Goal: Transaction & Acquisition: Purchase product/service

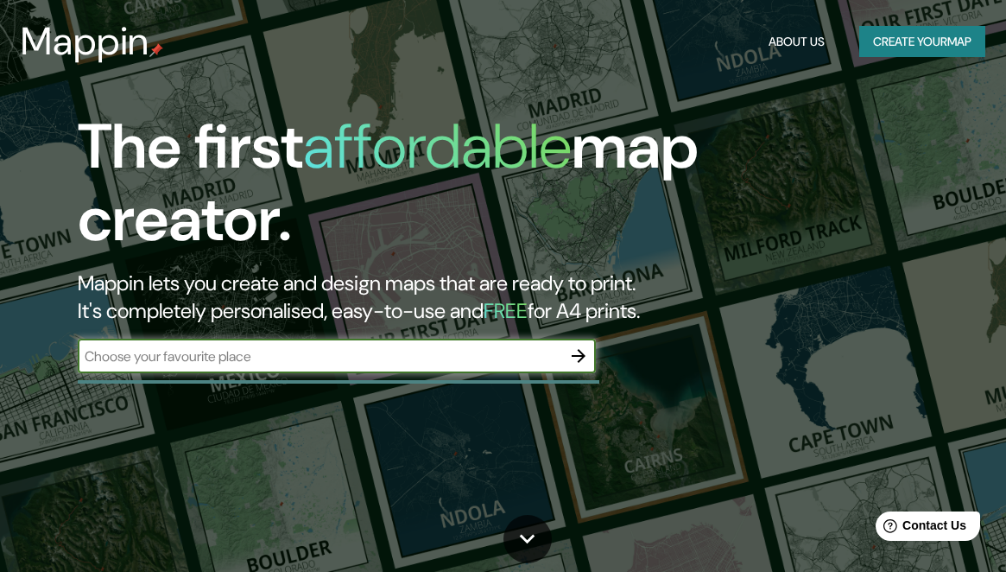
click at [289, 362] on input "text" at bounding box center [320, 356] width 484 height 20
type input "eldorado misiones"
click at [578, 355] on icon "button" at bounding box center [579, 356] width 14 height 14
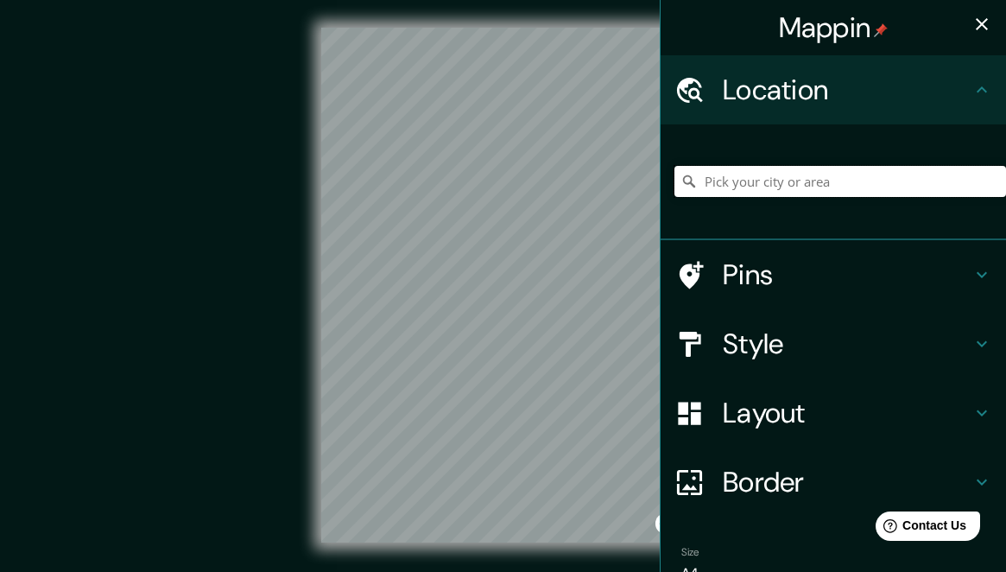
click at [801, 174] on input "Pick your city or area" at bounding box center [840, 181] width 332 height 31
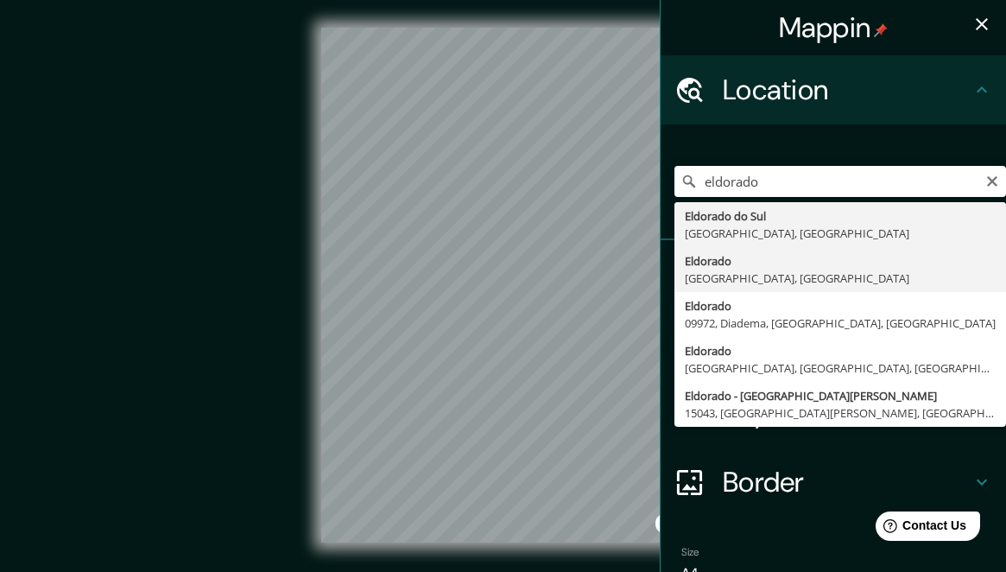
type input "Eldorado, [GEOGRAPHIC_DATA], [GEOGRAPHIC_DATA]"
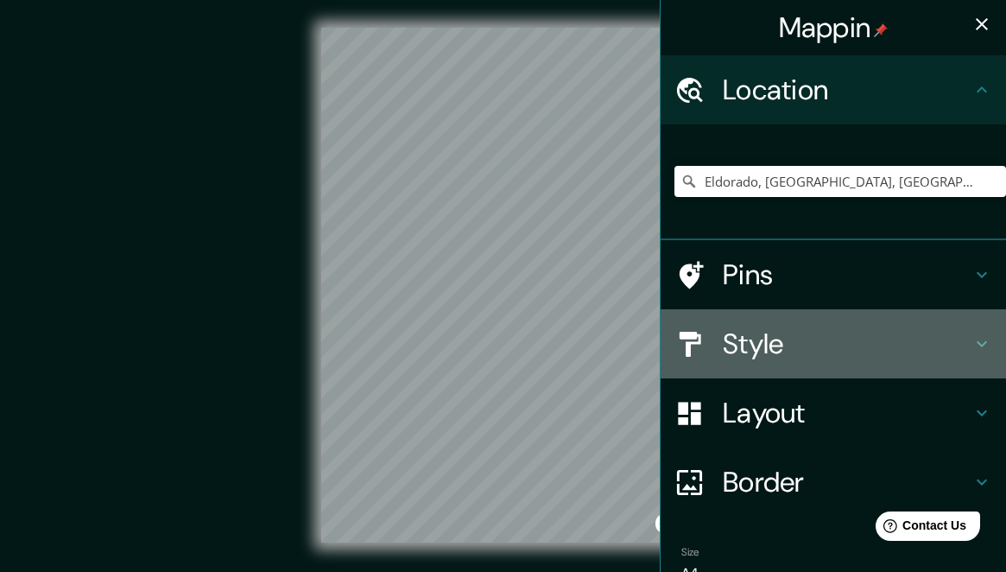
click at [774, 358] on h4 "Style" at bounding box center [847, 343] width 249 height 35
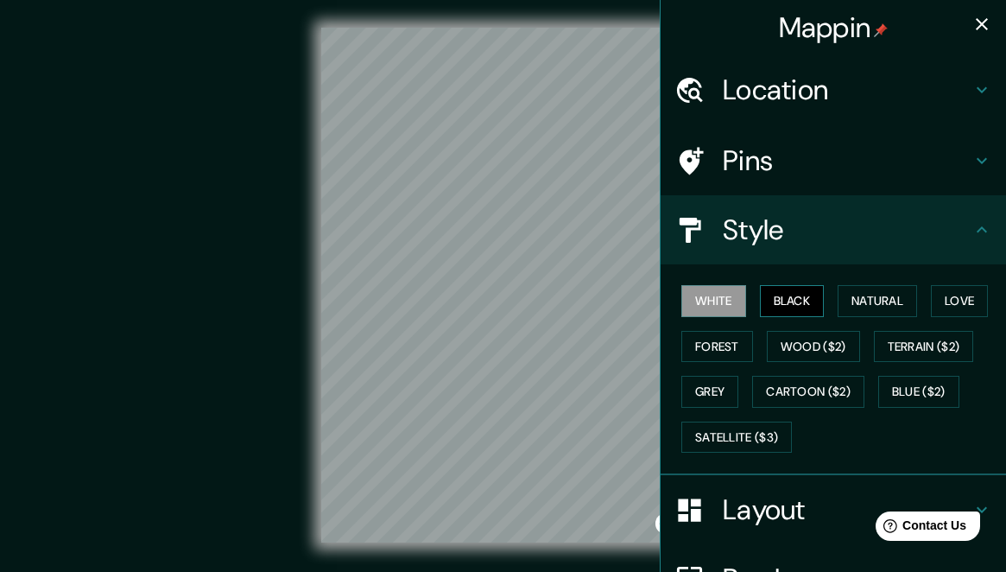
click at [797, 303] on button "Black" at bounding box center [792, 301] width 65 height 32
click at [715, 385] on button "Grey" at bounding box center [709, 392] width 57 height 32
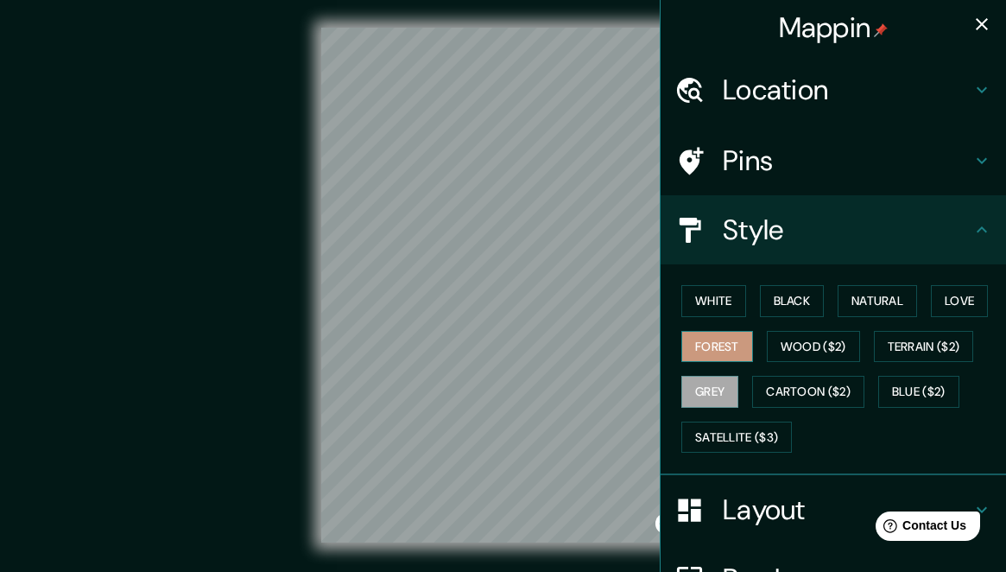
click at [719, 345] on button "Forest" at bounding box center [717, 347] width 72 height 32
click at [717, 290] on button "White" at bounding box center [713, 301] width 65 height 32
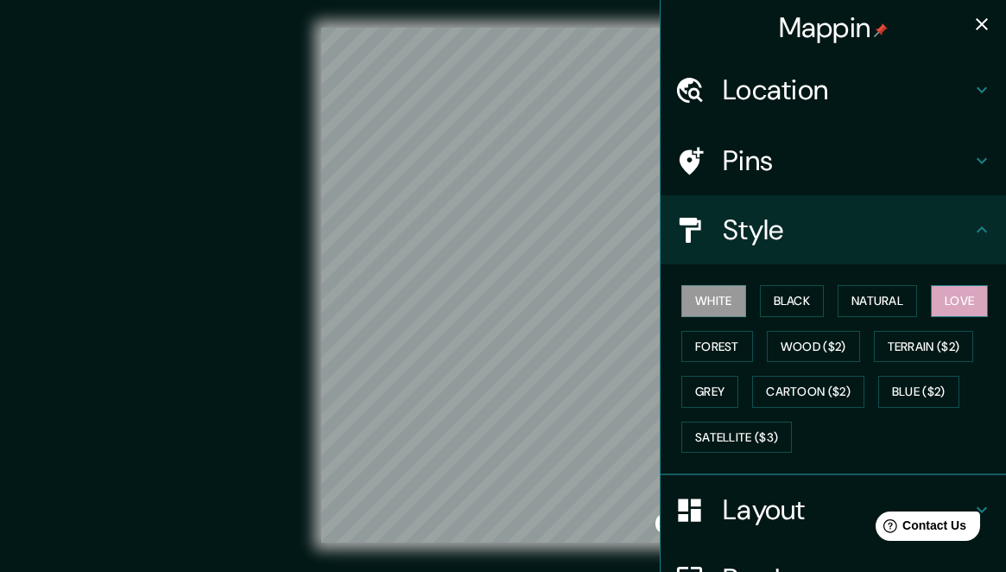
click at [980, 301] on button "Love" at bounding box center [959, 301] width 57 height 32
click at [725, 302] on button "White" at bounding box center [713, 301] width 65 height 32
click at [807, 298] on button "Black" at bounding box center [792, 301] width 65 height 32
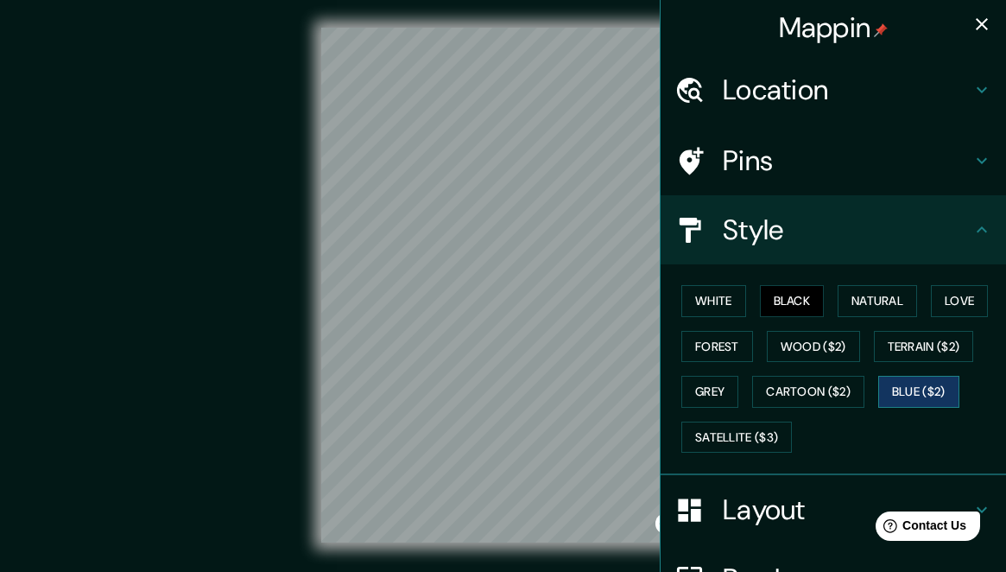
click at [909, 381] on button "Blue ($2)" at bounding box center [918, 392] width 81 height 32
click at [733, 296] on button "White" at bounding box center [713, 301] width 65 height 32
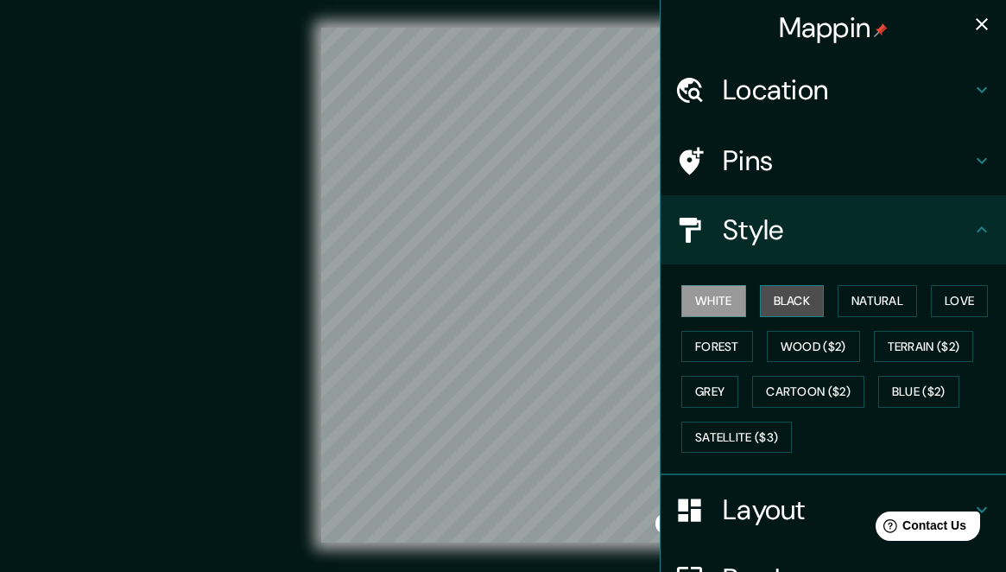
click at [794, 288] on button "Black" at bounding box center [792, 301] width 65 height 32
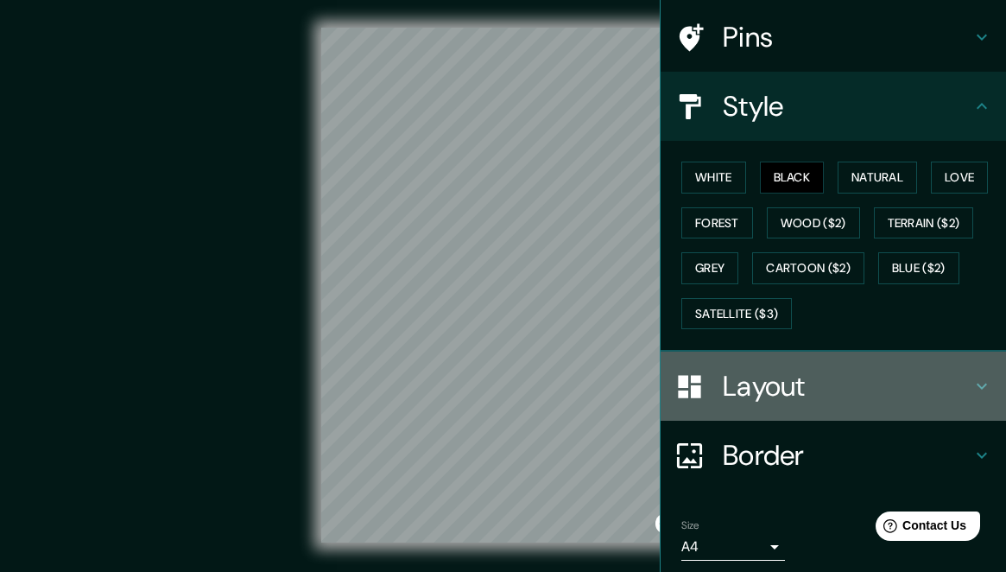
click at [801, 385] on h4 "Layout" at bounding box center [847, 386] width 249 height 35
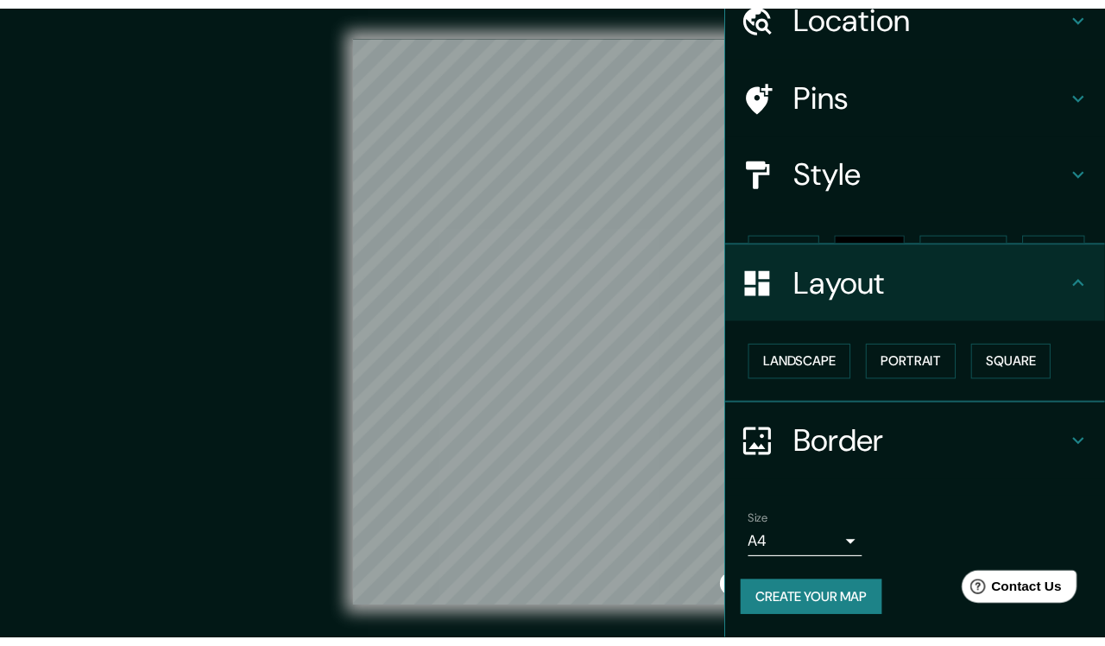
scroll to position [44, 0]
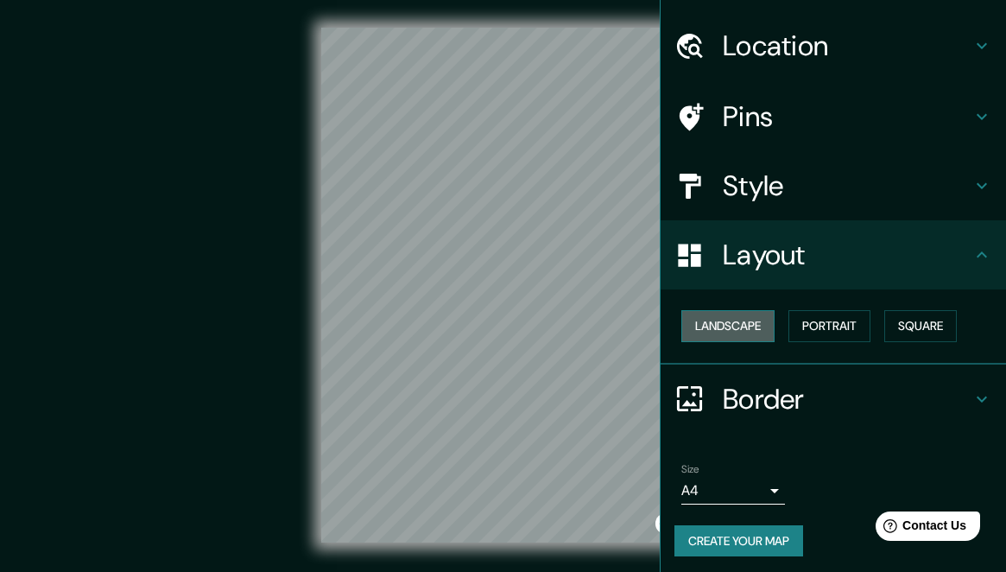
click at [745, 317] on button "Landscape" at bounding box center [727, 326] width 93 height 32
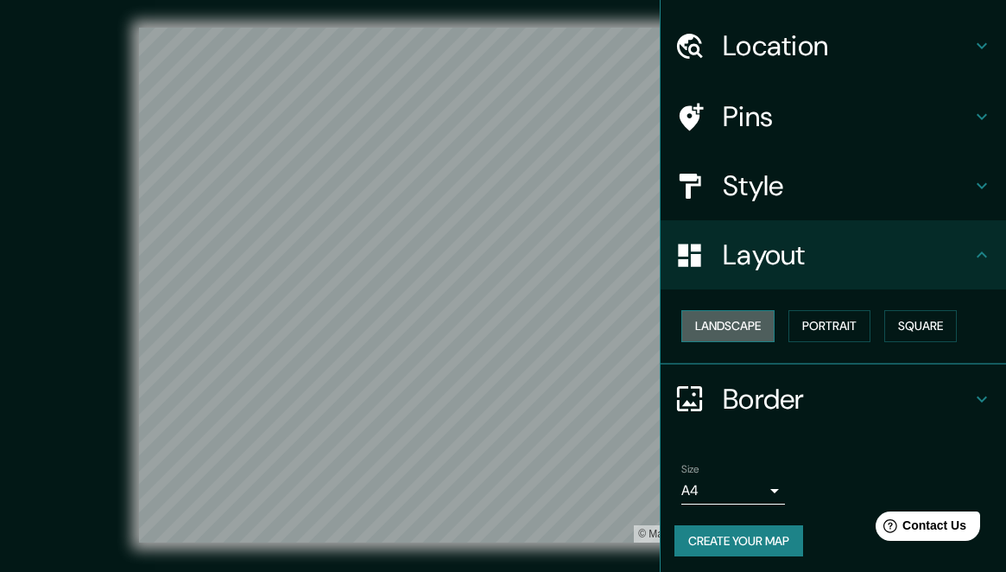
click at [745, 317] on button "Landscape" at bounding box center [727, 326] width 93 height 32
click at [853, 317] on button "Portrait" at bounding box center [829, 326] width 82 height 32
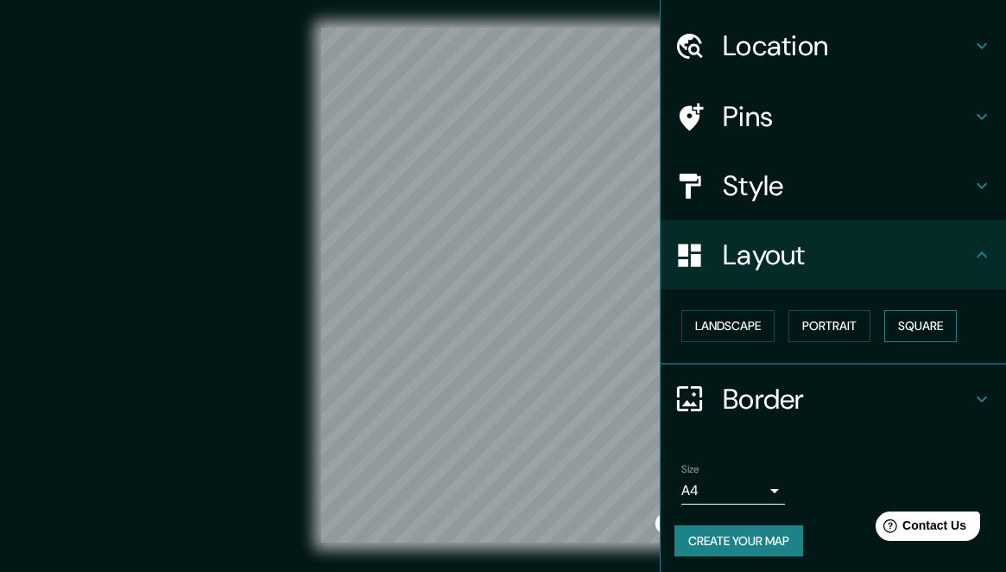
click at [938, 317] on button "Square" at bounding box center [920, 326] width 73 height 32
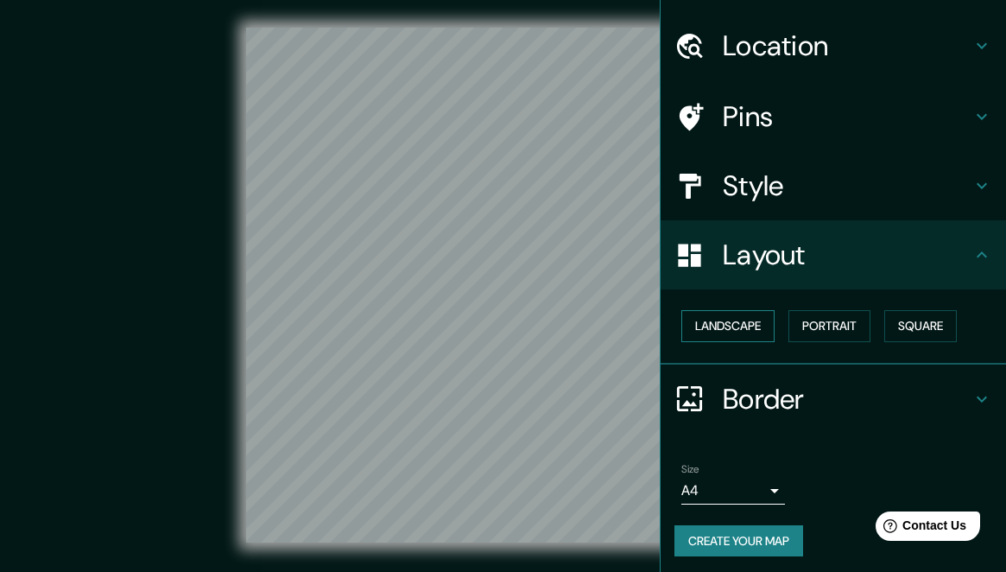
click at [738, 330] on button "Landscape" at bounding box center [727, 326] width 93 height 32
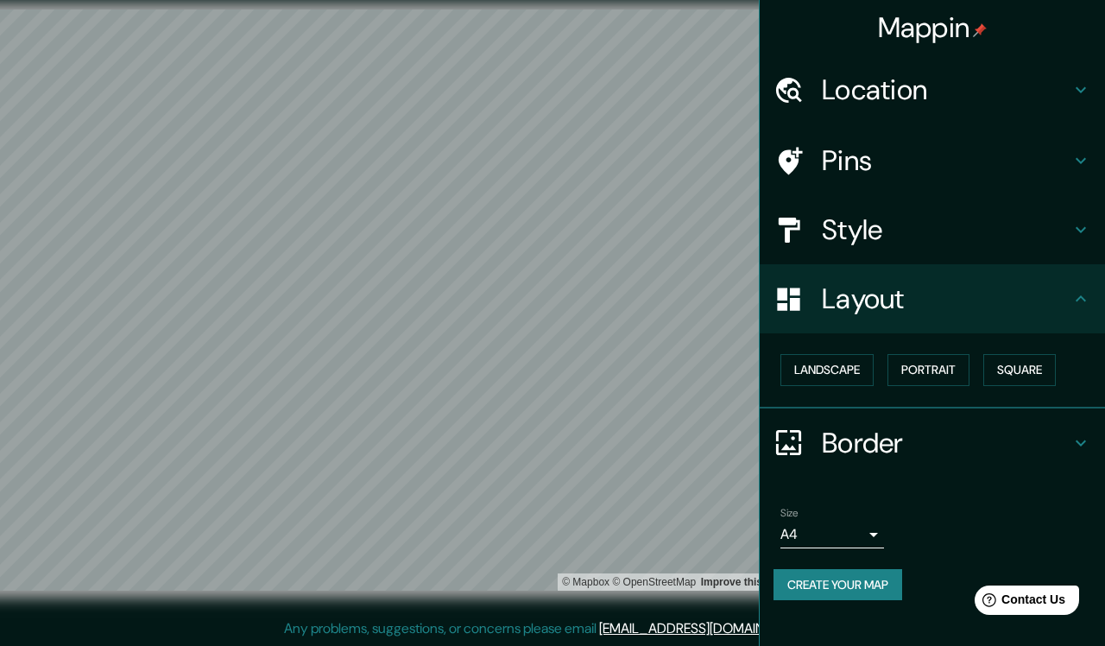
scroll to position [18, 0]
click at [875, 525] on body "Mappin Location [GEOGRAPHIC_DATA], [GEOGRAPHIC_DATA], [GEOGRAPHIC_DATA] Pins St…" at bounding box center [552, 305] width 1105 height 646
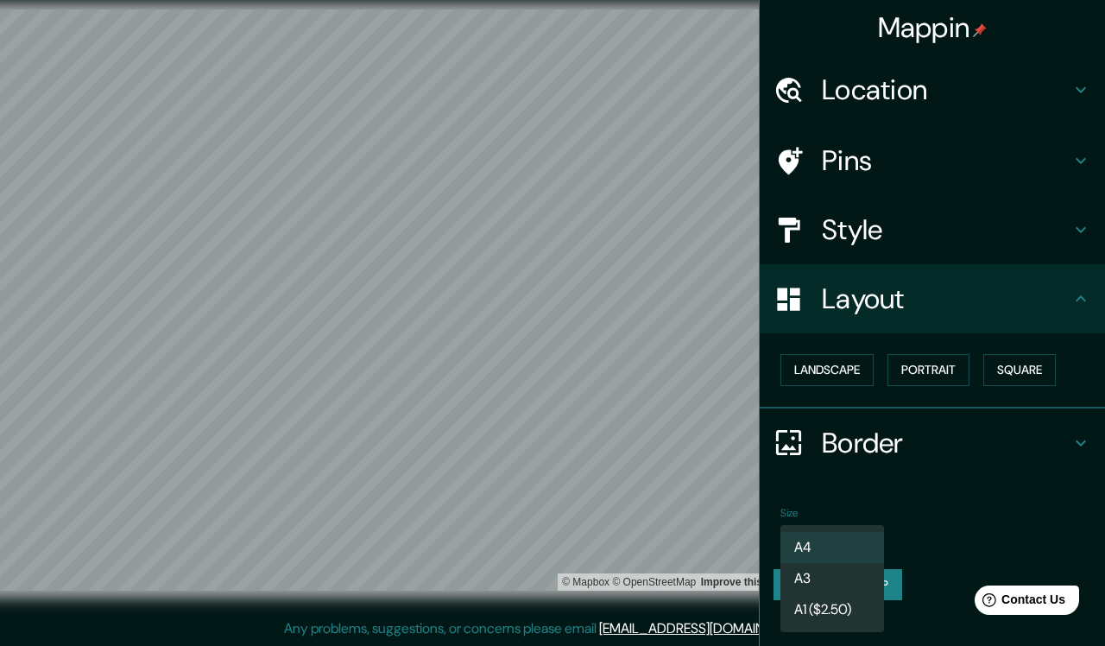
click at [933, 510] on div at bounding box center [552, 323] width 1105 height 646
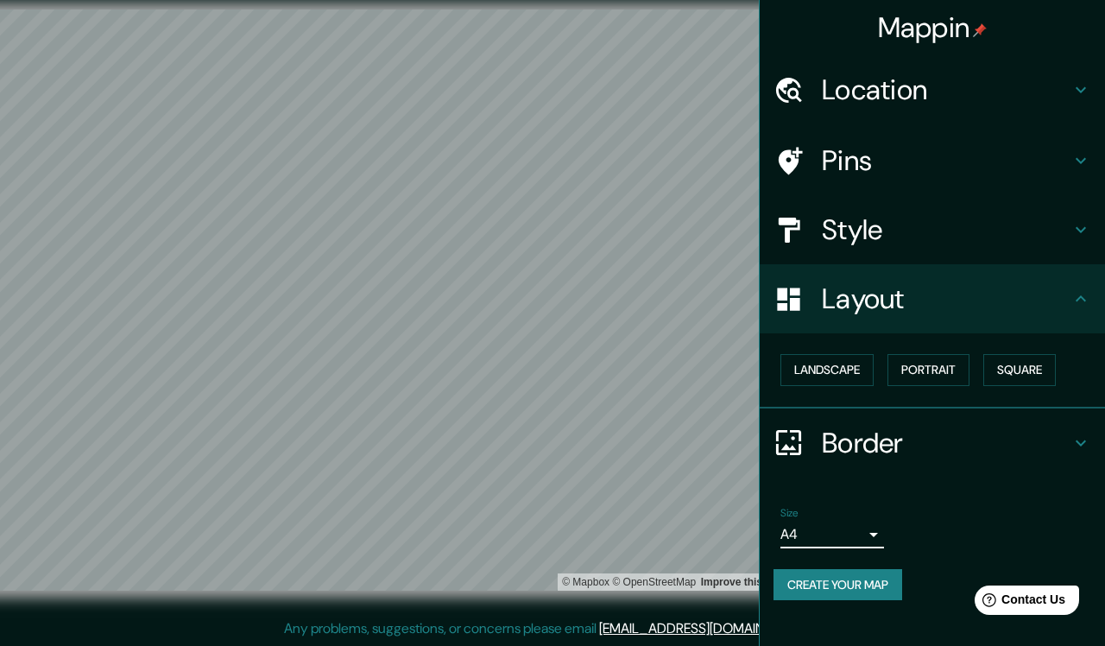
click at [877, 531] on body "Mappin Location [GEOGRAPHIC_DATA], [GEOGRAPHIC_DATA], [GEOGRAPHIC_DATA] Pins St…" at bounding box center [552, 305] width 1105 height 646
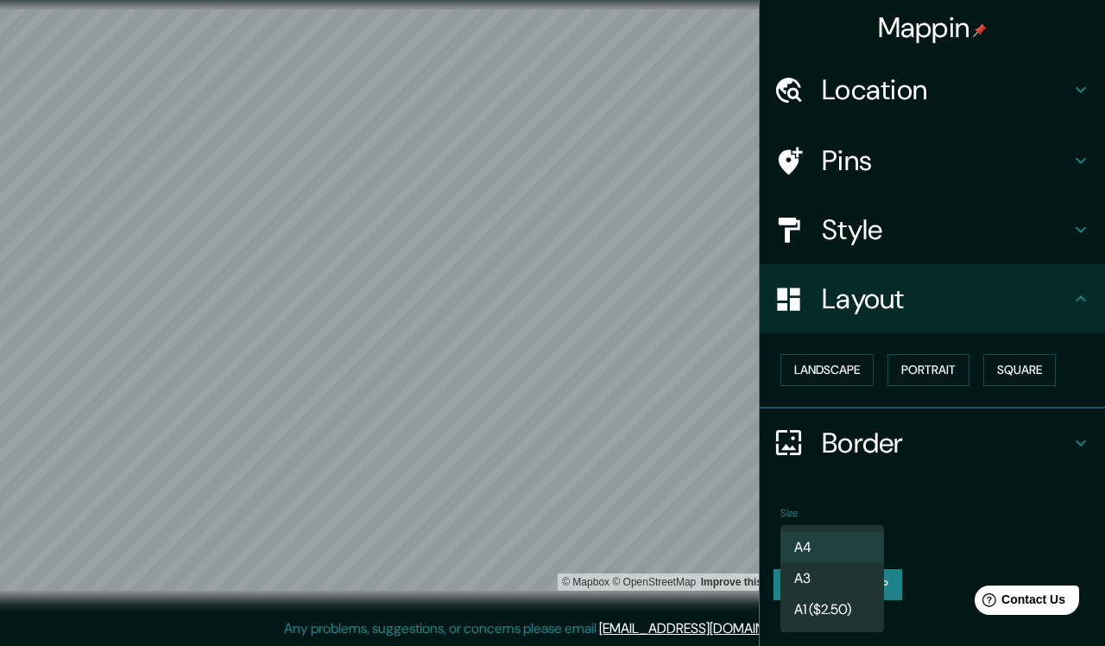
click at [820, 571] on li "A3" at bounding box center [833, 578] width 104 height 31
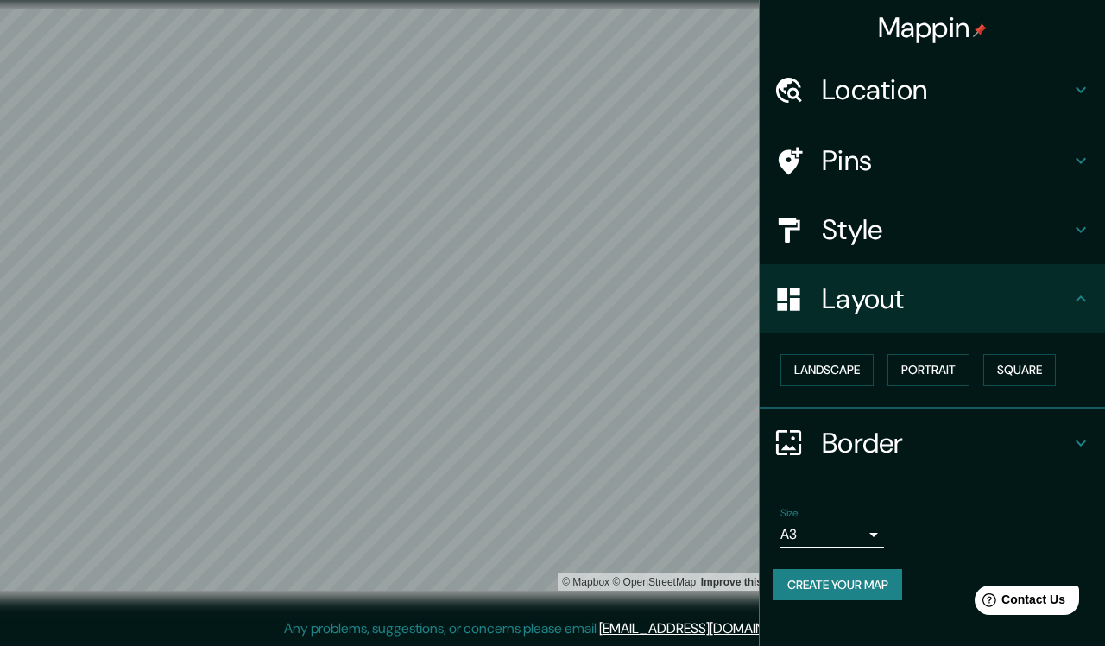
click at [873, 532] on body "Mappin Location [GEOGRAPHIC_DATA], [GEOGRAPHIC_DATA], [GEOGRAPHIC_DATA] Pins St…" at bounding box center [552, 305] width 1105 height 646
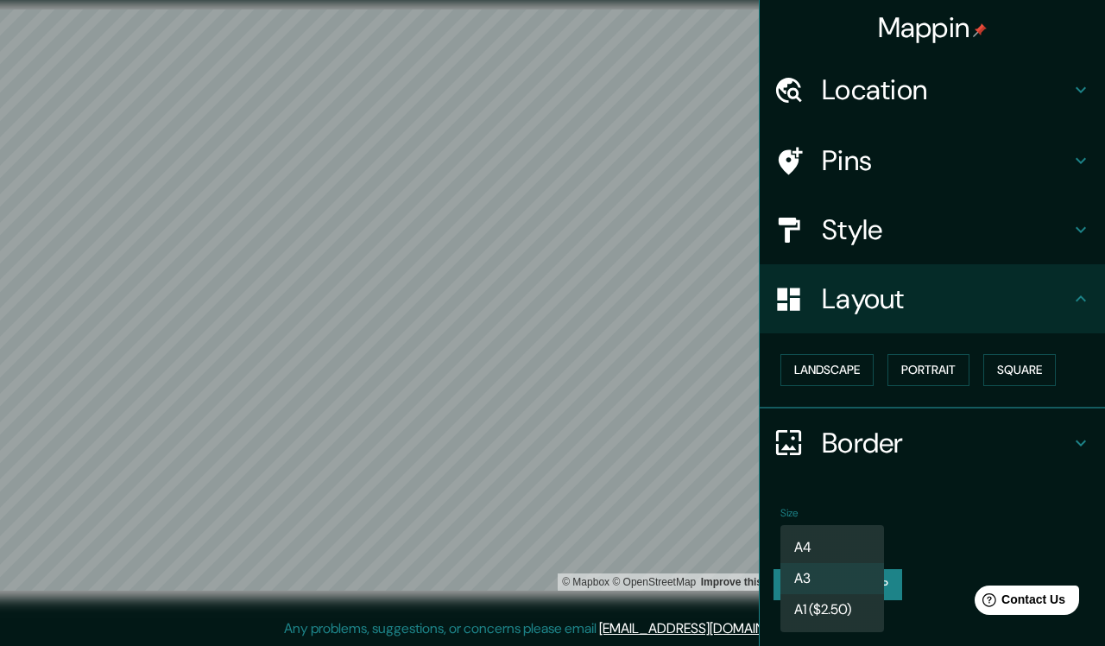
click at [831, 558] on li "A4" at bounding box center [833, 547] width 104 height 31
type input "single"
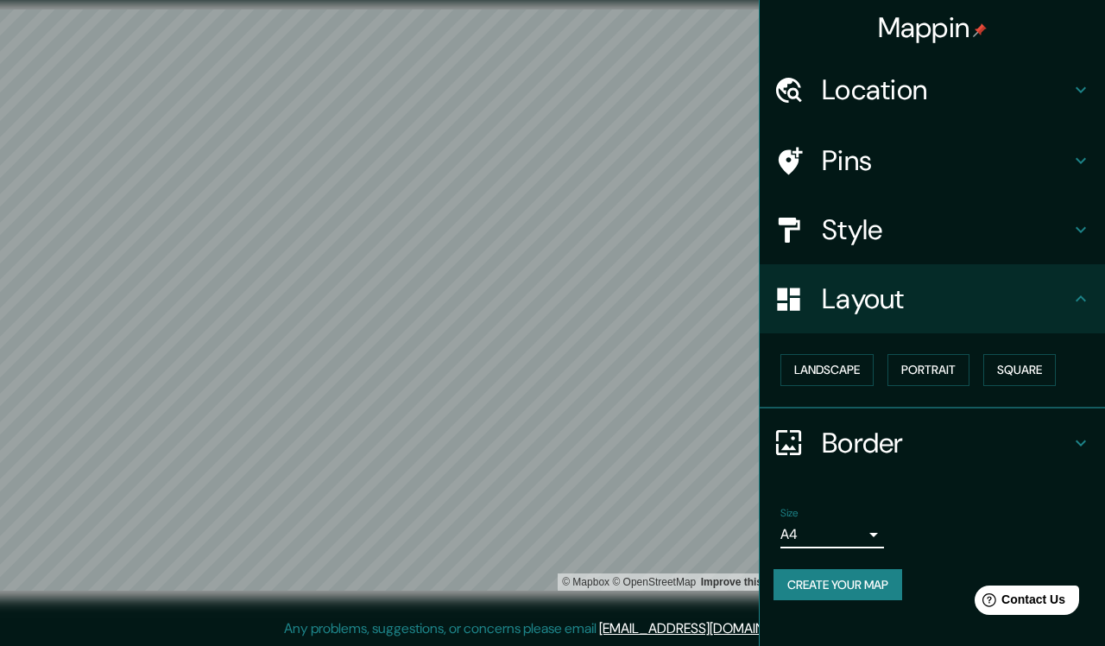
click at [949, 238] on h4 "Style" at bounding box center [946, 229] width 249 height 35
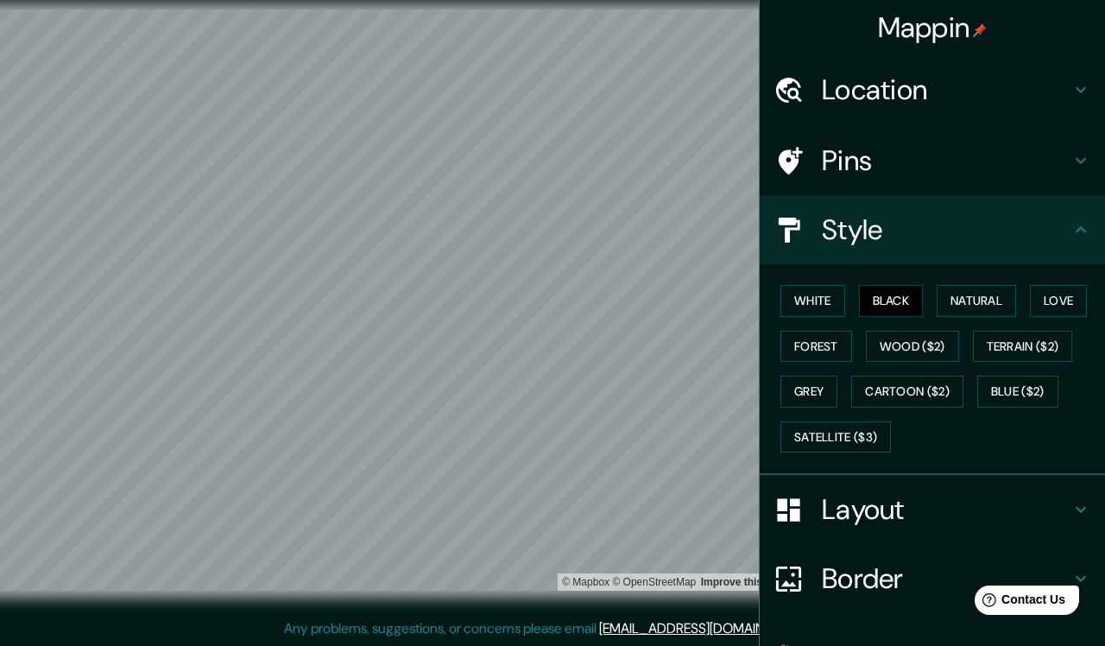
click at [917, 156] on h4 "Pins" at bounding box center [946, 160] width 249 height 35
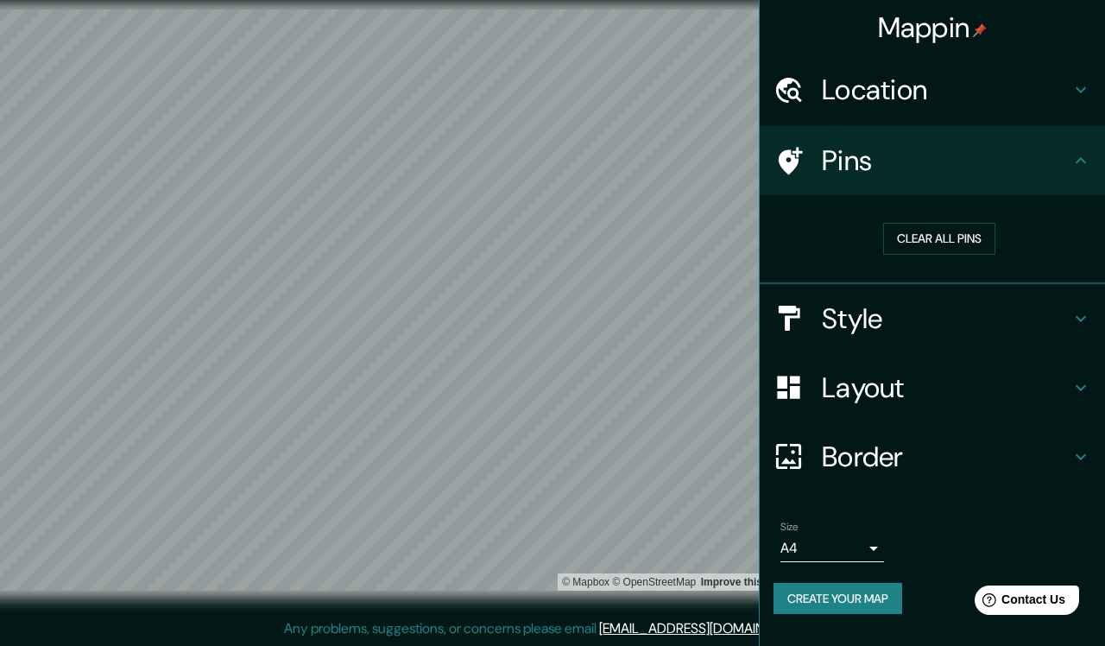
click at [931, 313] on h4 "Style" at bounding box center [946, 318] width 249 height 35
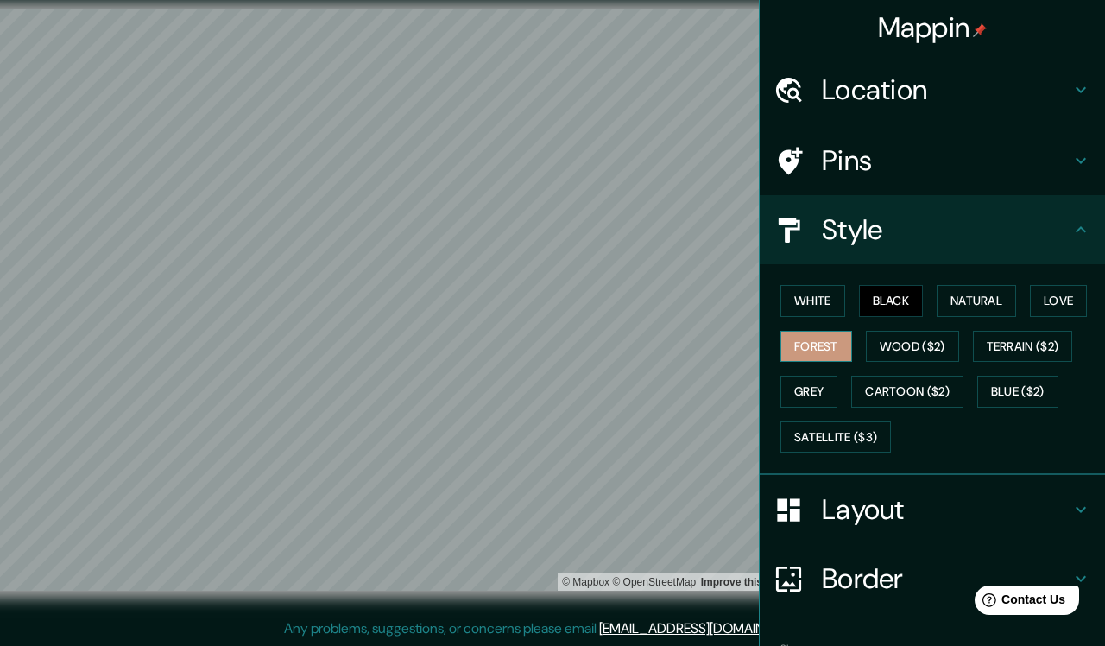
click at [847, 341] on button "Forest" at bounding box center [817, 347] width 72 height 32
click at [1005, 298] on button "Natural" at bounding box center [976, 301] width 79 height 32
click at [911, 294] on button "Black" at bounding box center [891, 301] width 65 height 32
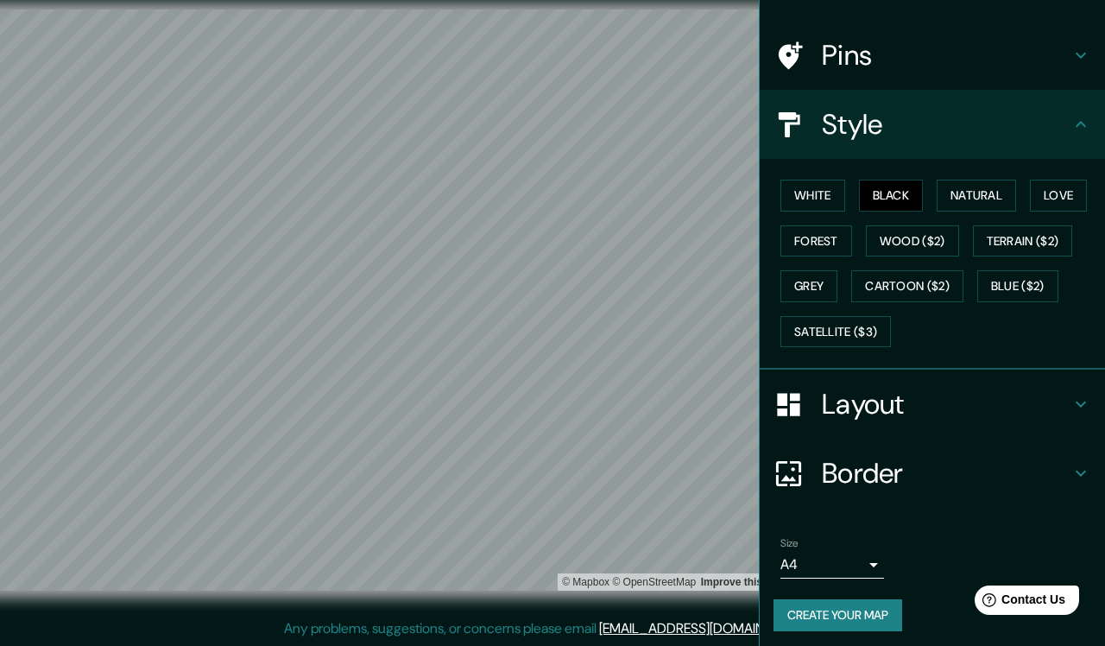
scroll to position [104, 0]
click at [846, 571] on button "Create your map" at bounding box center [838, 616] width 129 height 32
click at [914, 459] on h4 "Border" at bounding box center [946, 474] width 249 height 35
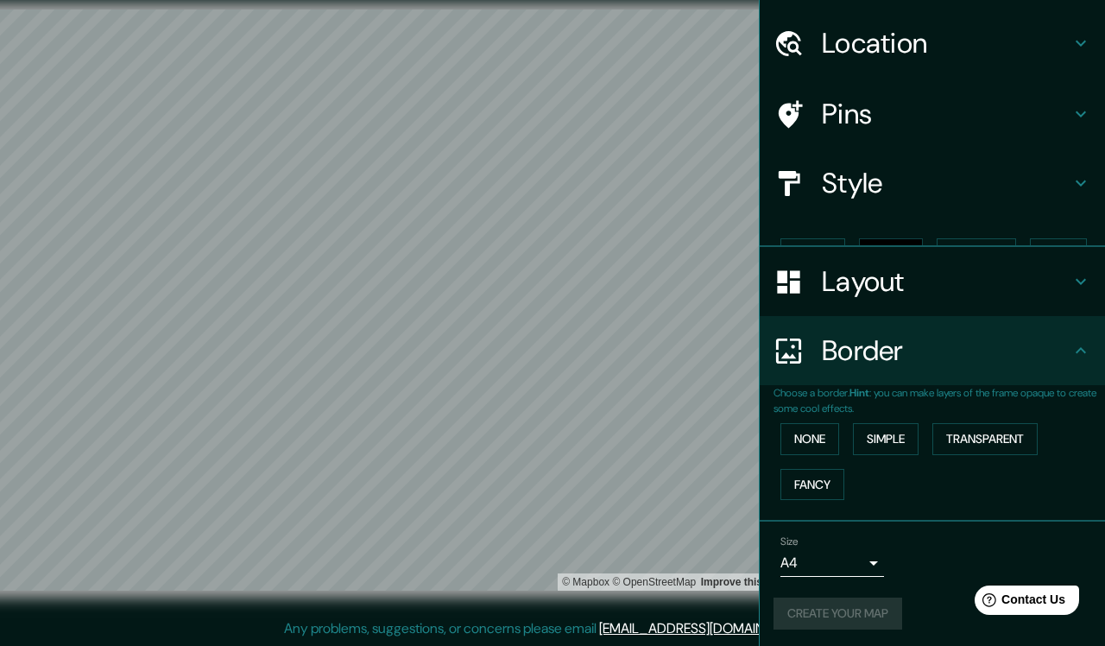
scroll to position [16, 0]
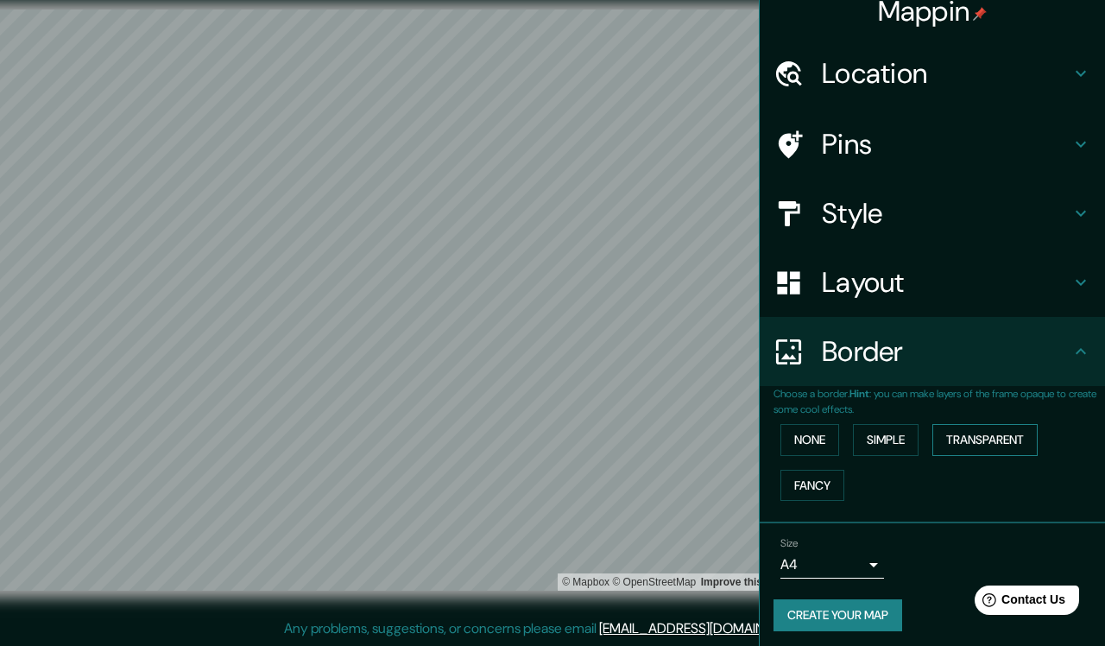
click at [978, 432] on button "Transparent" at bounding box center [985, 440] width 105 height 32
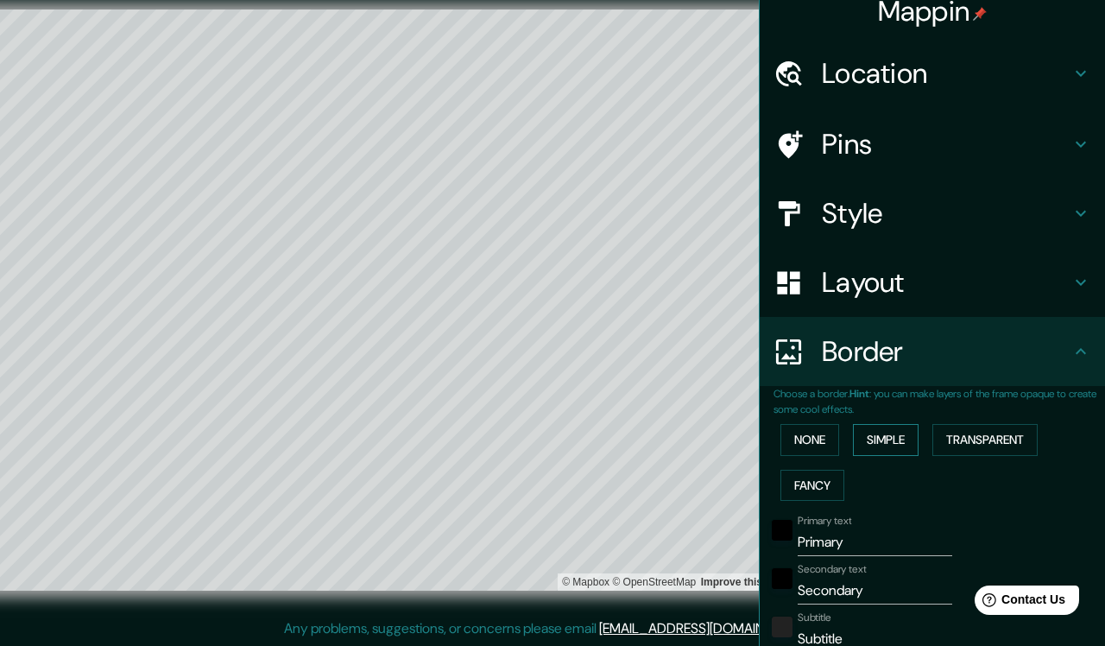
click at [918, 427] on button "Simple" at bounding box center [886, 440] width 66 height 32
click at [829, 471] on button "Fancy" at bounding box center [813, 486] width 64 height 32
click at [827, 437] on button "None" at bounding box center [810, 440] width 59 height 32
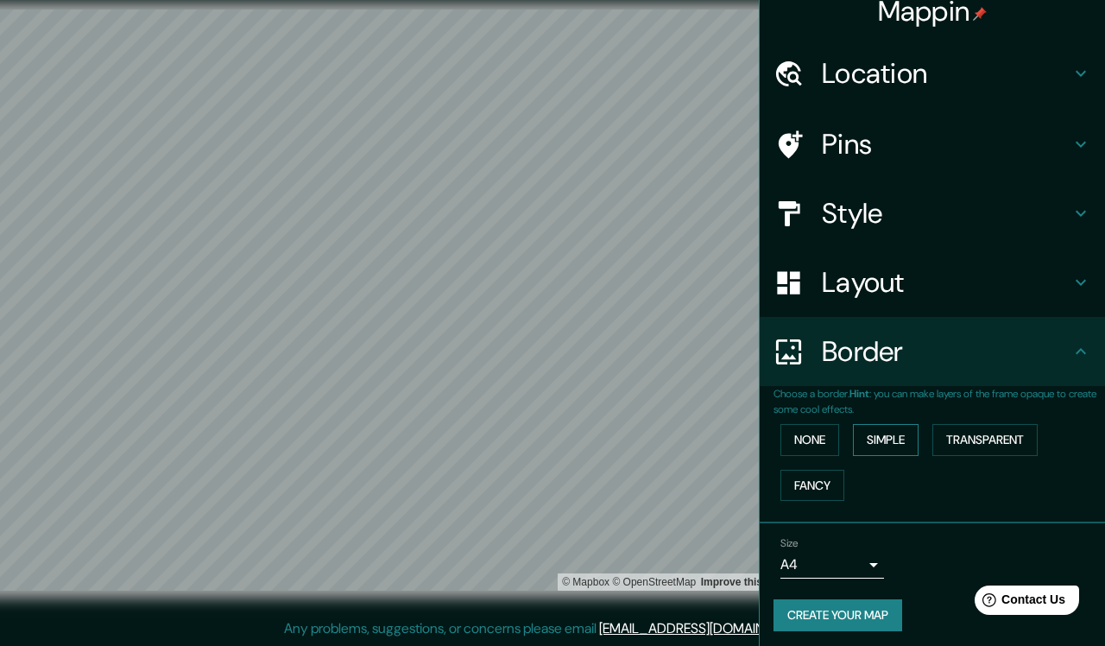
click at [895, 433] on button "Simple" at bounding box center [886, 440] width 66 height 32
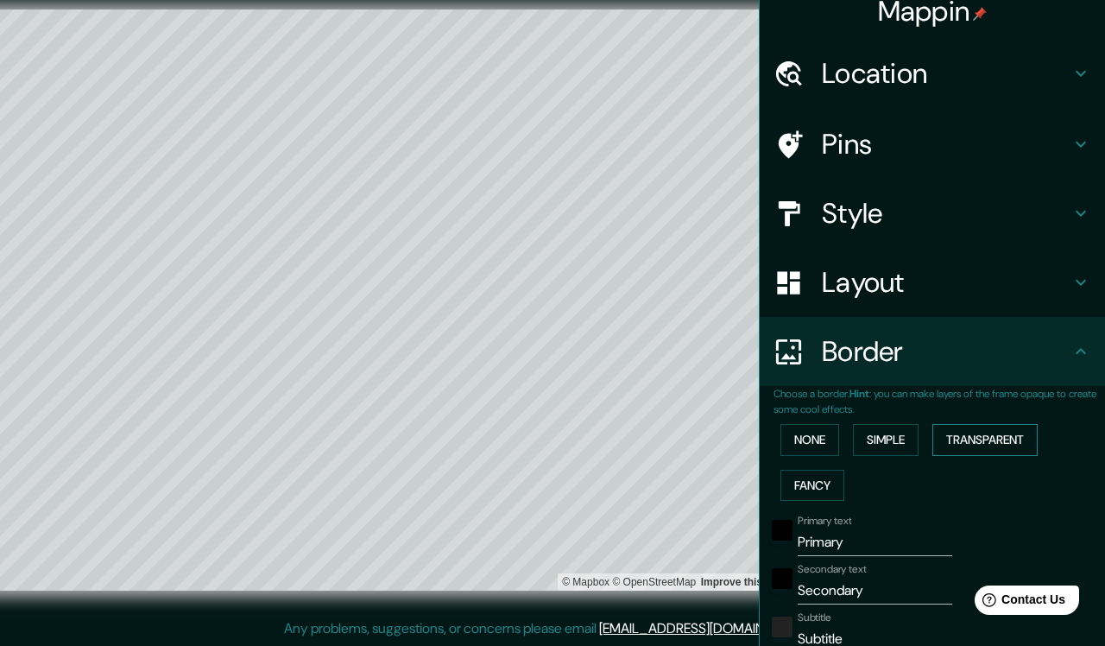
click at [981, 431] on button "Transparent" at bounding box center [985, 440] width 105 height 32
click at [814, 478] on button "Fancy" at bounding box center [813, 486] width 64 height 32
click at [824, 482] on button "Fancy" at bounding box center [813, 486] width 64 height 32
type input "381"
type input "76"
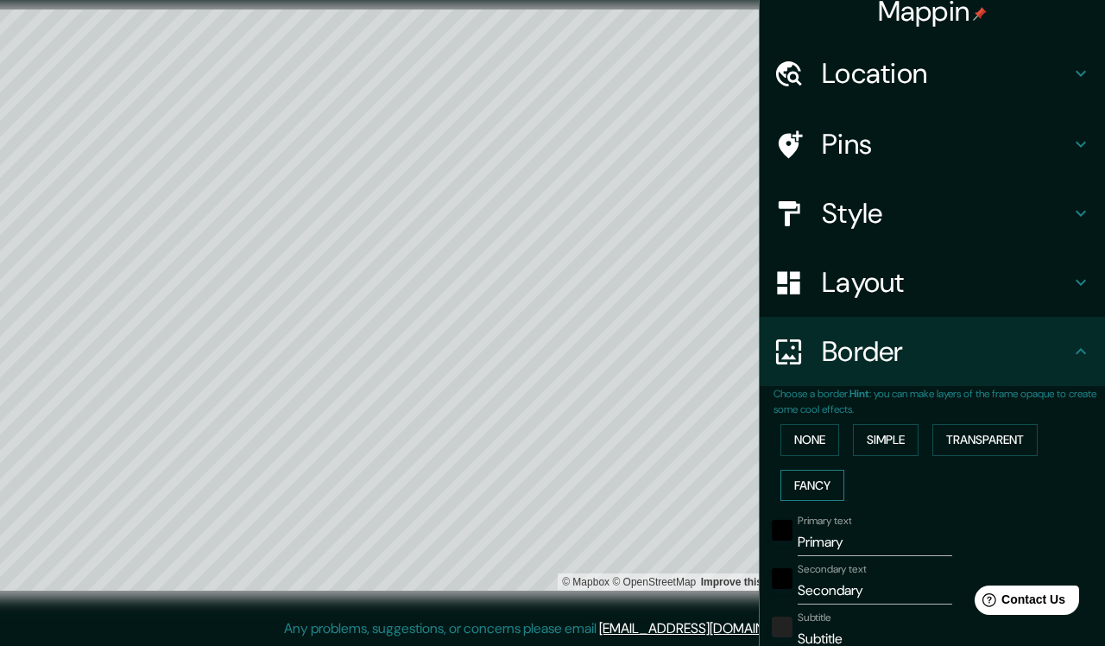
type input "76"
type input "38"
click at [824, 446] on button "None" at bounding box center [810, 440] width 59 height 32
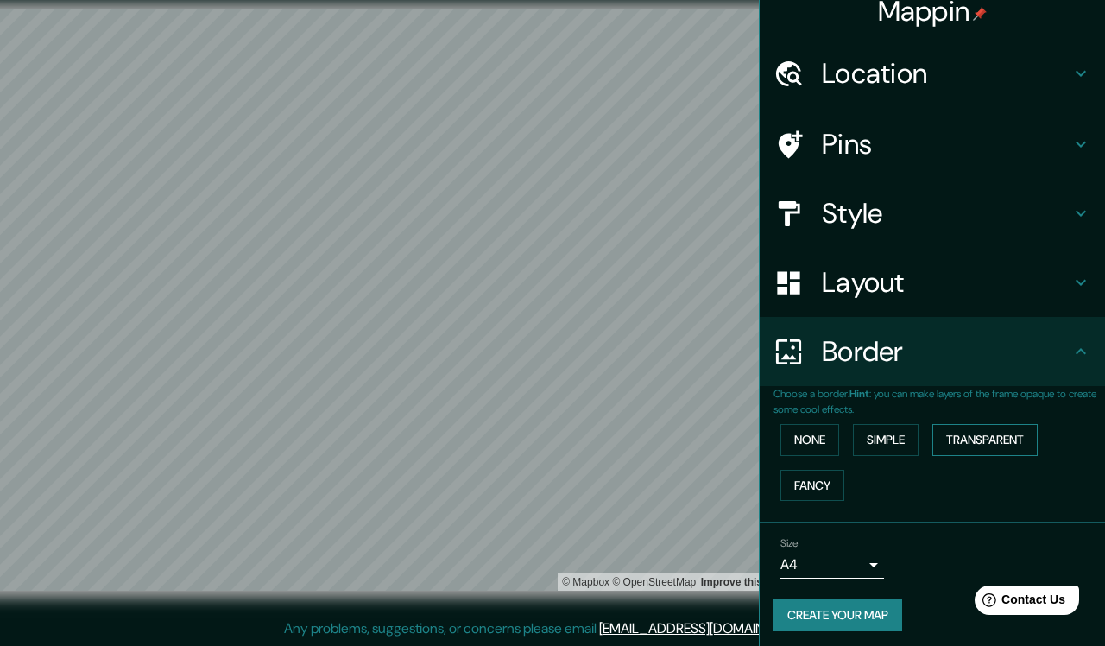
click at [971, 434] on button "Transparent" at bounding box center [985, 440] width 105 height 32
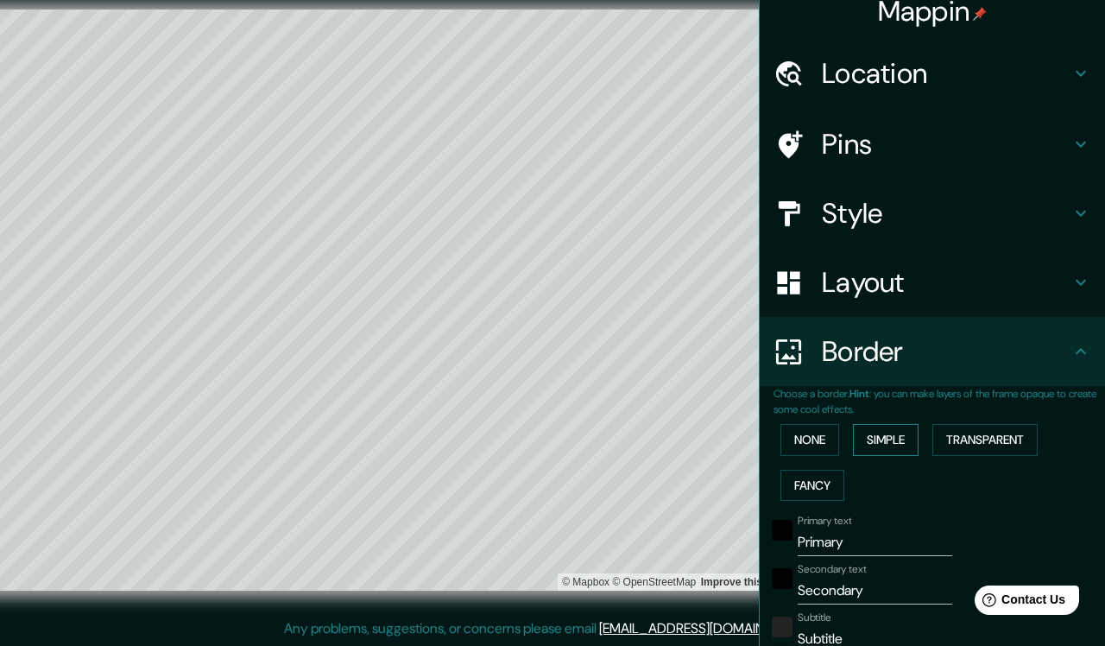
click at [919, 429] on button "Simple" at bounding box center [886, 440] width 66 height 32
click at [959, 434] on button "Transparent" at bounding box center [985, 440] width 105 height 32
click at [836, 476] on button "Fancy" at bounding box center [813, 486] width 64 height 32
type input "381"
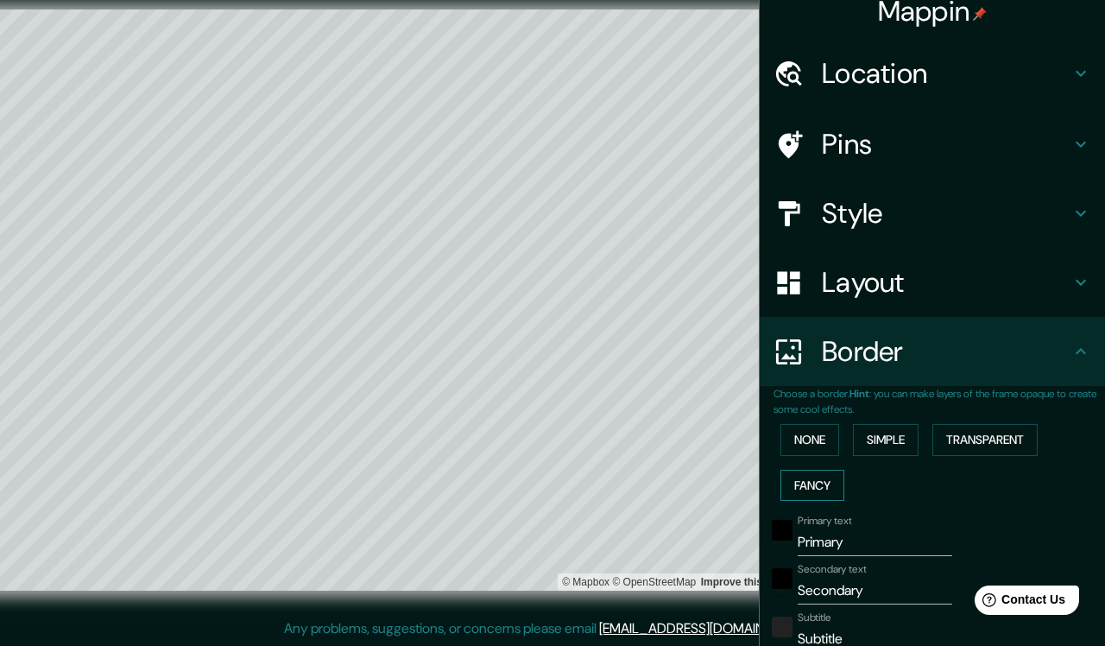
type input "76"
type input "38"
click at [1005, 433] on button "Transparent" at bounding box center [985, 440] width 105 height 32
drag, startPoint x: 395, startPoint y: 455, endPoint x: 388, endPoint y: 406, distance: 49.7
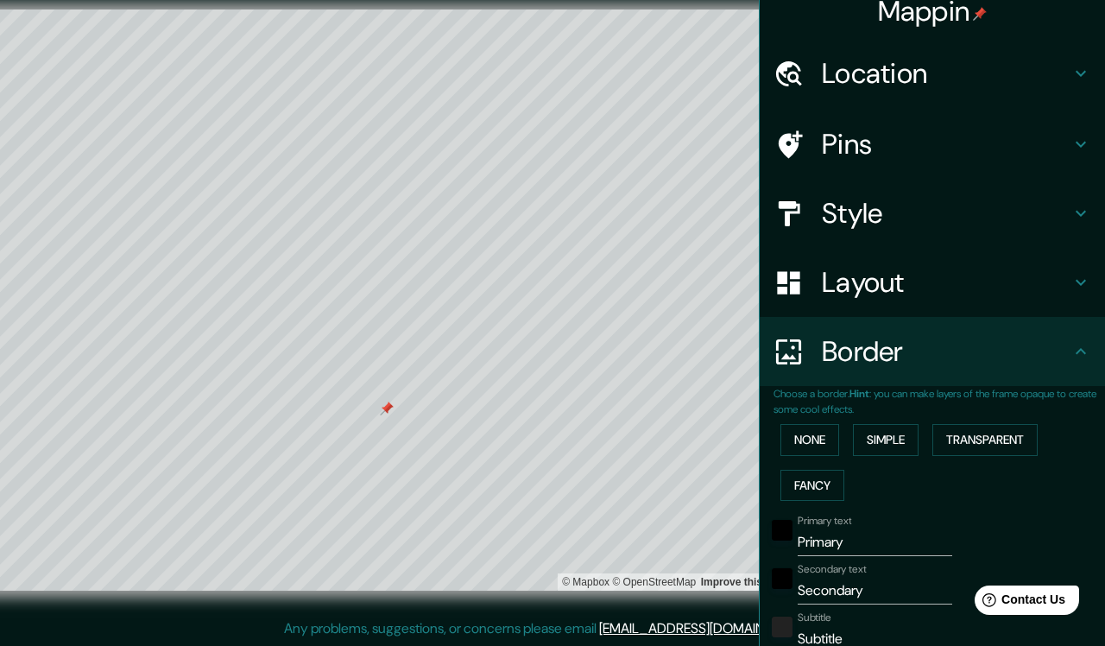
click at [388, 406] on div at bounding box center [387, 409] width 14 height 14
click at [753, 411] on div at bounding box center [759, 408] width 14 height 14
click at [383, 409] on div at bounding box center [389, 410] width 14 height 14
click at [839, 541] on input "Primary" at bounding box center [875, 542] width 155 height 28
drag, startPoint x: 843, startPoint y: 541, endPoint x: 790, endPoint y: 541, distance: 52.7
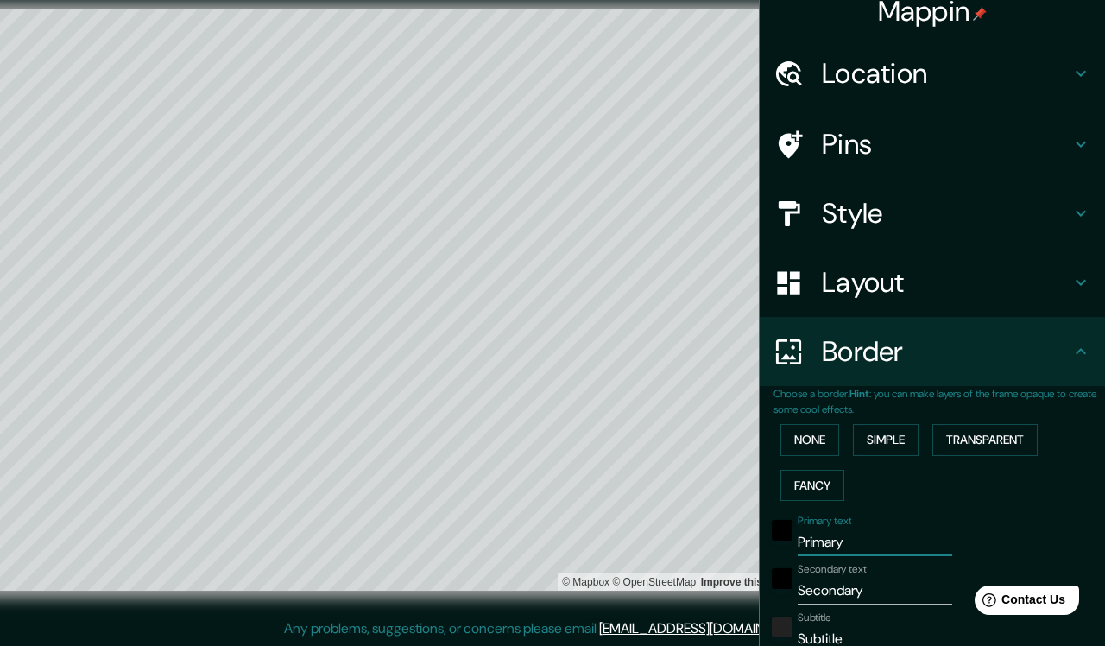
click at [790, 541] on div "Primary text Primary" at bounding box center [908, 535] width 283 height 41
type input "o"
type input "457"
type input "76"
type input "op"
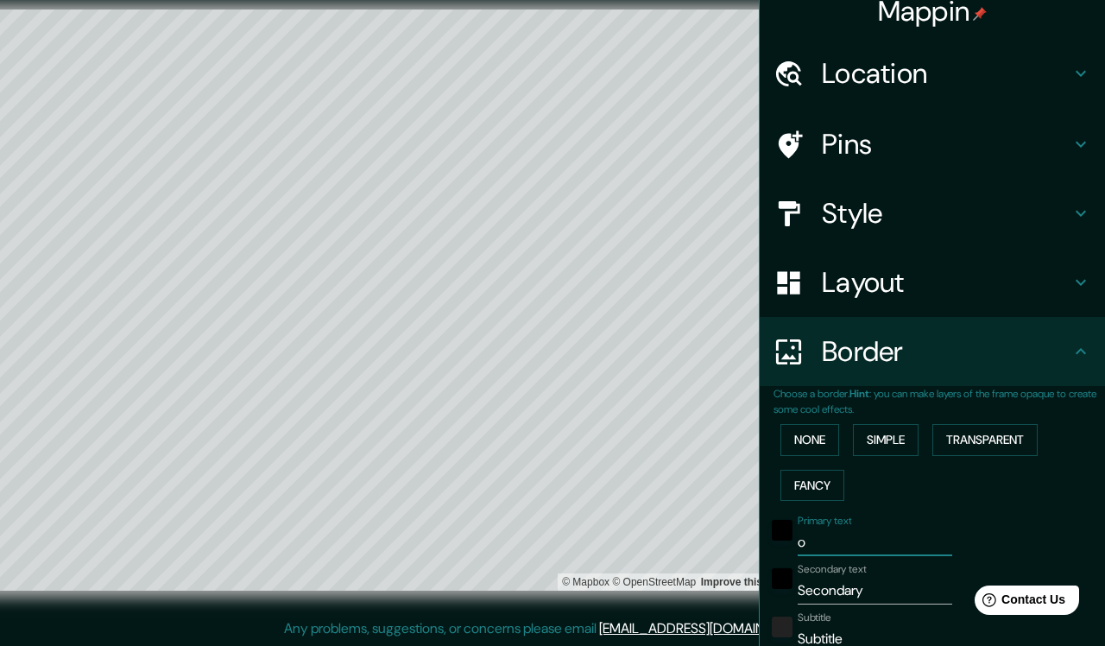
type input "457"
type input "76"
type input "opo"
type input "457"
type input "76"
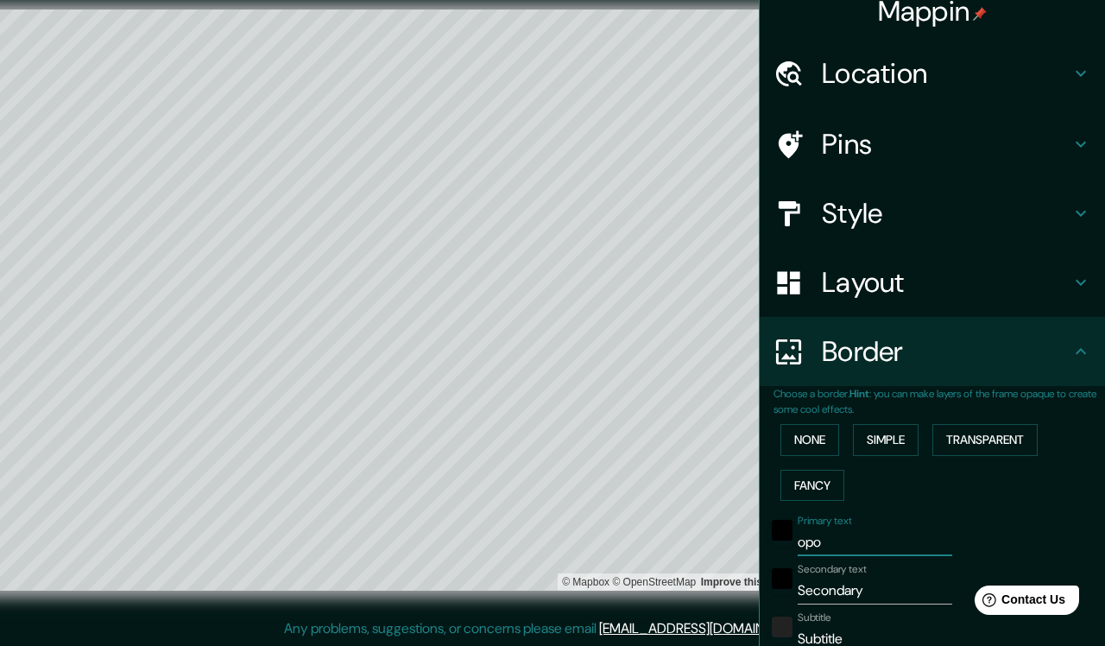
type input "opor"
type input "457"
type input "76"
type input "oport"
type input "457"
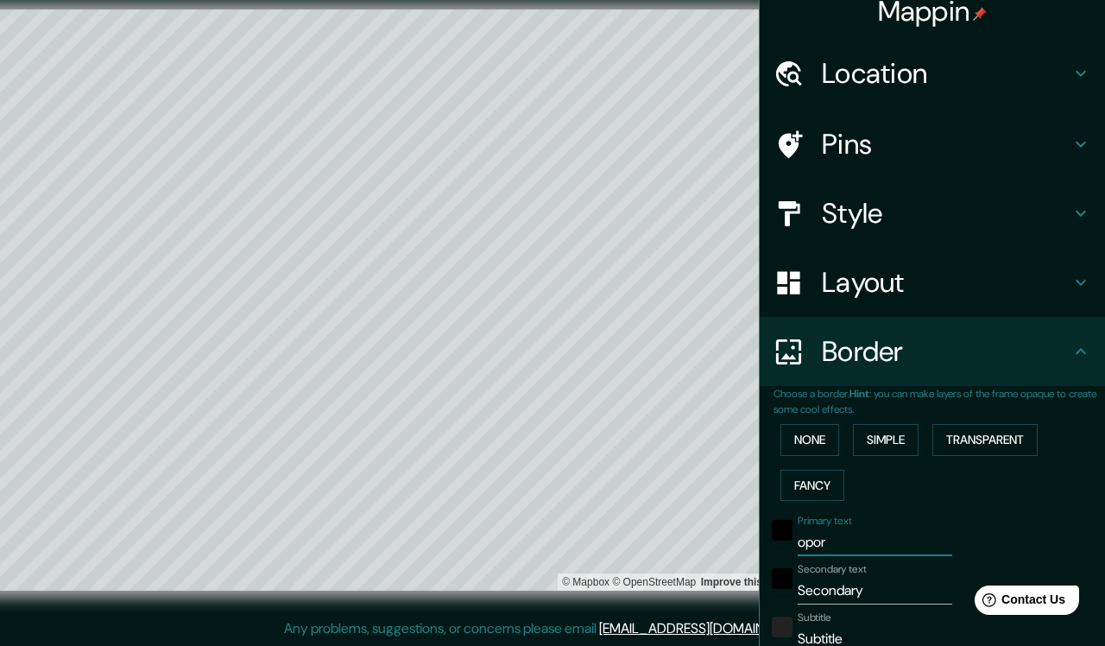
type input "76"
type input "oportu"
type input "457"
type input "76"
type input "oportun"
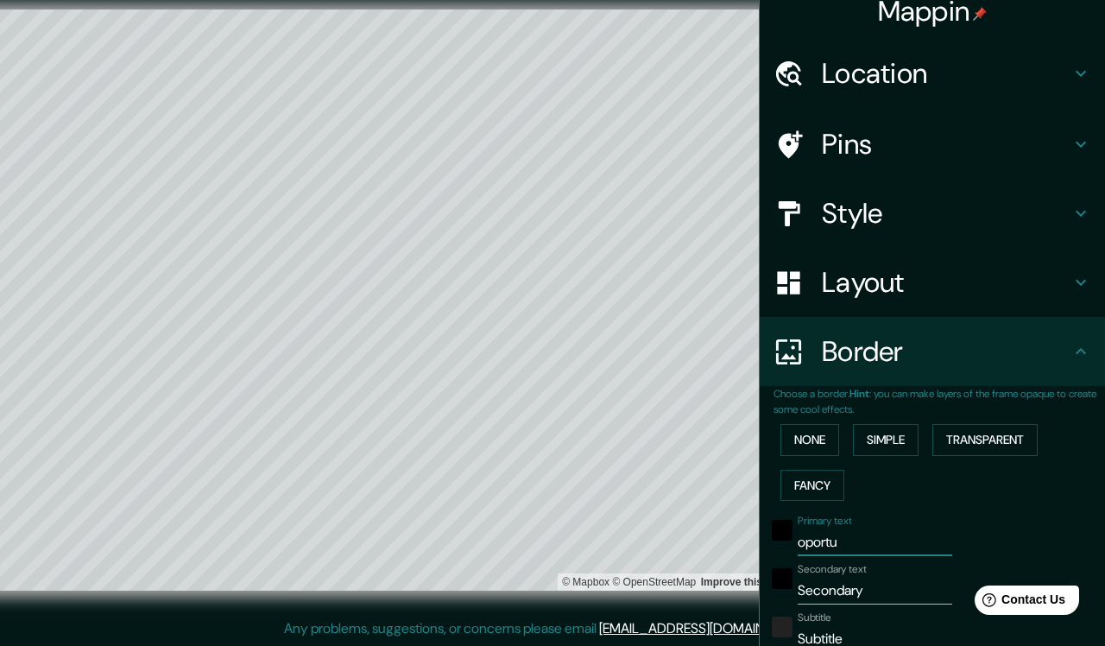
type input "457"
type input "76"
type input "oportuni"
type input "457"
type input "76"
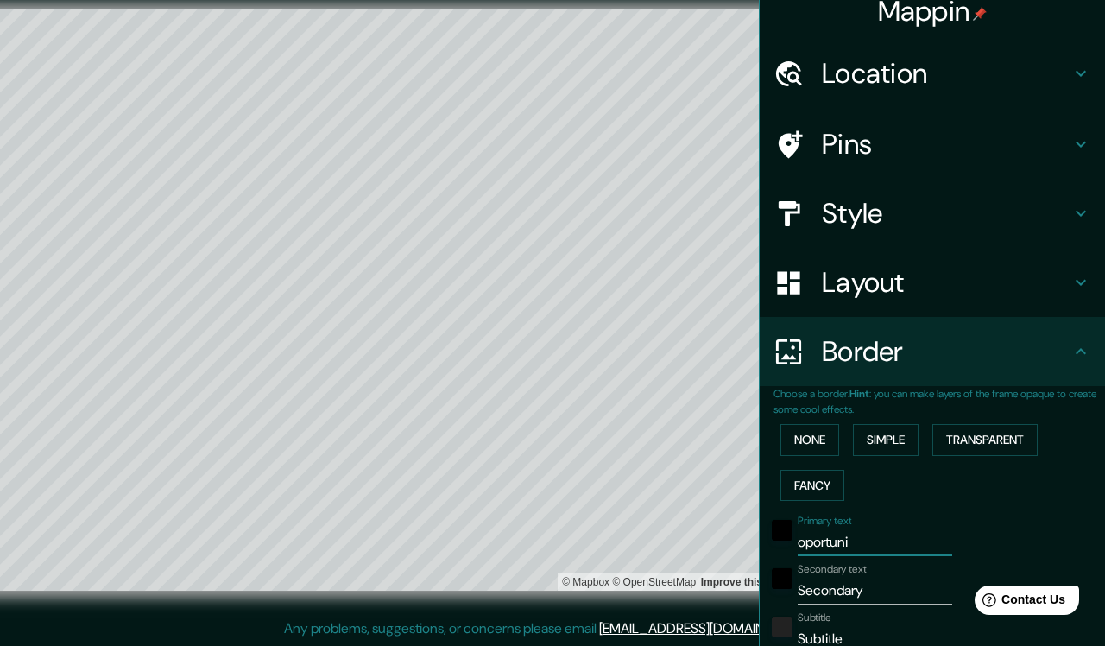
type input "oportunid"
type input "457"
type input "76"
type input "oportunida"
type input "457"
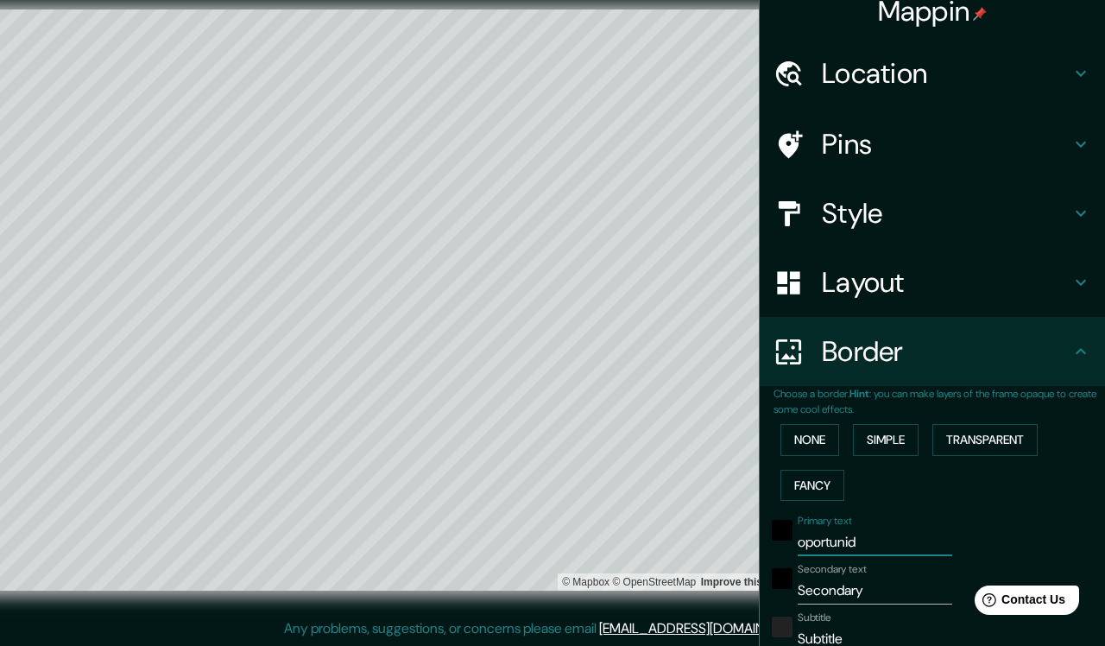
type input "76"
type input "oportunidad"
type input "457"
type input "76"
type input "oportunidade"
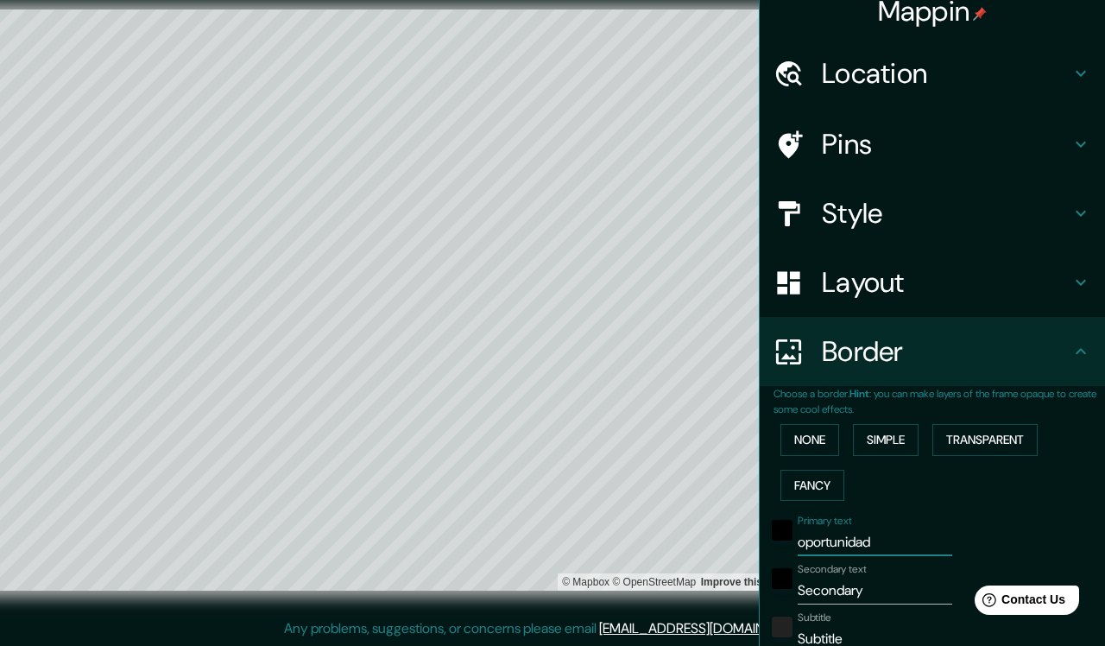
type input "457"
type input "76"
type input "oportunidades"
type input "457"
type input "76"
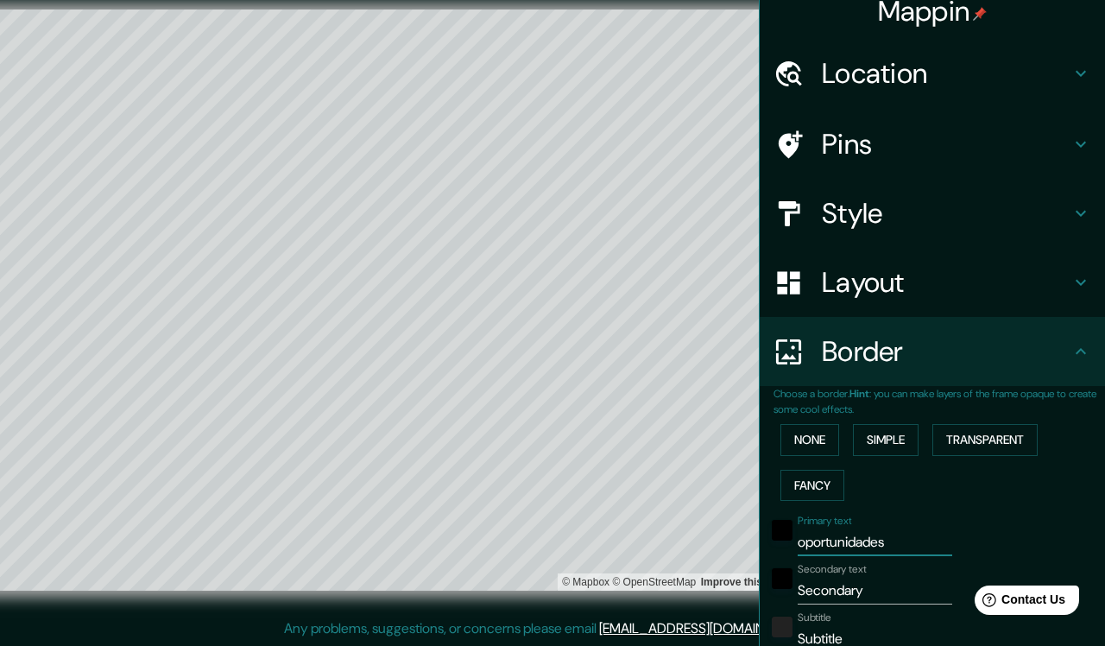
type input "oportunidade"
type input "457"
type input "76"
type input "oportunidad"
type input "457"
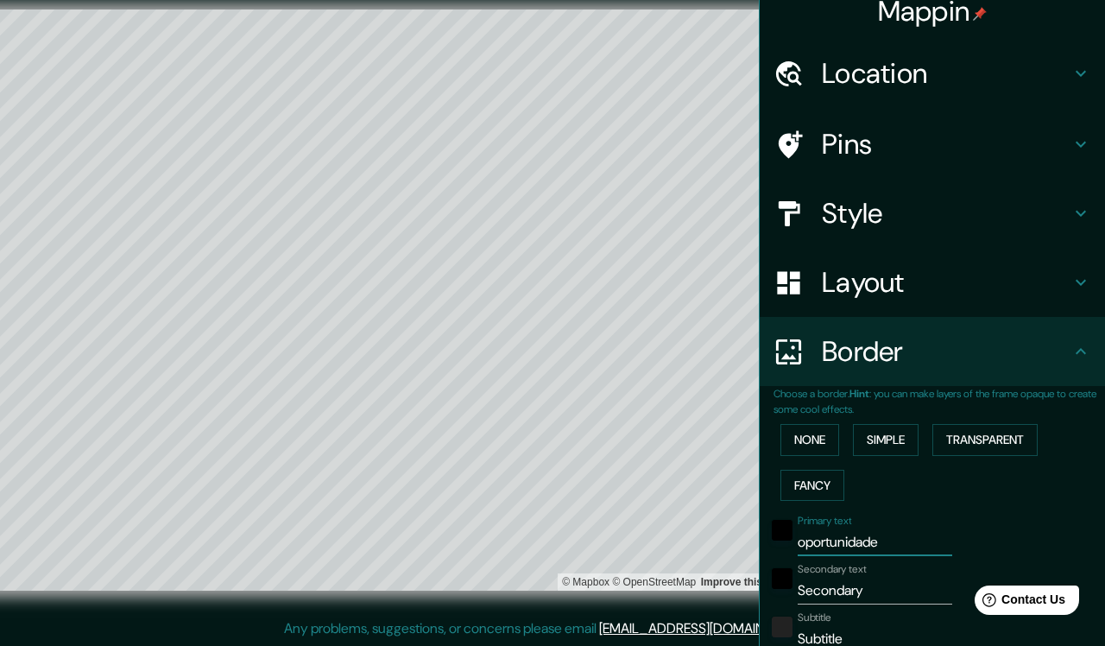
type input "76"
type input "oportunida"
type input "457"
type input "76"
type input "oportunid"
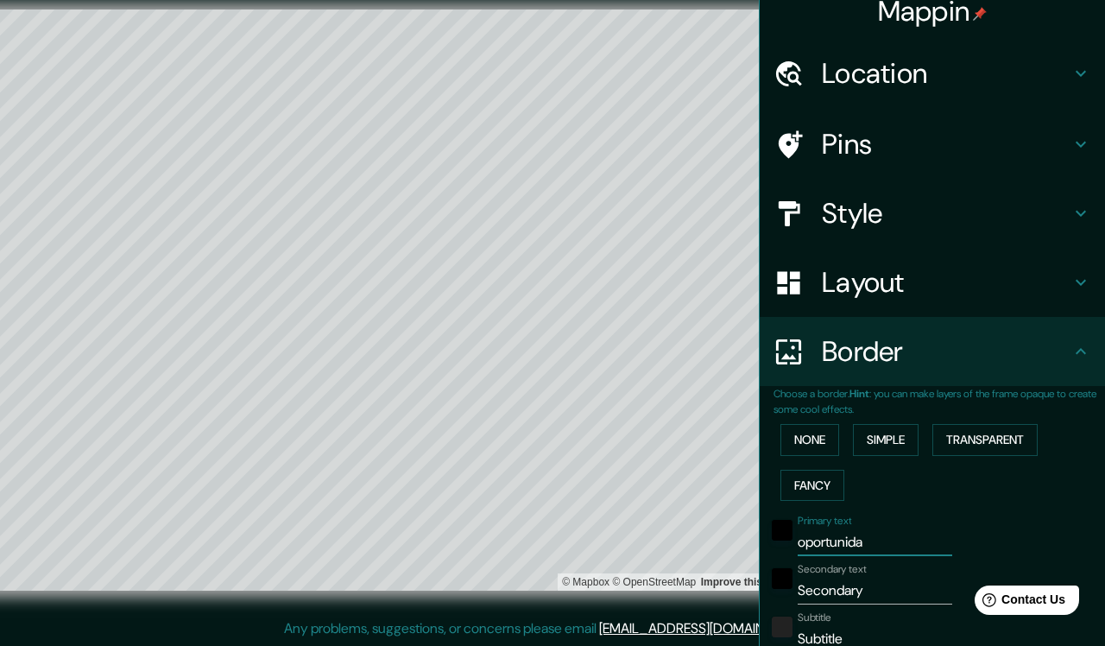
type input "457"
type input "76"
type input "oportuni"
type input "457"
type input "76"
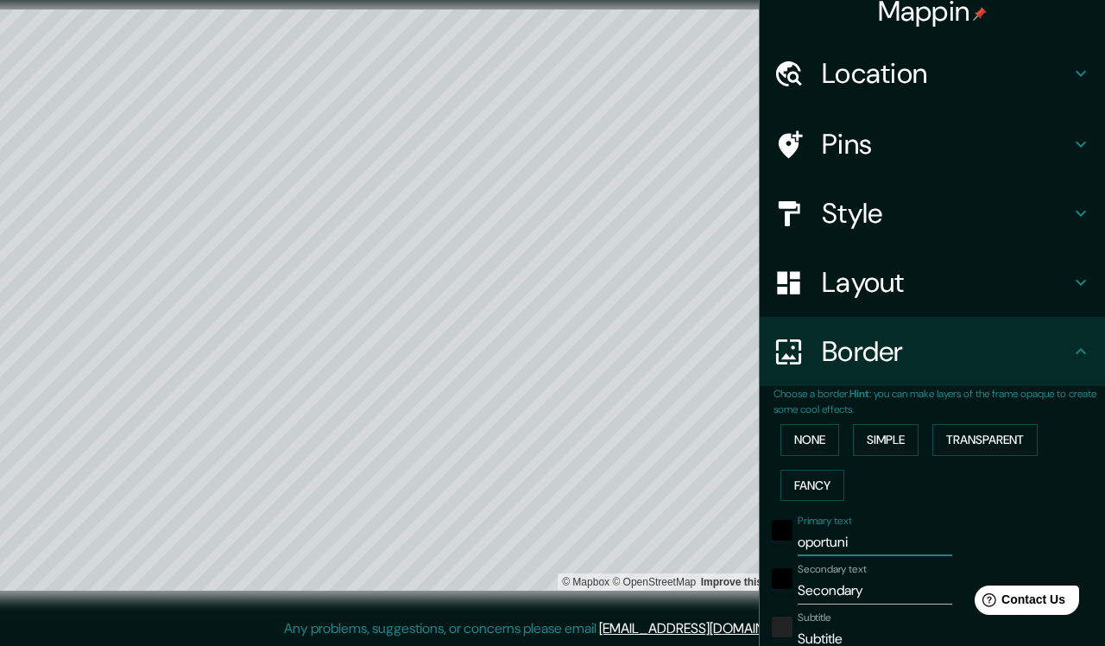
type input "oportun"
type input "457"
type input "76"
type input "oportu"
type input "457"
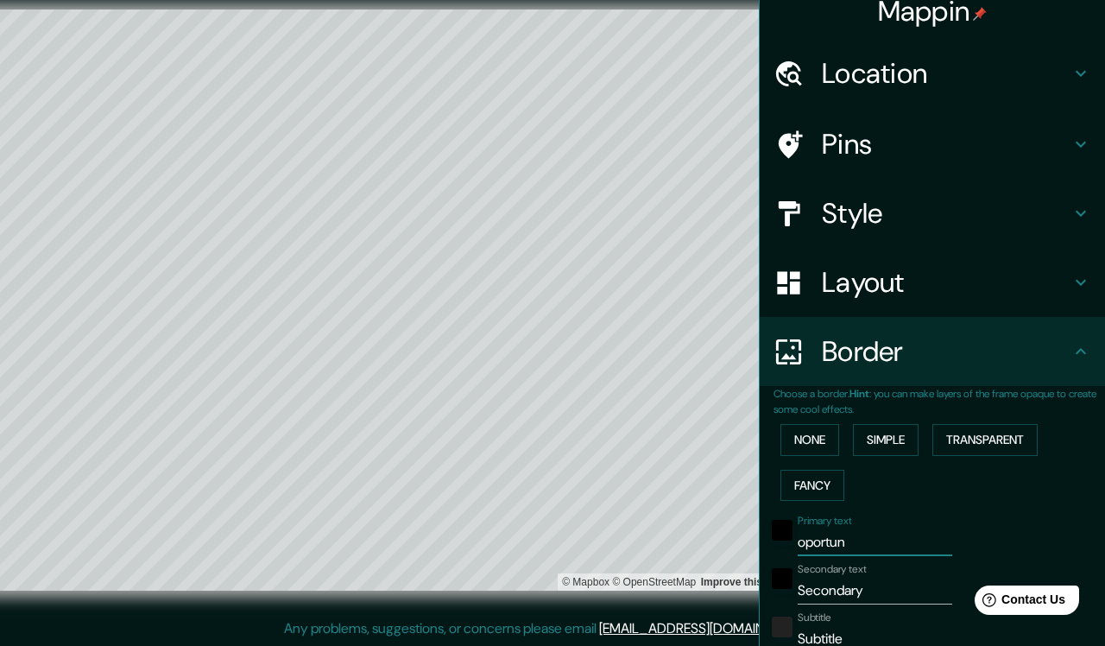
type input "76"
type input "oport"
type input "457"
type input "76"
type input "opor"
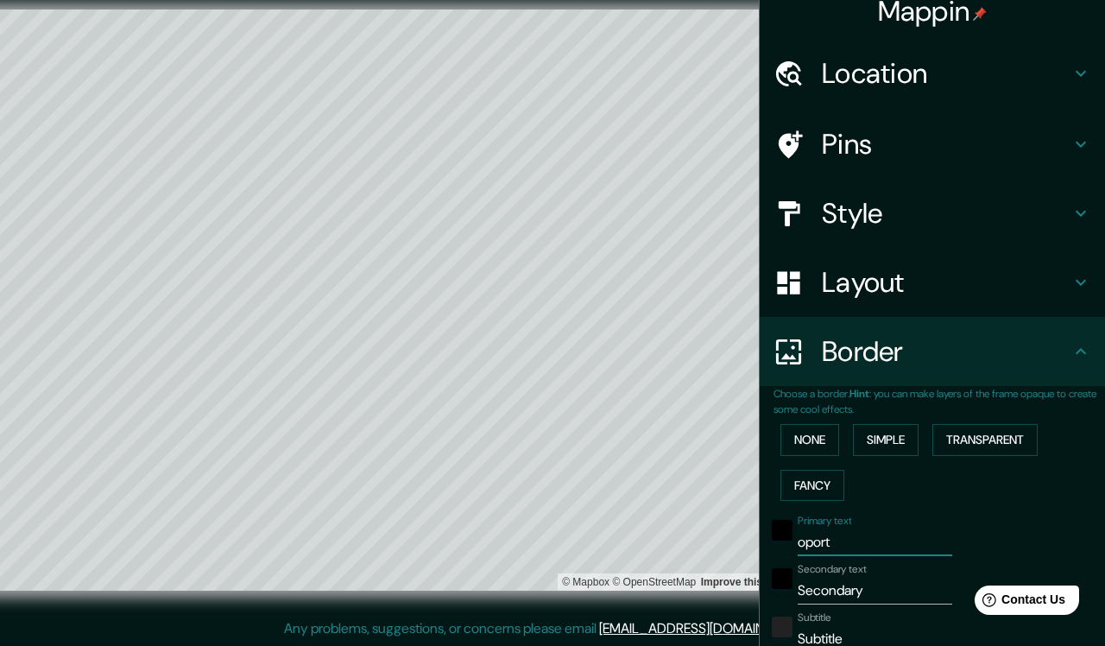
type input "457"
type input "76"
type input "opo"
type input "457"
type input "76"
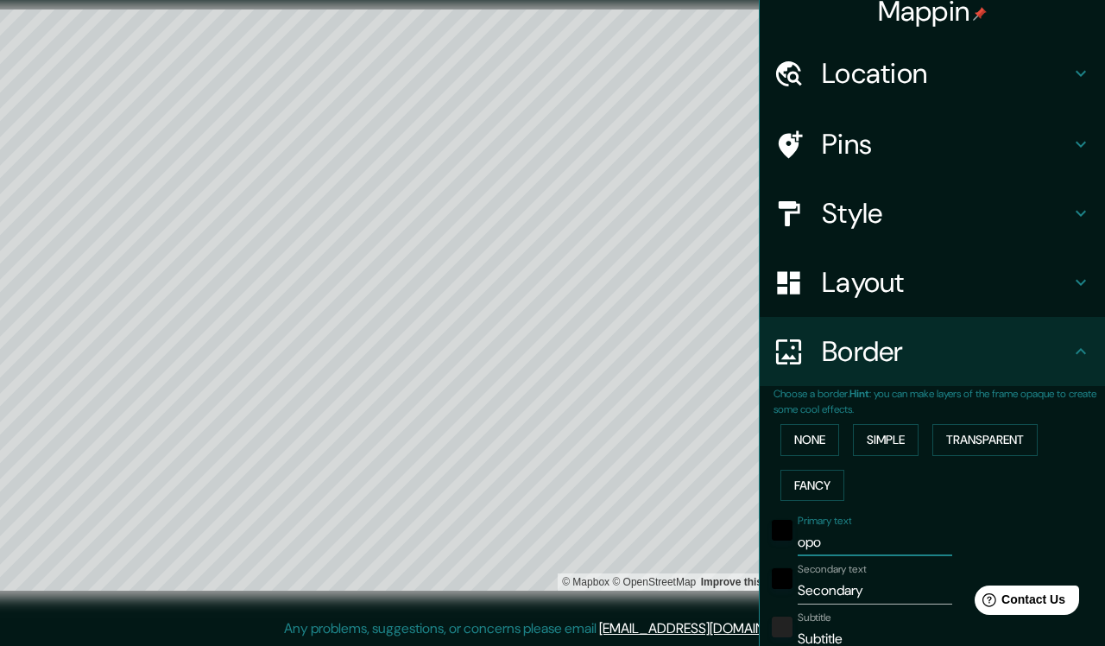
type input "op"
type input "457"
type input "76"
type input "o"
type input "457"
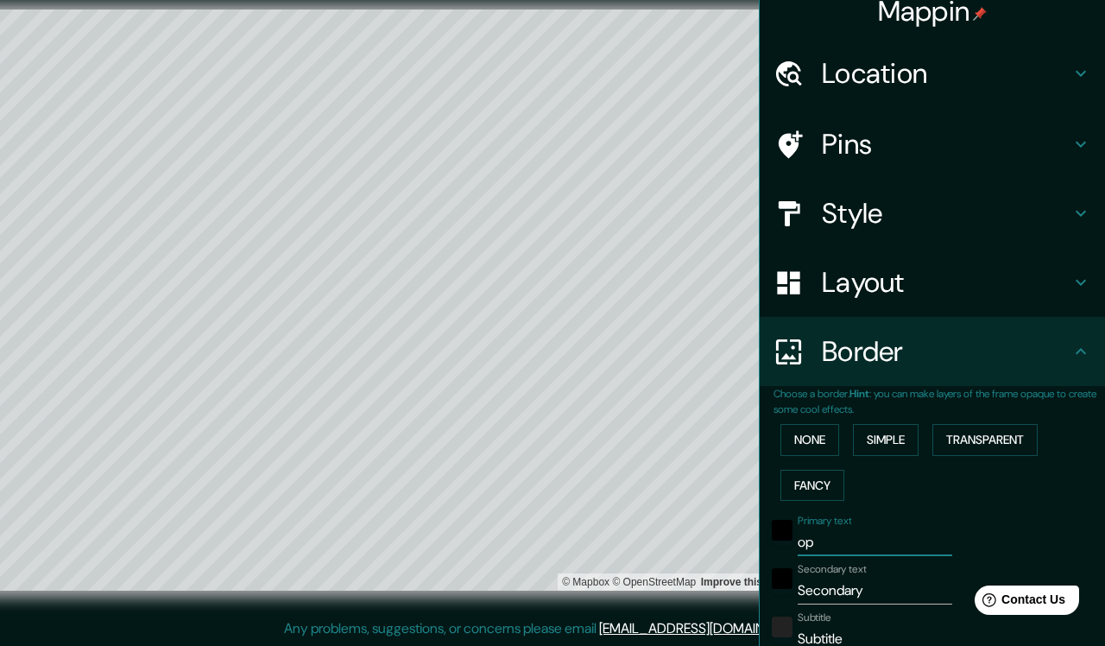
type input "76"
type input "457"
type input "76"
type input "i"
type input "457"
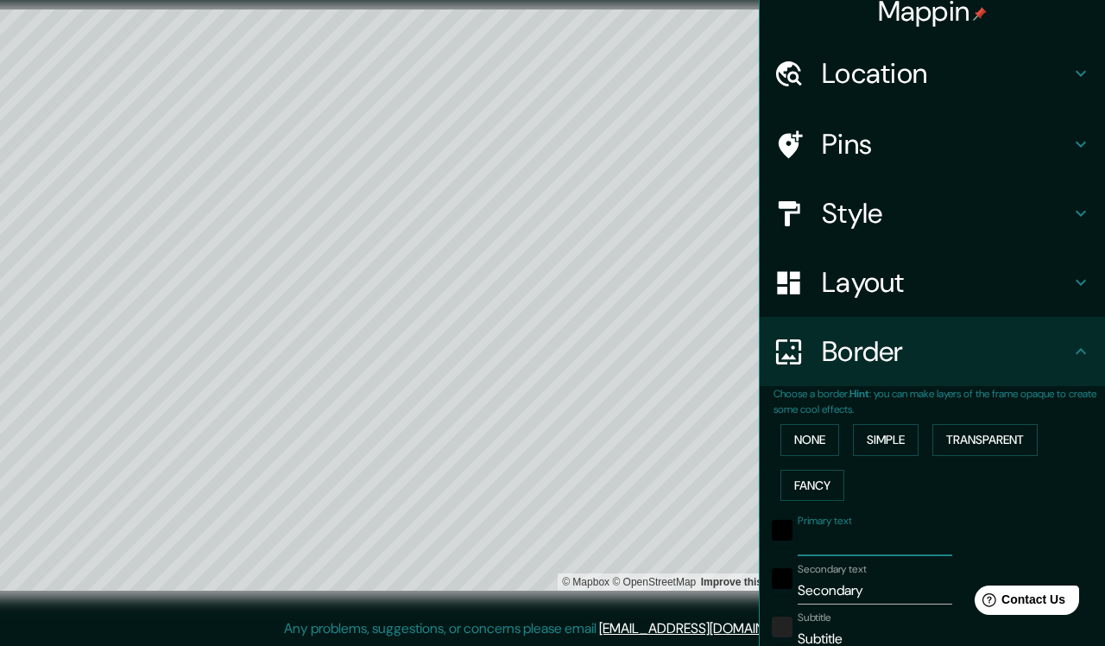
type input "76"
type input "in"
type input "457"
type input "76"
type input "inf"
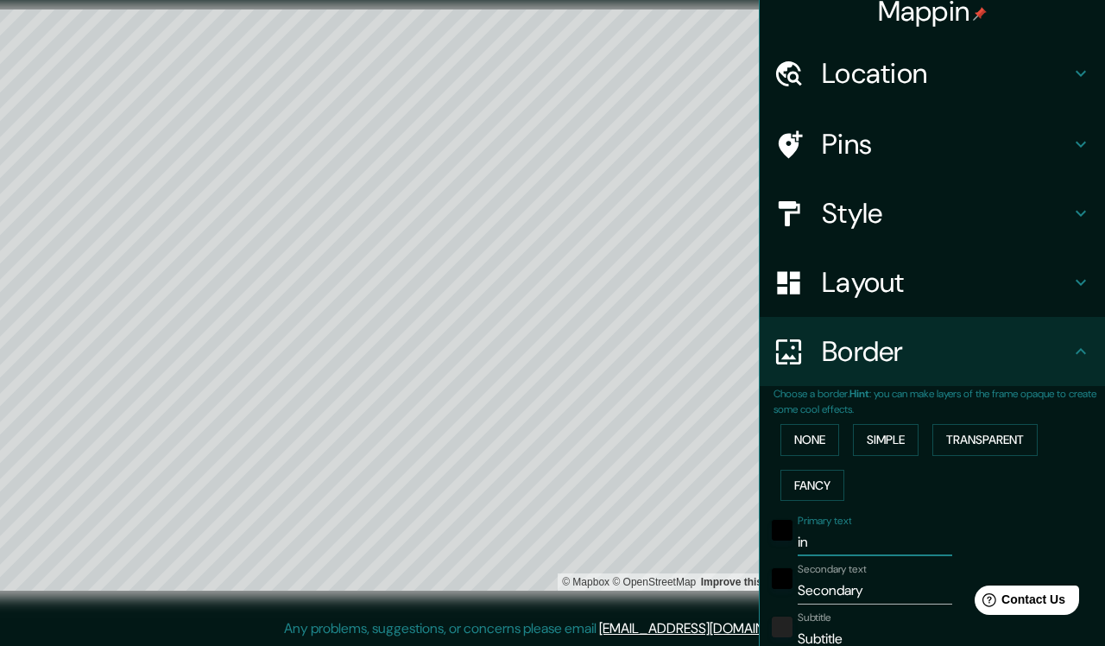
type input "457"
type input "76"
type input "infi"
type input "457"
type input "76"
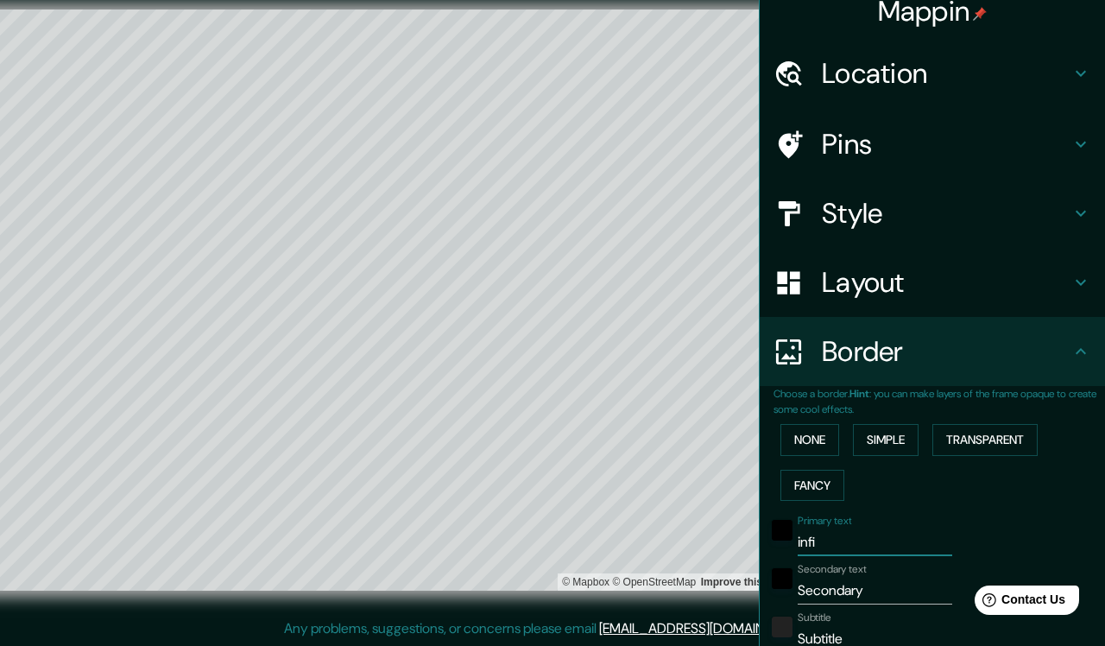
type input "infin"
type input "457"
type input "76"
type input "infini"
type input "457"
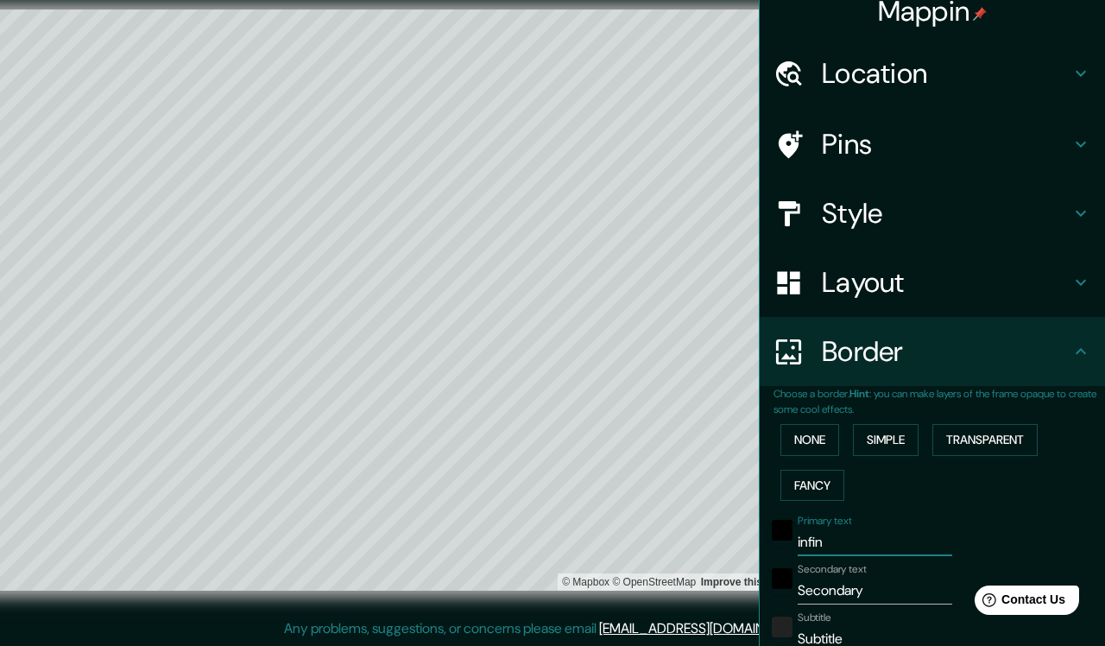
type input "76"
type input "infinit"
type input "457"
type input "76"
type input "infinity"
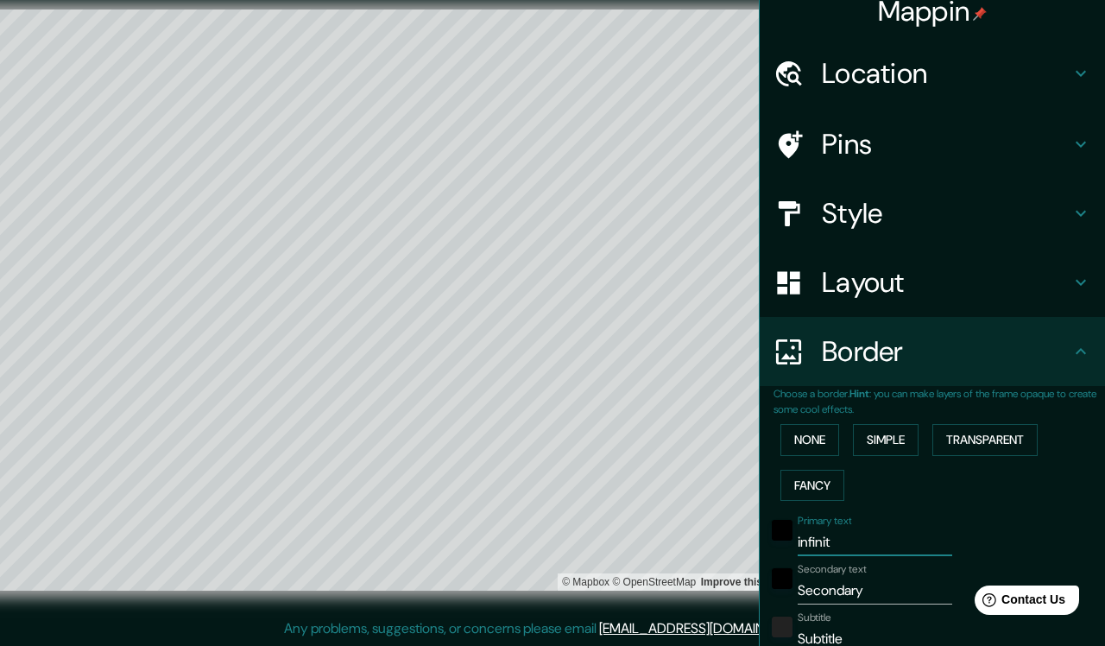
type input "457"
type input "76"
type input "infinity"
type input "457"
type input "76"
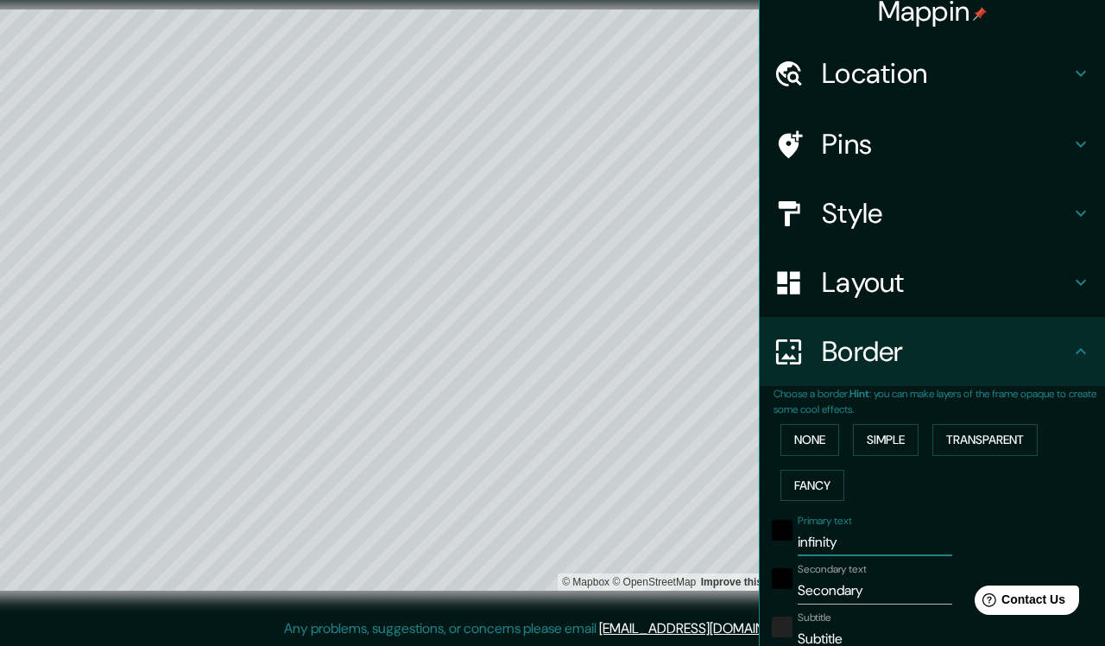
type input "infinity h"
type input "457"
type input "76"
type input "infinity ho"
type input "457"
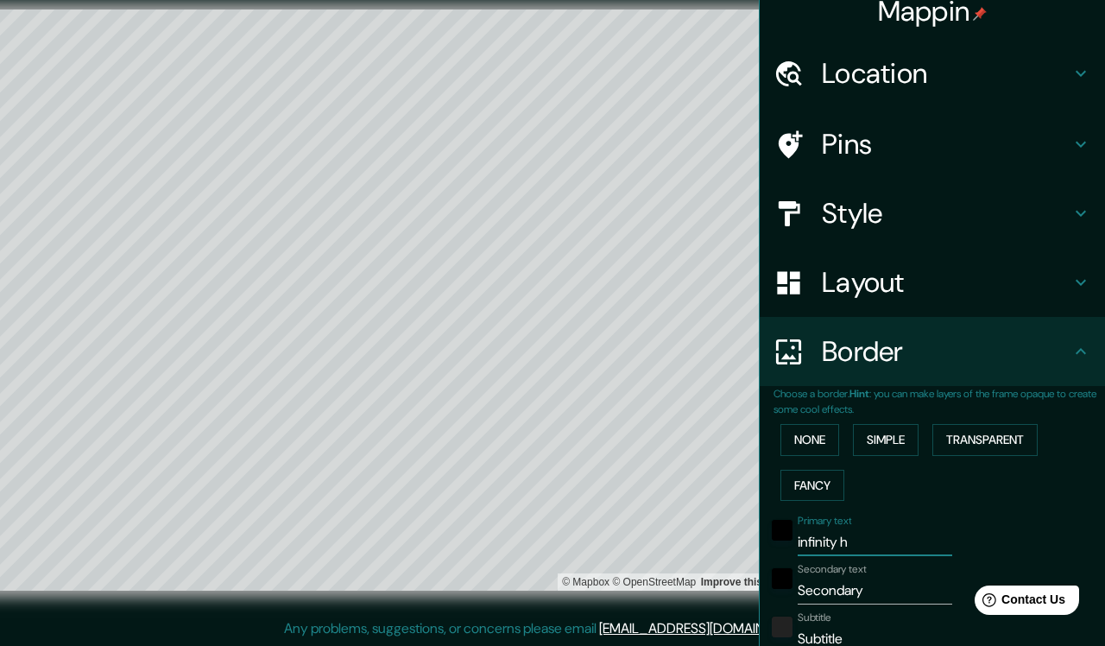
type input "76"
type input "infinity hom"
type input "457"
type input "76"
type input "infinity home"
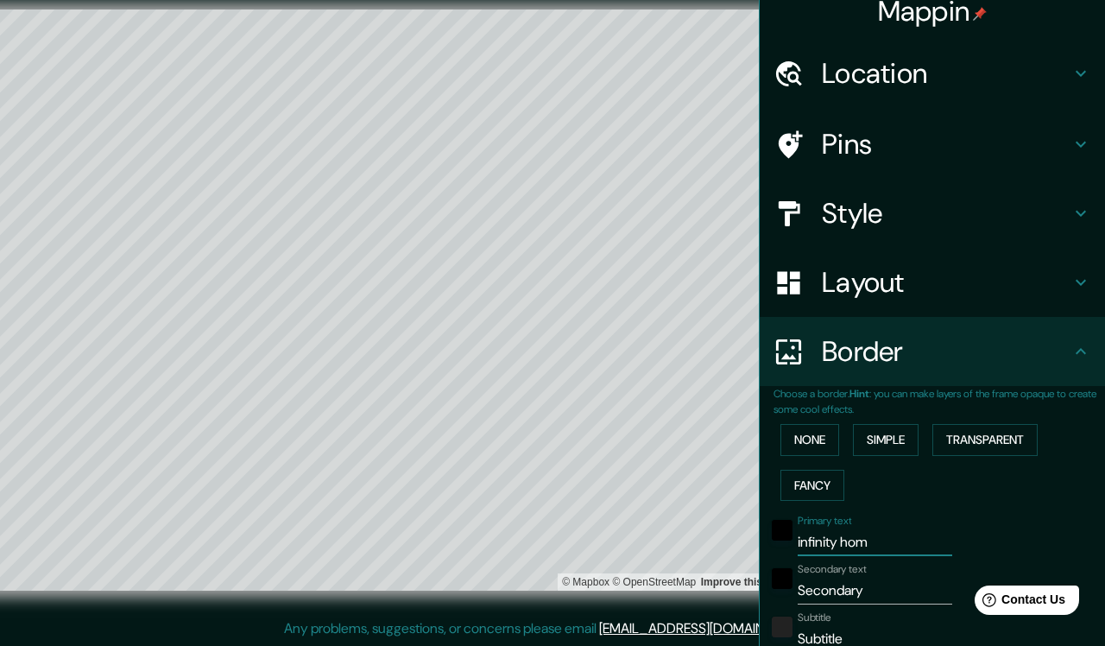
type input "457"
type input "76"
type input "infinity hom"
type input "457"
type input "76"
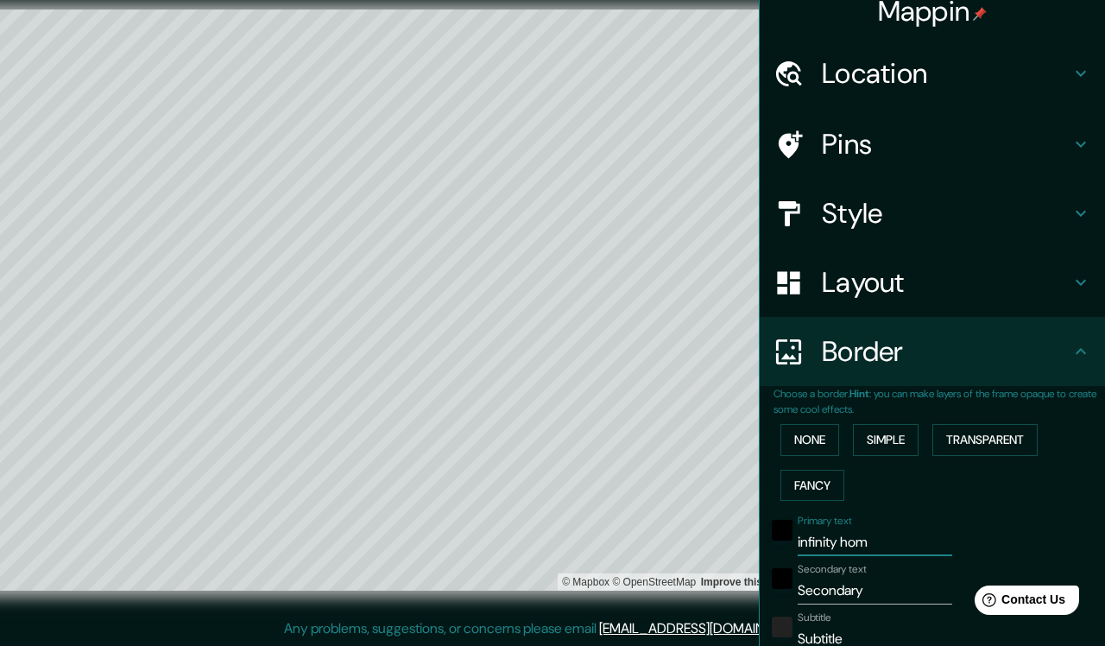
type input "infinity ho"
type input "457"
type input "76"
type input "infinity h"
type input "457"
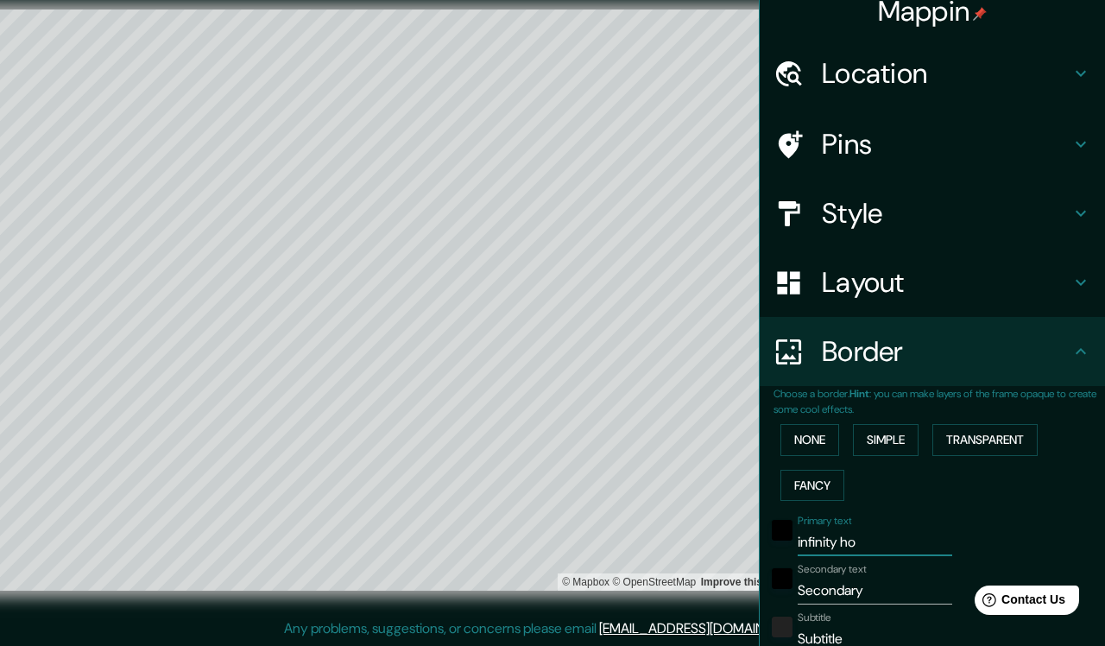
type input "76"
type input "infinity"
type input "457"
type input "76"
type input "infinity"
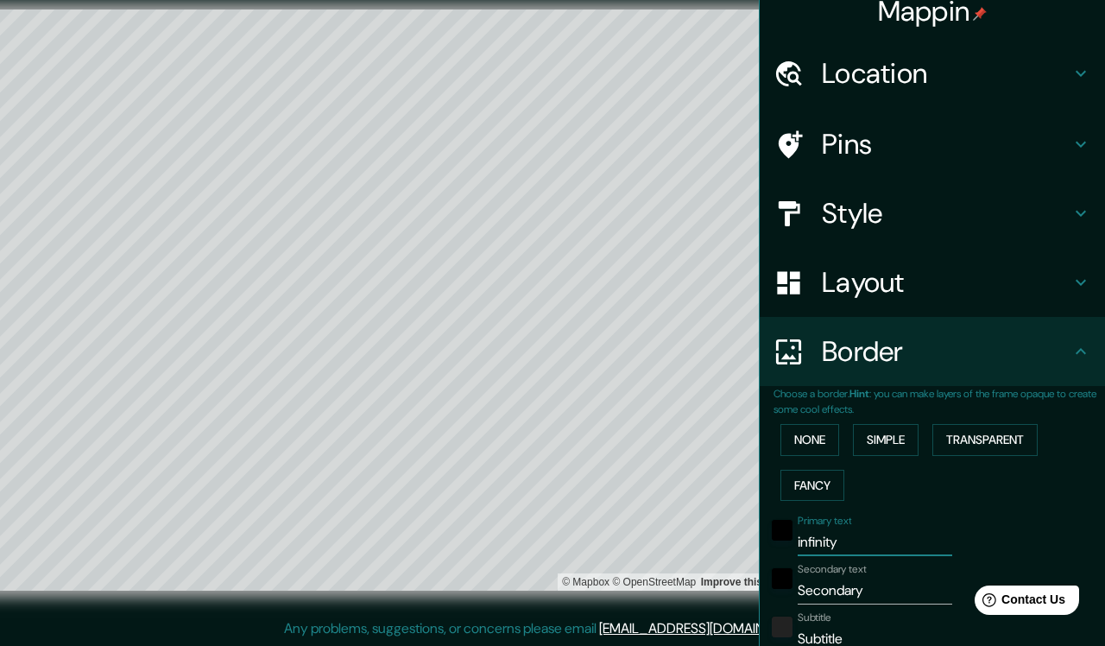
type input "457"
type input "76"
type input "infinit"
type input "457"
type input "76"
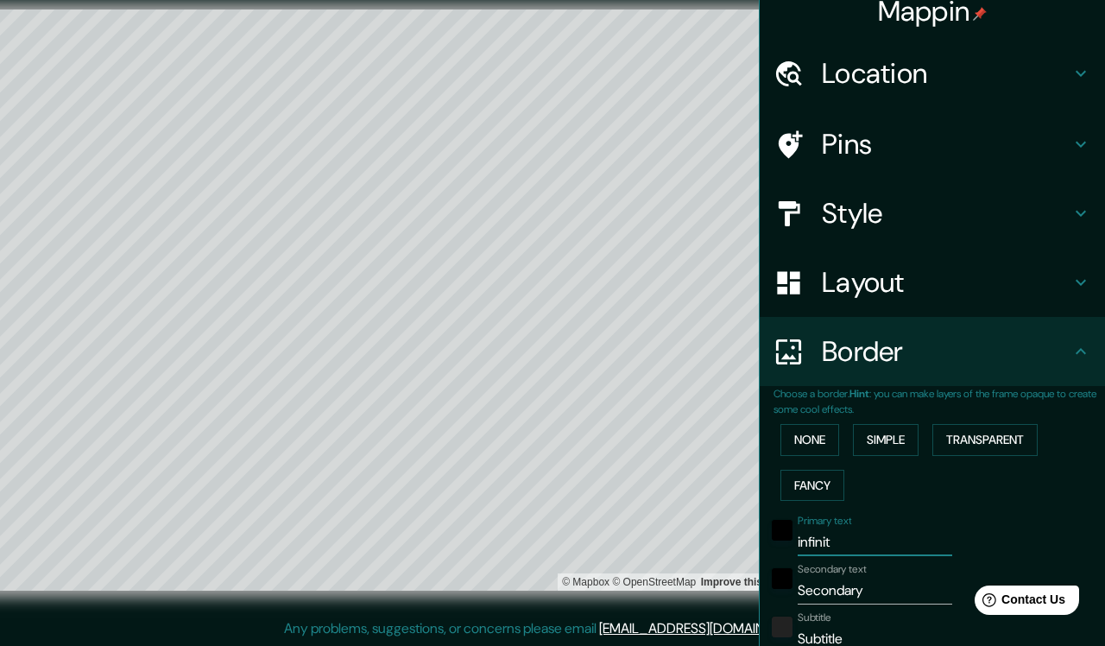
type input "infini"
type input "457"
type input "76"
type input "infin"
type input "457"
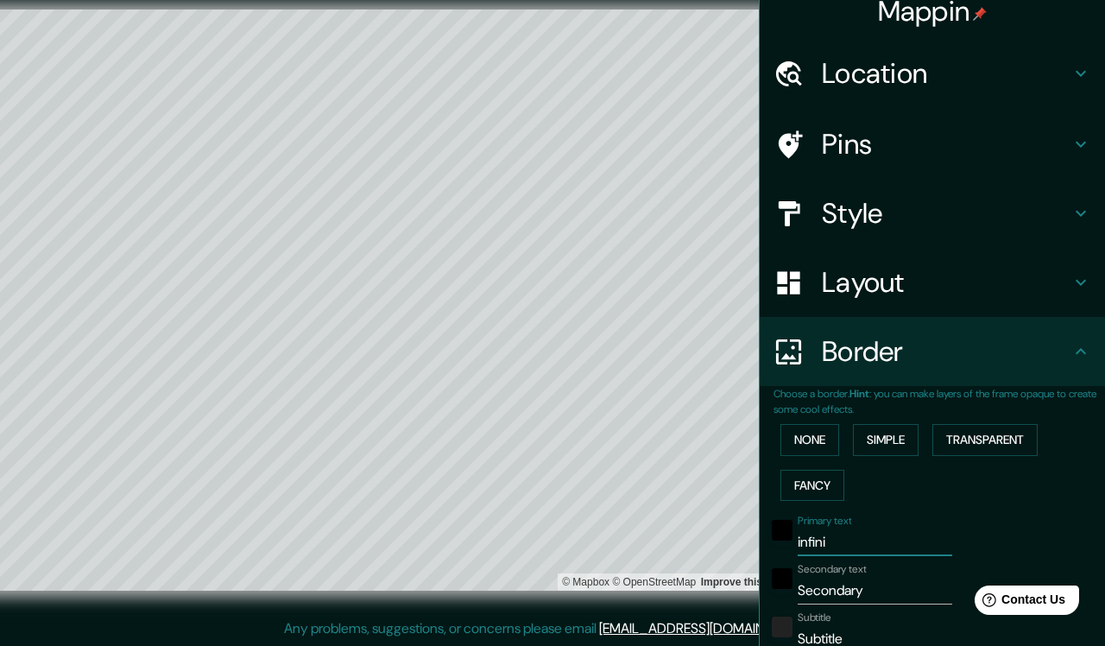
type input "76"
type input "infi"
type input "457"
type input "76"
type input "inf"
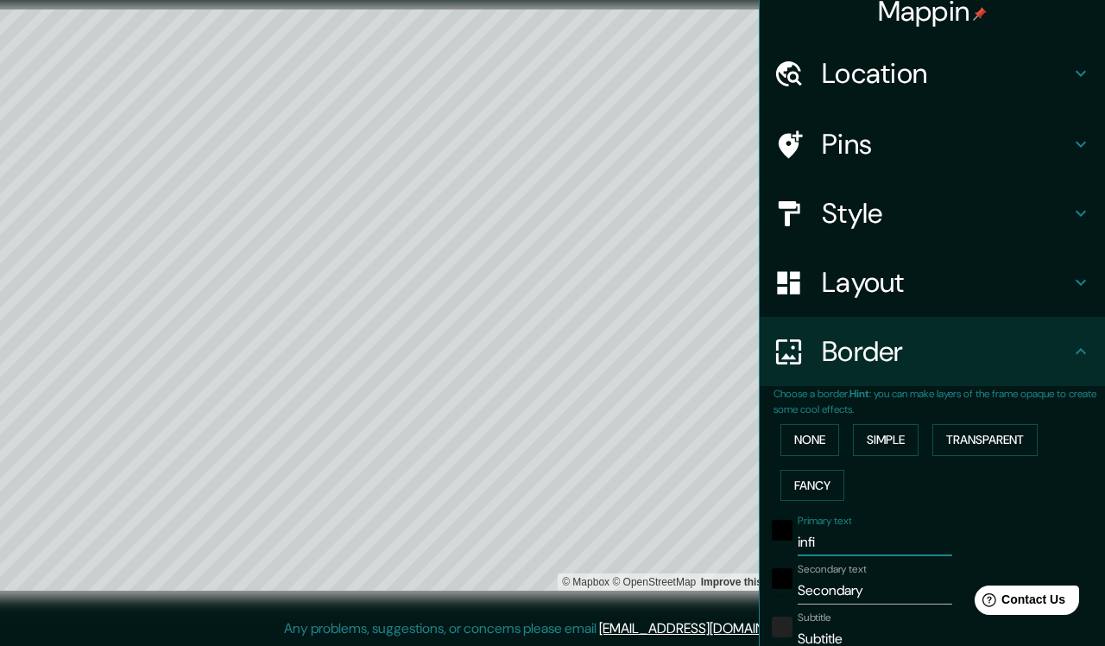
type input "457"
type input "76"
type input "in"
type input "457"
type input "76"
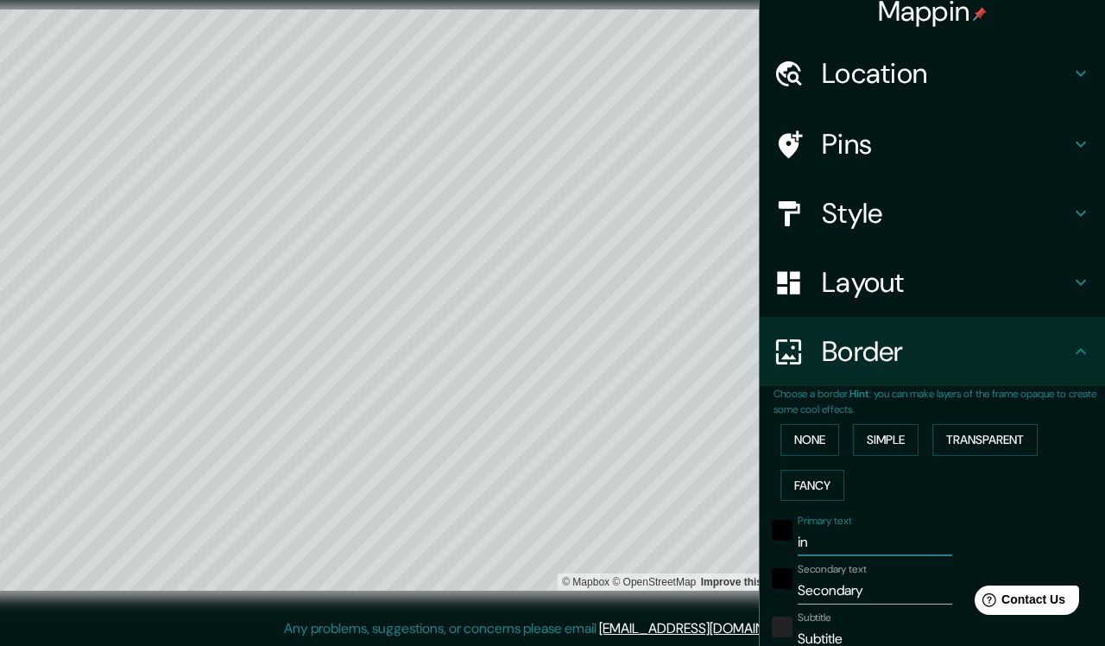
type input "i"
type input "457"
type input "76"
type input "457"
type input "76"
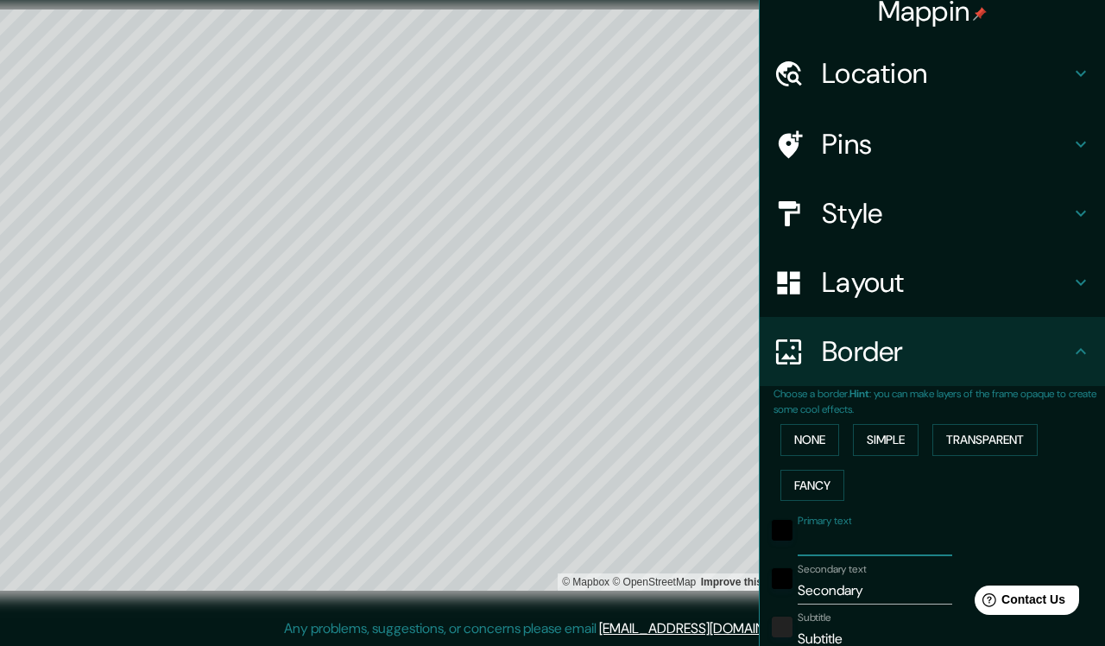
type input "o"
type input "457"
type input "76"
type input "op"
type input "457"
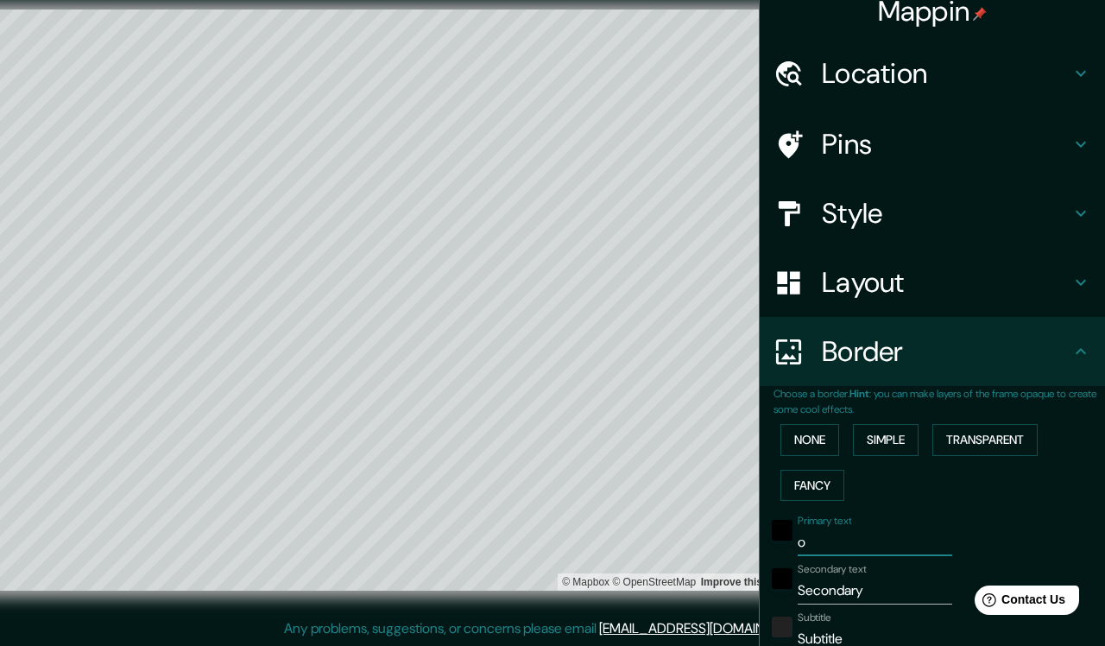
type input "76"
type input "opo"
type input "457"
type input "76"
type input "op"
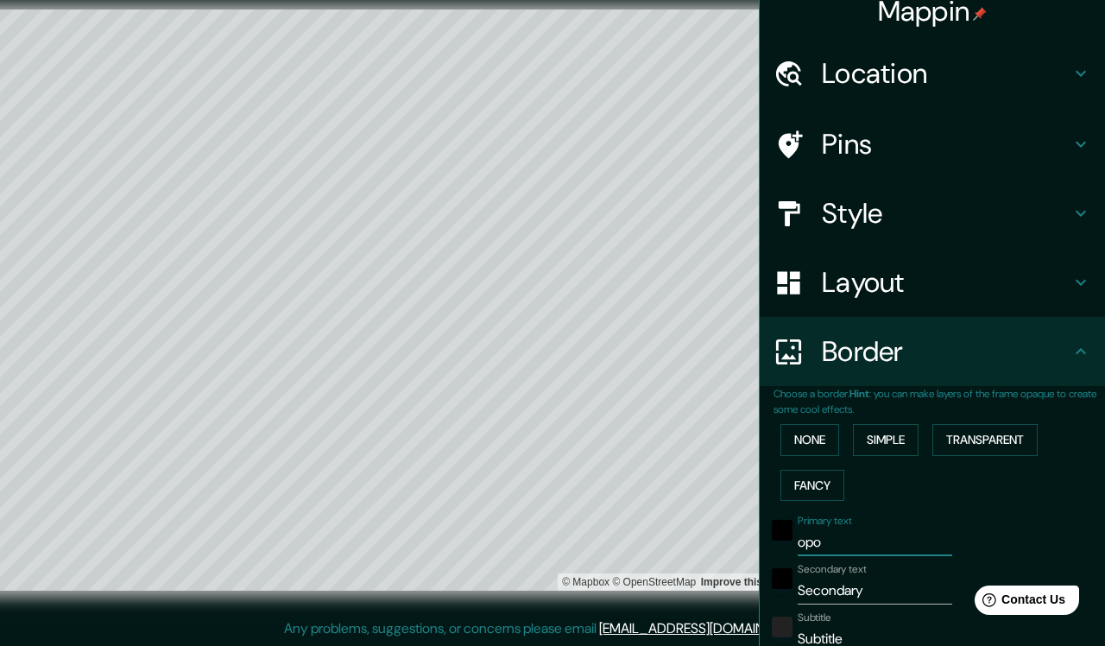
type input "457"
type input "76"
type input "o"
type input "457"
type input "76"
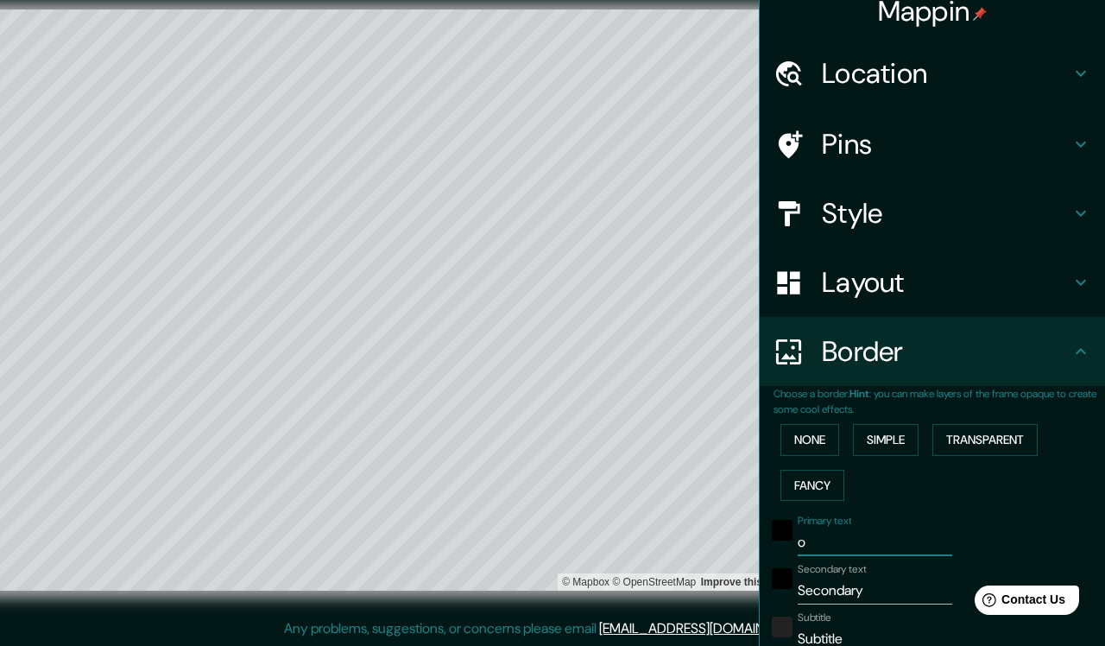
type input "457"
type input "76"
type input "o"
type input "457"
type input "76"
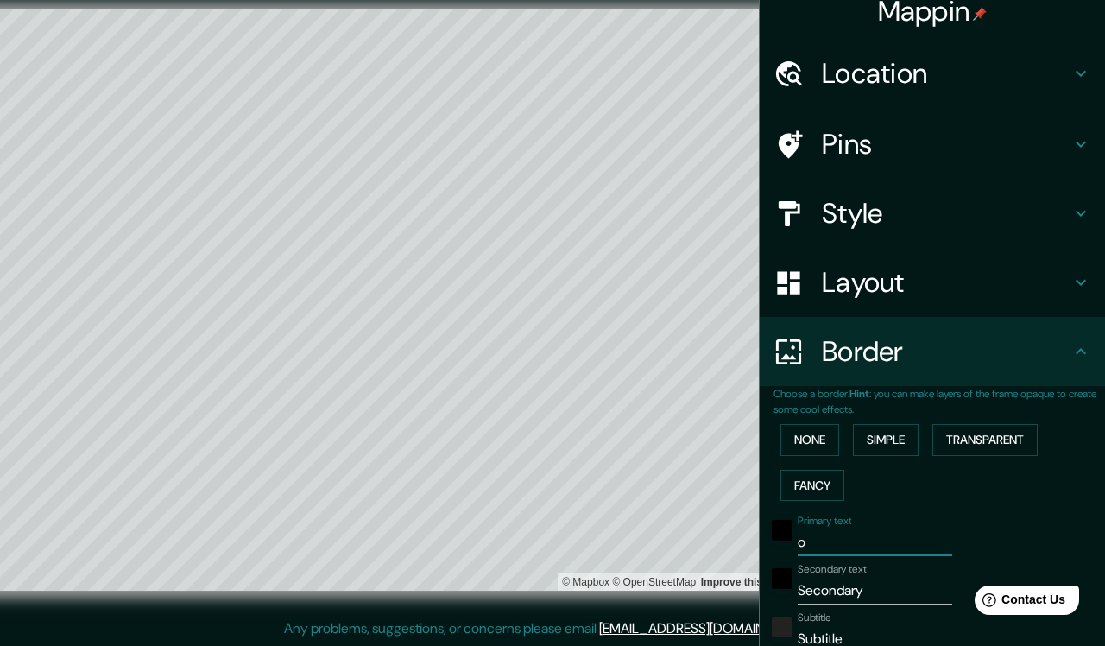
type input "op"
type input "457"
type input "76"
type input "opo"
type input "457"
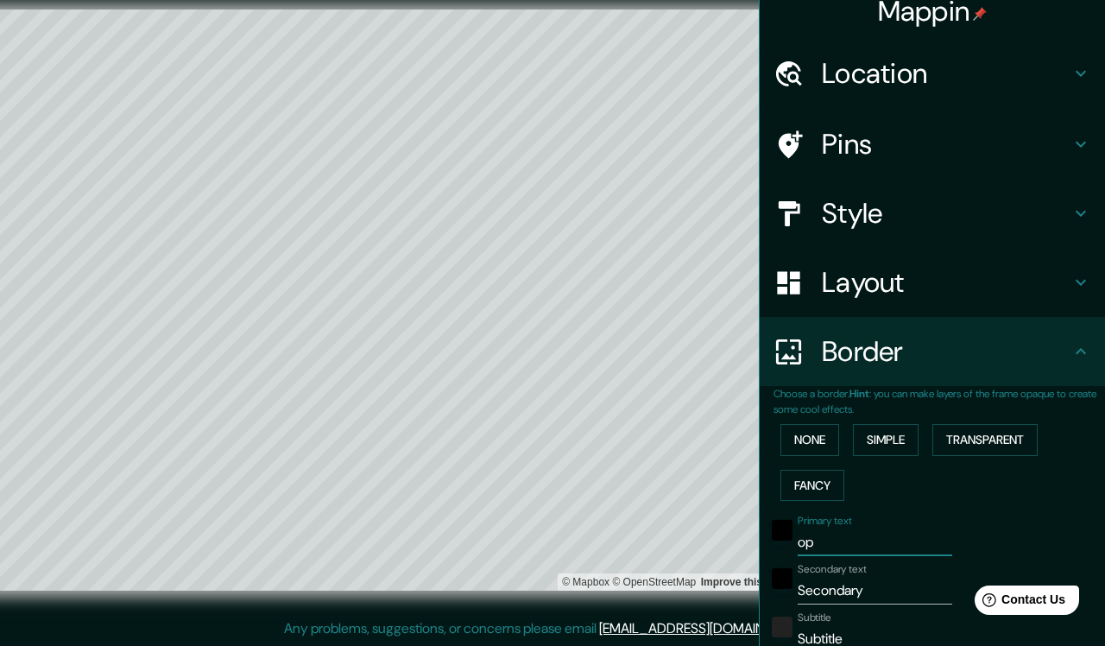
type input "76"
type input "op"
type input "457"
type input "76"
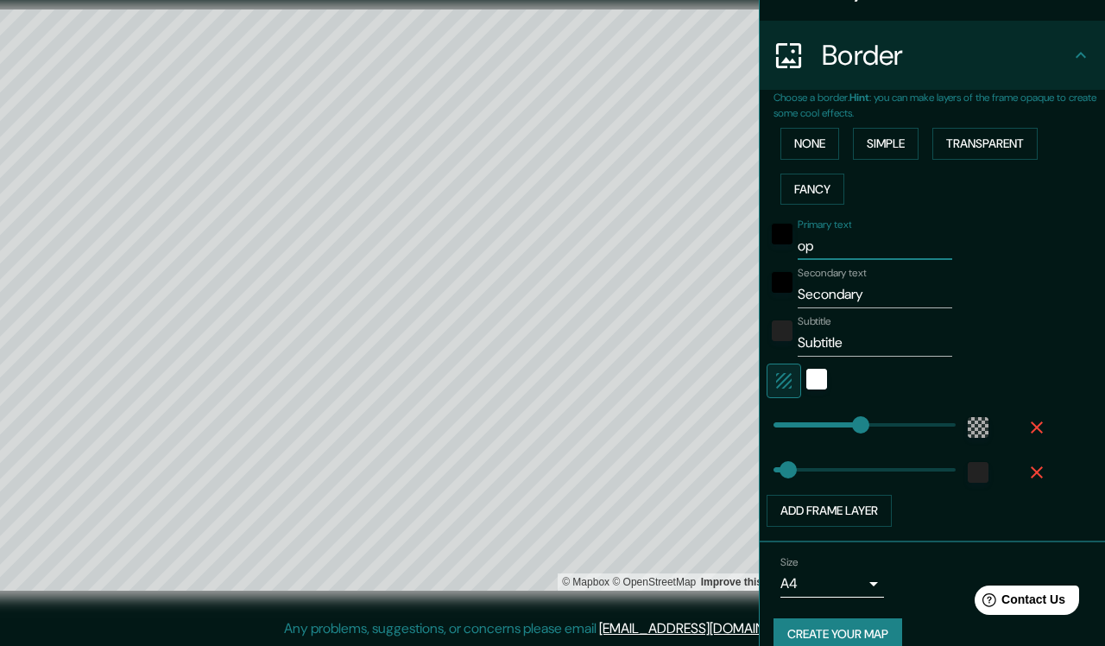
scroll to position [325, 0]
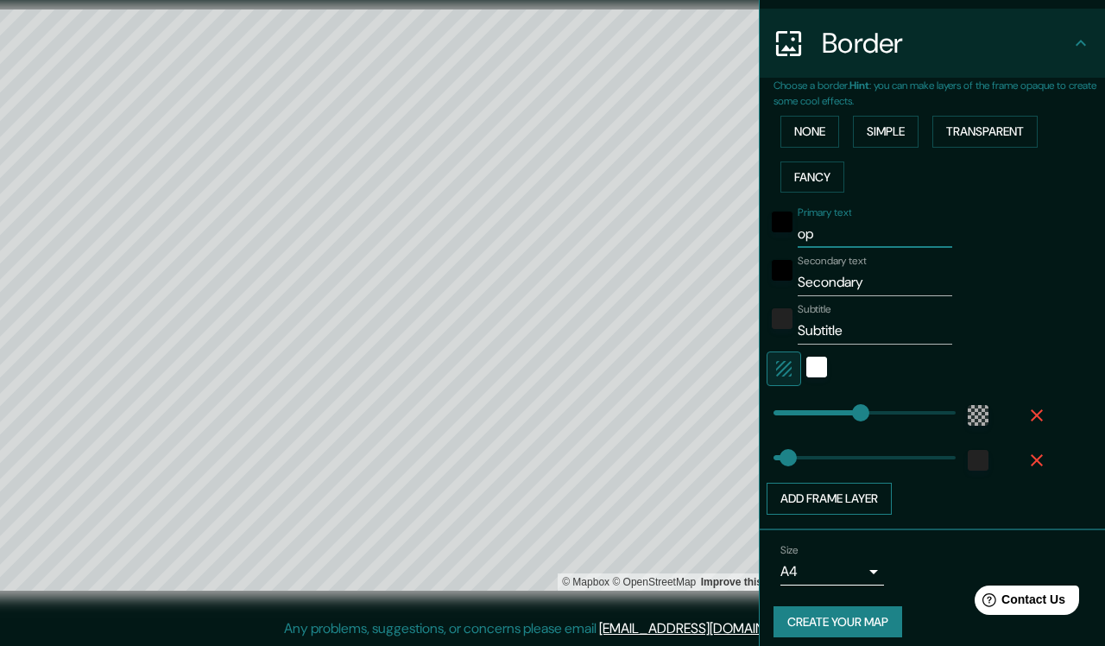
type input "457"
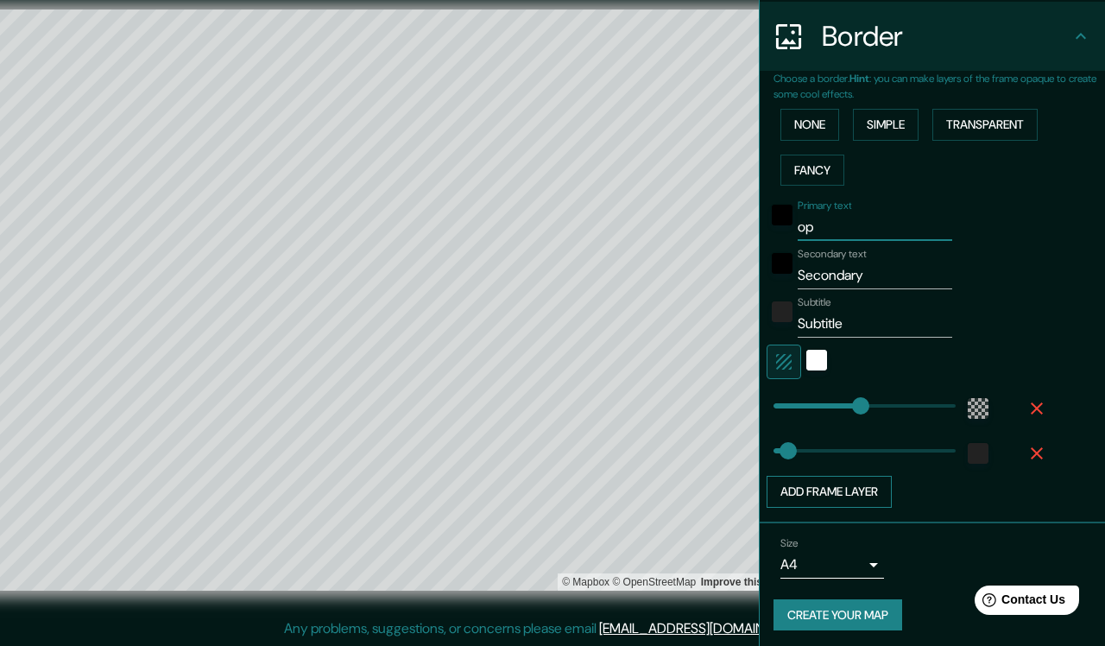
scroll to position [331, 0]
type input "op"
click at [860, 478] on button "Add frame layer" at bounding box center [829, 493] width 125 height 32
type input "457"
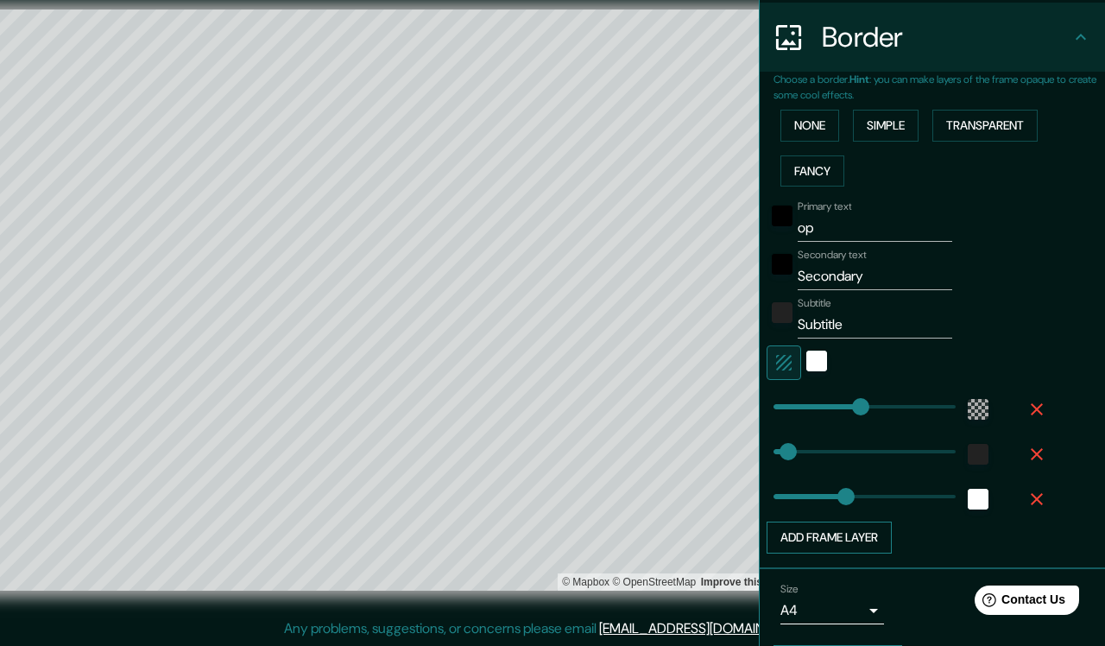
click at [852, 525] on button "Add frame layer" at bounding box center [829, 538] width 125 height 32
click at [1005, 544] on icon "button" at bounding box center [1037, 544] width 21 height 21
click at [1005, 493] on icon "button" at bounding box center [1037, 499] width 12 height 12
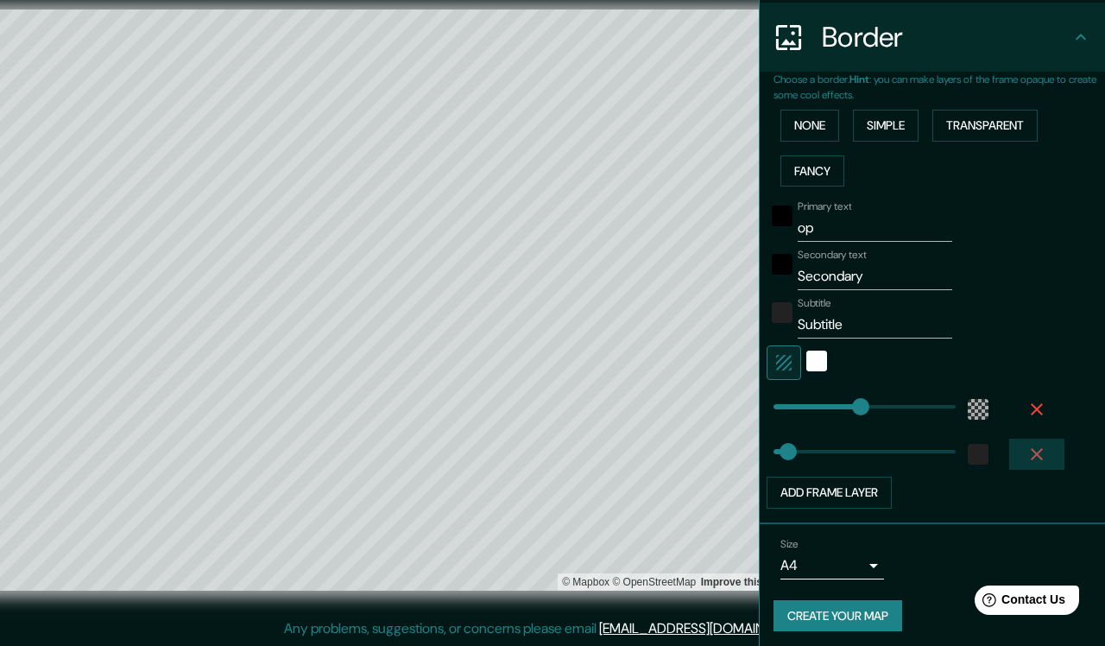
click at [1005, 452] on icon "button" at bounding box center [1037, 454] width 21 height 21
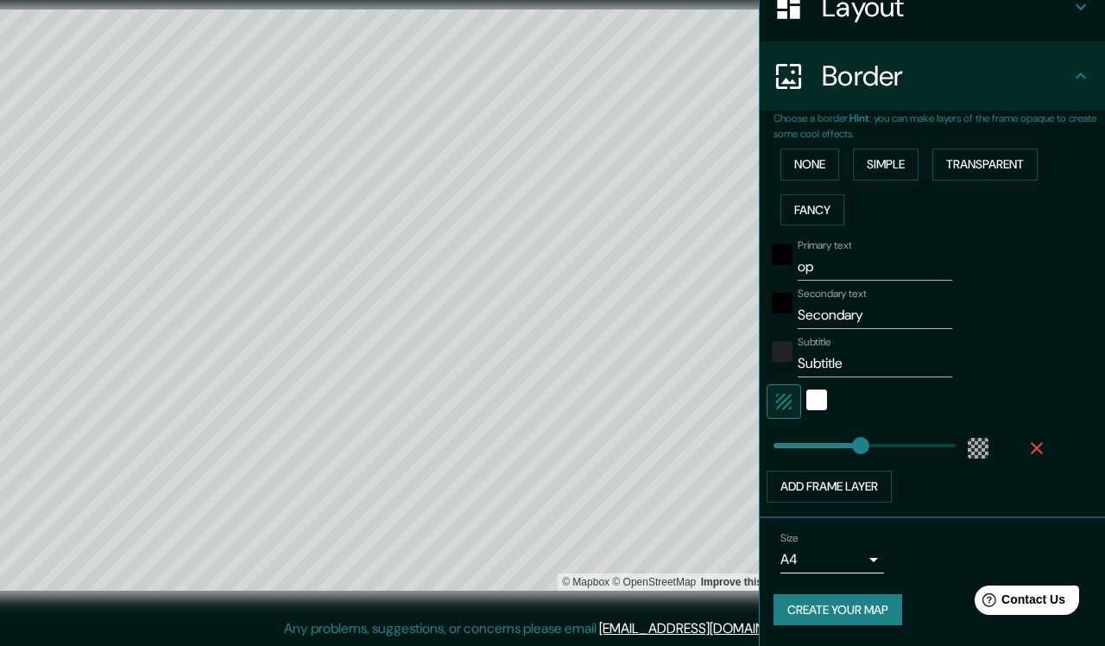
scroll to position [286, 0]
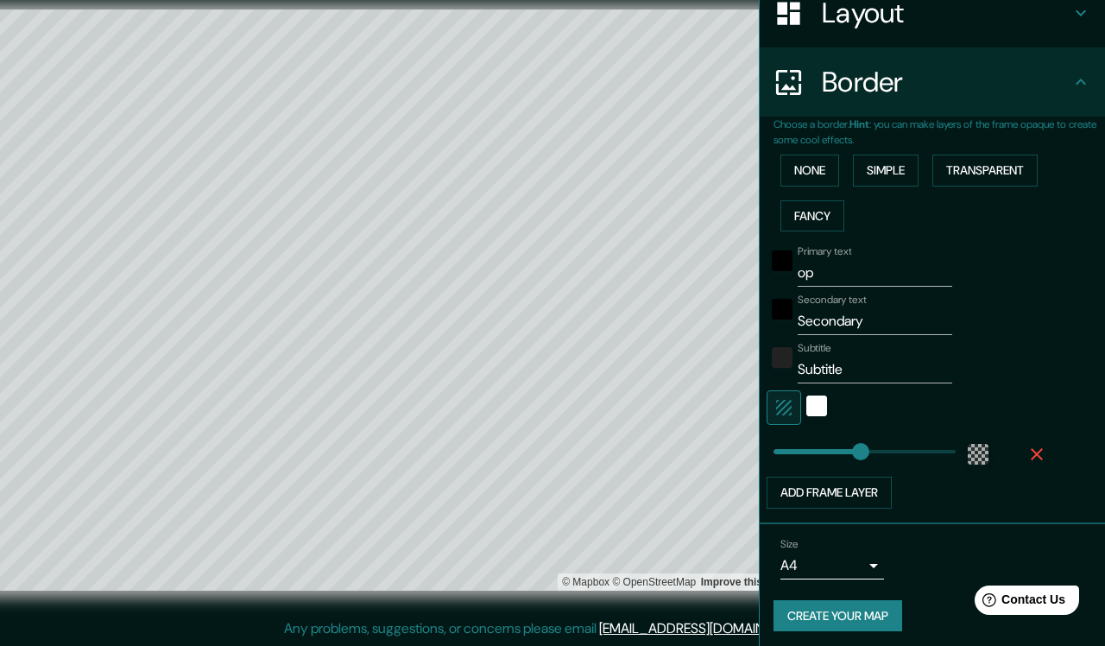
click at [1005, 448] on icon "button" at bounding box center [1037, 454] width 12 height 12
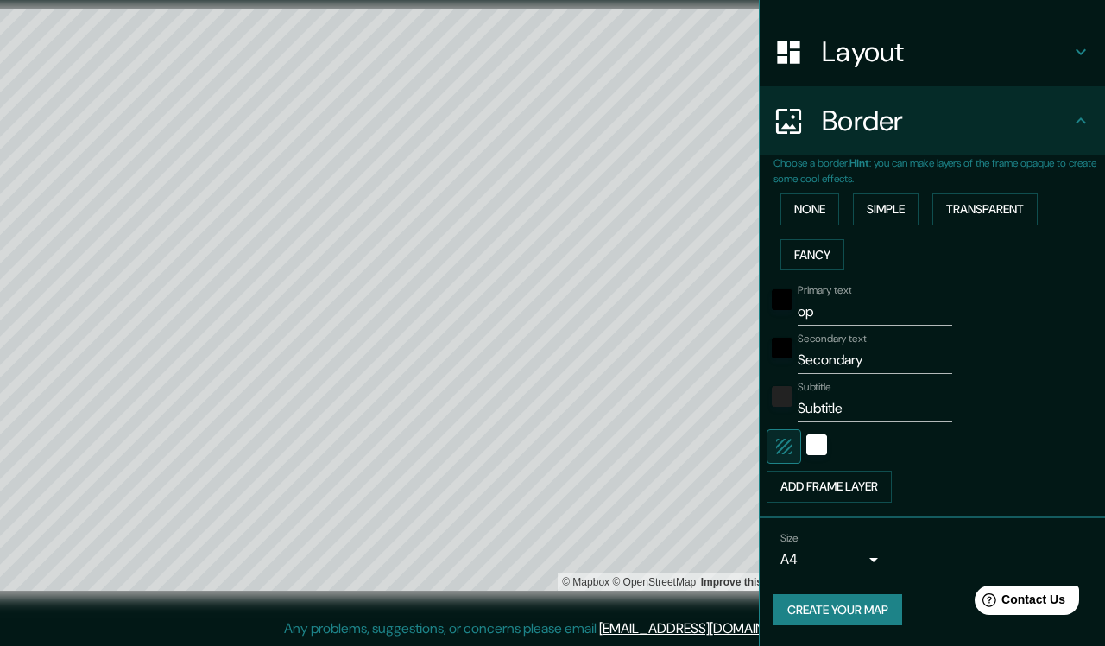
scroll to position [241, 0]
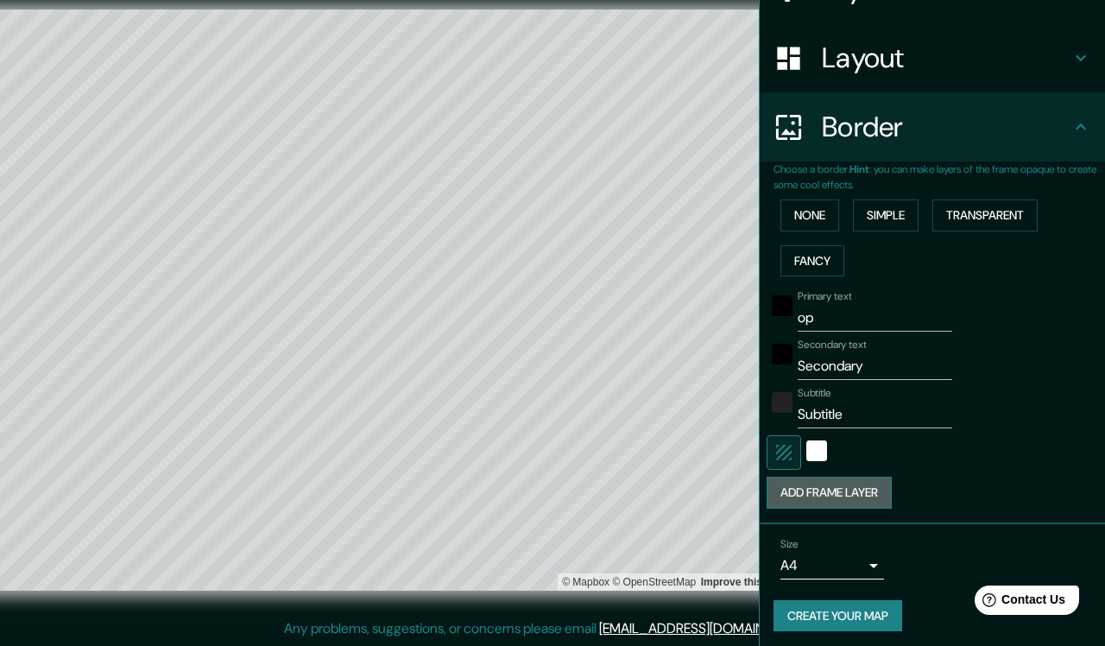
click at [823, 490] on button "Add frame layer" at bounding box center [829, 493] width 125 height 32
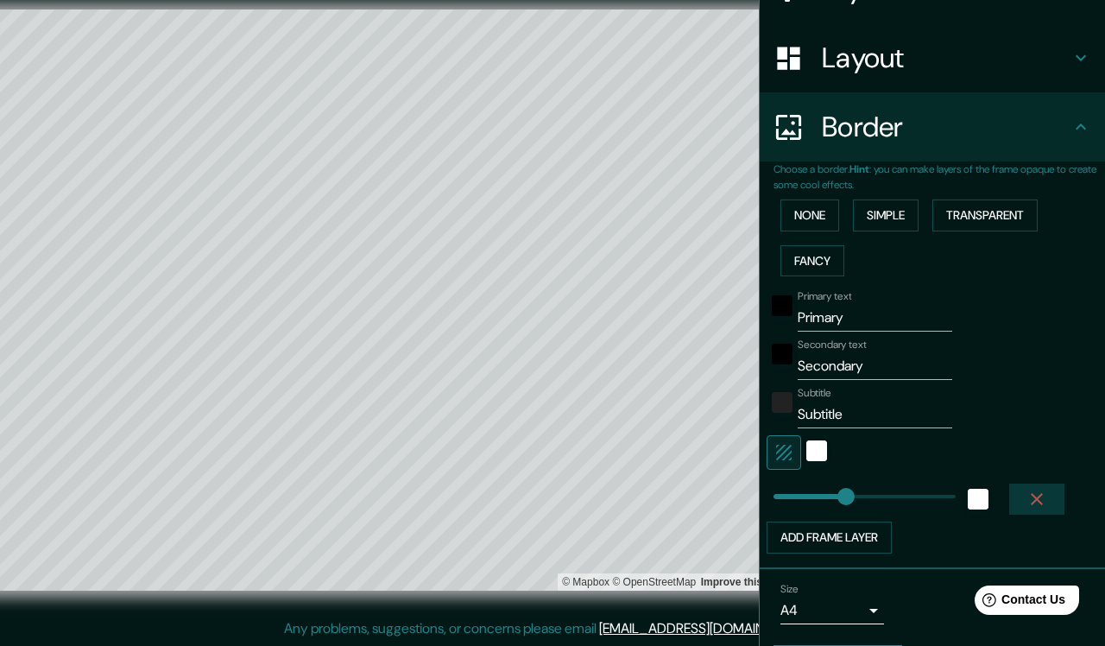
click at [1005, 502] on button "button" at bounding box center [1036, 499] width 55 height 31
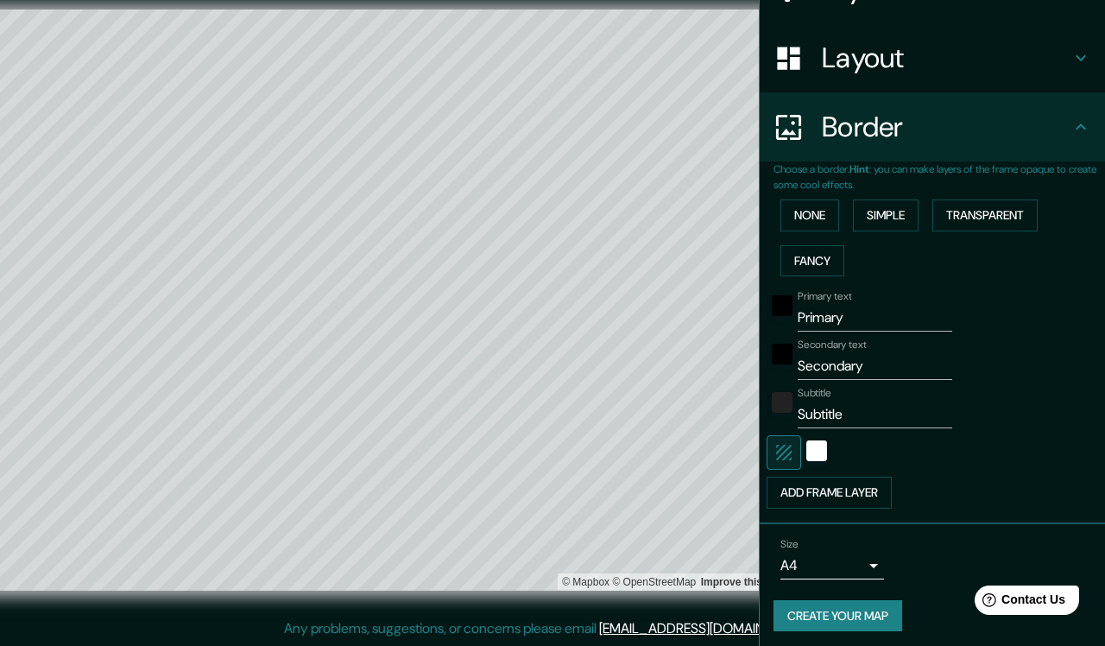
scroll to position [18, 0]
click at [874, 315] on input "Primary" at bounding box center [875, 318] width 155 height 28
click at [895, 364] on input "Secondary" at bounding box center [875, 366] width 155 height 28
click at [898, 362] on input "de inversión" at bounding box center [875, 366] width 155 height 28
click at [859, 418] on input "Subtitle" at bounding box center [875, 415] width 155 height 28
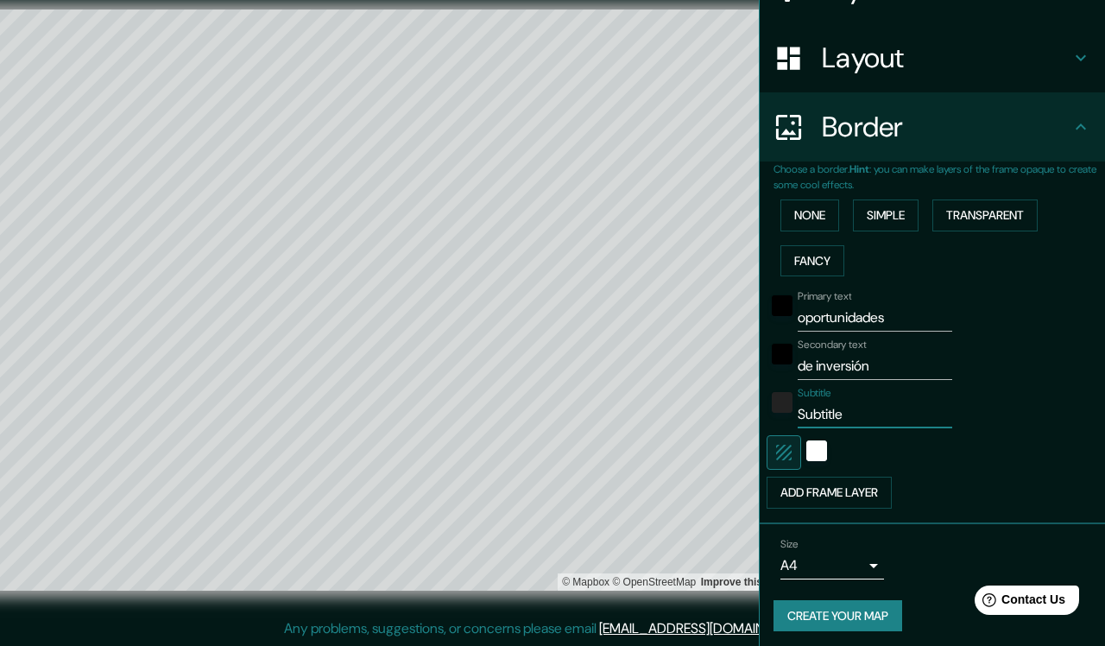
click at [859, 418] on input "Subtitle" at bounding box center [875, 415] width 155 height 28
click at [889, 352] on input "de inversión" at bounding box center [875, 366] width 155 height 28
click at [874, 410] on input "E" at bounding box center [875, 415] width 155 height 28
click at [408, 571] on div at bounding box center [415, 570] width 14 height 14
click at [881, 364] on input "de inversion" at bounding box center [875, 366] width 155 height 28
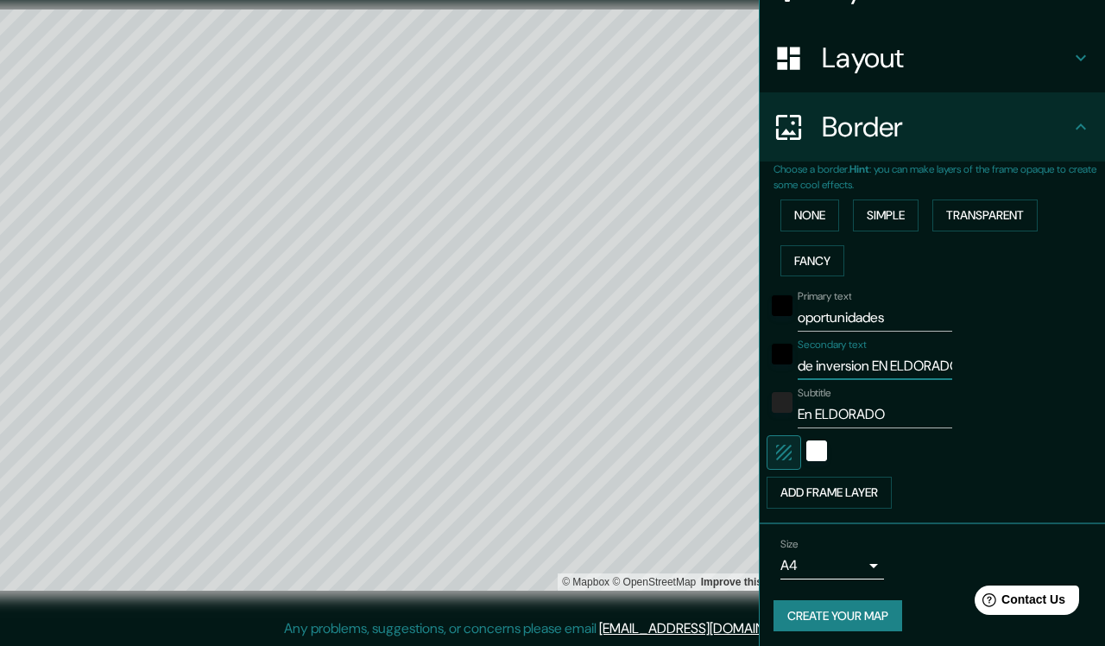
click at [853, 360] on input "de inversion EN ELDORADO" at bounding box center [875, 366] width 155 height 28
click at [457, 571] on div at bounding box center [464, 569] width 14 height 14
click at [429, 571] on div at bounding box center [436, 573] width 14 height 14
click at [864, 414] on input "En ELDORADO" at bounding box center [875, 415] width 155 height 28
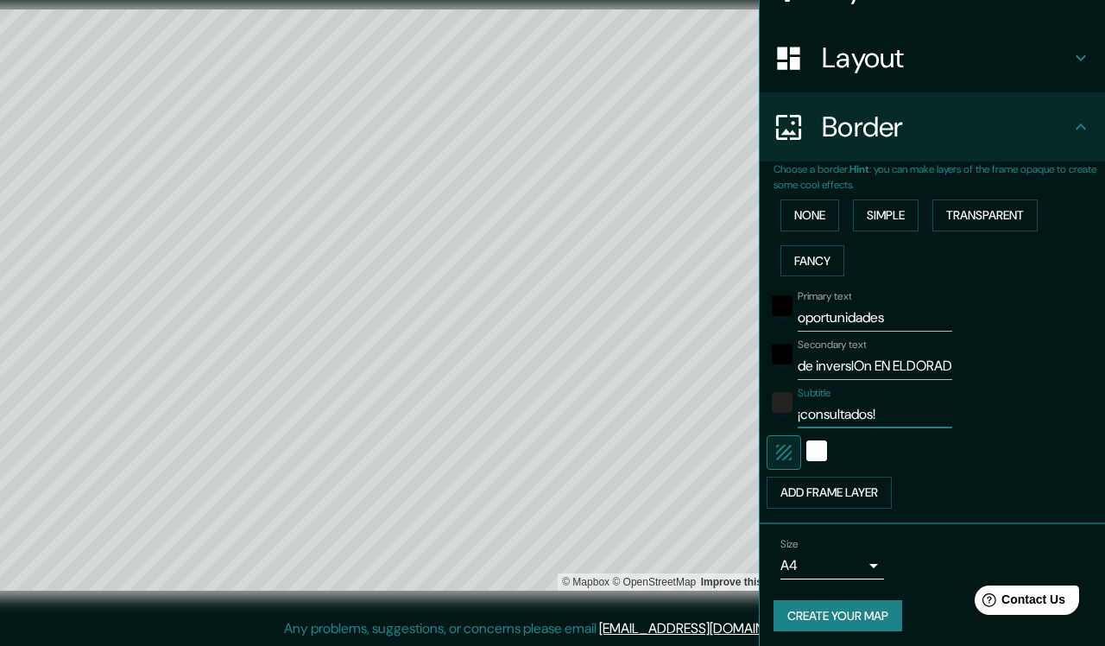
click at [845, 571] on button "Create your map" at bounding box center [838, 616] width 129 height 32
click at [870, 407] on input "¡consultados!" at bounding box center [875, 415] width 155 height 28
click at [932, 558] on div "Size A4 single" at bounding box center [933, 558] width 318 height 55
click at [831, 571] on button "Create your map" at bounding box center [838, 616] width 129 height 32
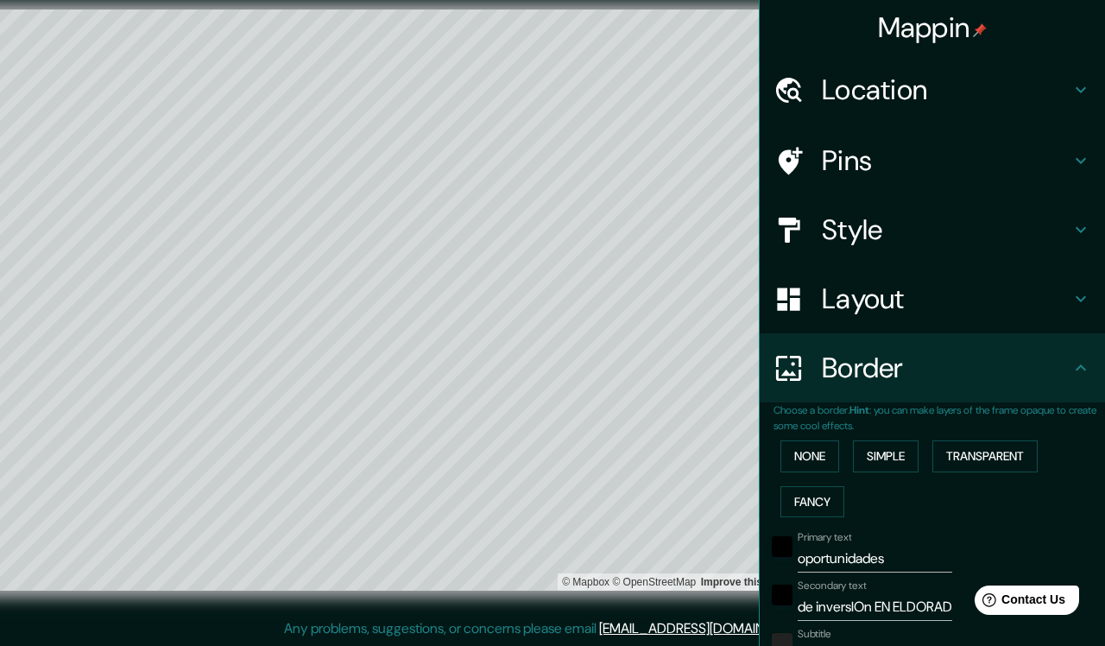
scroll to position [0, 0]
click at [925, 33] on h4 "Mappin" at bounding box center [933, 27] width 110 height 35
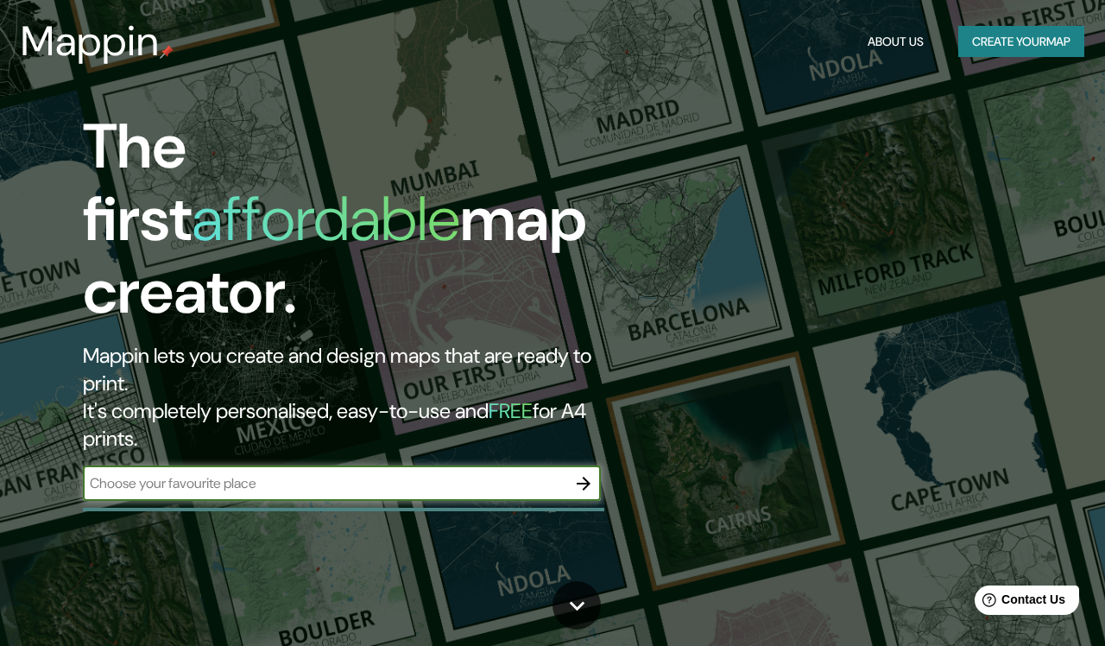
click at [380, 473] on input "text" at bounding box center [325, 483] width 484 height 20
click at [586, 477] on icon "button" at bounding box center [584, 484] width 14 height 14
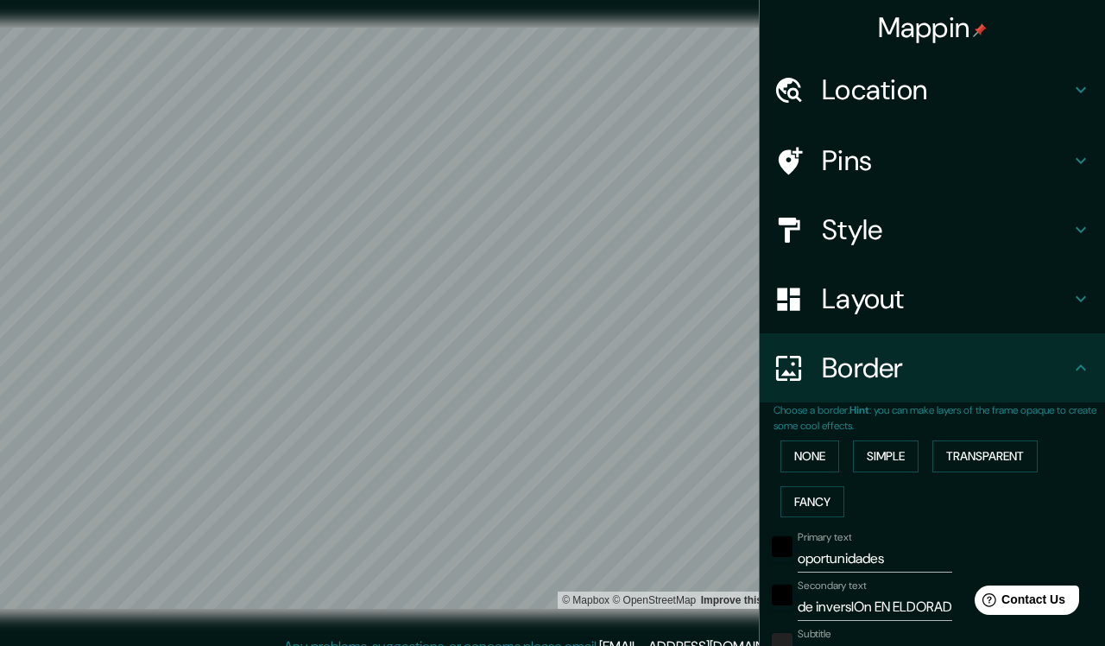
click at [1005, 86] on h4 "Location" at bounding box center [946, 90] width 249 height 35
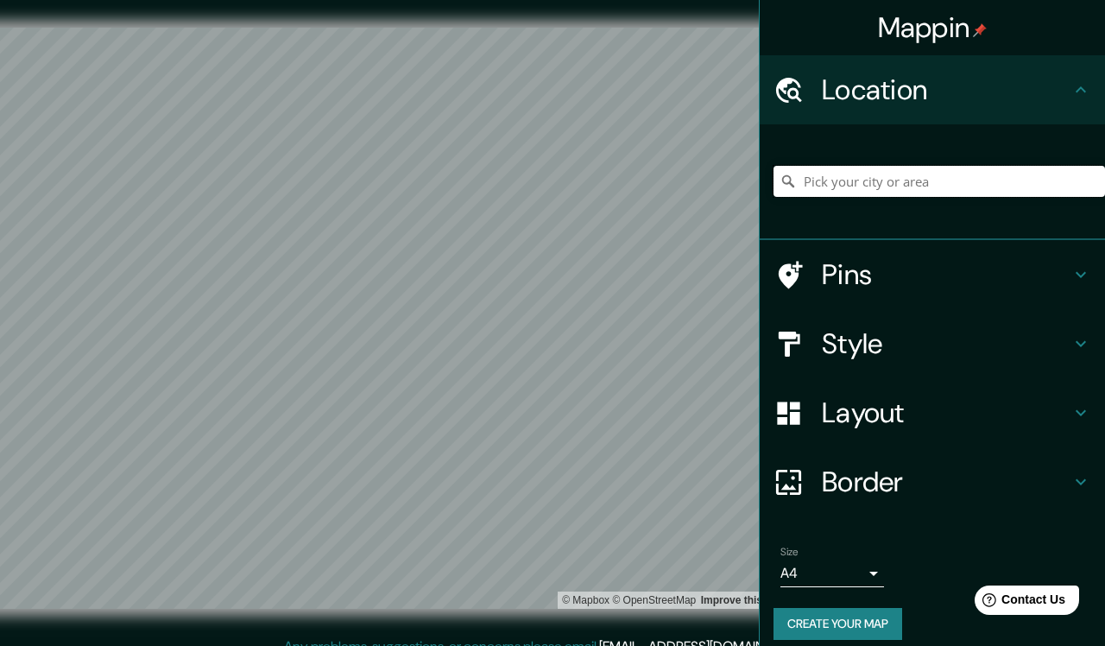
click at [970, 191] on input "Pick your city or area" at bounding box center [940, 181] width 332 height 31
click at [919, 351] on h4 "Style" at bounding box center [946, 343] width 249 height 35
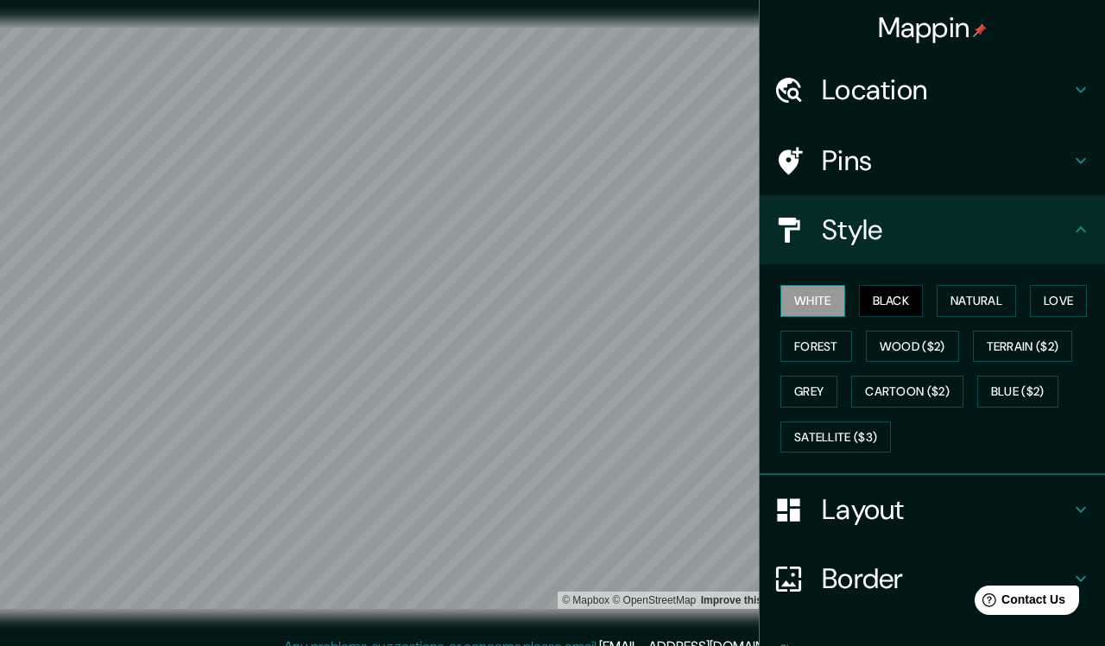
click at [819, 304] on button "White" at bounding box center [813, 301] width 65 height 32
click at [899, 304] on button "Black" at bounding box center [891, 301] width 65 height 32
click at [988, 301] on button "Natural" at bounding box center [976, 301] width 79 height 32
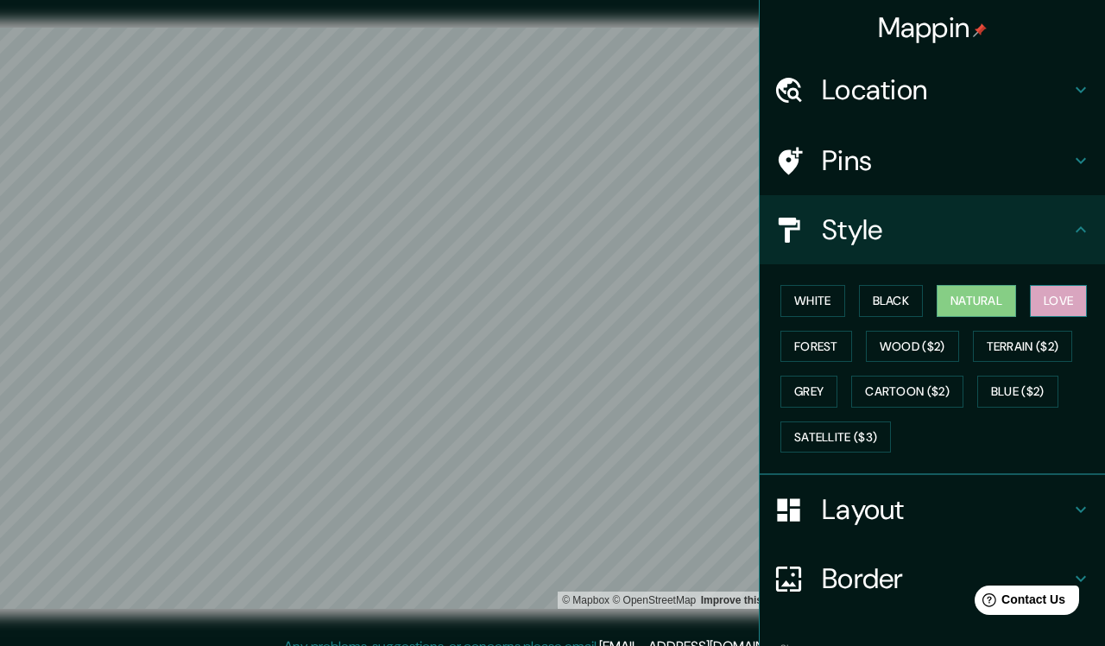
click at [1005, 304] on button "Love" at bounding box center [1058, 301] width 57 height 32
click at [816, 346] on button "Forest" at bounding box center [817, 347] width 72 height 32
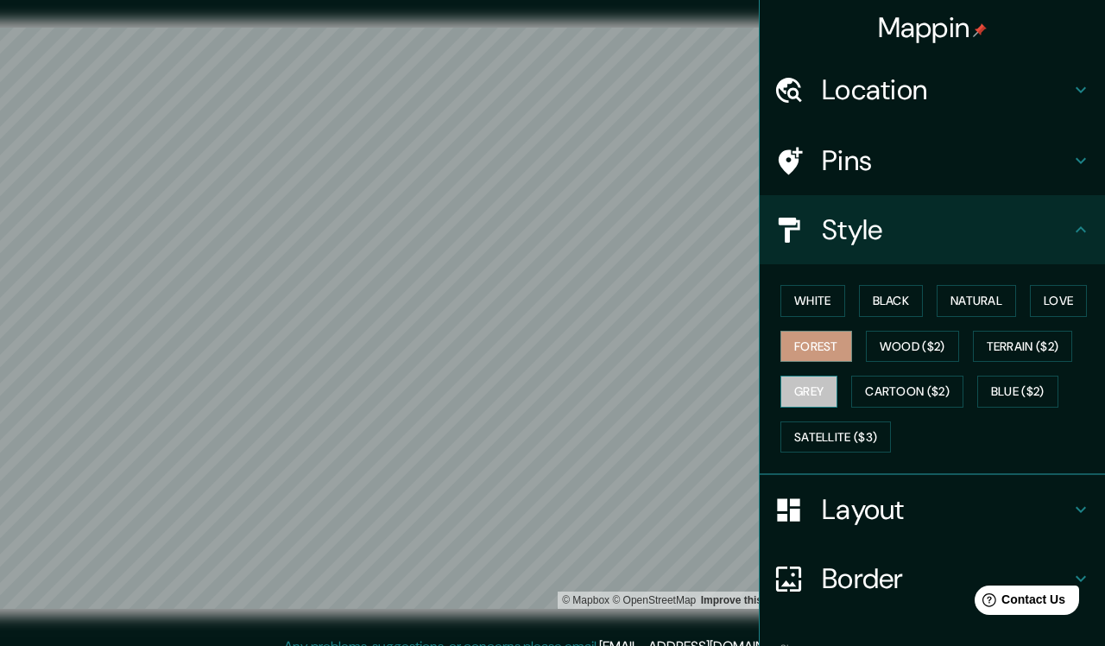
click at [811, 380] on button "Grey" at bounding box center [809, 392] width 57 height 32
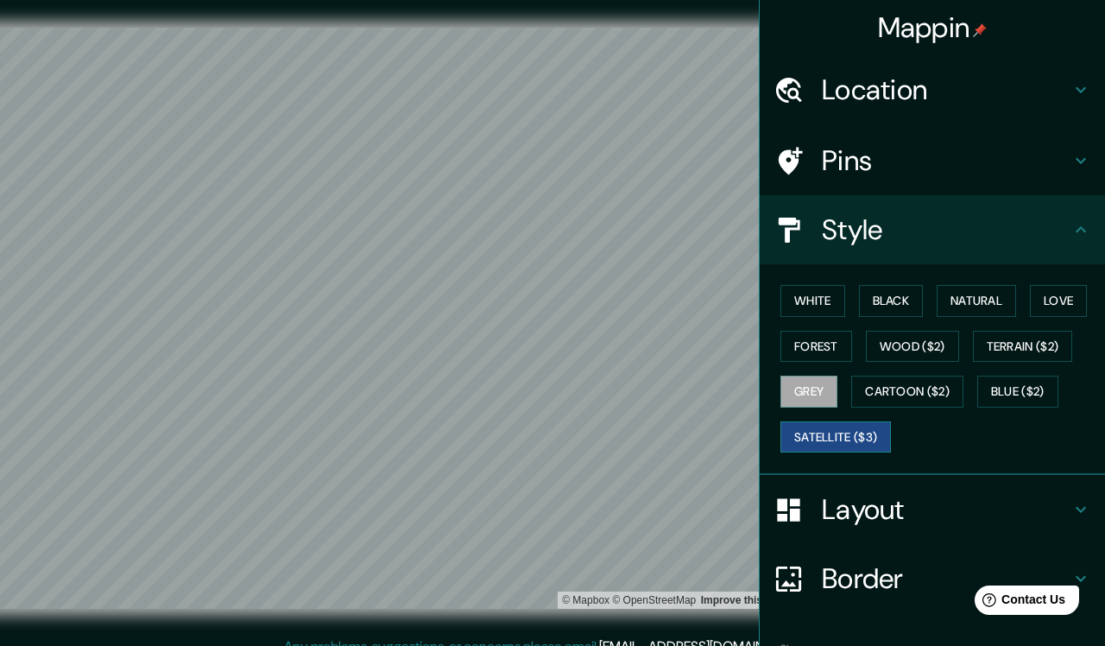
click at [871, 422] on button "Satellite ($3)" at bounding box center [836, 437] width 111 height 32
click at [822, 351] on button "Forest" at bounding box center [817, 347] width 72 height 32
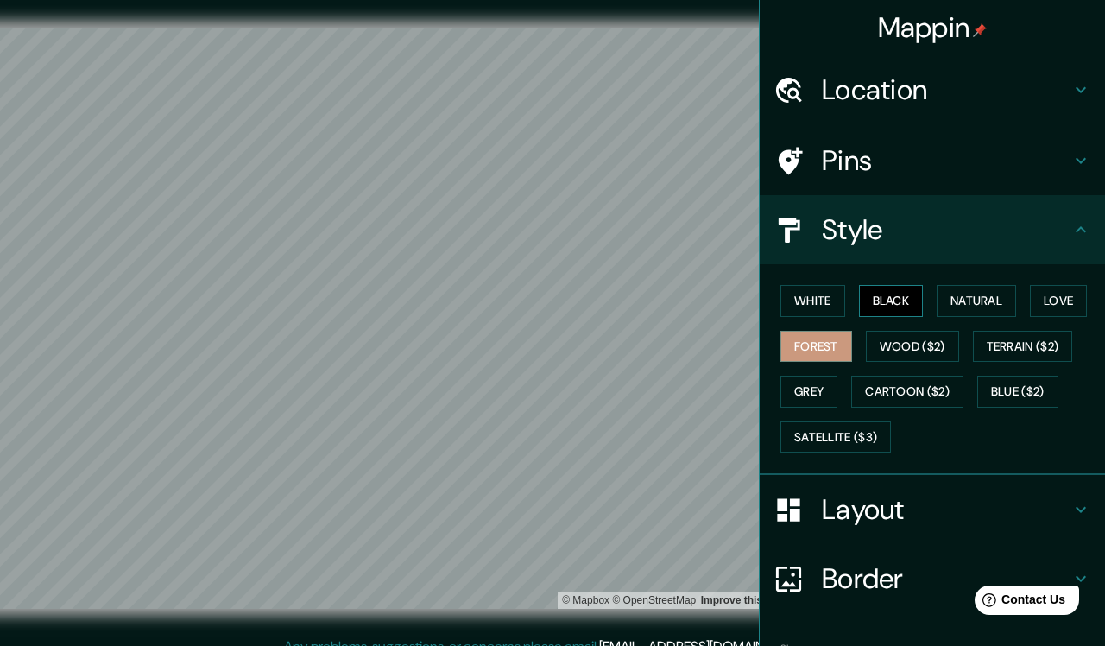
click at [883, 307] on button "Black" at bounding box center [891, 301] width 65 height 32
click at [820, 310] on button "White" at bounding box center [813, 301] width 65 height 32
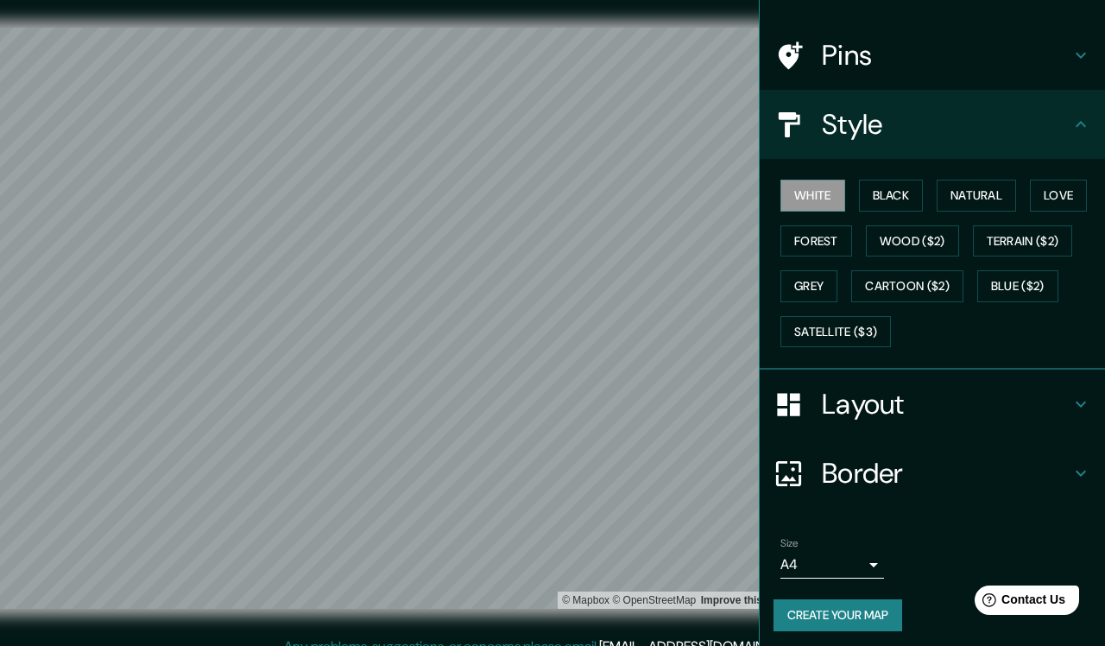
scroll to position [104, 0]
click at [882, 561] on body "Mappin Location [GEOGRAPHIC_DATA], [GEOGRAPHIC_DATA], [GEOGRAPHIC_DATA] Pins St…" at bounding box center [552, 323] width 1105 height 646
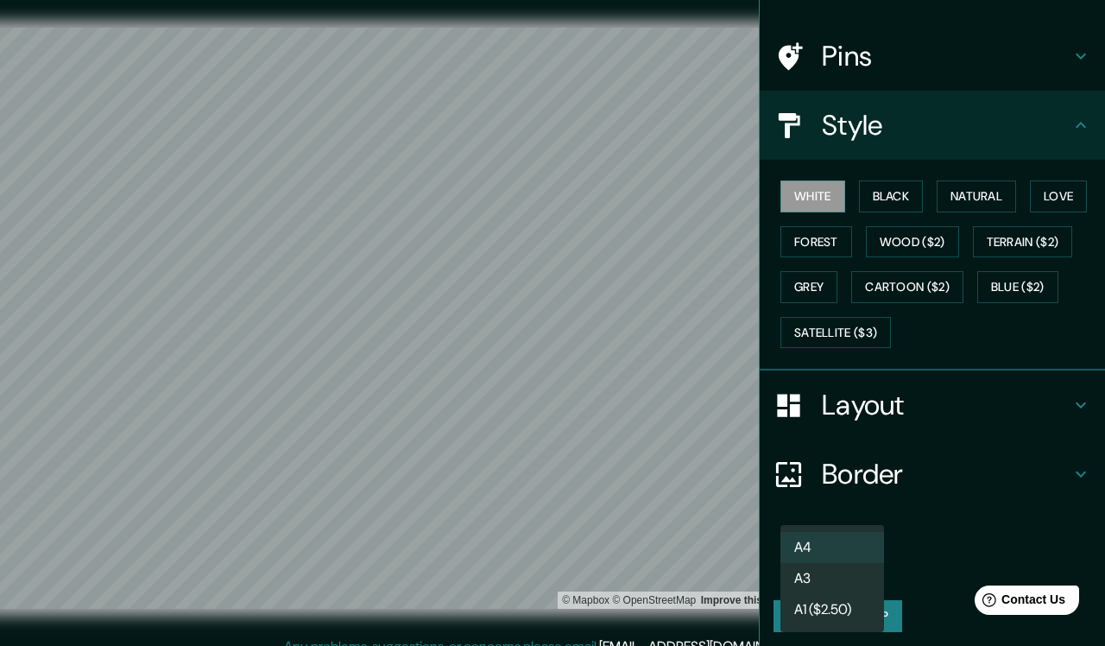
click at [843, 552] on li "A4" at bounding box center [833, 547] width 104 height 31
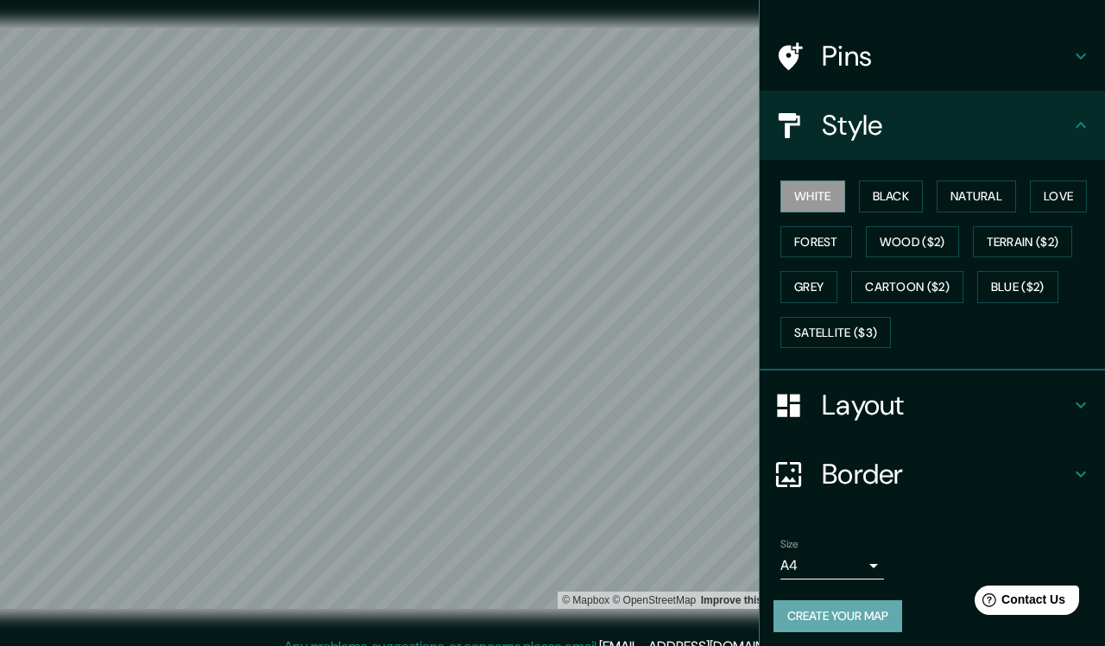
click at [851, 571] on button "Create your map" at bounding box center [838, 616] width 129 height 32
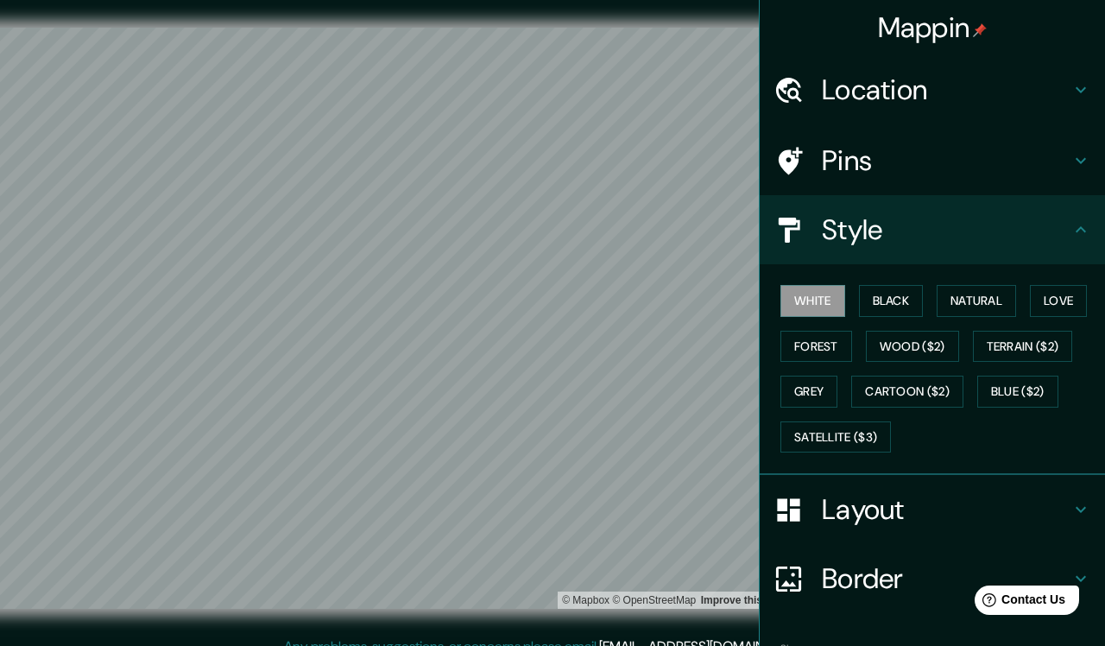
scroll to position [0, 0]
click at [1005, 20] on div "Mappin" at bounding box center [932, 27] width 345 height 55
drag, startPoint x: 910, startPoint y: 23, endPoint x: 838, endPoint y: 40, distance: 73.5
click at [838, 40] on div "Mappin" at bounding box center [932, 27] width 345 height 55
click at [809, 44] on div "Mappin" at bounding box center [932, 27] width 345 height 55
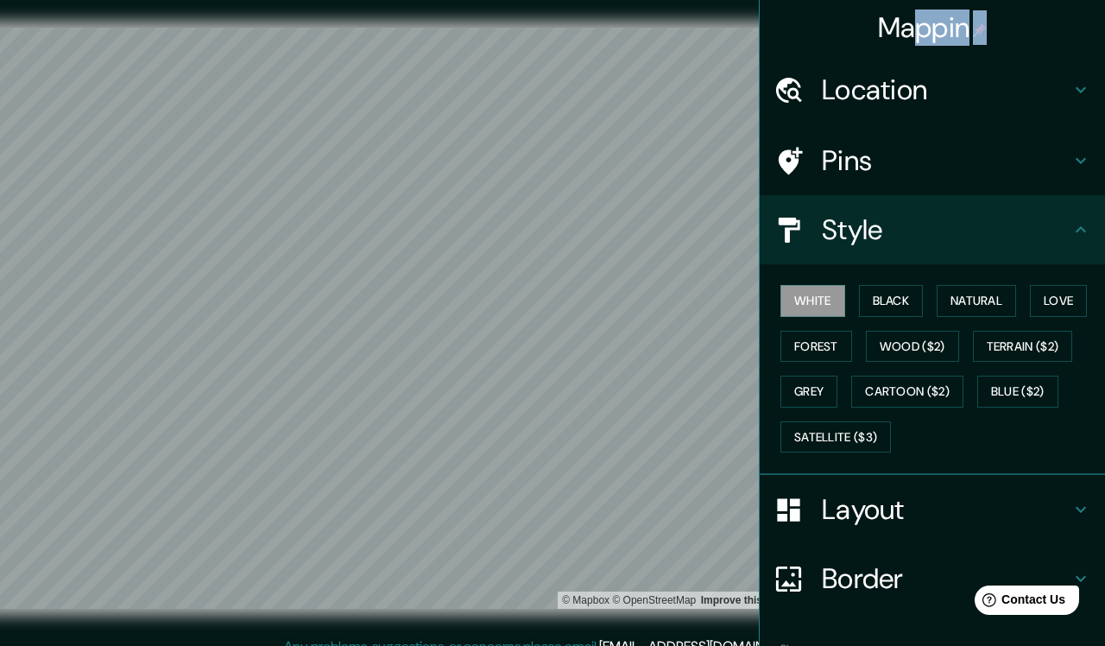
drag, startPoint x: 914, startPoint y: 40, endPoint x: 877, endPoint y: 51, distance: 38.0
click at [877, 51] on div "Mappin" at bounding box center [932, 27] width 345 height 55
click at [887, 35] on h4 "Mappin" at bounding box center [933, 27] width 110 height 35
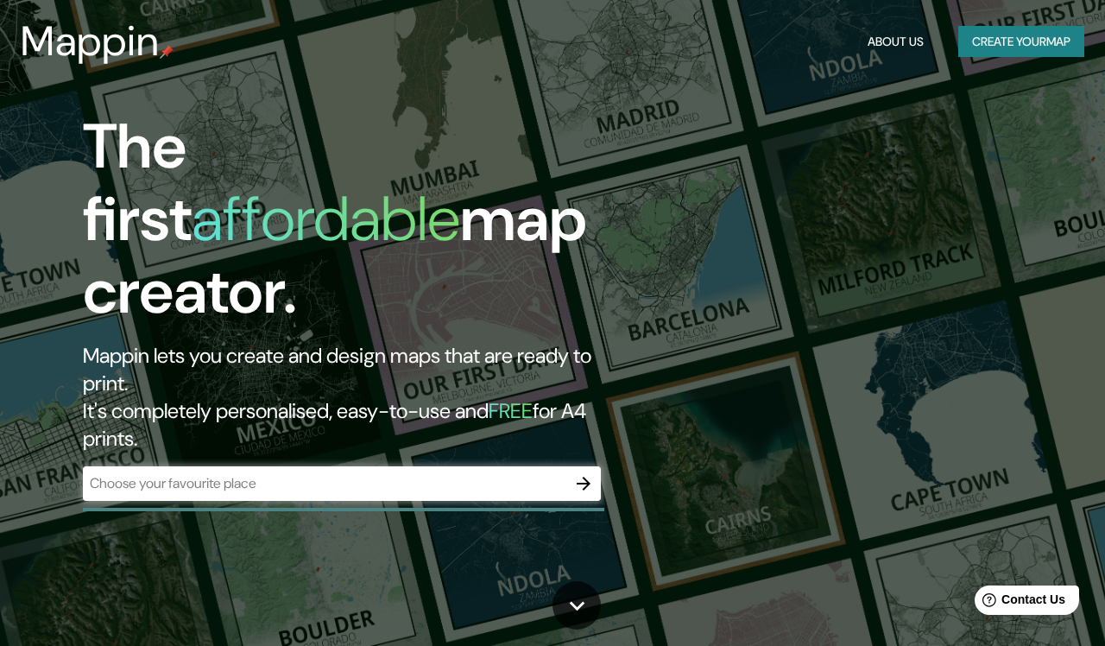
drag, startPoint x: 887, startPoint y: 35, endPoint x: 777, endPoint y: 130, distance: 145.1
click at [132, 54] on h3 "Mappin" at bounding box center [90, 41] width 139 height 48
click at [414, 466] on div "​" at bounding box center [342, 483] width 518 height 35
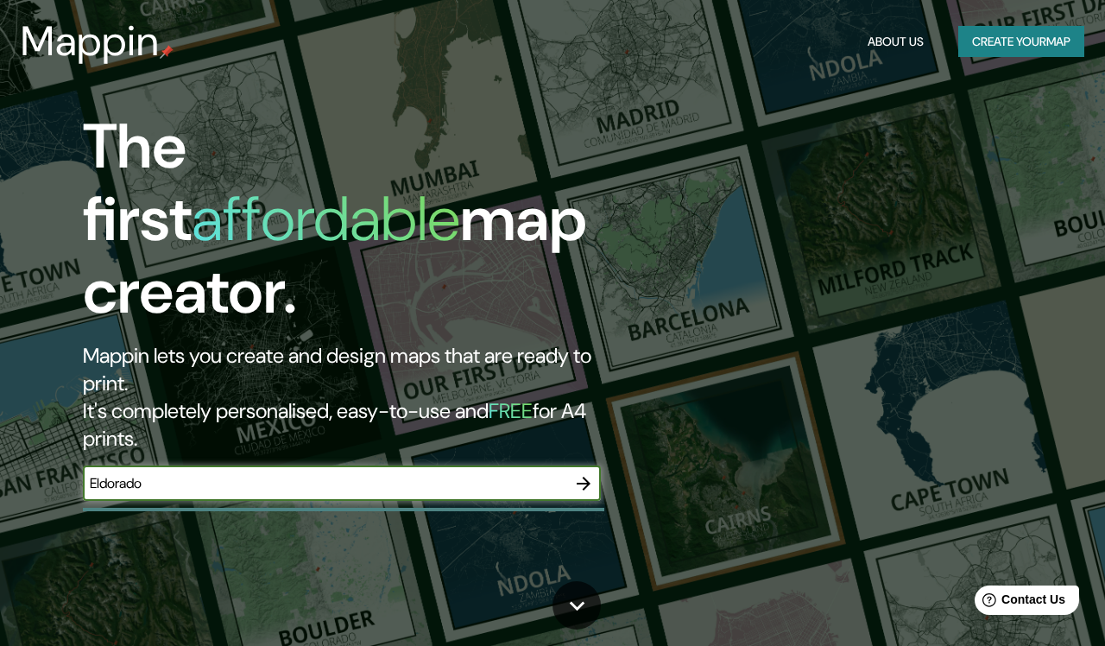
click at [587, 477] on icon "button" at bounding box center [584, 484] width 14 height 14
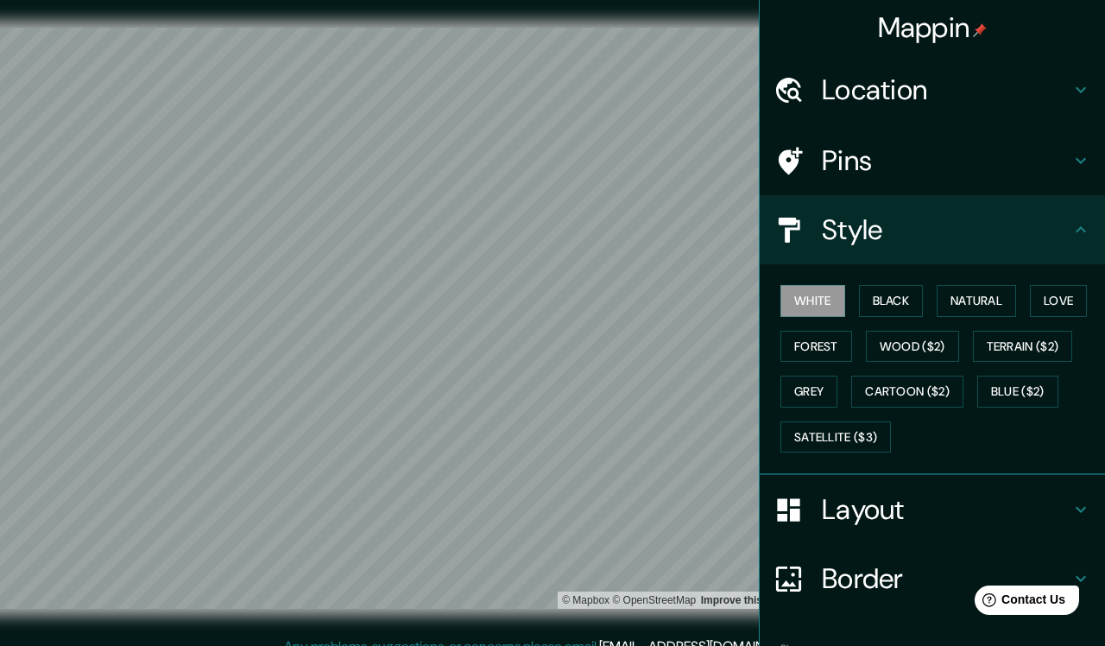
click at [902, 67] on div "Location" at bounding box center [932, 89] width 345 height 69
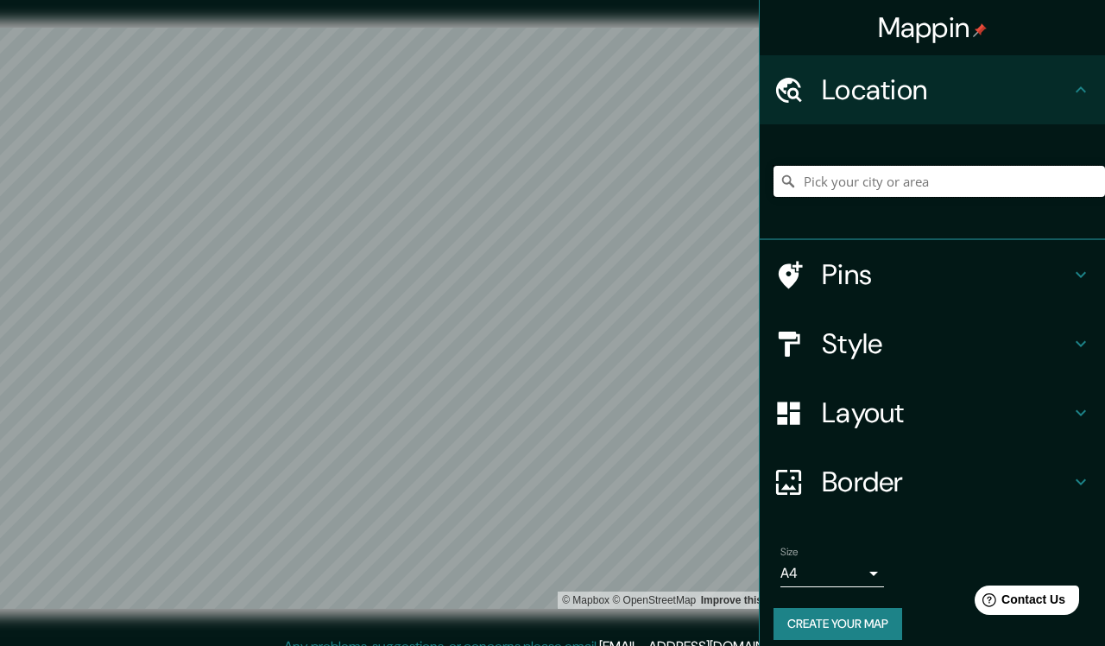
click at [880, 180] on input "Pick your city or area" at bounding box center [940, 181] width 332 height 31
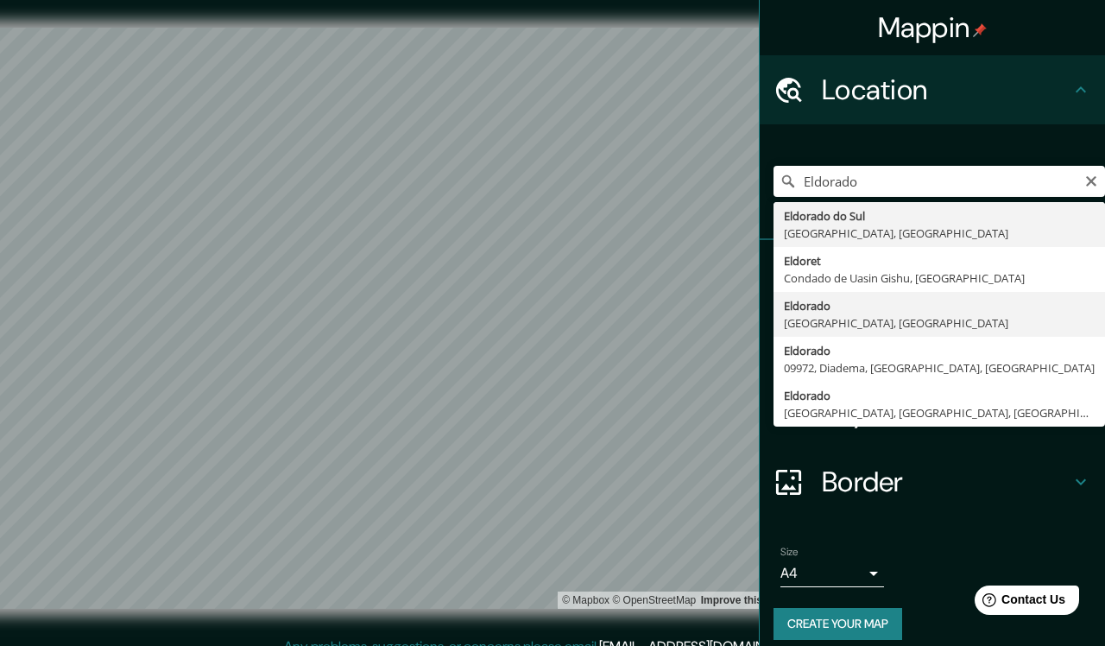
drag, startPoint x: 861, startPoint y: 214, endPoint x: 858, endPoint y: 313, distance: 99.3
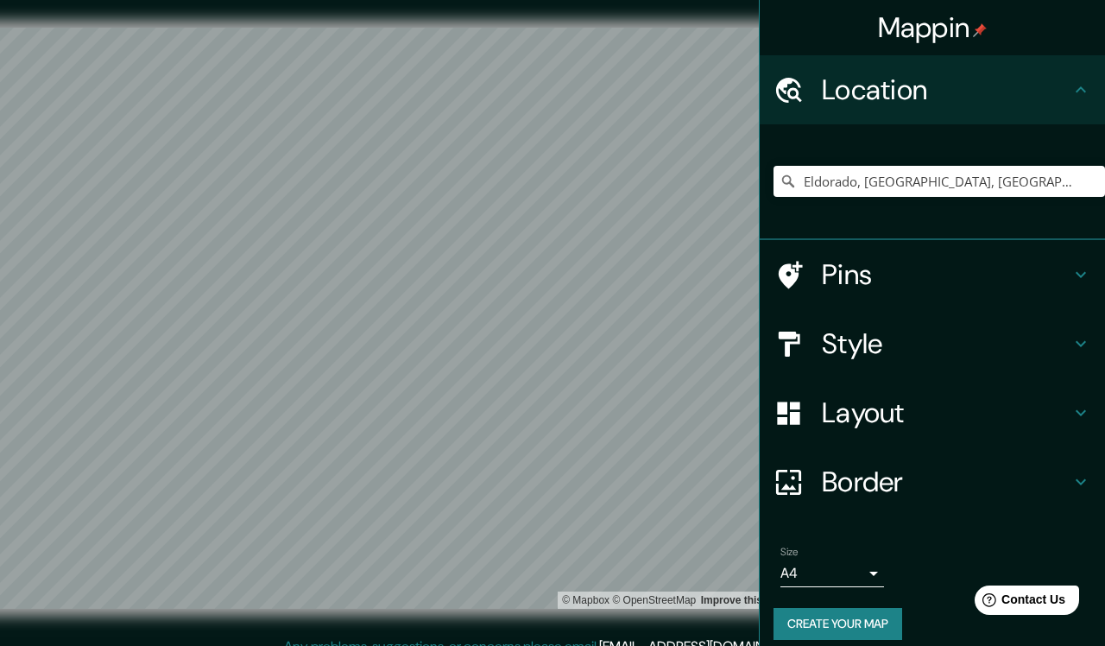
click at [914, 345] on h4 "Style" at bounding box center [946, 343] width 249 height 35
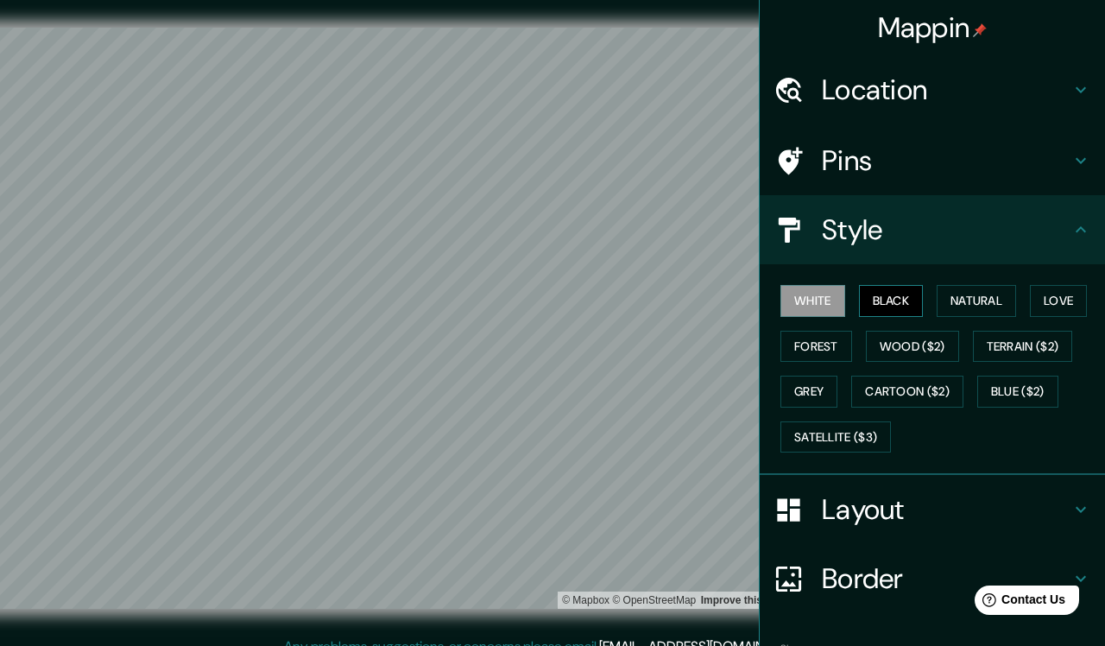
click at [895, 295] on button "Black" at bounding box center [891, 301] width 65 height 32
click at [919, 516] on h4 "Layout" at bounding box center [946, 509] width 249 height 35
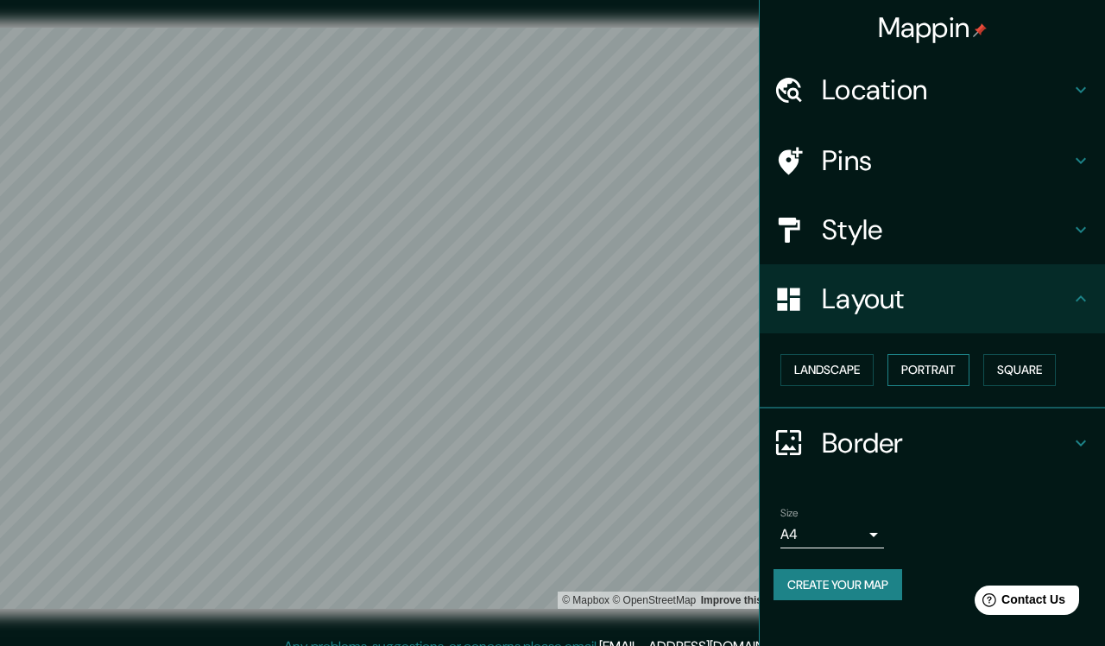
click at [970, 363] on button "Portrait" at bounding box center [929, 370] width 82 height 32
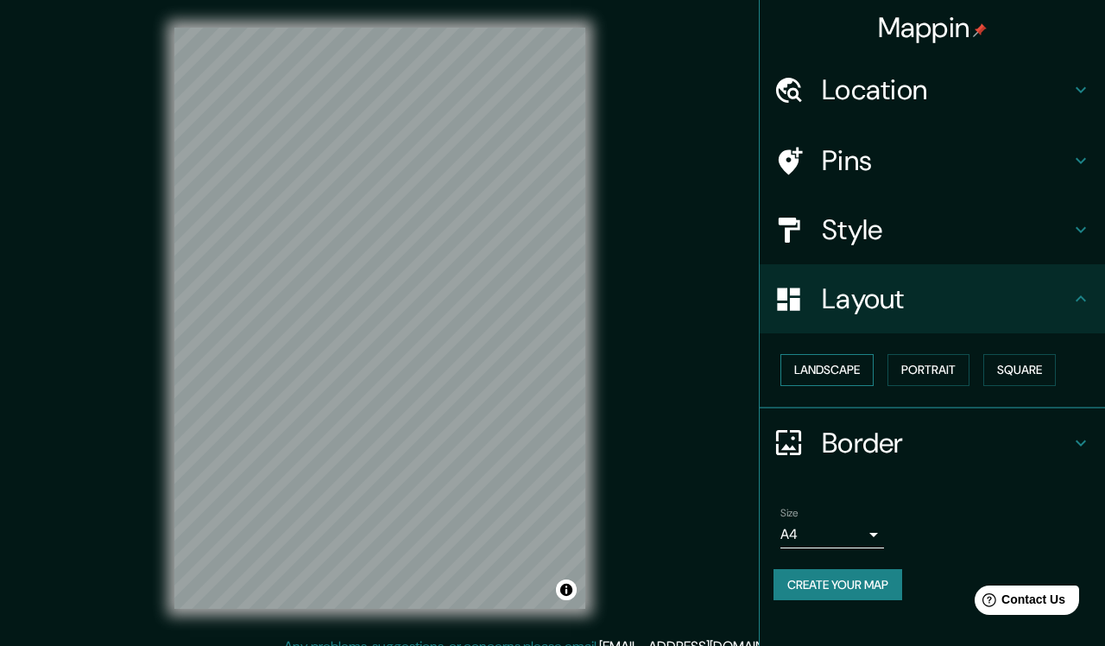
click at [839, 370] on button "Landscape" at bounding box center [827, 370] width 93 height 32
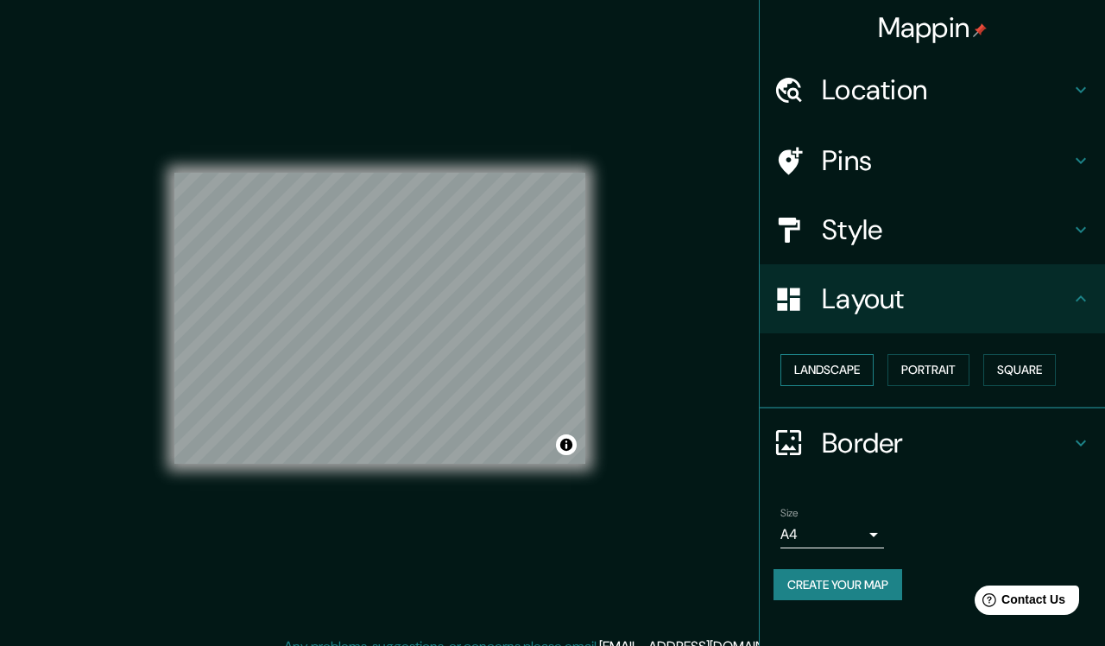
click at [842, 370] on button "Landscape" at bounding box center [827, 370] width 93 height 32
click at [1005, 358] on button "Square" at bounding box center [1020, 370] width 73 height 32
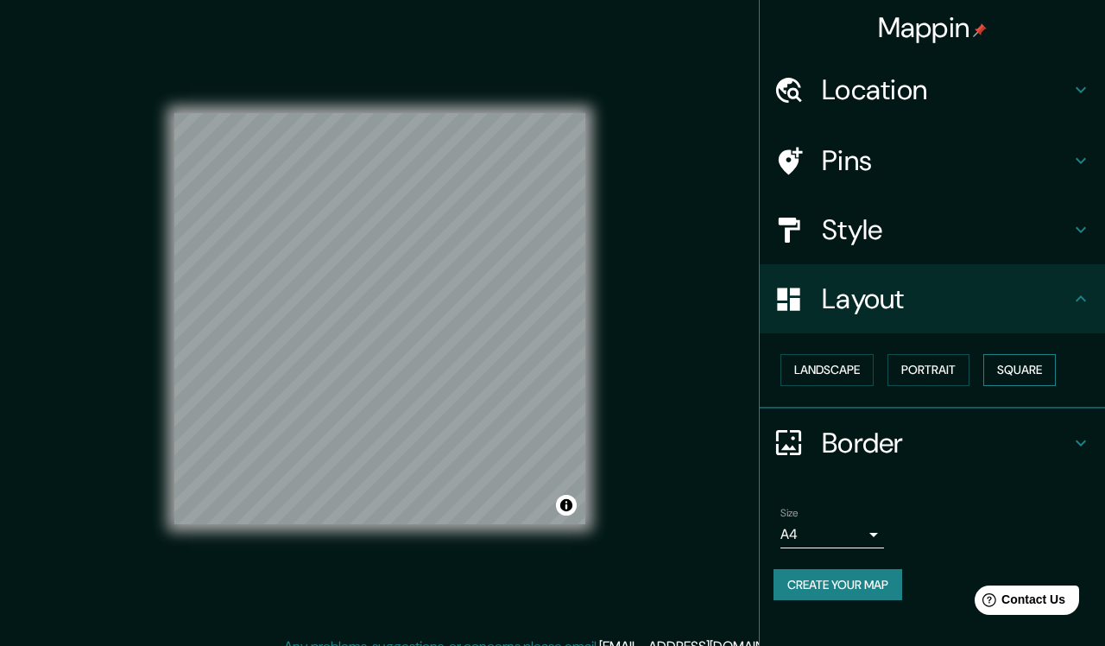
click at [1003, 369] on button "Square" at bounding box center [1020, 370] width 73 height 32
click at [822, 370] on button "Landscape" at bounding box center [827, 370] width 93 height 32
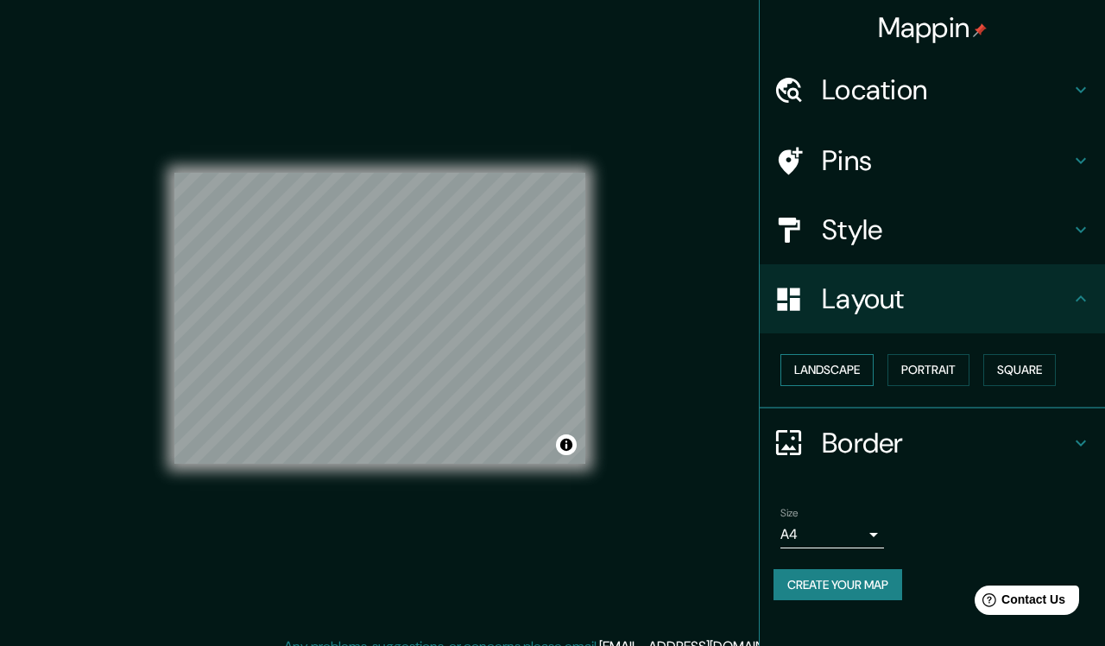
click at [822, 370] on button "Landscape" at bounding box center [827, 370] width 93 height 32
click at [940, 360] on button "Portrait" at bounding box center [929, 370] width 82 height 32
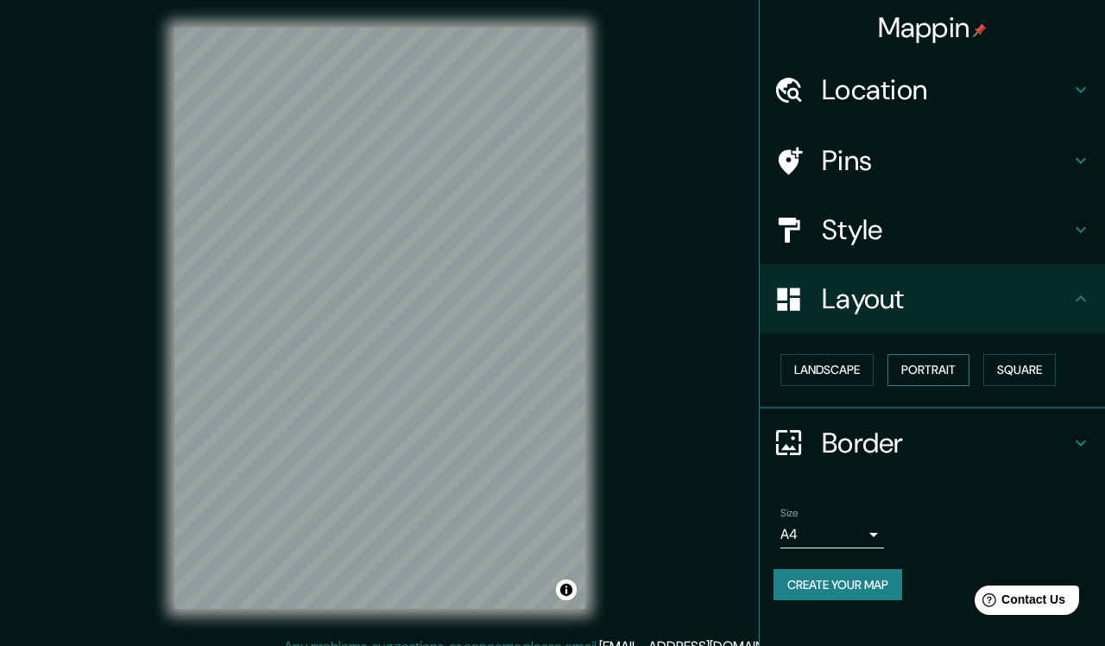
click at [953, 370] on button "Portrait" at bounding box center [929, 370] width 82 height 32
click at [1005, 367] on button "Square" at bounding box center [1020, 370] width 73 height 32
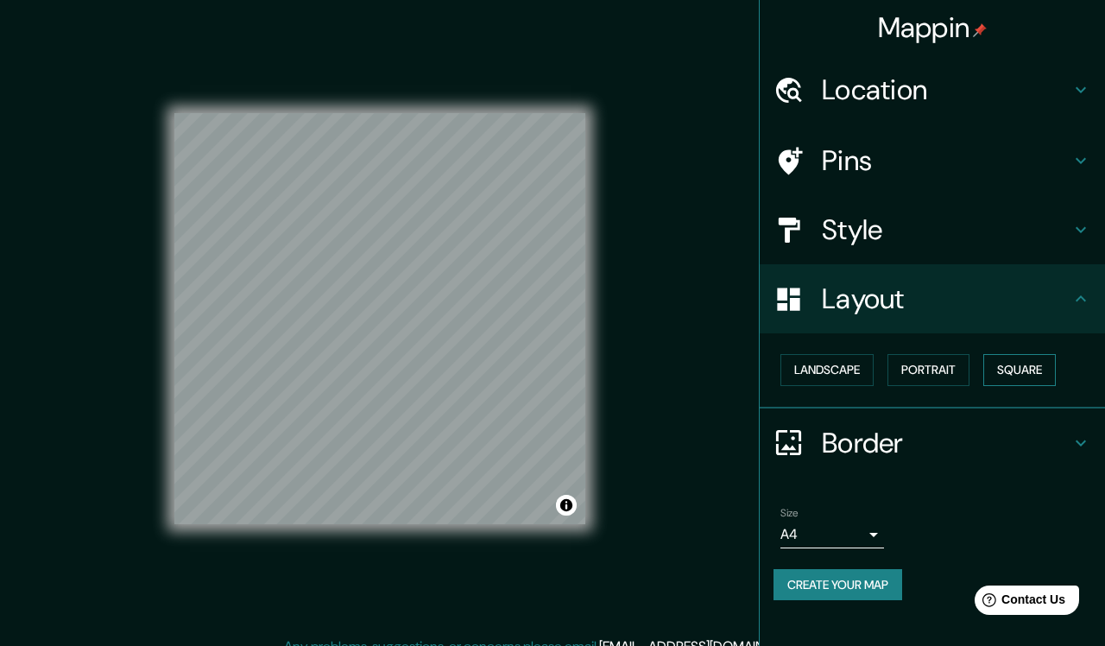
click at [1005, 367] on button "Square" at bounding box center [1020, 370] width 73 height 32
click at [826, 375] on button "Landscape" at bounding box center [827, 370] width 93 height 32
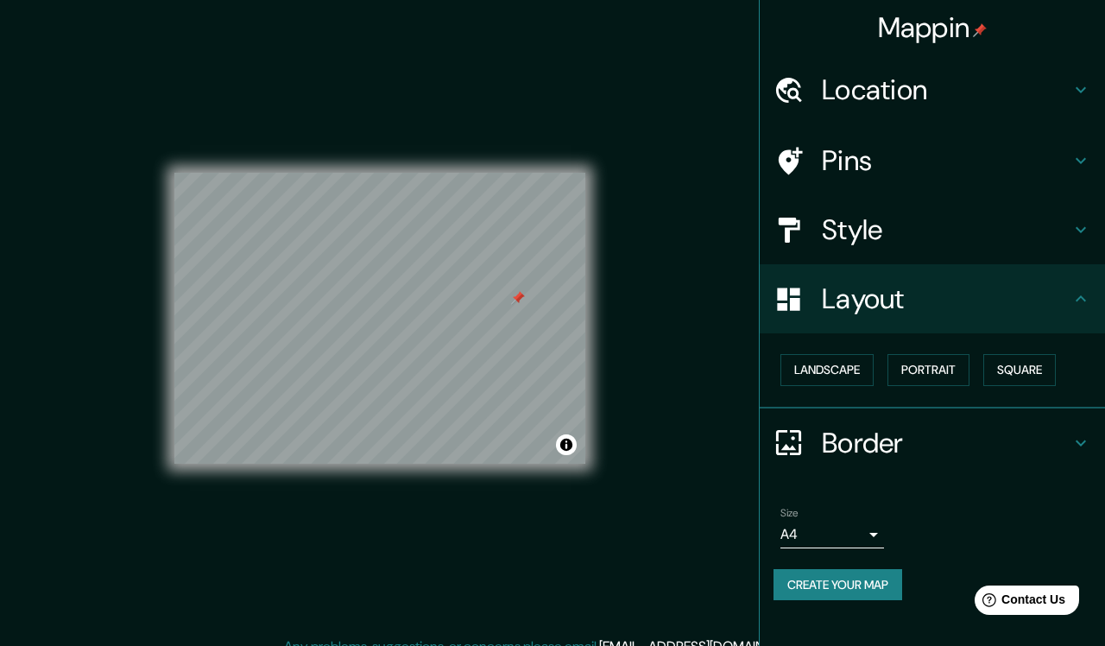
click at [511, 305] on div at bounding box center [518, 298] width 14 height 14
click at [928, 364] on button "Portrait" at bounding box center [929, 370] width 82 height 32
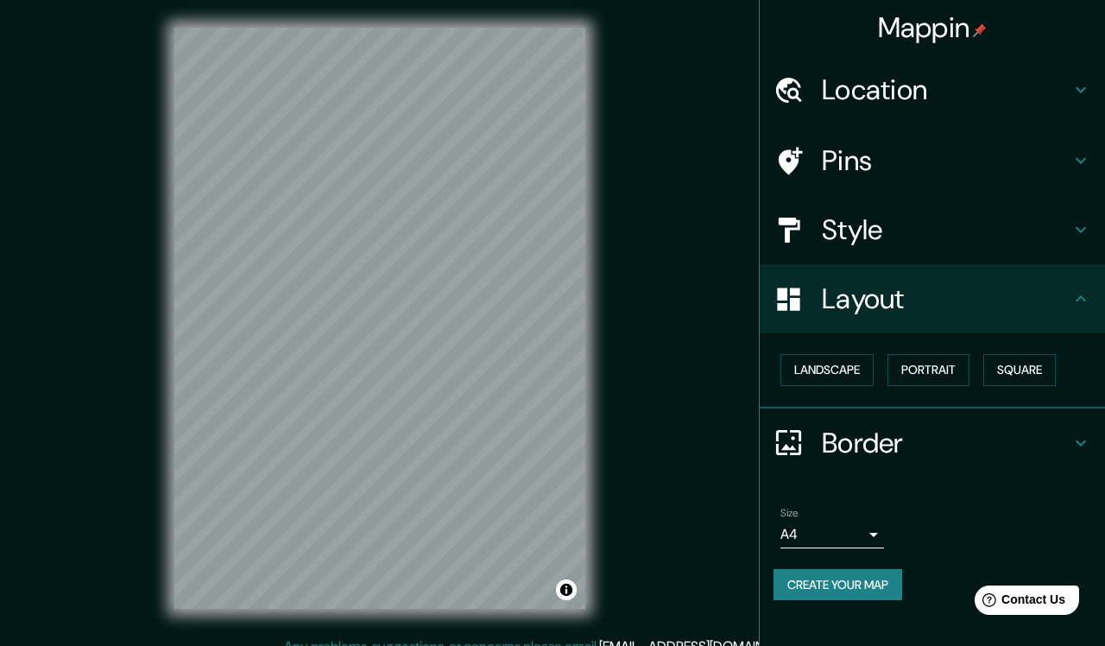
click at [870, 535] on body "Mappin Location [GEOGRAPHIC_DATA], [GEOGRAPHIC_DATA], [GEOGRAPHIC_DATA] Pins St…" at bounding box center [552, 323] width 1105 height 646
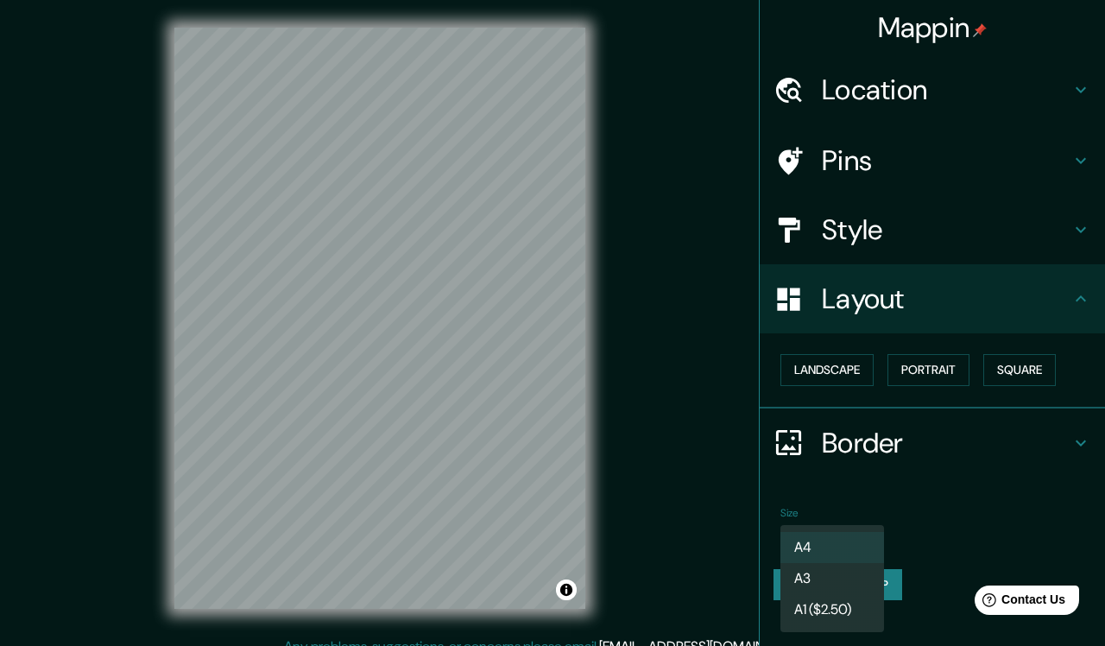
click at [825, 571] on li "A3" at bounding box center [833, 578] width 104 height 31
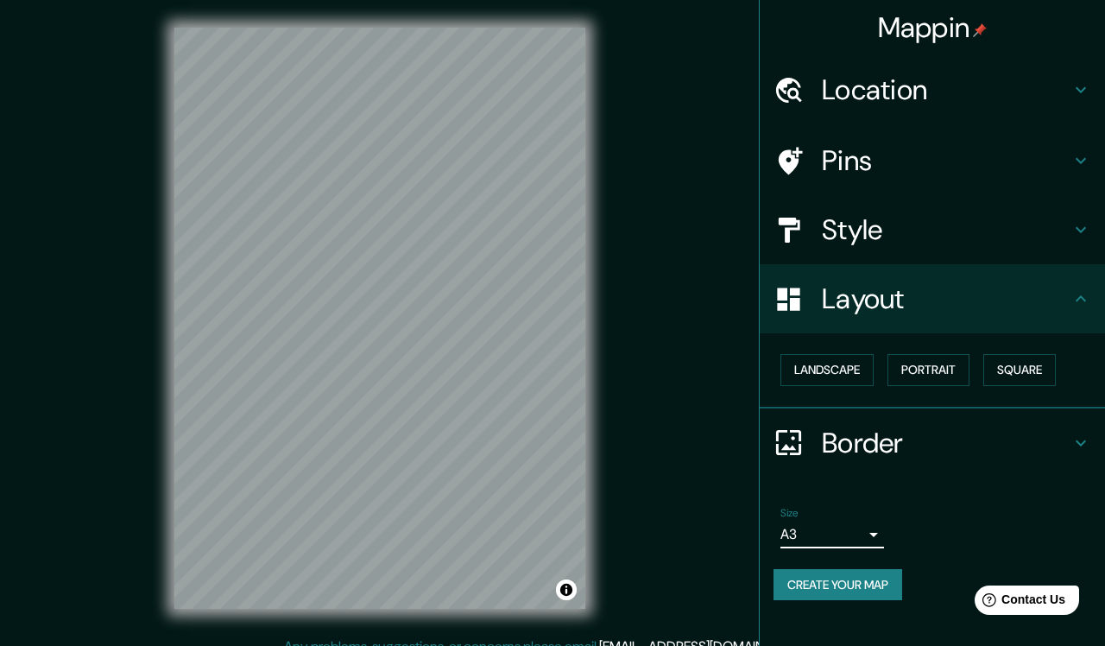
click at [870, 531] on body "Mappin Location [GEOGRAPHIC_DATA], [GEOGRAPHIC_DATA], [GEOGRAPHIC_DATA] Pins St…" at bounding box center [552, 323] width 1105 height 646
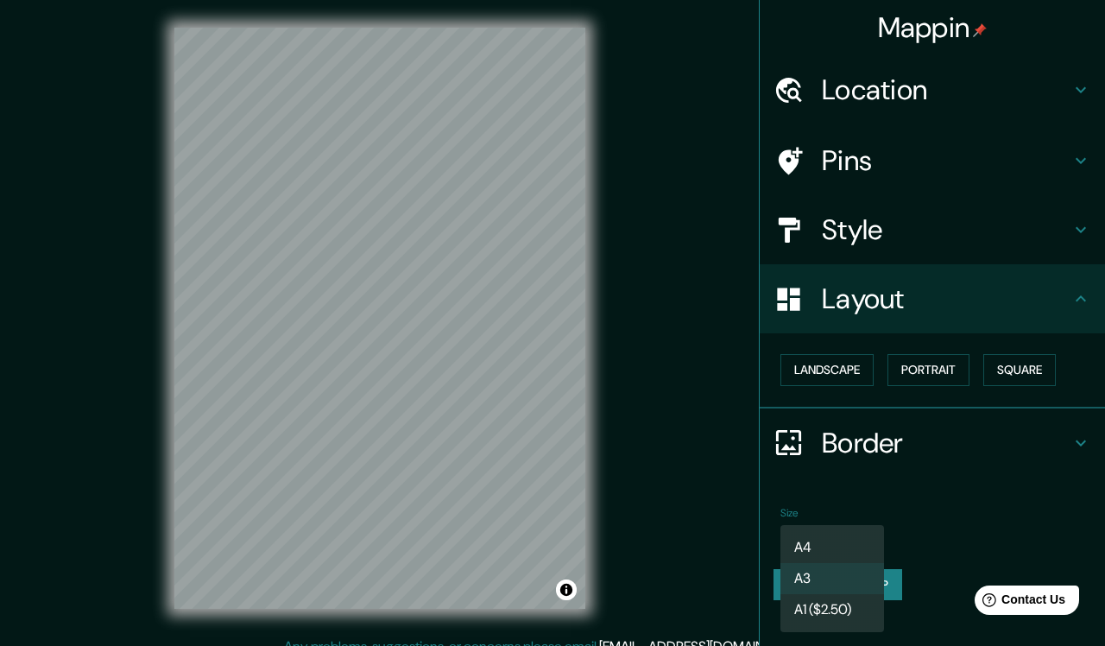
click at [811, 546] on li "A4" at bounding box center [833, 547] width 104 height 31
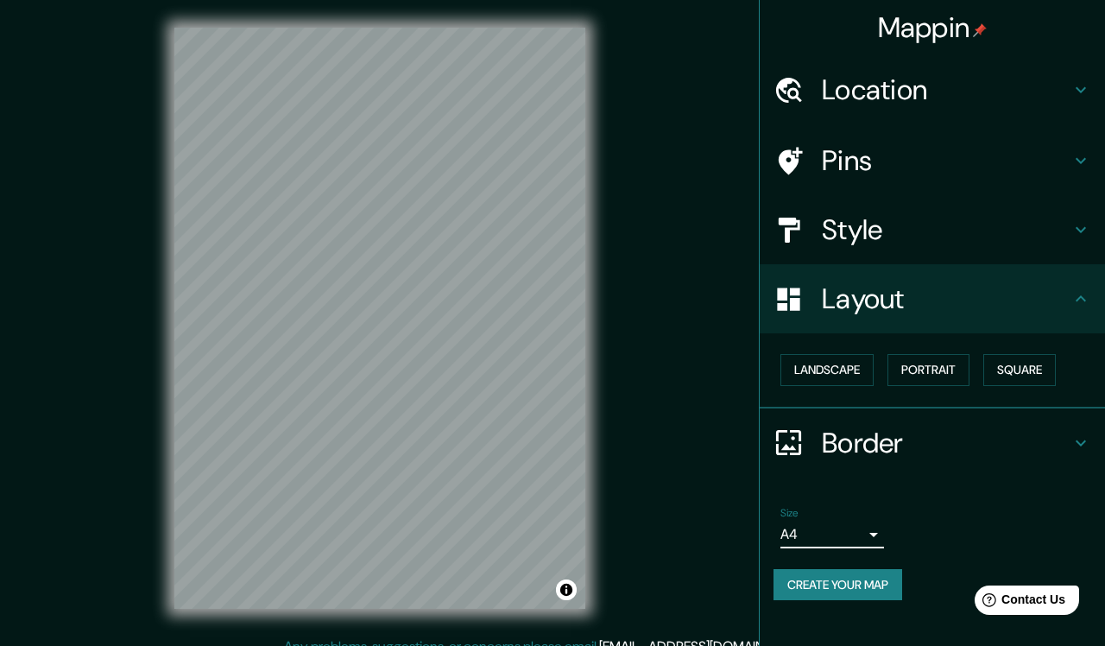
click at [970, 243] on h4 "Style" at bounding box center [946, 229] width 249 height 35
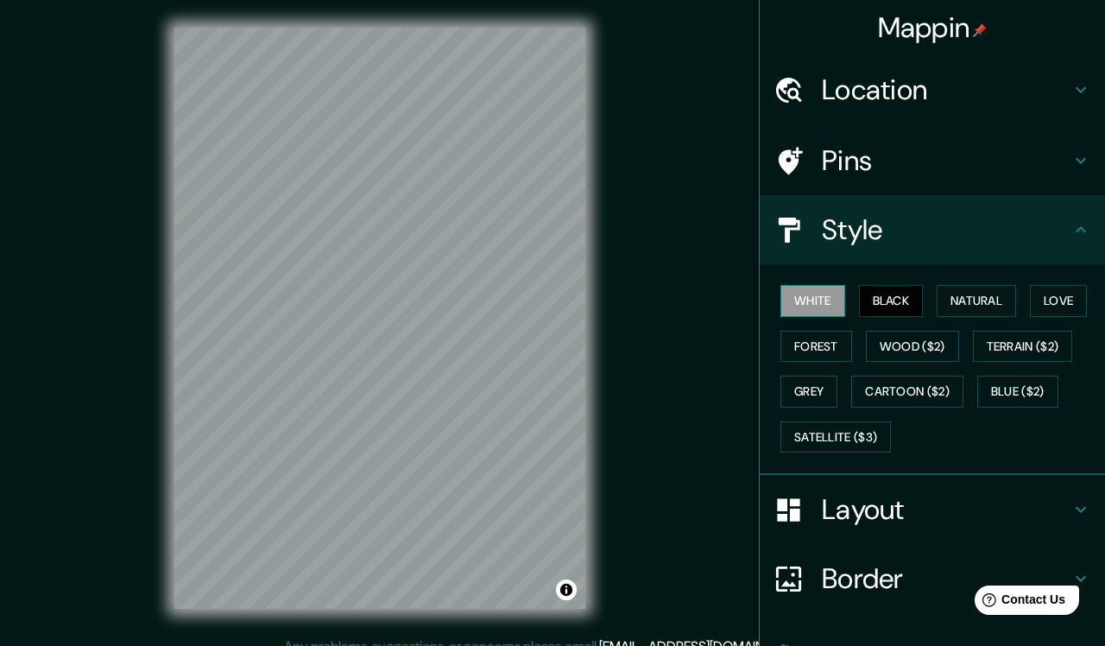
click at [803, 296] on button "White" at bounding box center [813, 301] width 65 height 32
click at [919, 301] on button "Black" at bounding box center [891, 301] width 65 height 32
click at [907, 35] on h4 "Mappin" at bounding box center [933, 27] width 110 height 35
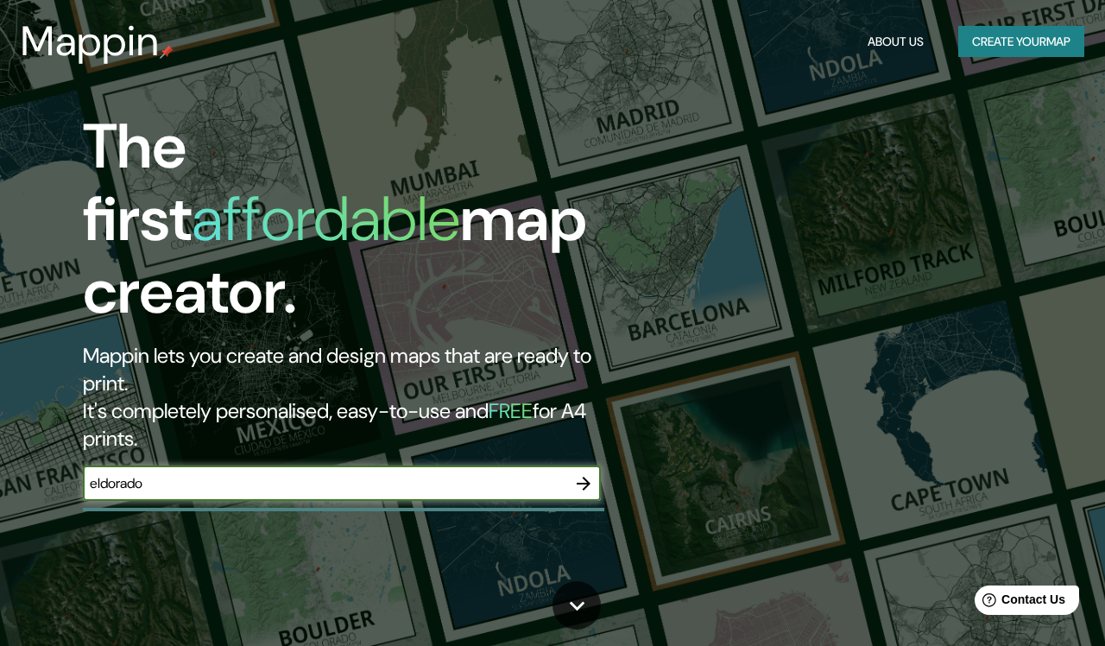
click at [576, 473] on icon "button" at bounding box center [583, 483] width 21 height 21
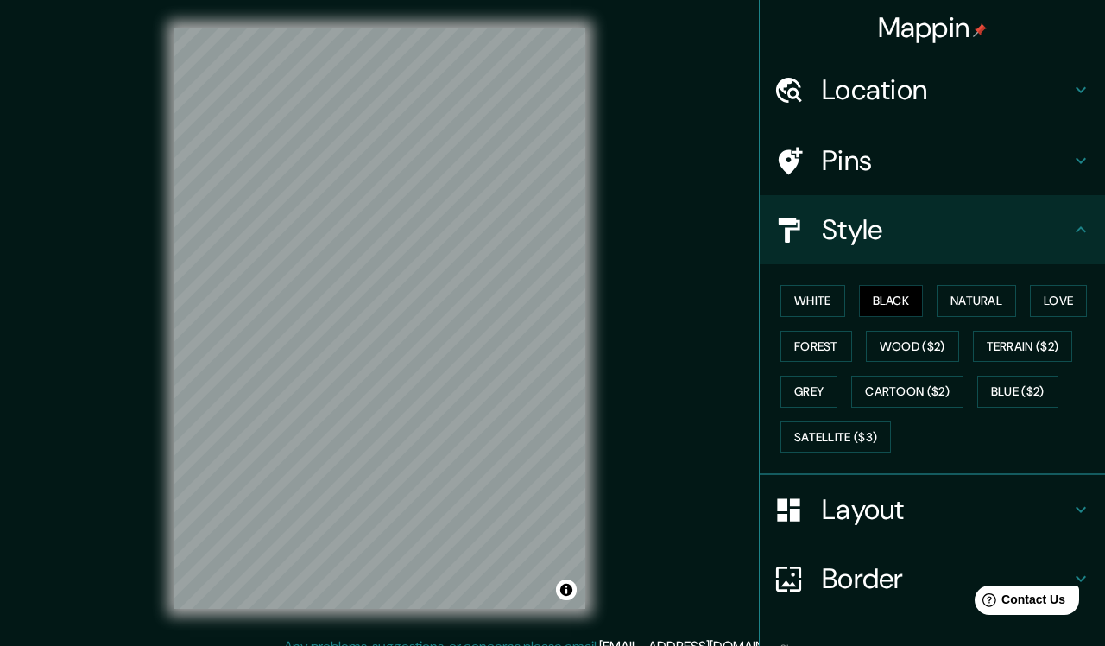
click at [895, 512] on h4 "Layout" at bounding box center [946, 509] width 249 height 35
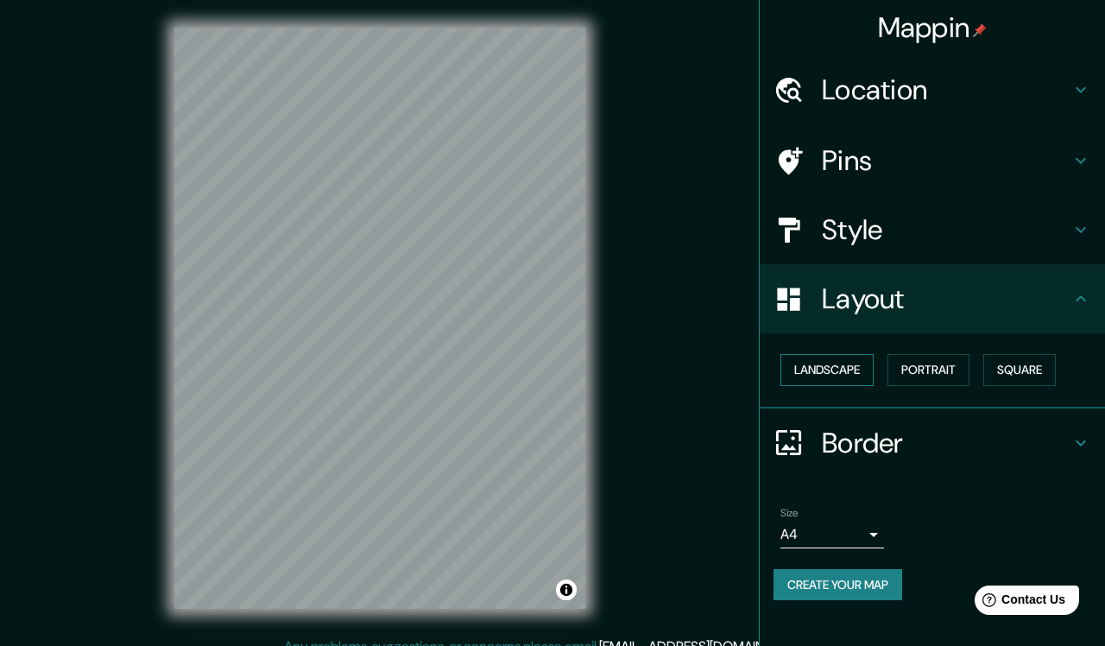
click at [844, 361] on button "Landscape" at bounding box center [827, 370] width 93 height 32
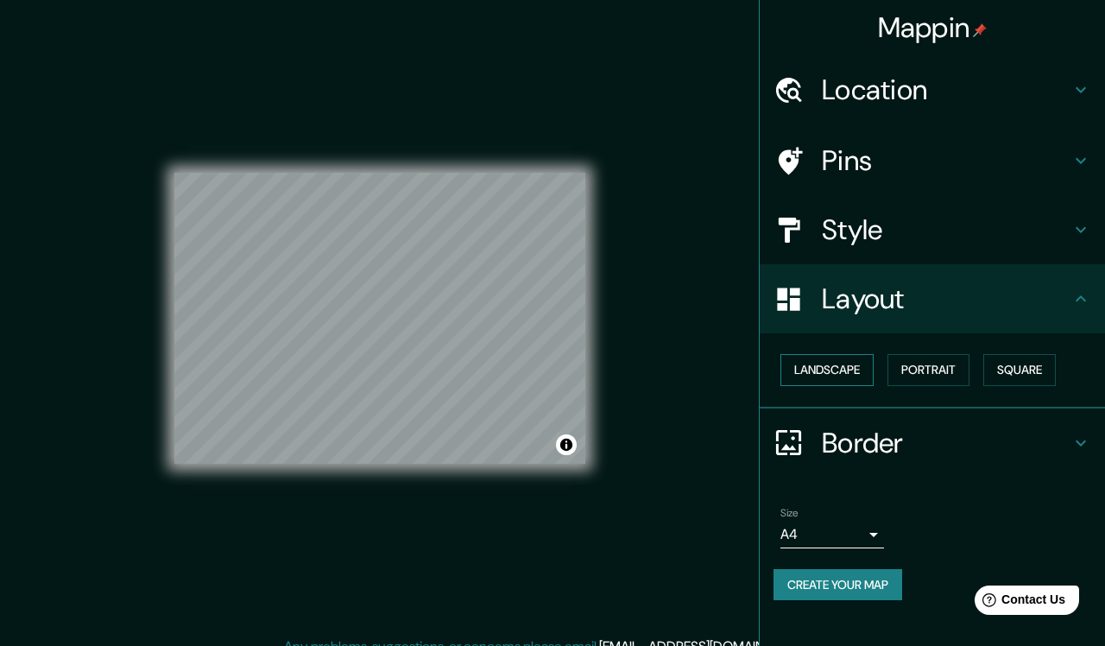
click at [844, 361] on button "Landscape" at bounding box center [827, 370] width 93 height 32
click at [1005, 366] on button "Square" at bounding box center [1020, 370] width 73 height 32
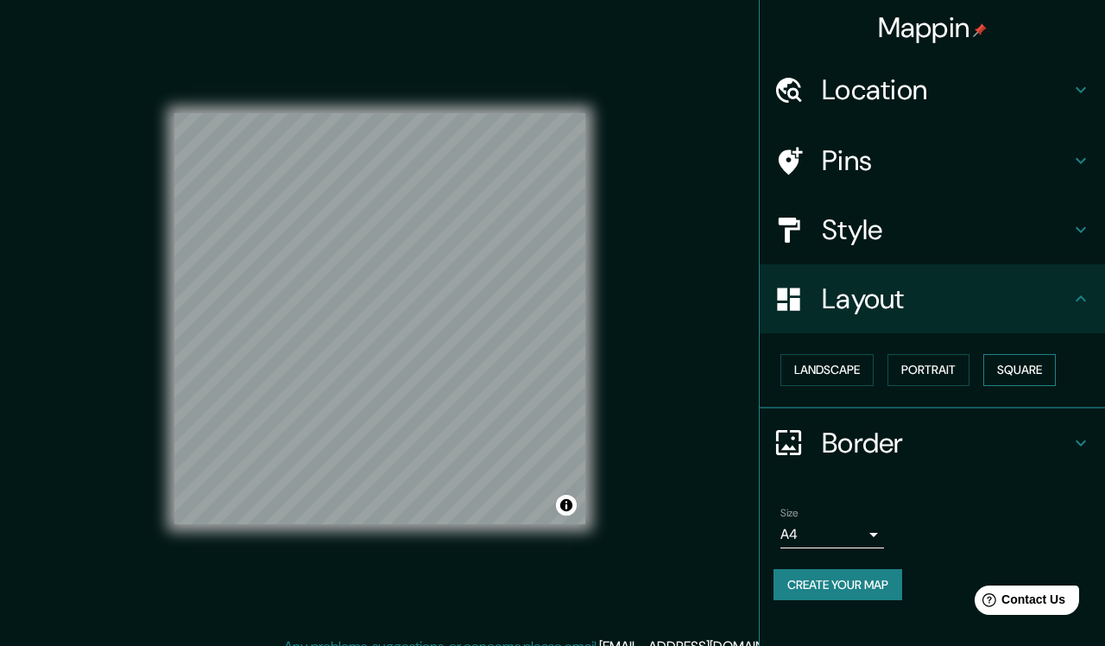
click at [1005, 367] on button "Square" at bounding box center [1020, 370] width 73 height 32
click at [1005, 446] on icon at bounding box center [1081, 443] width 21 height 21
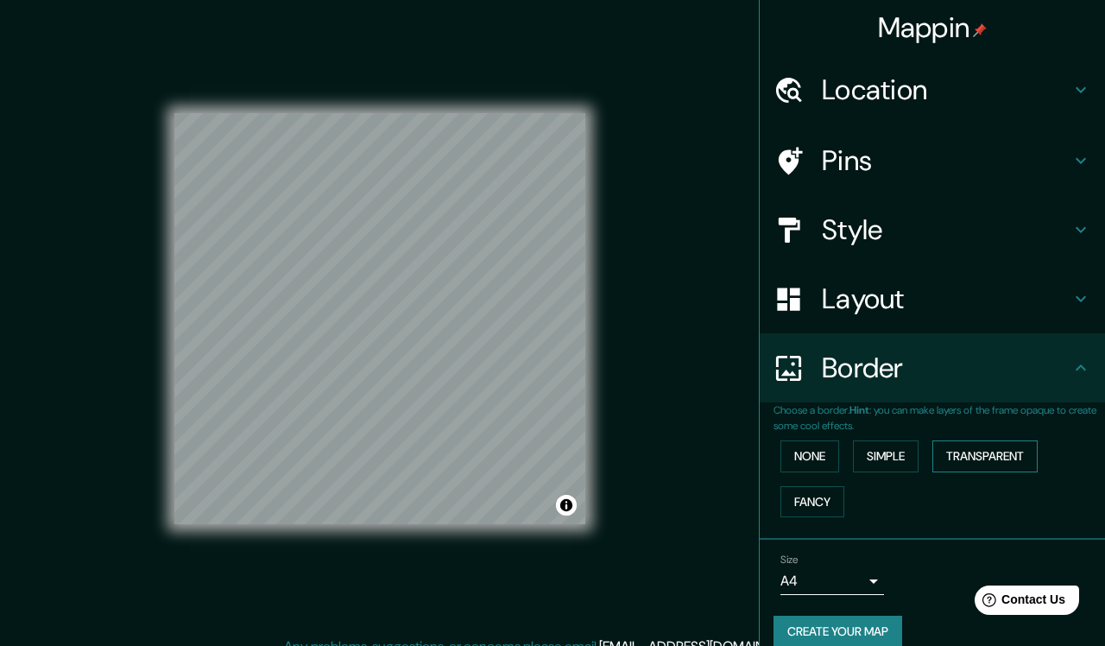
click at [992, 447] on button "Transparent" at bounding box center [985, 456] width 105 height 32
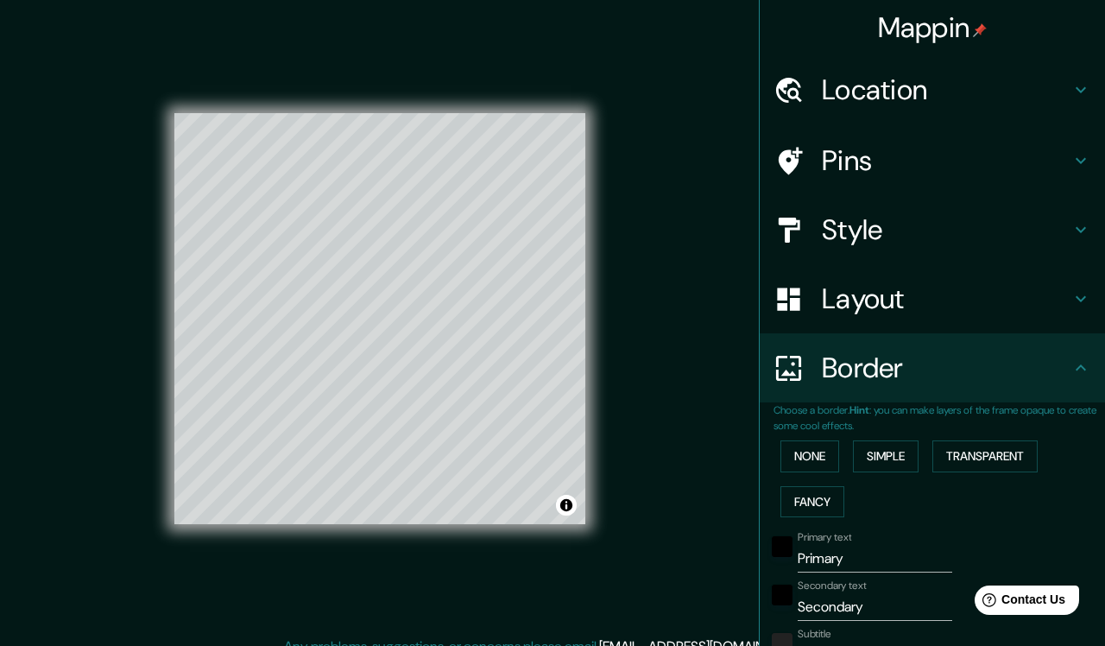
click at [974, 155] on h4 "Pins" at bounding box center [946, 160] width 249 height 35
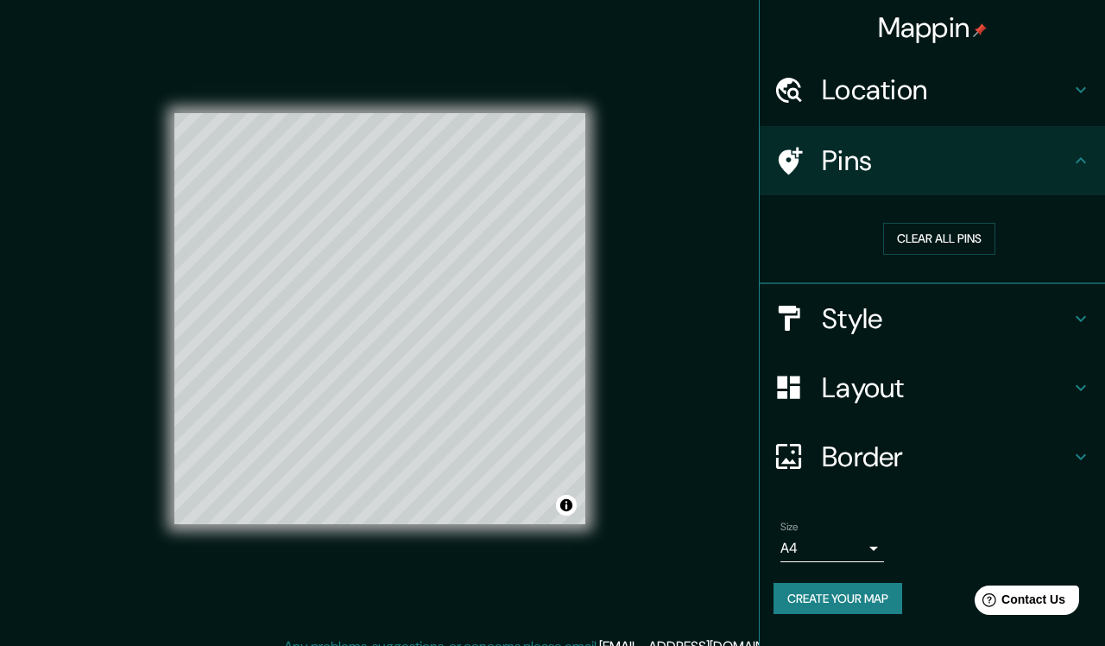
click at [918, 322] on h4 "Style" at bounding box center [946, 318] width 249 height 35
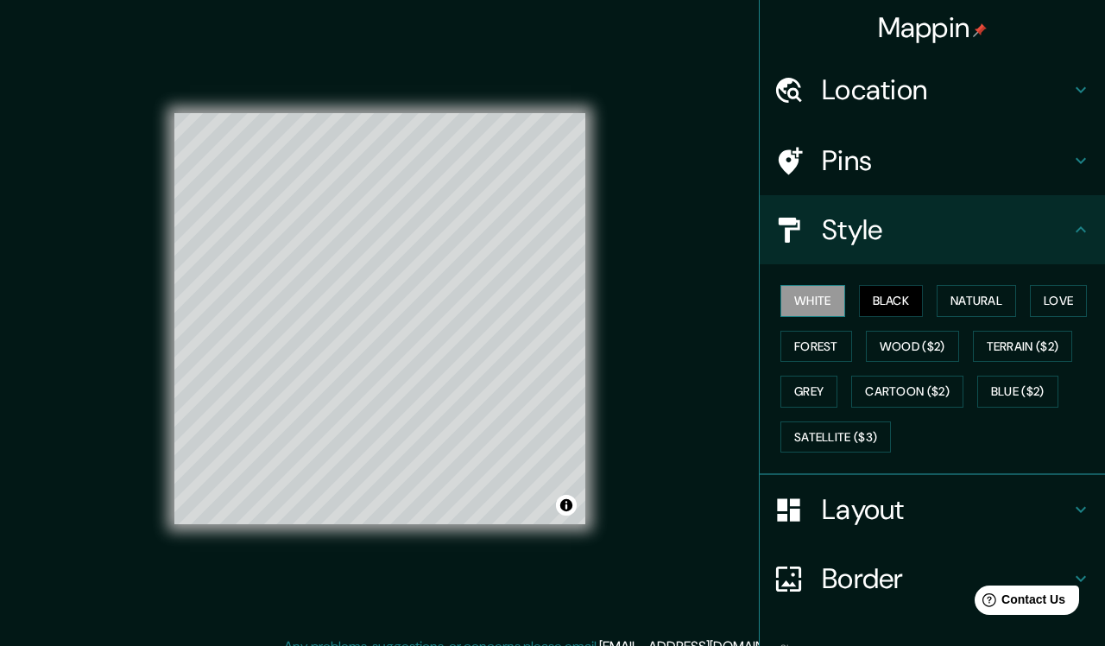
click at [822, 299] on button "White" at bounding box center [813, 301] width 65 height 32
click at [902, 295] on button "Black" at bounding box center [891, 301] width 65 height 32
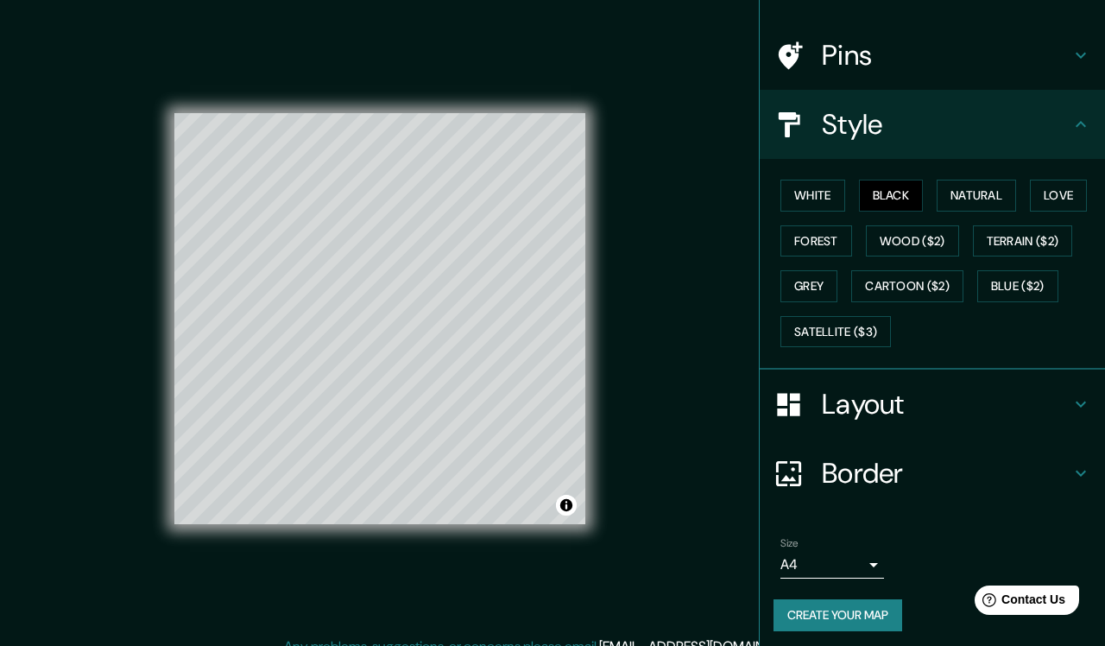
scroll to position [104, 0]
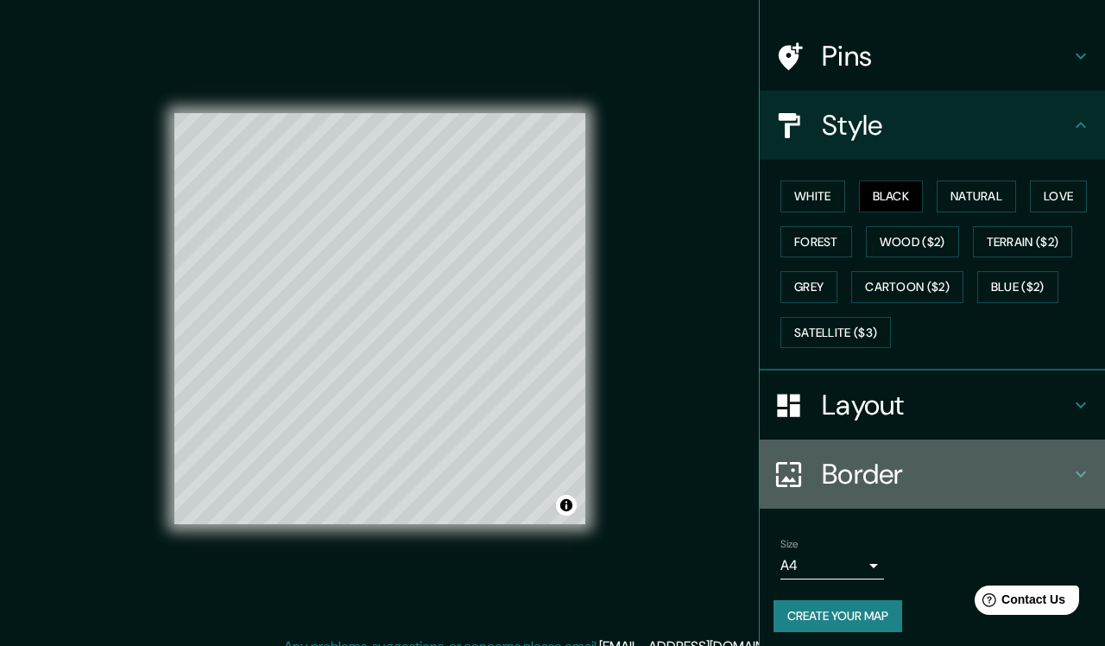
click at [884, 460] on h4 "Border" at bounding box center [946, 474] width 249 height 35
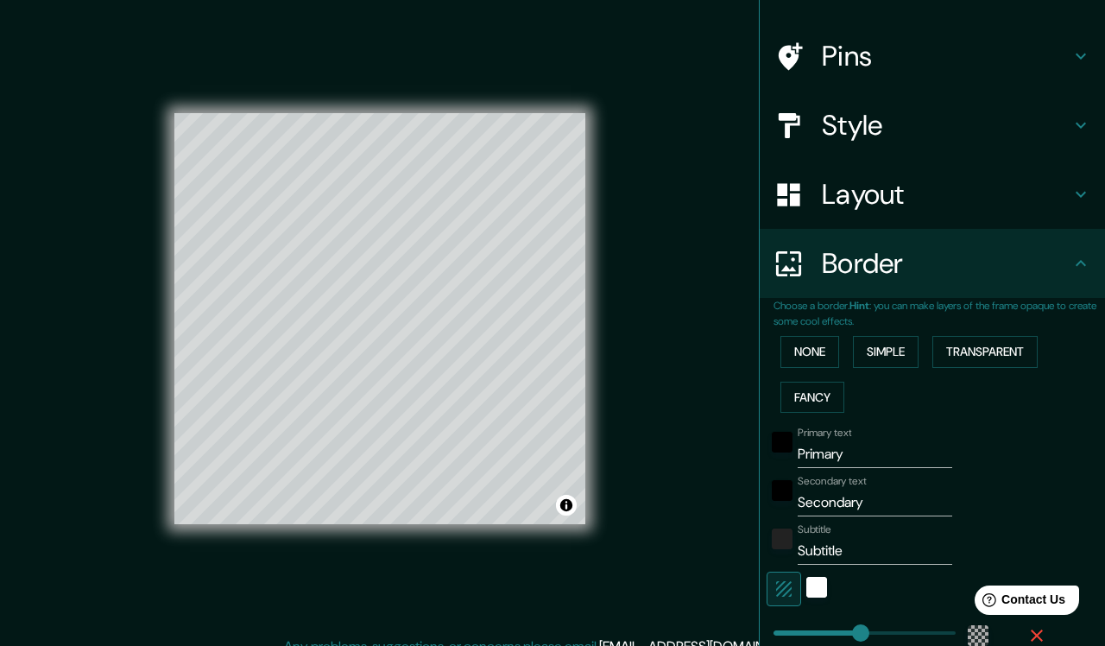
click at [842, 364] on div "None Simple Transparent Fancy" at bounding box center [940, 374] width 332 height 91
click at [816, 349] on button "None" at bounding box center [810, 352] width 59 height 32
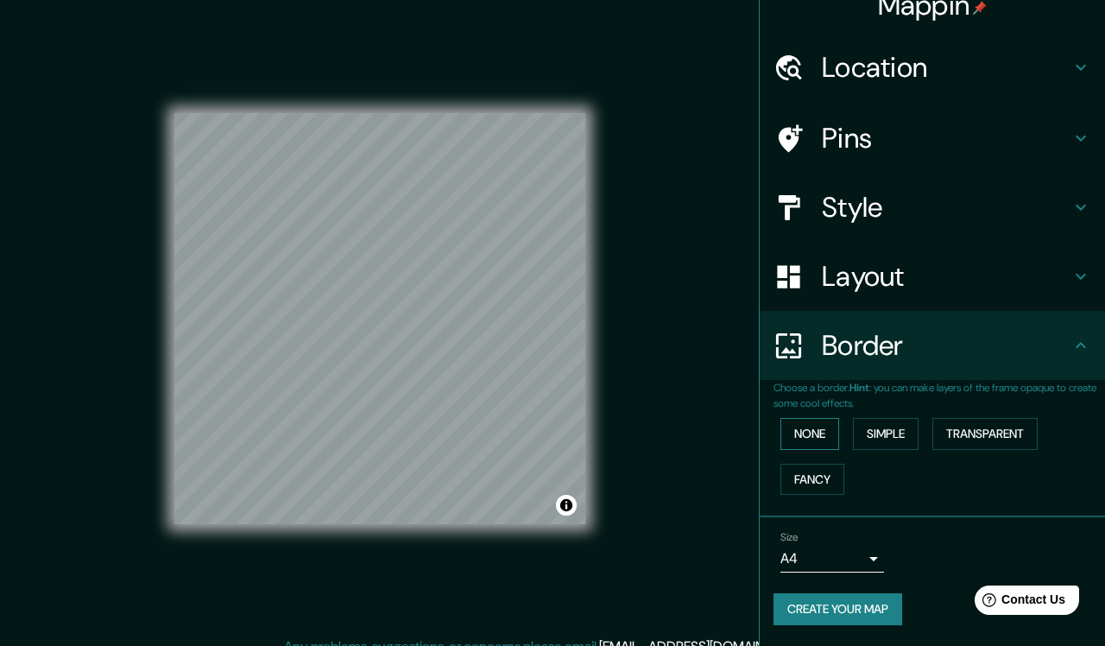
scroll to position [16, 0]
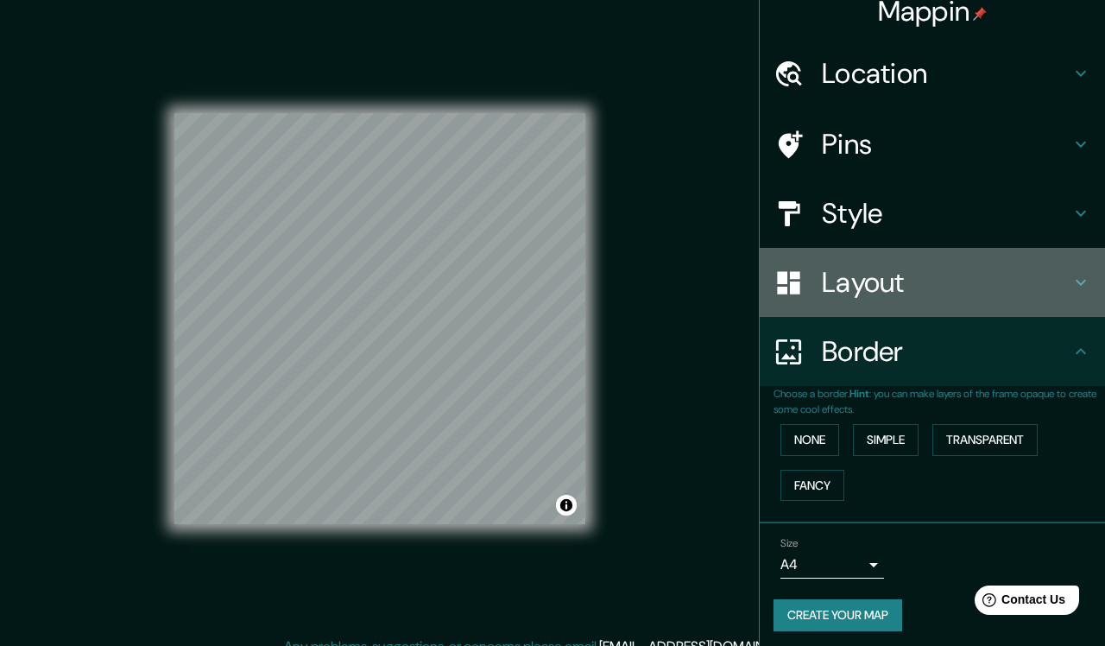
click at [904, 276] on h4 "Layout" at bounding box center [946, 282] width 249 height 35
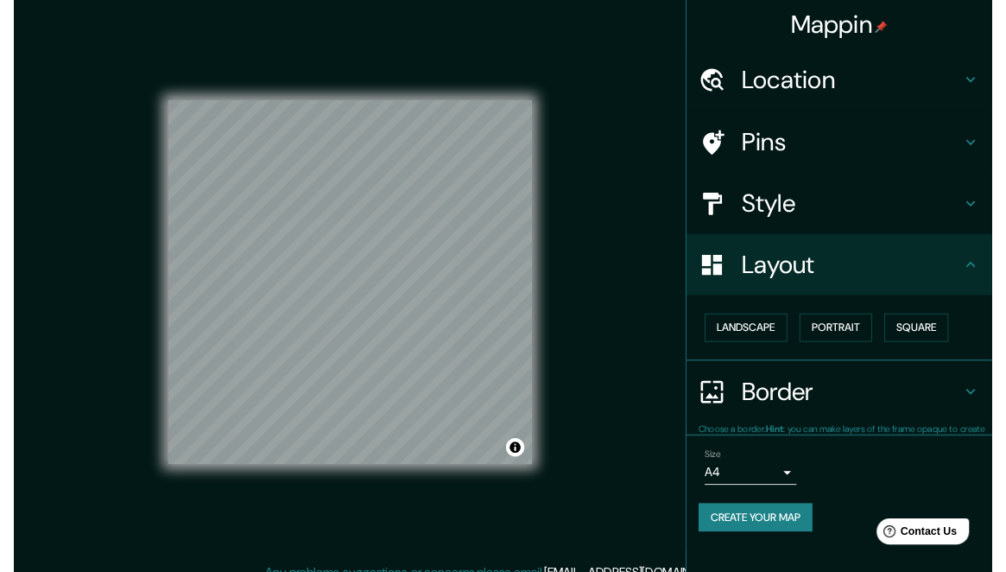
scroll to position [0, 0]
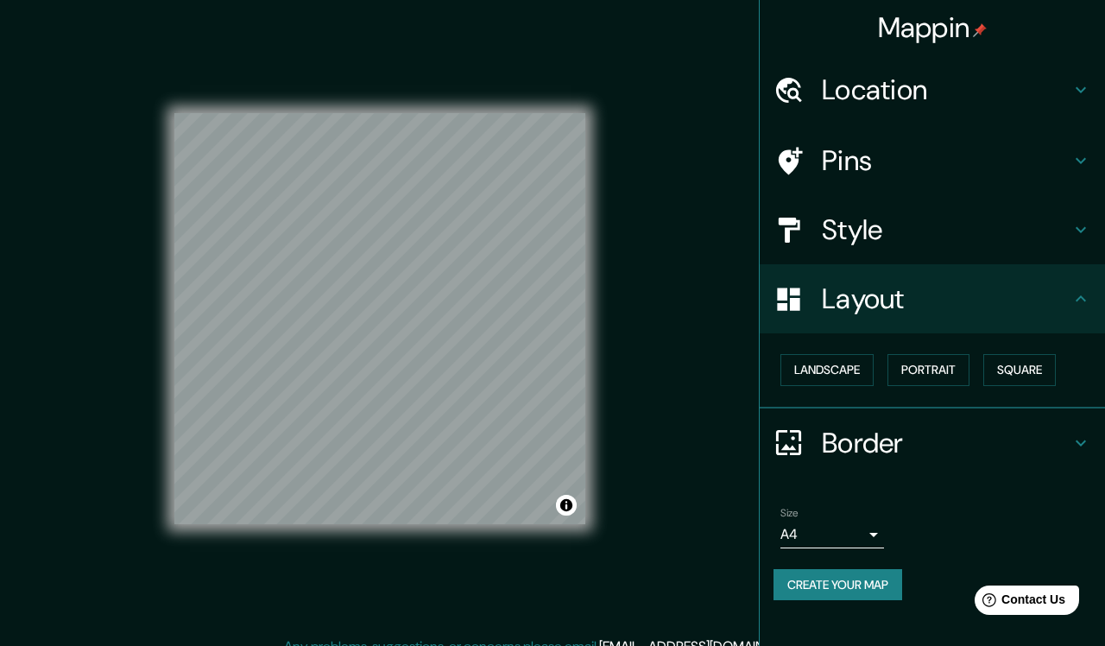
click at [870, 208] on div "Style" at bounding box center [932, 229] width 345 height 69
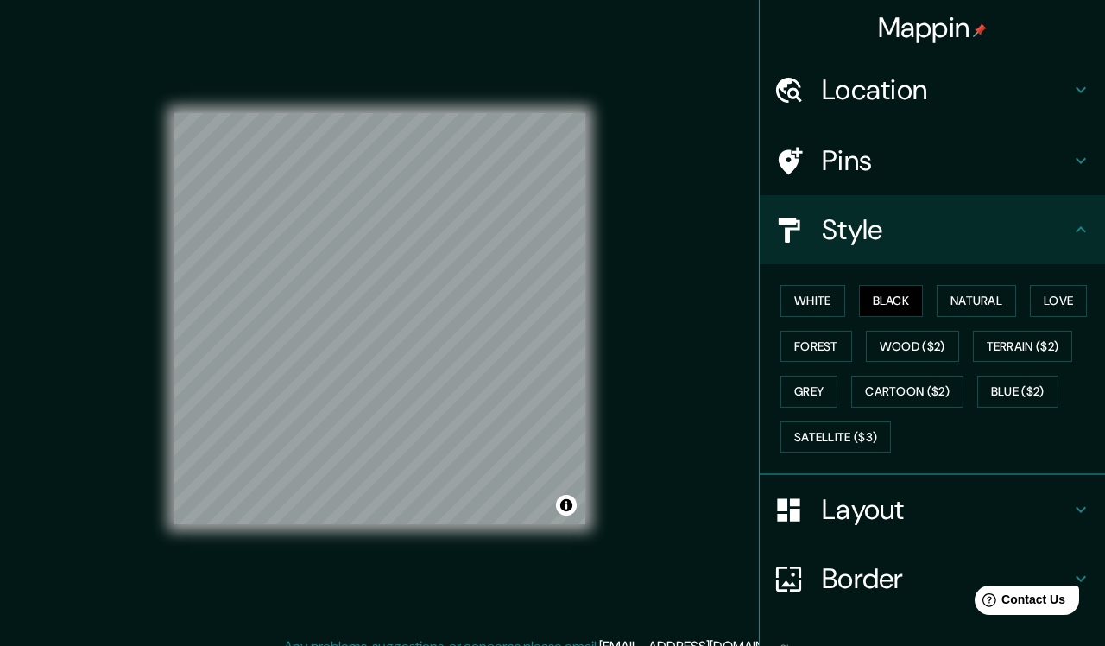
click at [880, 176] on div "Pins" at bounding box center [932, 160] width 345 height 69
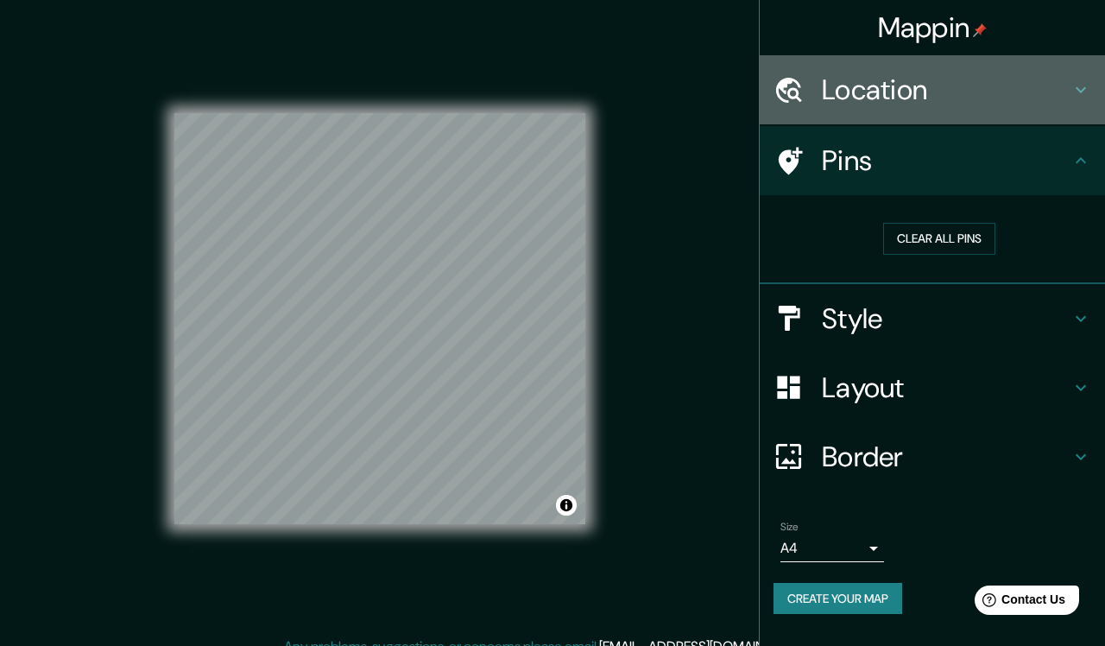
click at [908, 79] on h4 "Location" at bounding box center [946, 90] width 249 height 35
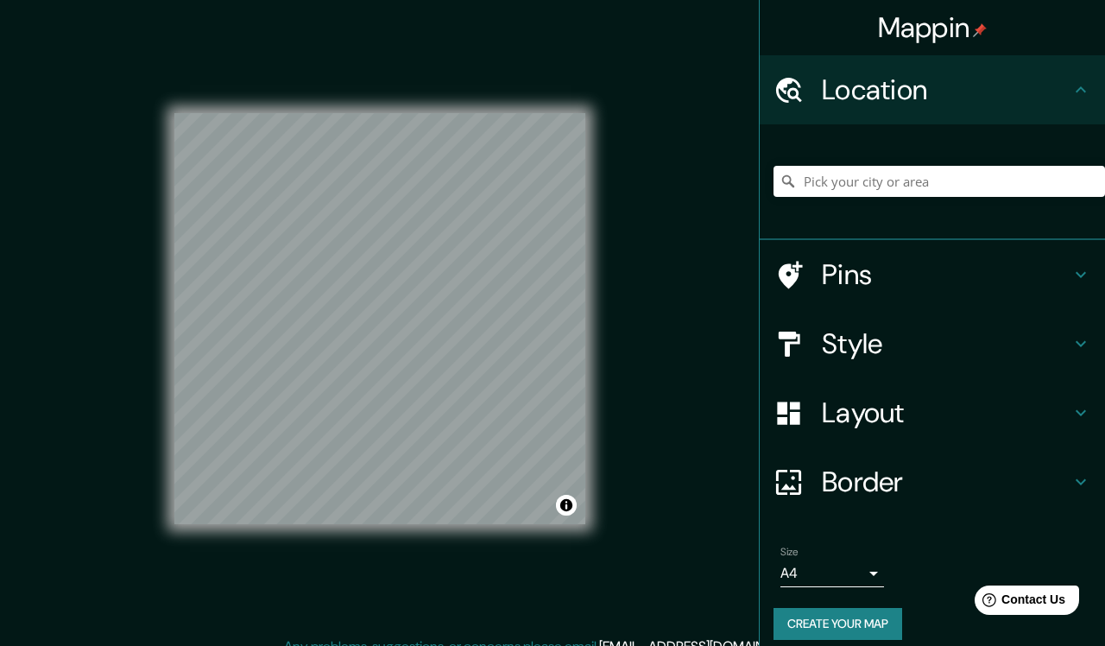
click at [883, 268] on h4 "Pins" at bounding box center [946, 274] width 249 height 35
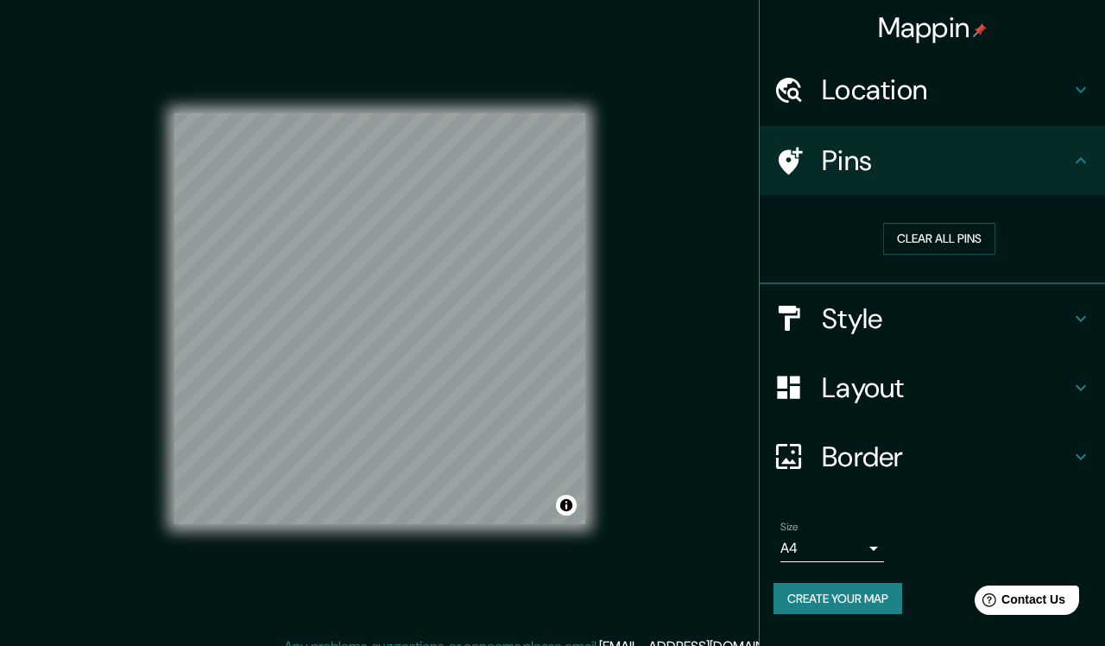
click at [883, 325] on h4 "Style" at bounding box center [946, 318] width 249 height 35
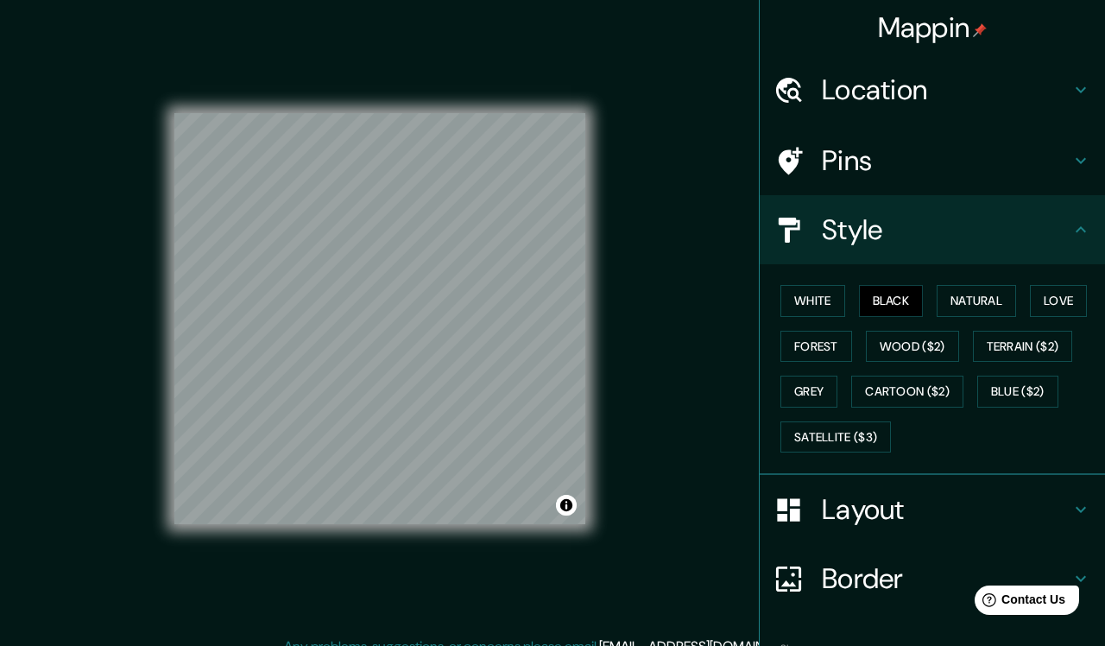
click at [883, 501] on h4 "Layout" at bounding box center [946, 509] width 249 height 35
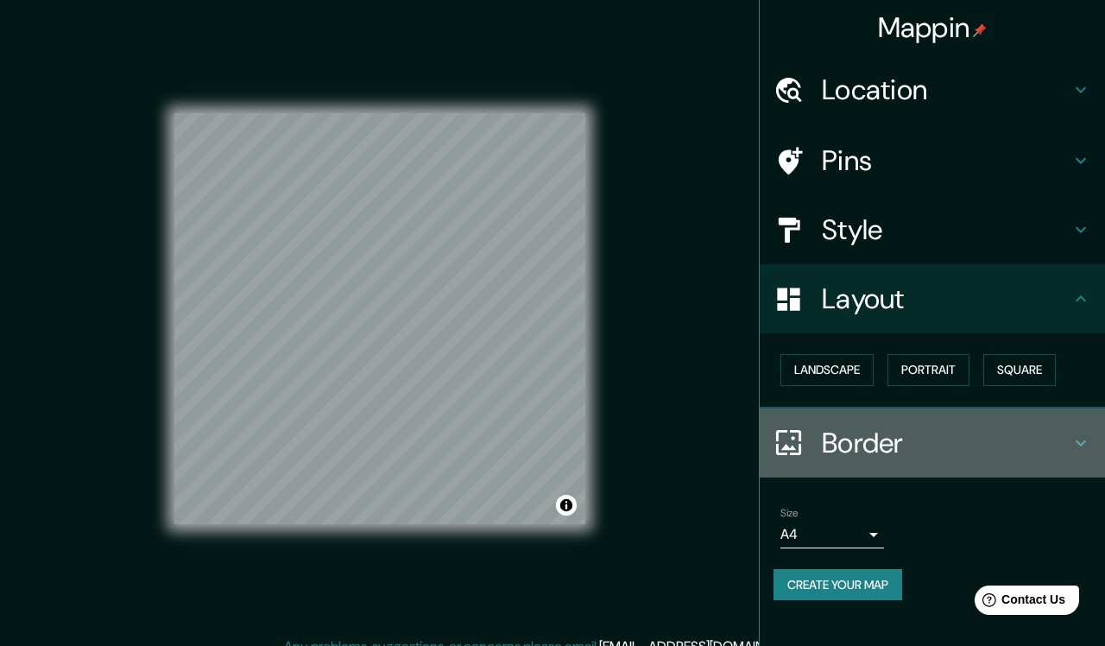
click at [890, 464] on div "Border" at bounding box center [932, 442] width 345 height 69
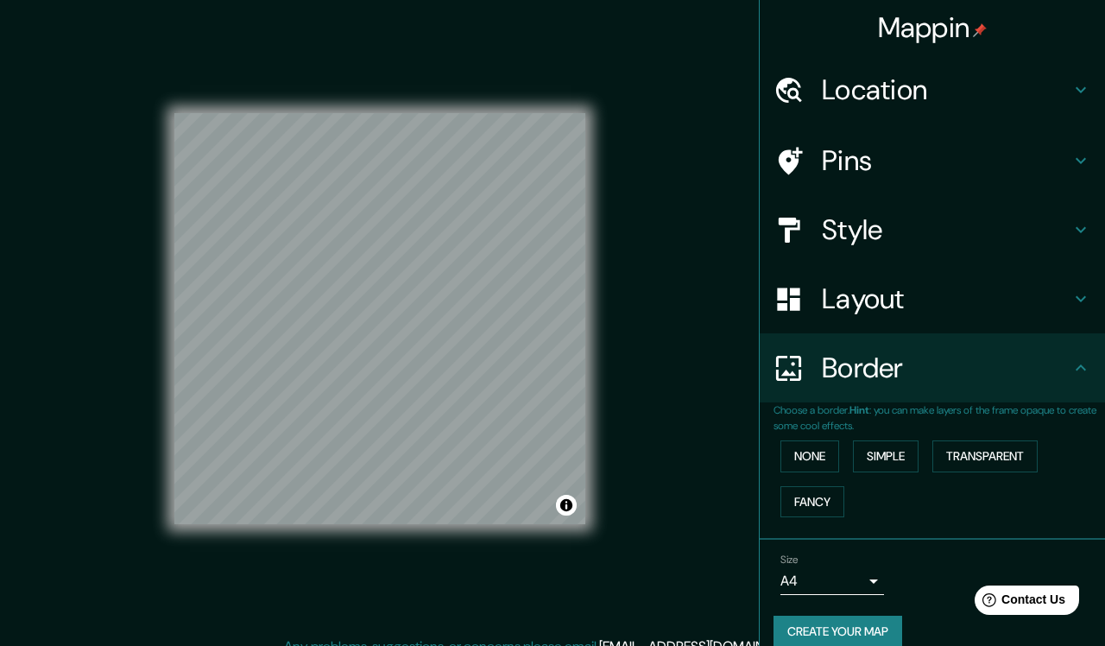
click at [942, 295] on h4 "Layout" at bounding box center [946, 299] width 249 height 35
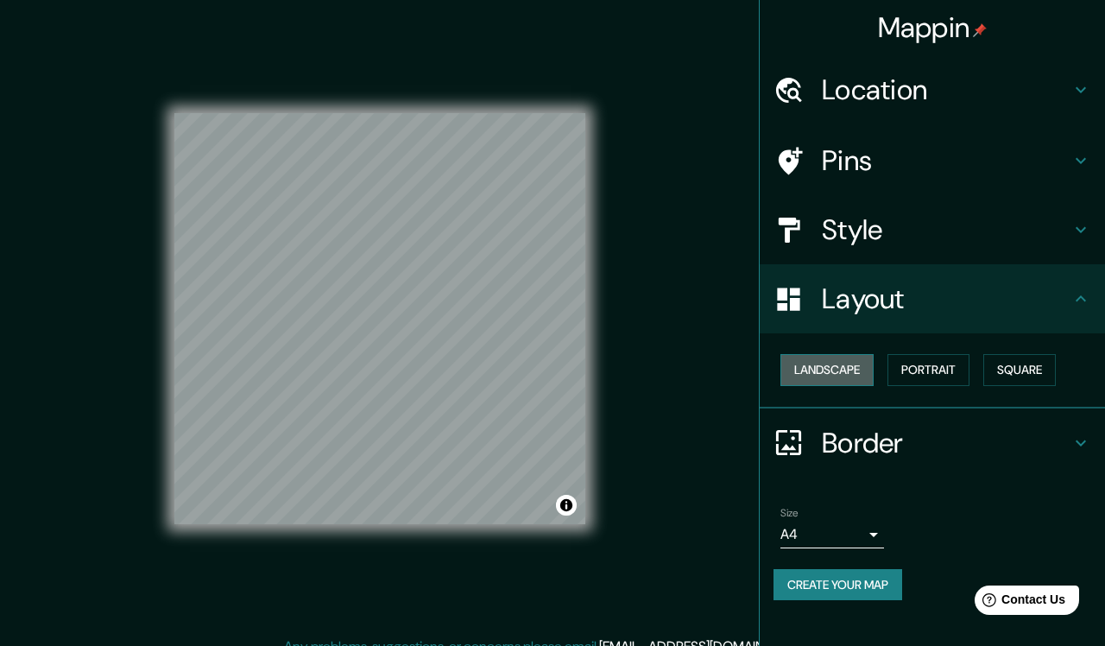
click at [854, 367] on button "Landscape" at bounding box center [827, 370] width 93 height 32
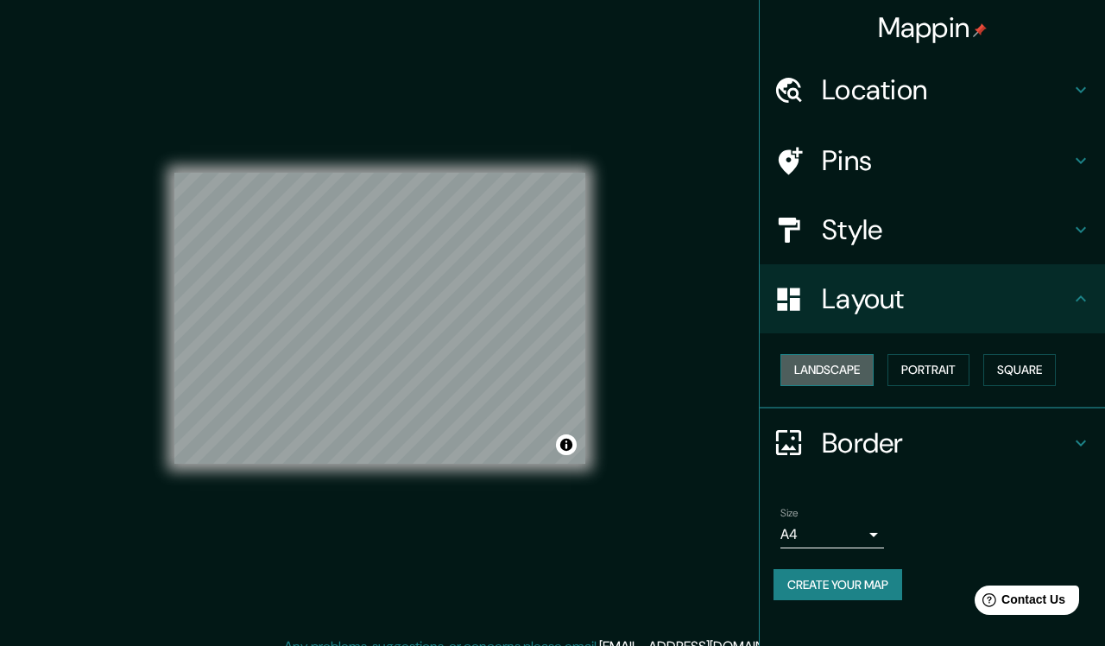
click at [854, 367] on button "Landscape" at bounding box center [827, 370] width 93 height 32
click at [891, 362] on button "Portrait" at bounding box center [929, 370] width 82 height 32
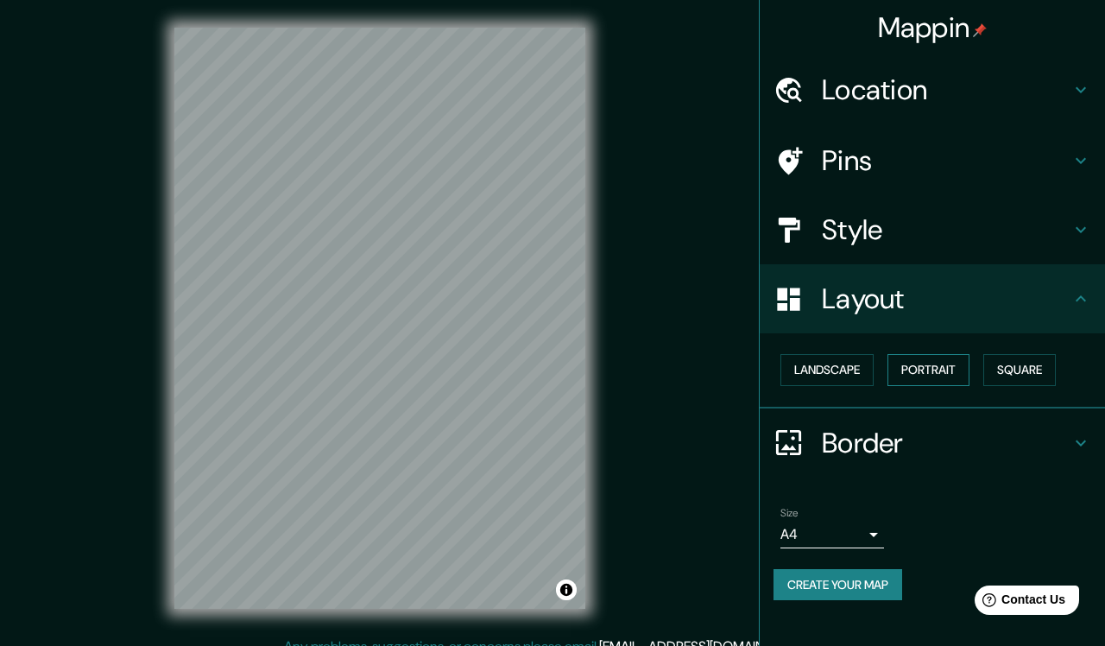
click at [931, 370] on button "Portrait" at bounding box center [929, 370] width 82 height 32
click at [1005, 374] on button "Square" at bounding box center [1020, 370] width 73 height 32
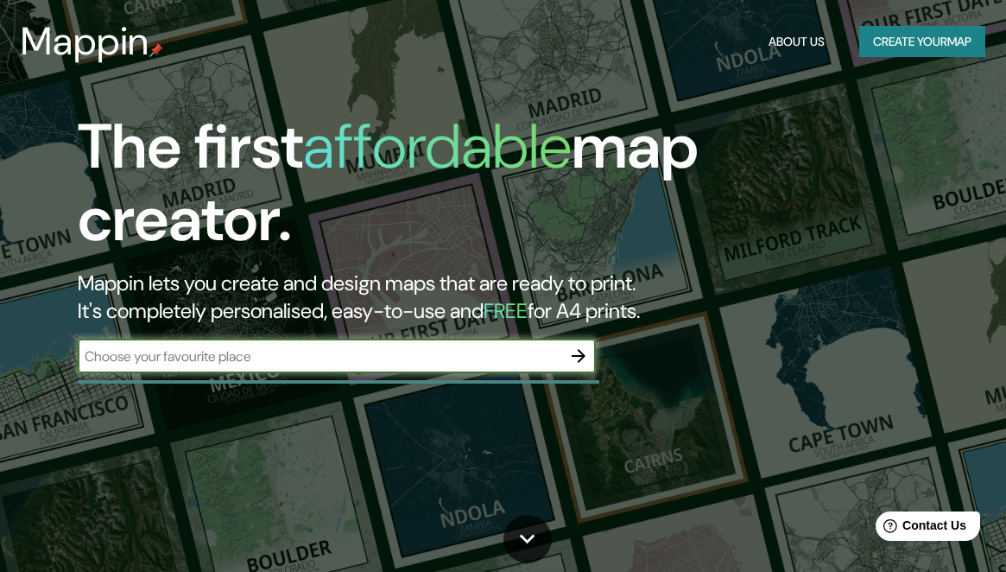
click at [579, 356] on icon "button" at bounding box center [579, 356] width 14 height 14
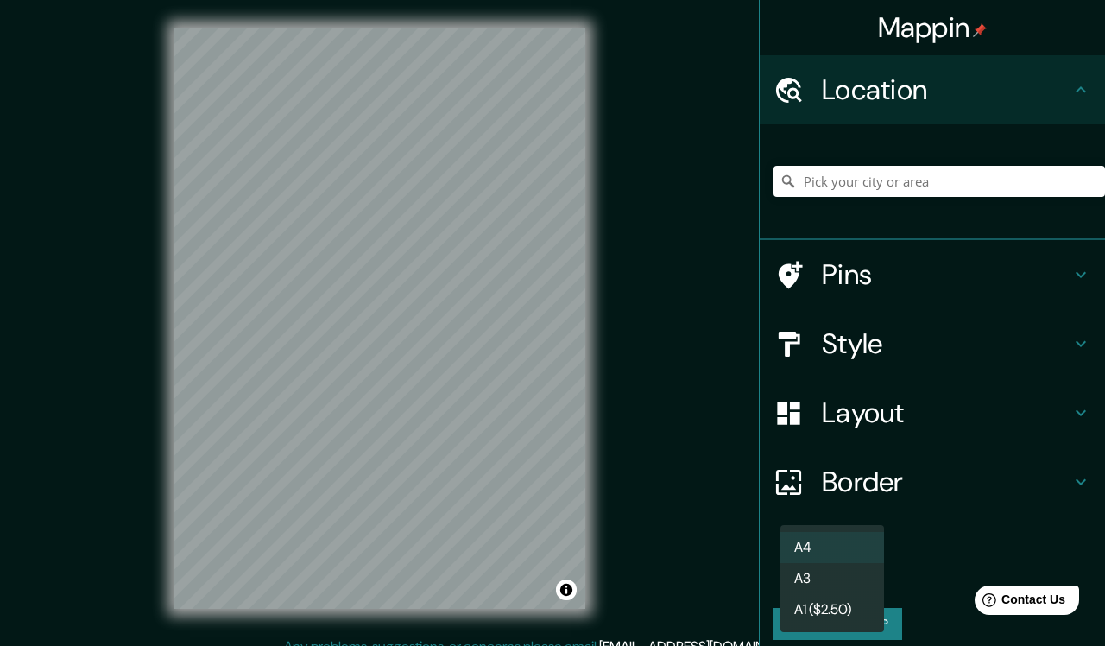
click at [872, 571] on body "Mappin Location Pins Style Layout Border Choose a border. Hint : you can make l…" at bounding box center [552, 323] width 1105 height 646
click at [864, 551] on li "A4" at bounding box center [833, 547] width 104 height 31
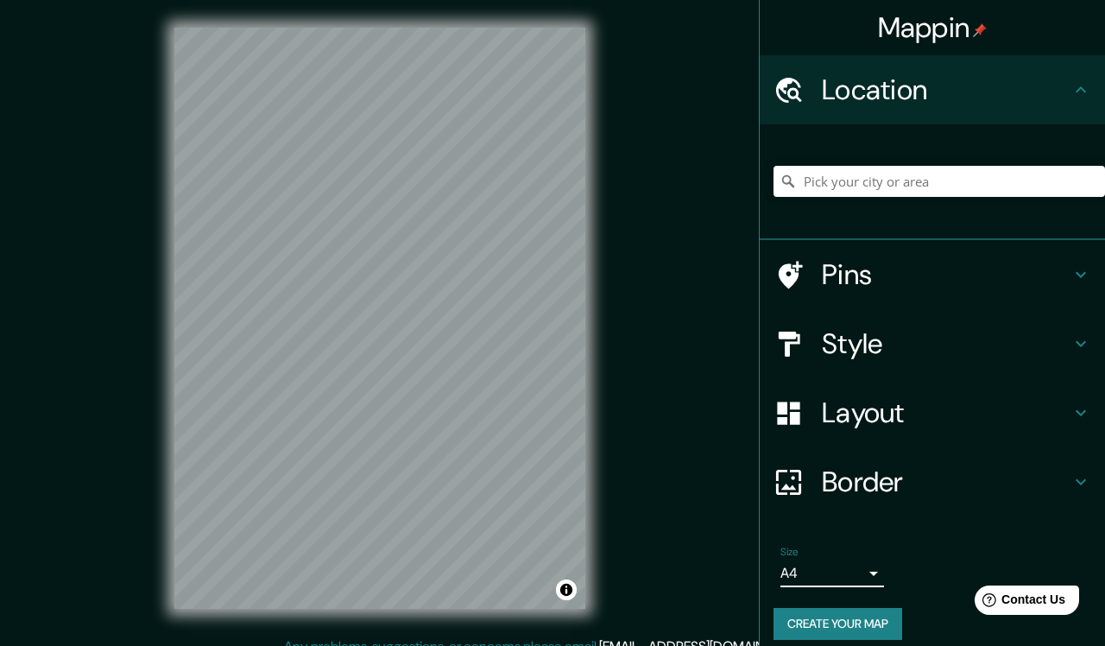
click at [912, 269] on h4 "Pins" at bounding box center [946, 274] width 249 height 35
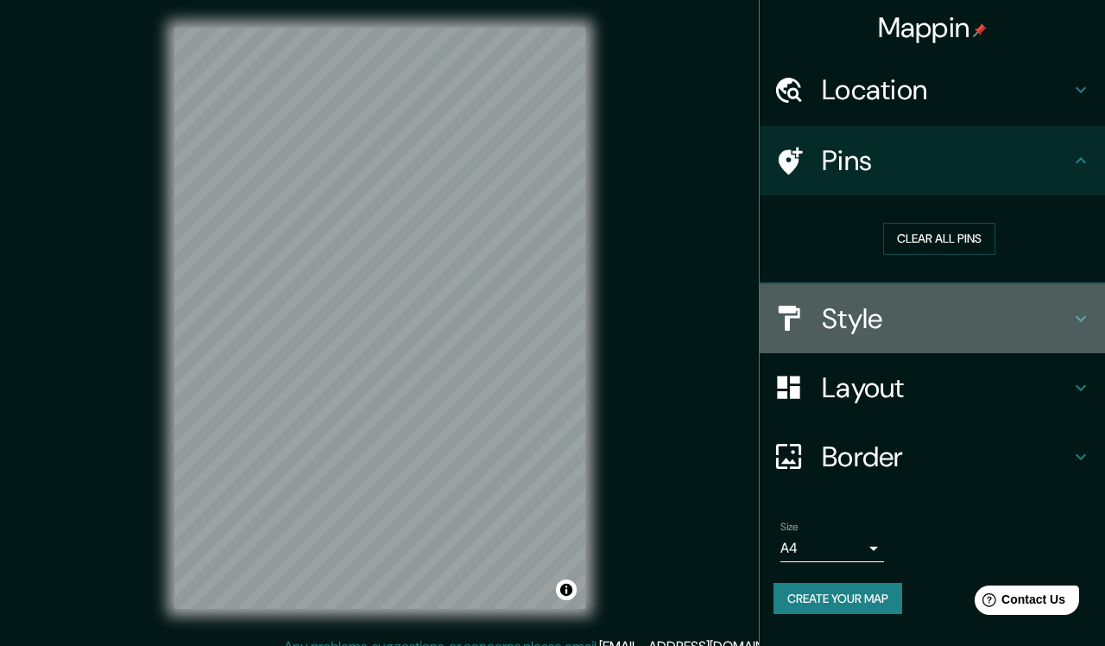
click at [908, 333] on div "Style" at bounding box center [932, 318] width 345 height 69
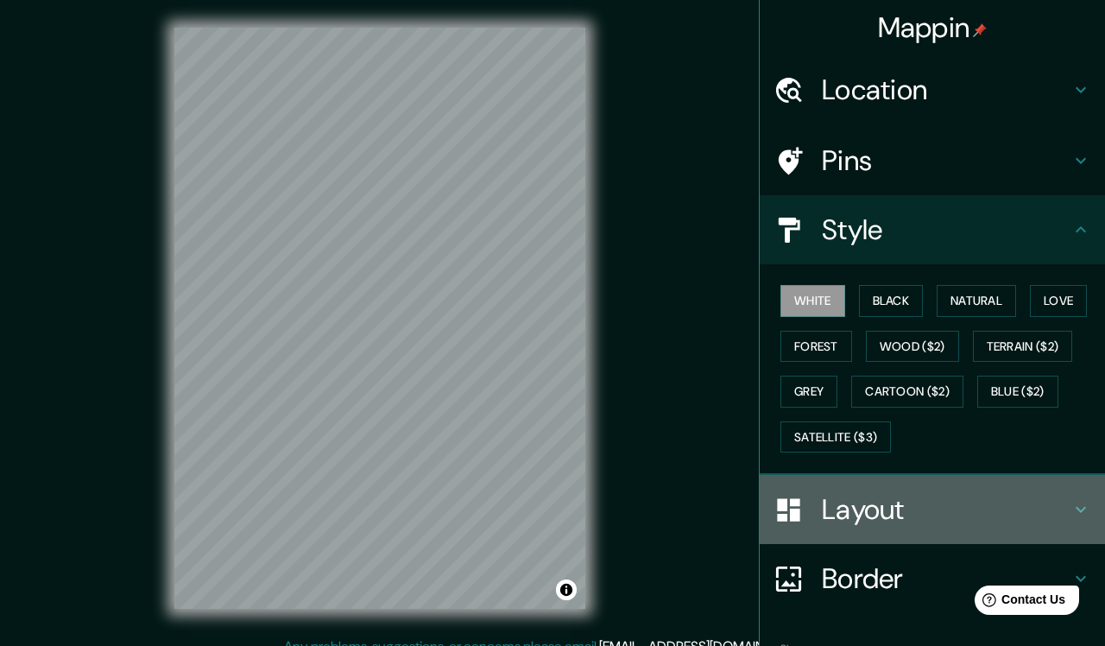
click at [883, 494] on h4 "Layout" at bounding box center [946, 509] width 249 height 35
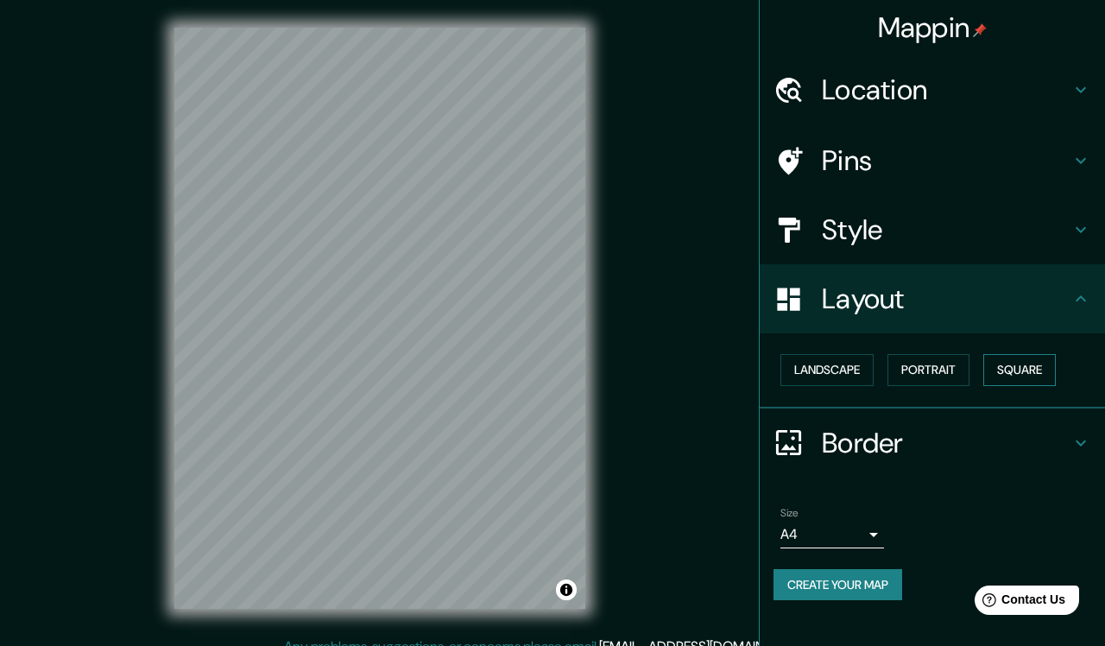
click at [1005, 377] on button "Square" at bounding box center [1020, 370] width 73 height 32
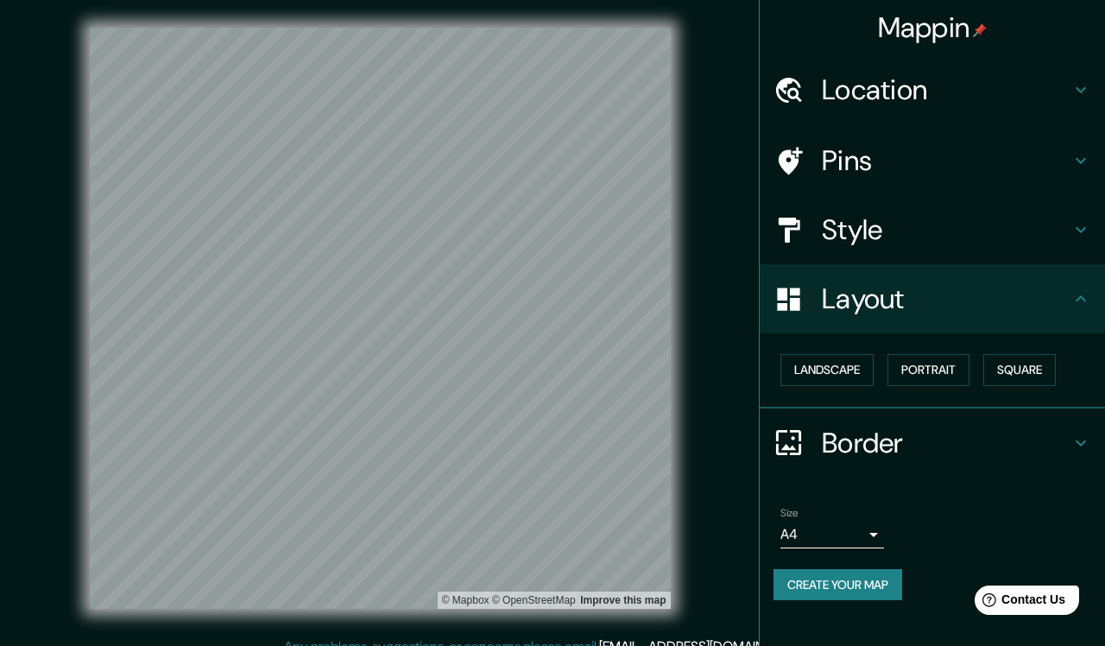
click at [862, 523] on body "Mappin Location Pins Style Layout Landscape Portrait Square Border Choose a bor…" at bounding box center [552, 323] width 1105 height 646
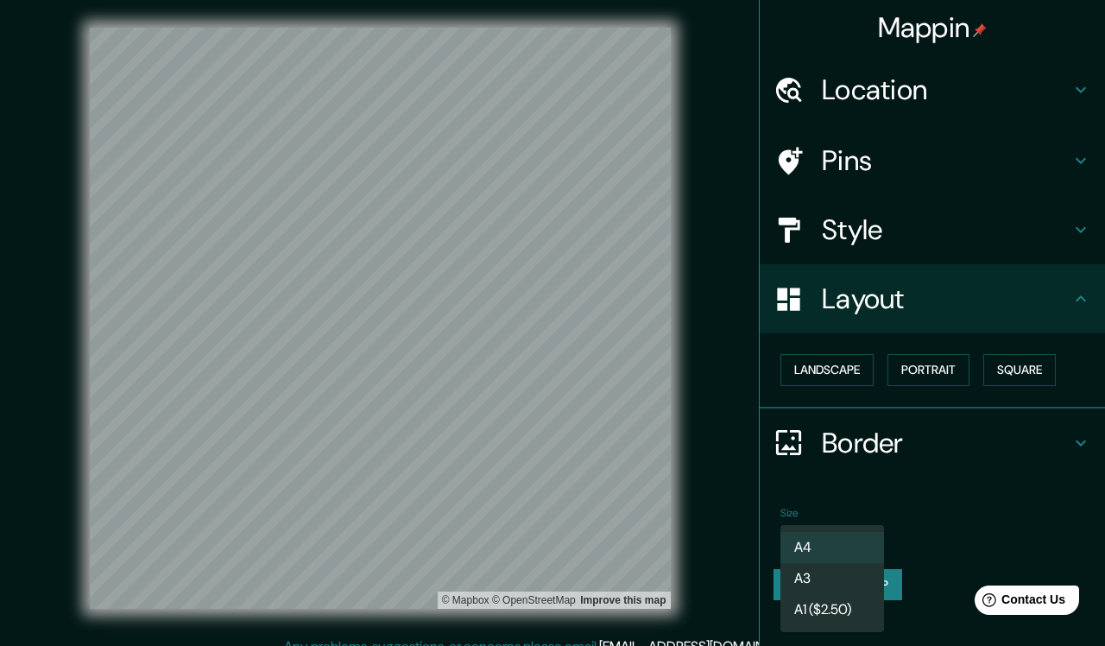
click at [837, 571] on li "A3" at bounding box center [833, 578] width 104 height 31
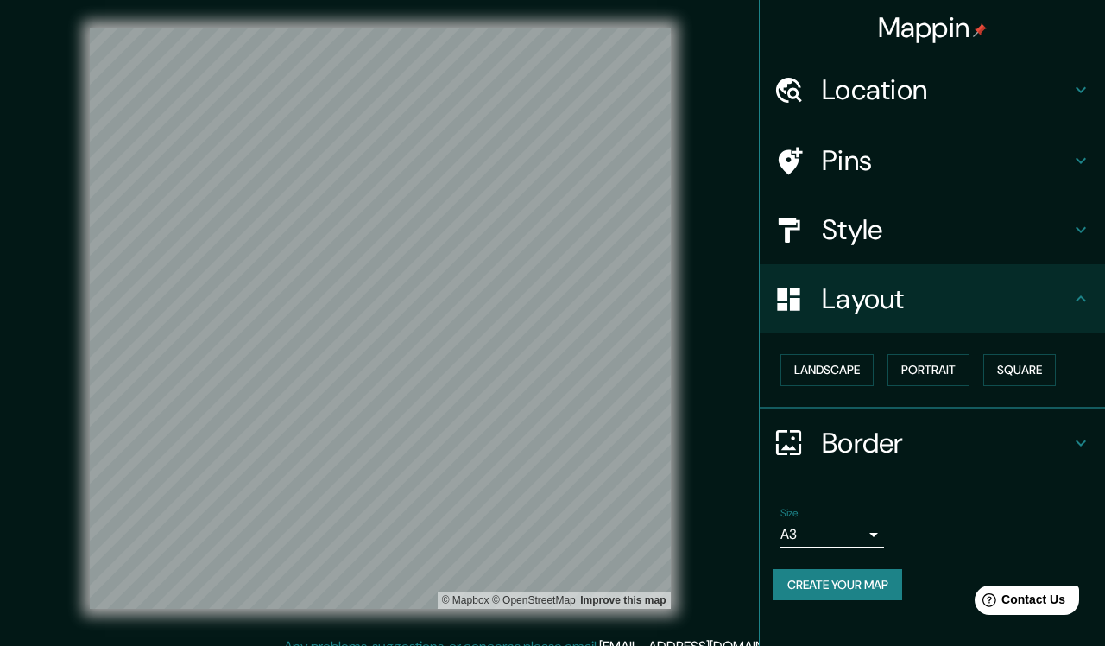
click at [868, 535] on body "Mappin Location Pins Style Layout Landscape Portrait Square Border Choose a bor…" at bounding box center [552, 323] width 1105 height 646
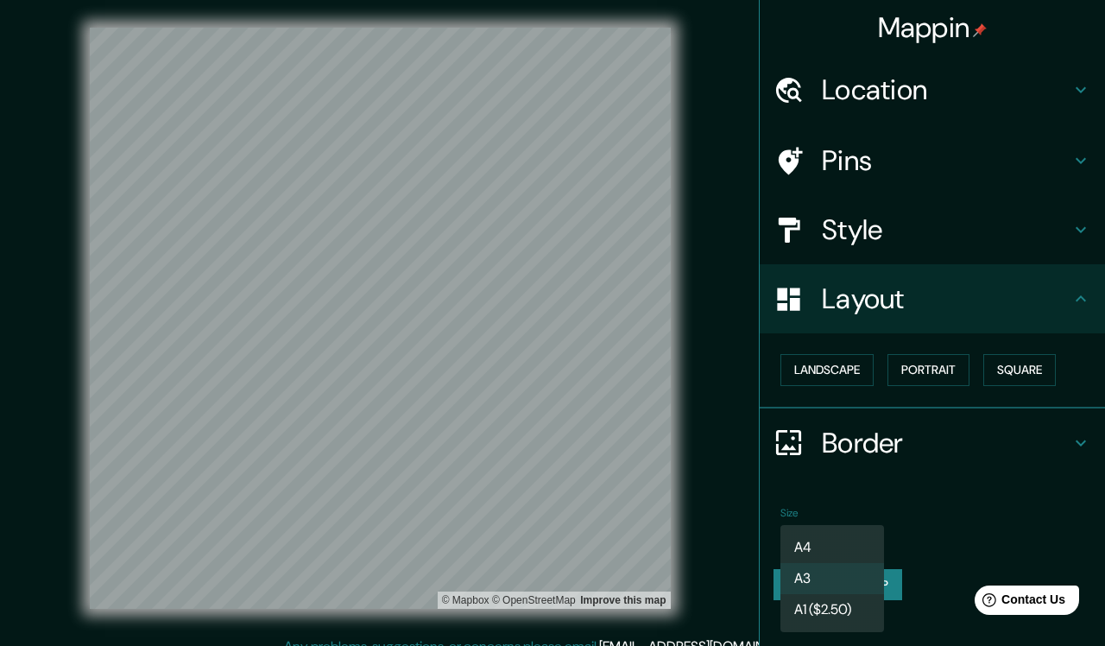
click at [845, 541] on li "A4" at bounding box center [833, 547] width 104 height 31
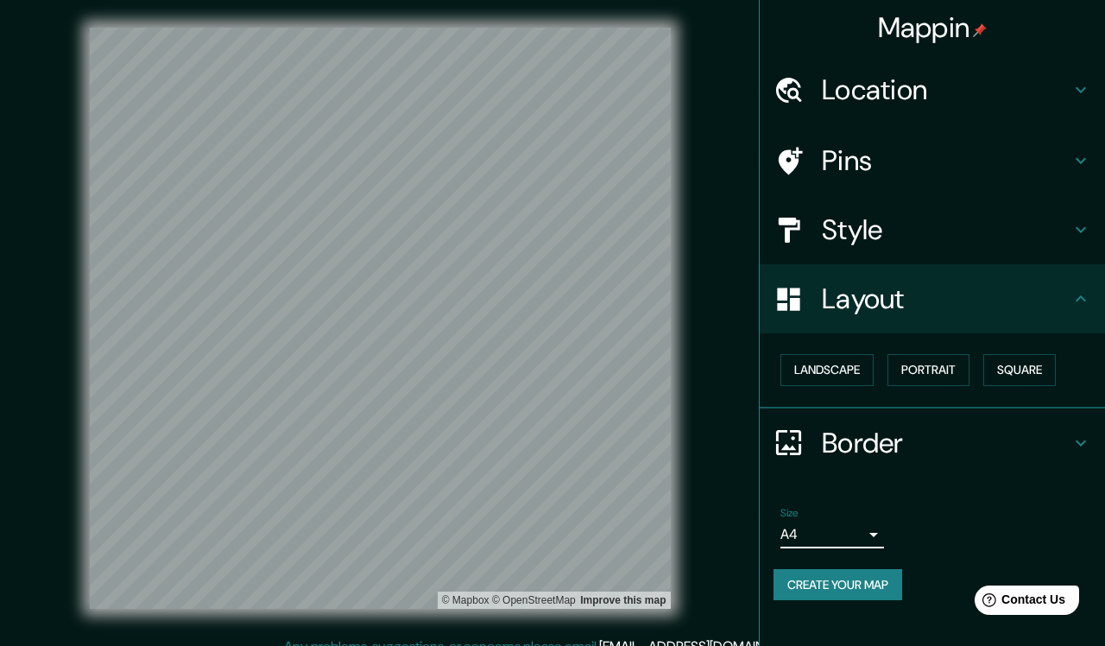
click at [870, 530] on body "Mappin Location Pins Style Layout Landscape Portrait Square Border Choose a bor…" at bounding box center [552, 323] width 1105 height 646
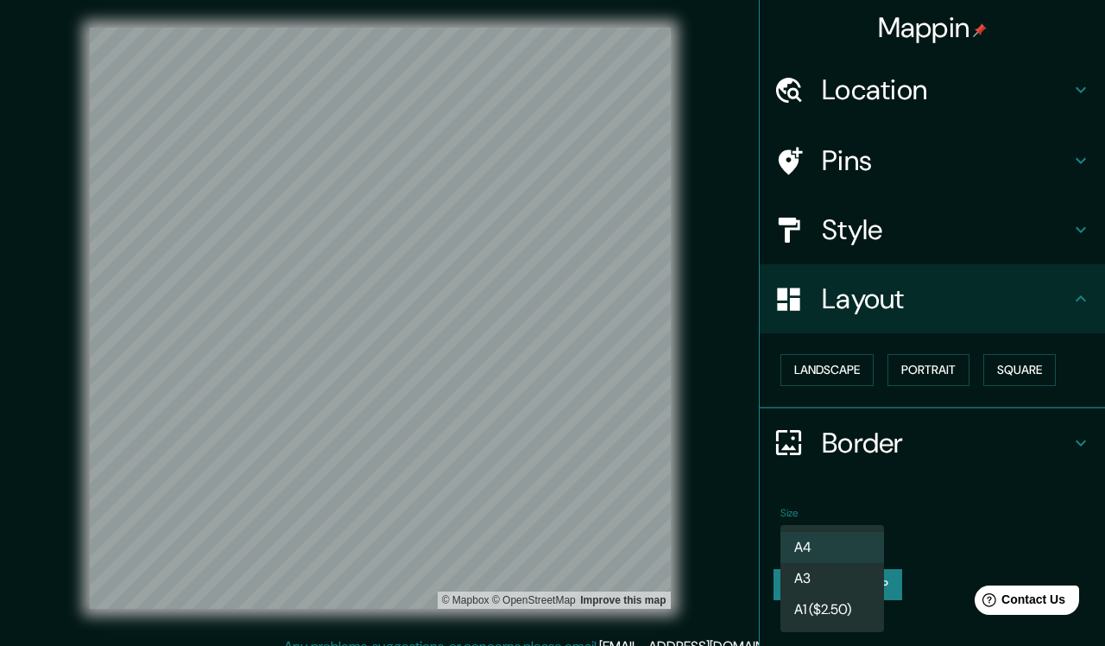
click at [831, 571] on li "A1 ($2.50)" at bounding box center [833, 609] width 104 height 31
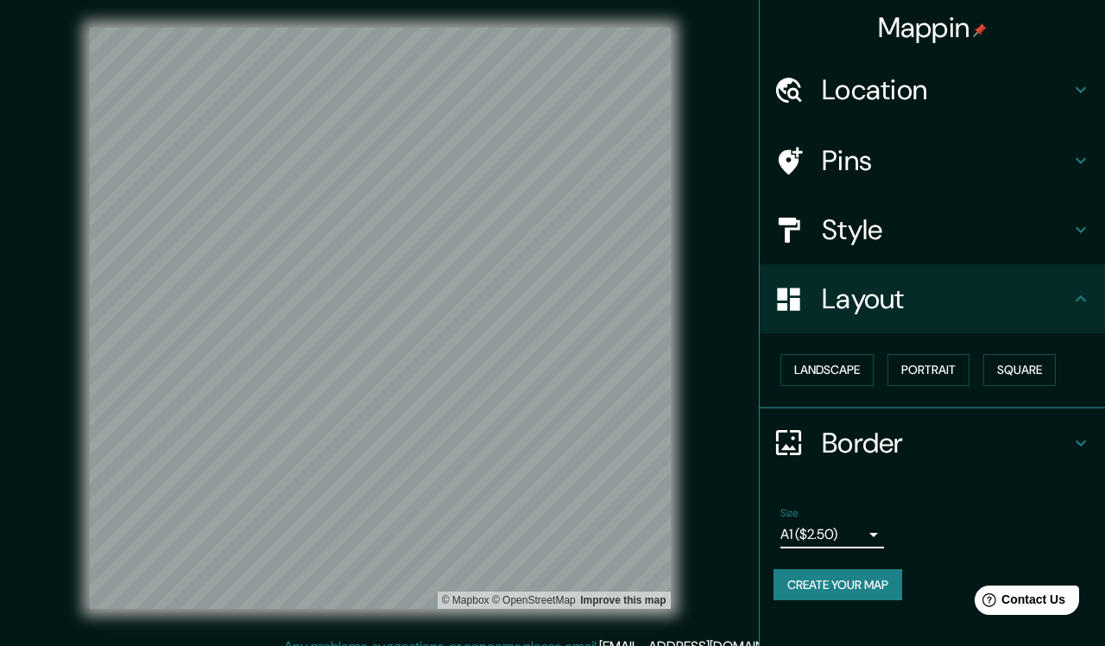
click at [876, 525] on body "Mappin Location Pins Style Layout Landscape Portrait Square Border Choose a bor…" at bounding box center [552, 323] width 1105 height 646
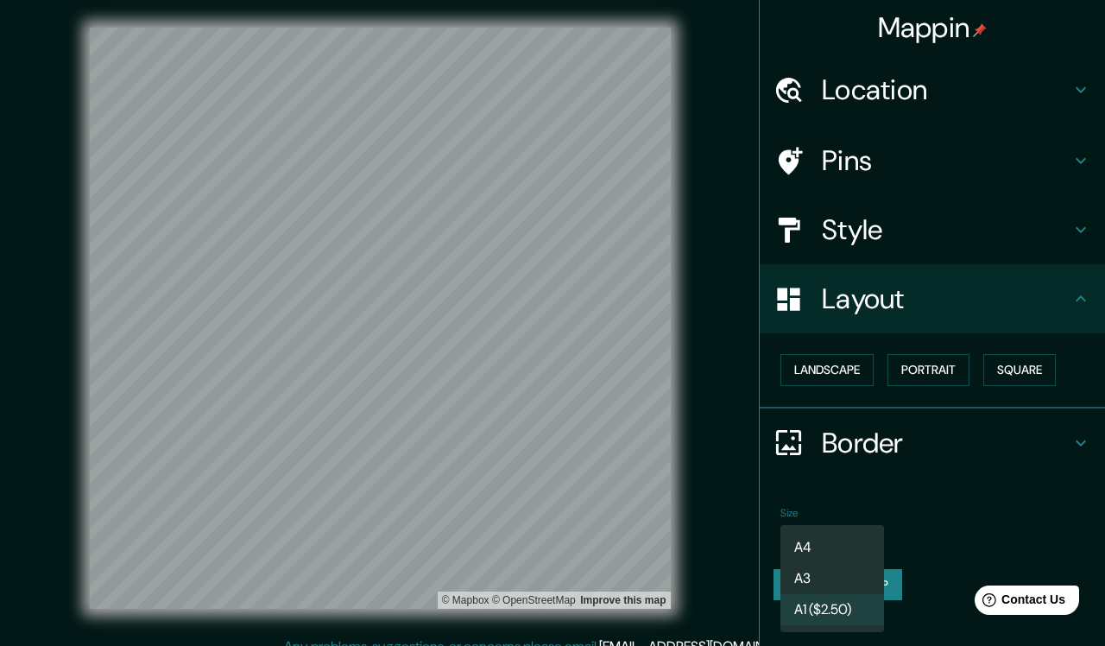
click at [823, 554] on li "A4" at bounding box center [833, 547] width 104 height 31
type input "single"
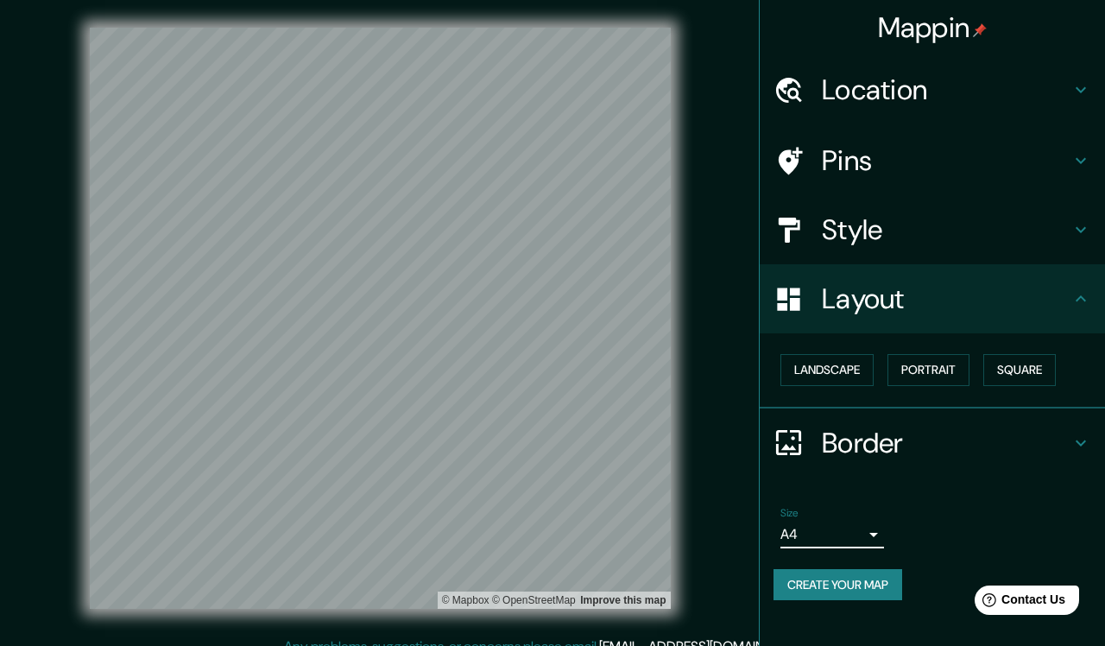
click at [1005, 444] on icon at bounding box center [1081, 443] width 21 height 21
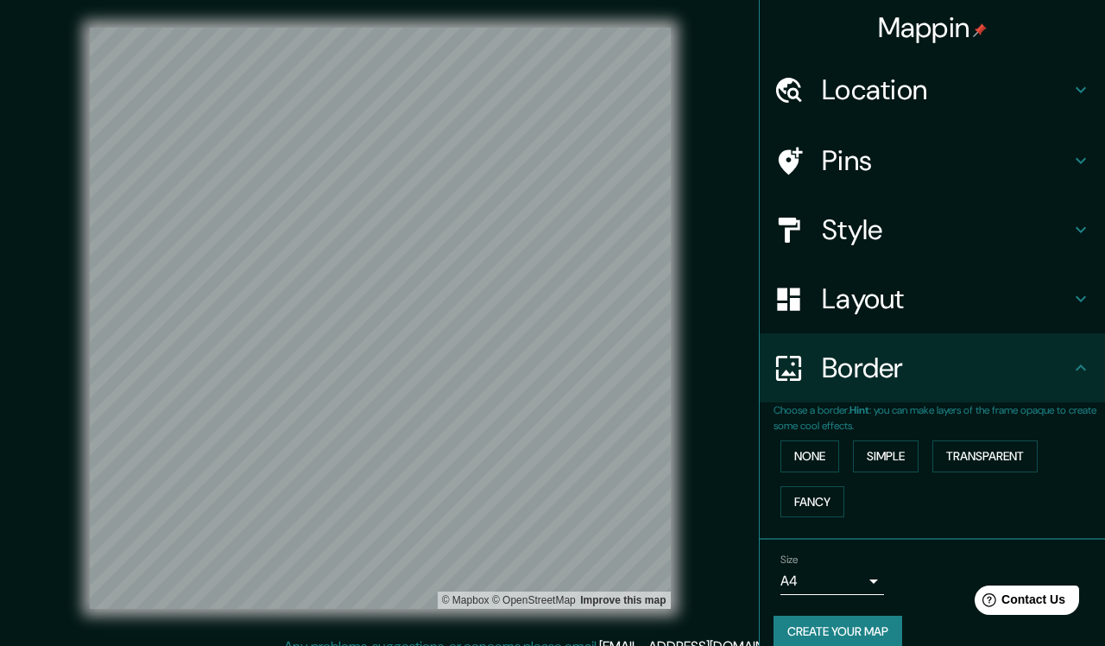
click at [1005, 298] on h4 "Layout" at bounding box center [946, 299] width 249 height 35
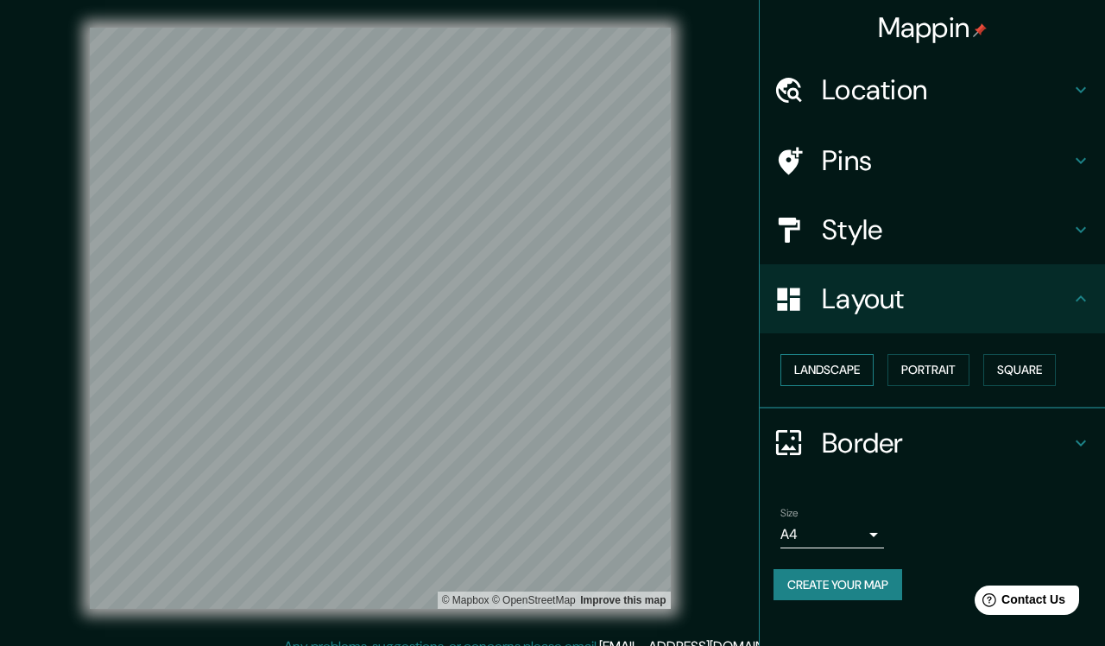
click at [832, 377] on button "Landscape" at bounding box center [827, 370] width 93 height 32
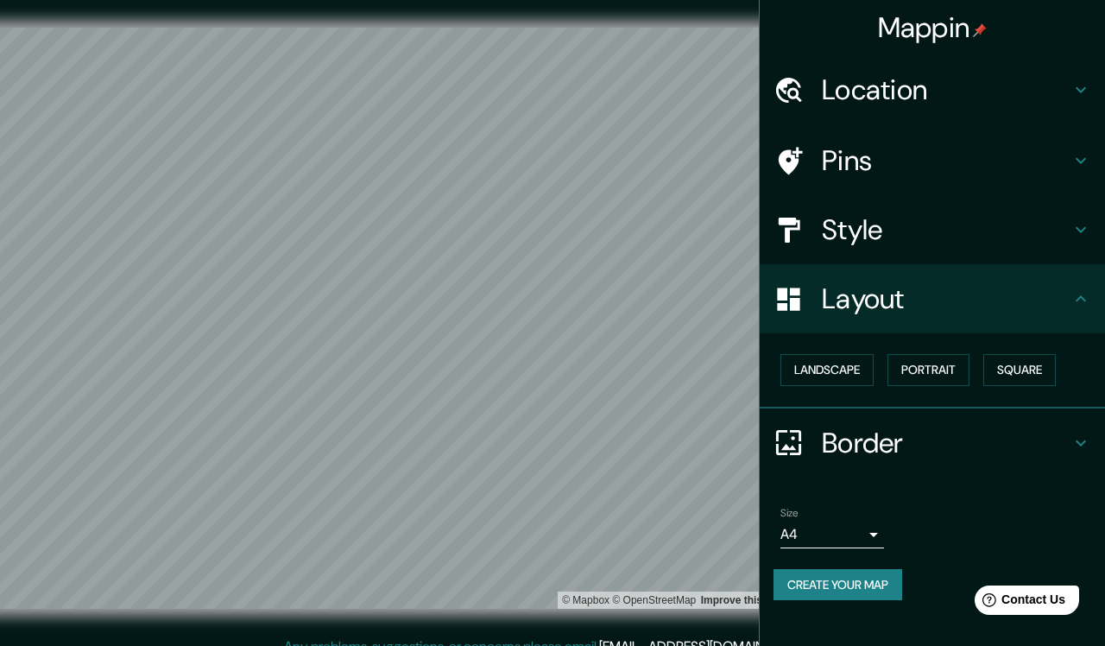
click at [970, 83] on h4 "Location" at bounding box center [946, 90] width 249 height 35
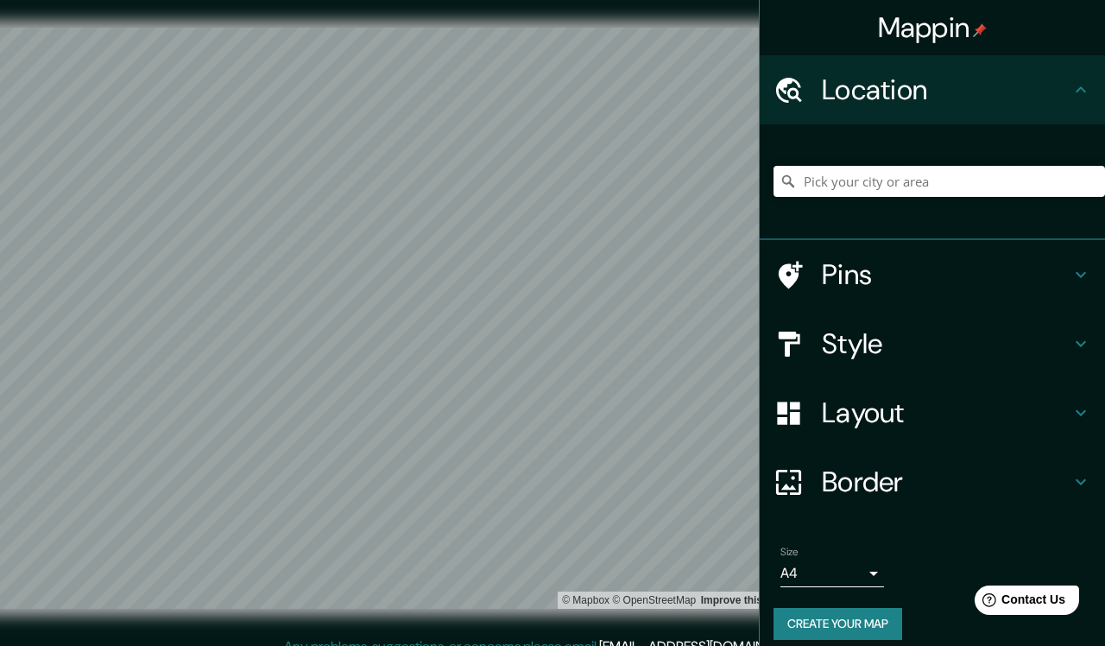
click at [859, 187] on input "Pick your city or area" at bounding box center [940, 181] width 332 height 31
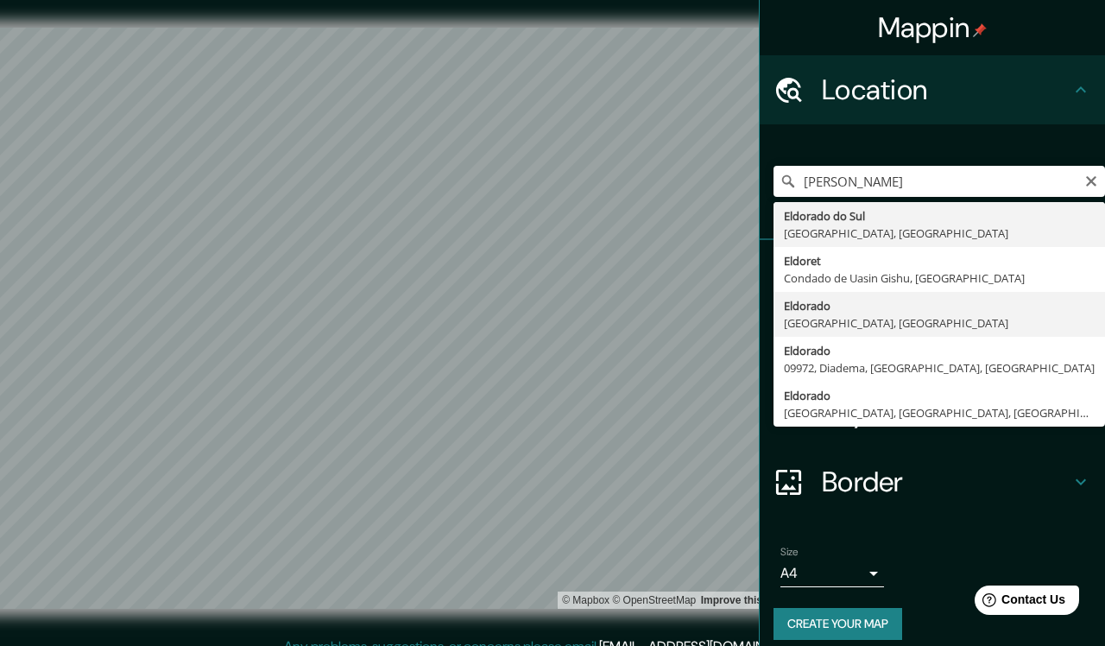
type input "Eldorado, [GEOGRAPHIC_DATA], [GEOGRAPHIC_DATA]"
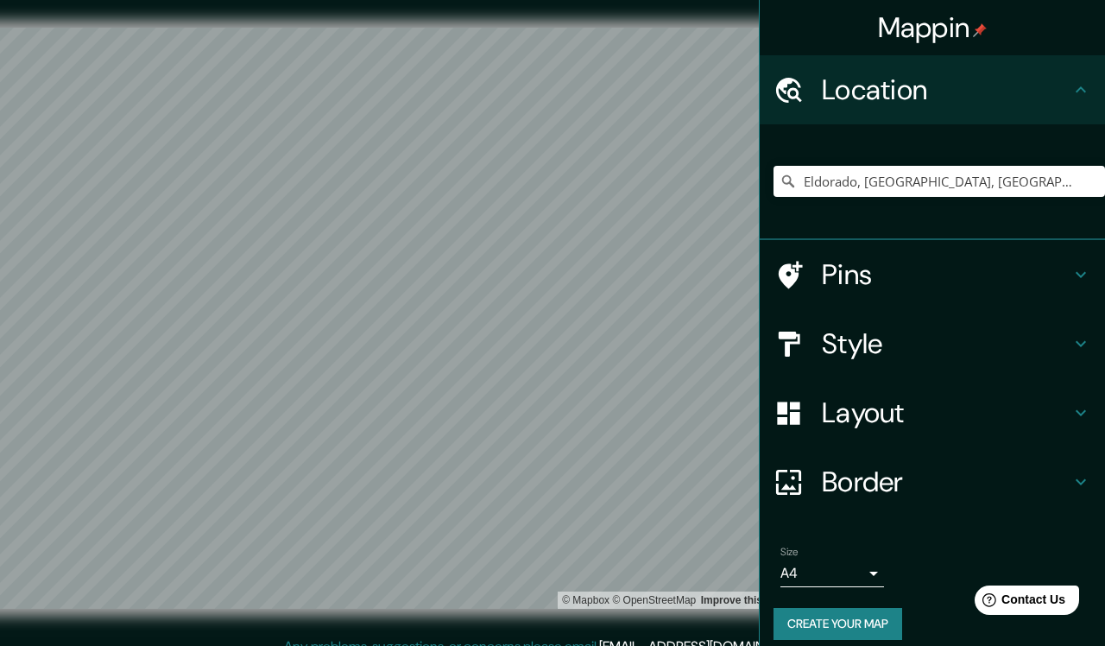
click at [868, 326] on h4 "Style" at bounding box center [946, 343] width 249 height 35
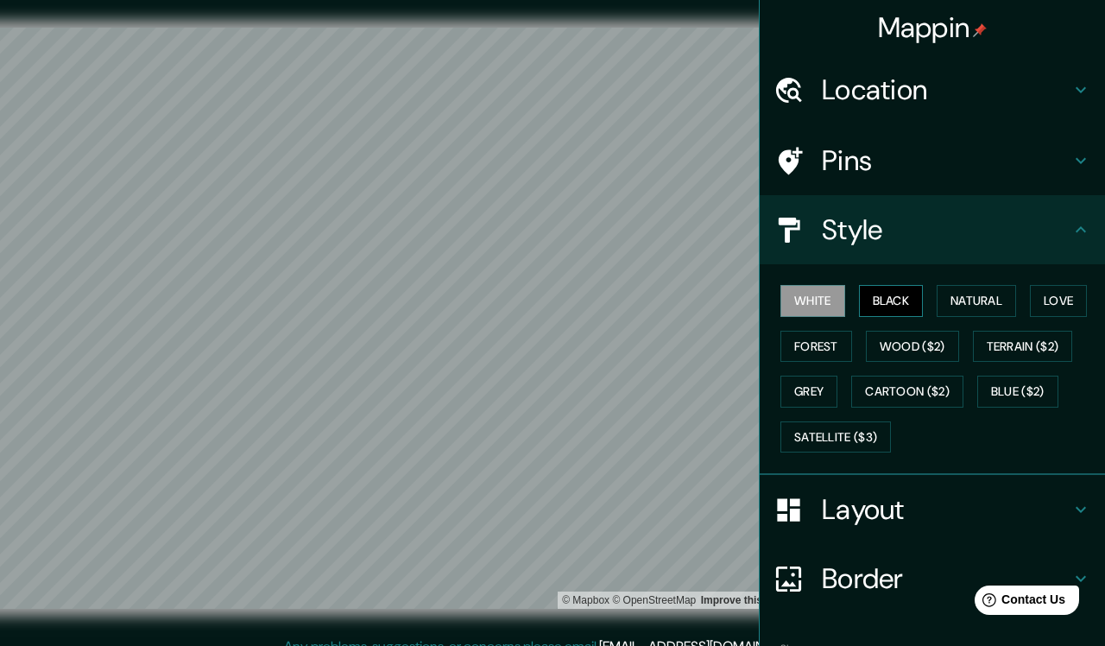
click at [898, 306] on button "Black" at bounding box center [891, 301] width 65 height 32
click at [343, 414] on div at bounding box center [346, 411] width 14 height 14
click at [822, 296] on button "White" at bounding box center [813, 301] width 65 height 32
click at [883, 296] on button "Black" at bounding box center [891, 301] width 65 height 32
click at [889, 554] on div "Border" at bounding box center [932, 578] width 345 height 69
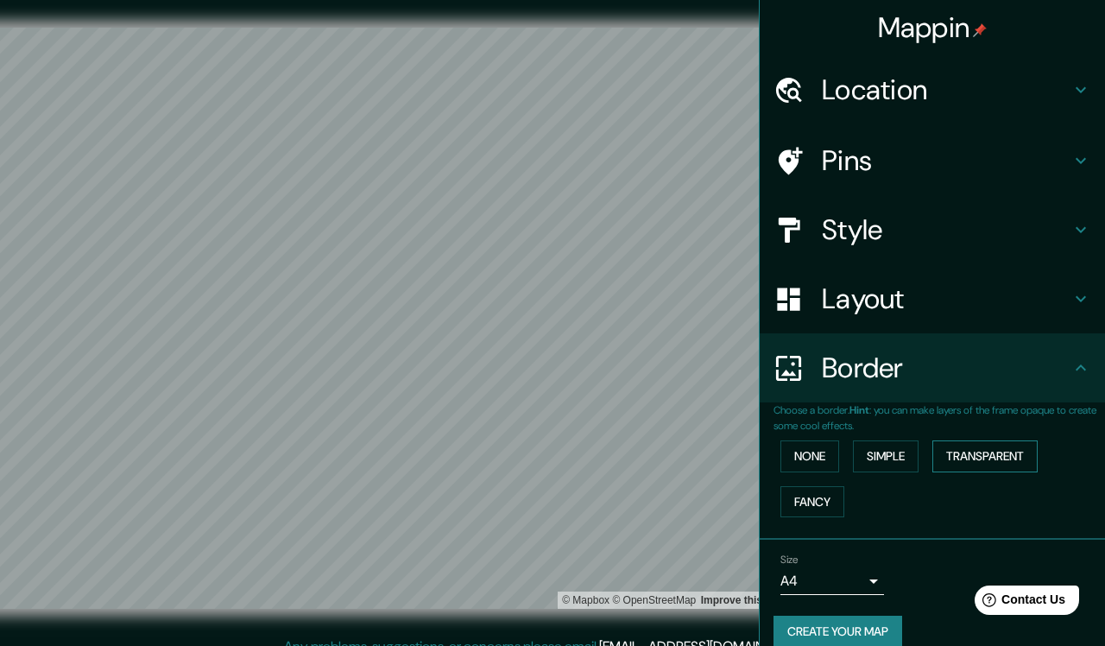
click at [1005, 458] on button "Transparent" at bounding box center [985, 456] width 105 height 32
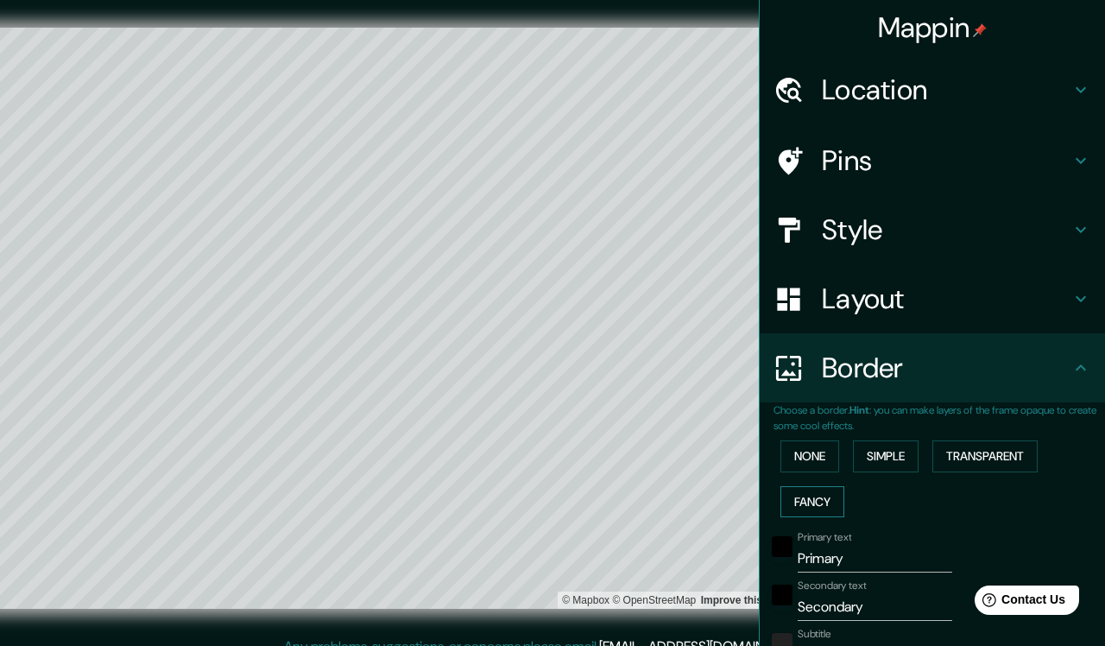
click at [813, 496] on button "Fancy" at bounding box center [813, 502] width 64 height 32
click at [975, 453] on button "Transparent" at bounding box center [985, 456] width 105 height 32
click at [907, 453] on button "Simple" at bounding box center [886, 456] width 66 height 32
click at [965, 449] on button "Transparent" at bounding box center [985, 456] width 105 height 32
click at [889, 557] on input "Primary" at bounding box center [875, 559] width 155 height 28
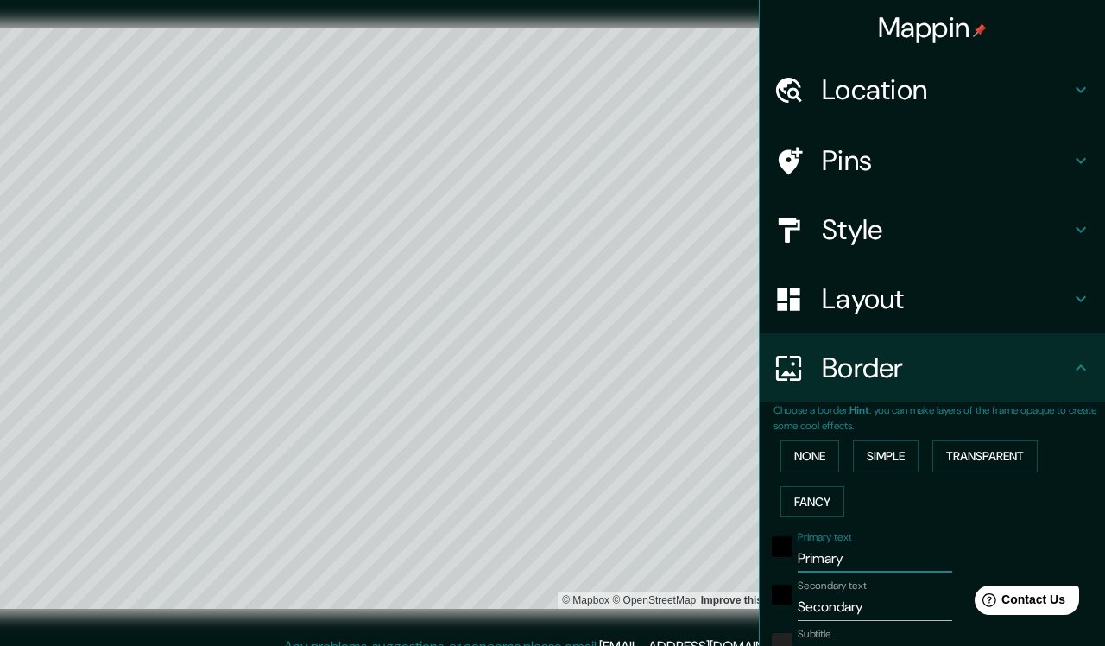
type input "Primar"
type input "457"
type input "76"
type input "Prima"
type input "457"
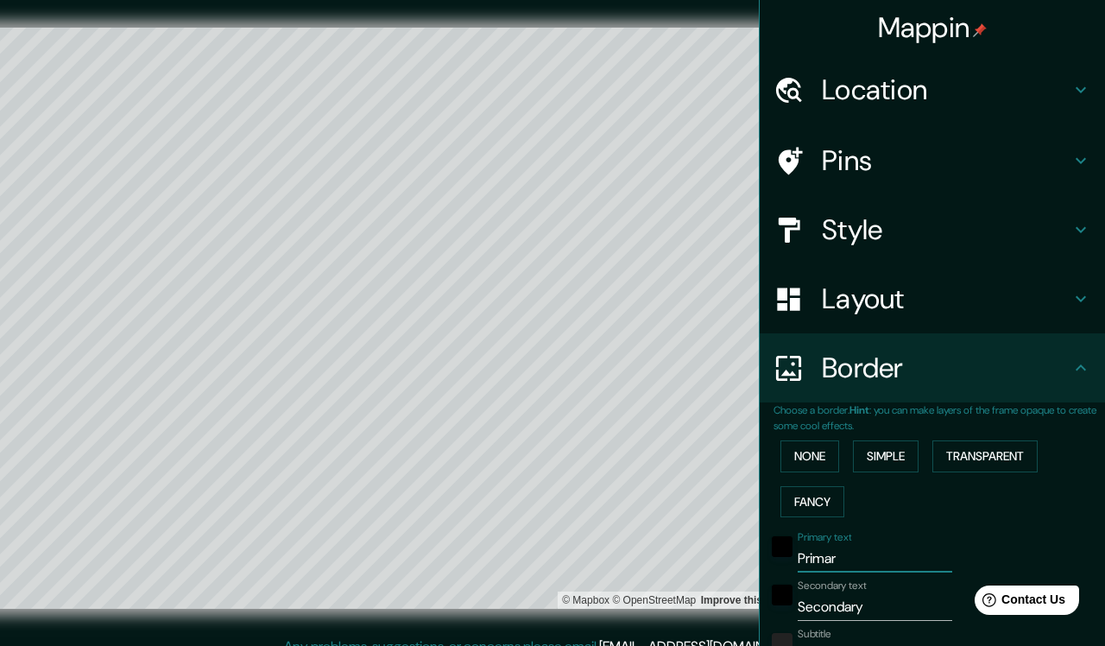
type input "76"
type input "Prim"
type input "457"
type input "76"
type input "Pri"
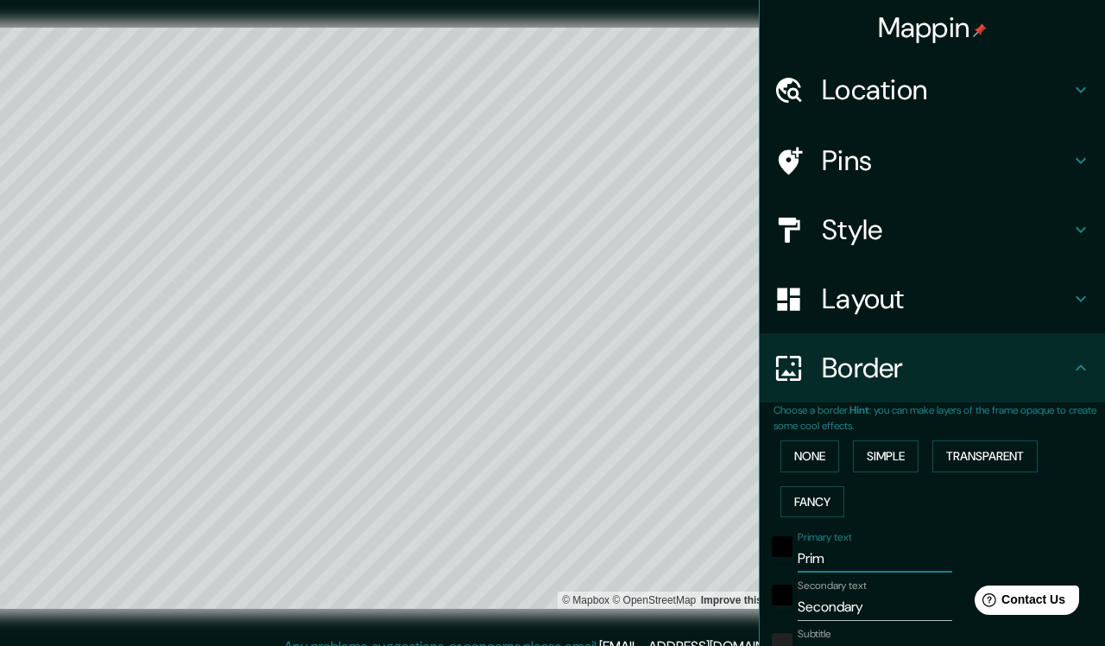
type input "457"
type input "76"
type input "Pr"
type input "457"
type input "76"
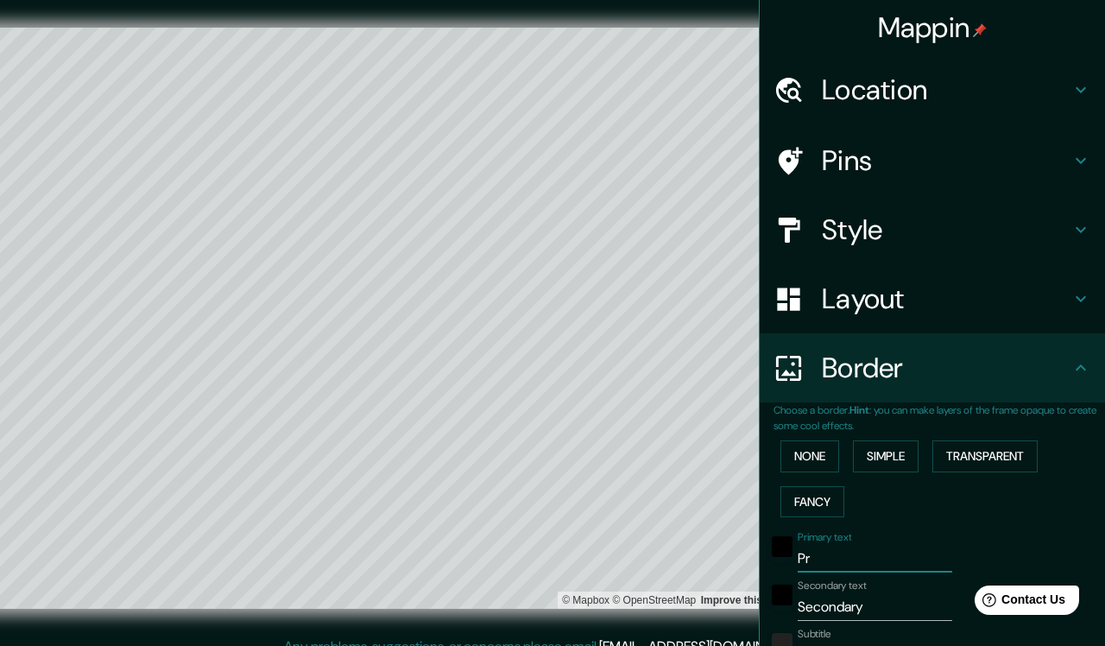
type input "P"
type input "457"
type input "76"
type input "457"
type input "76"
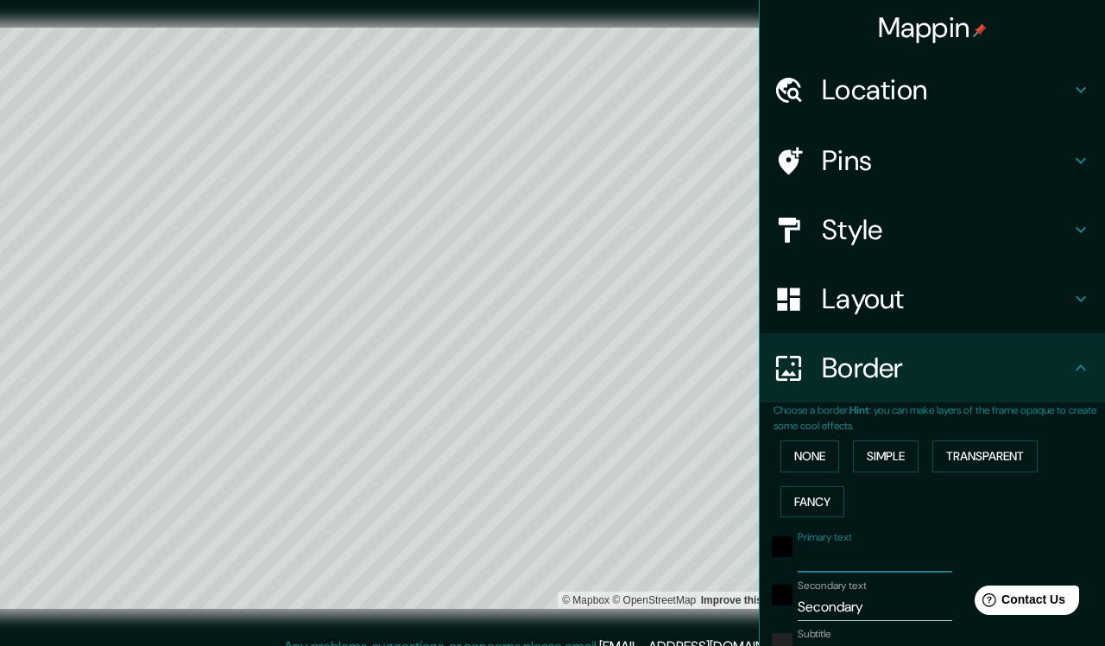
type input "i"
type input "457"
type input "76"
type input "in"
type input "457"
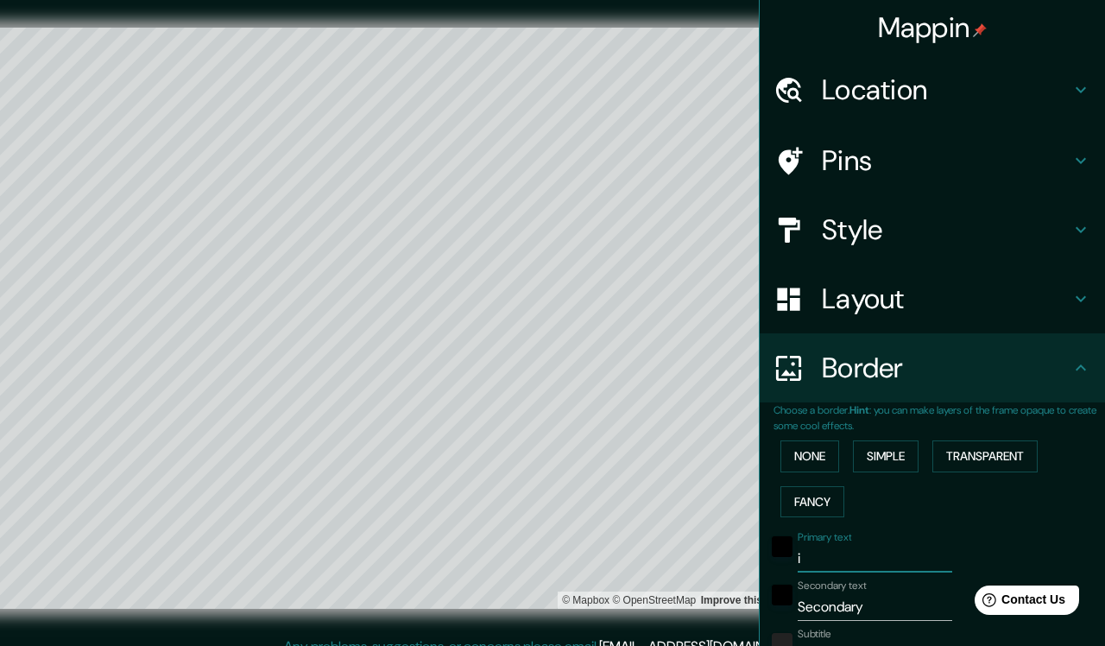
type input "76"
type input "inv"
type input "457"
type input "76"
type input "inve"
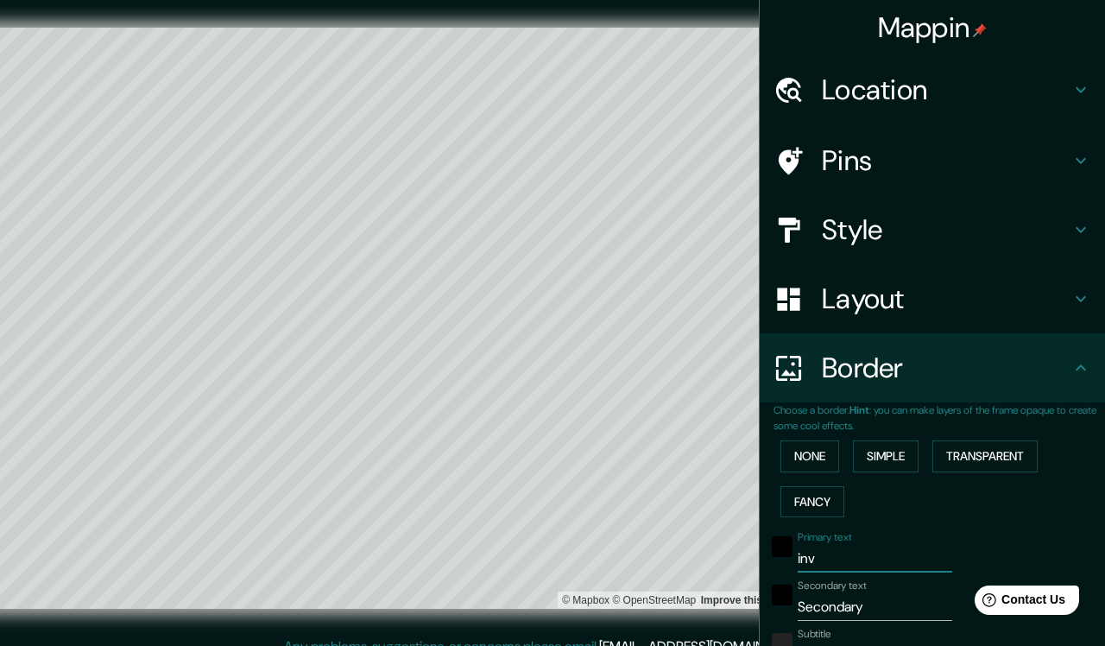
type input "457"
type input "76"
type input "inver"
type input "457"
type input "76"
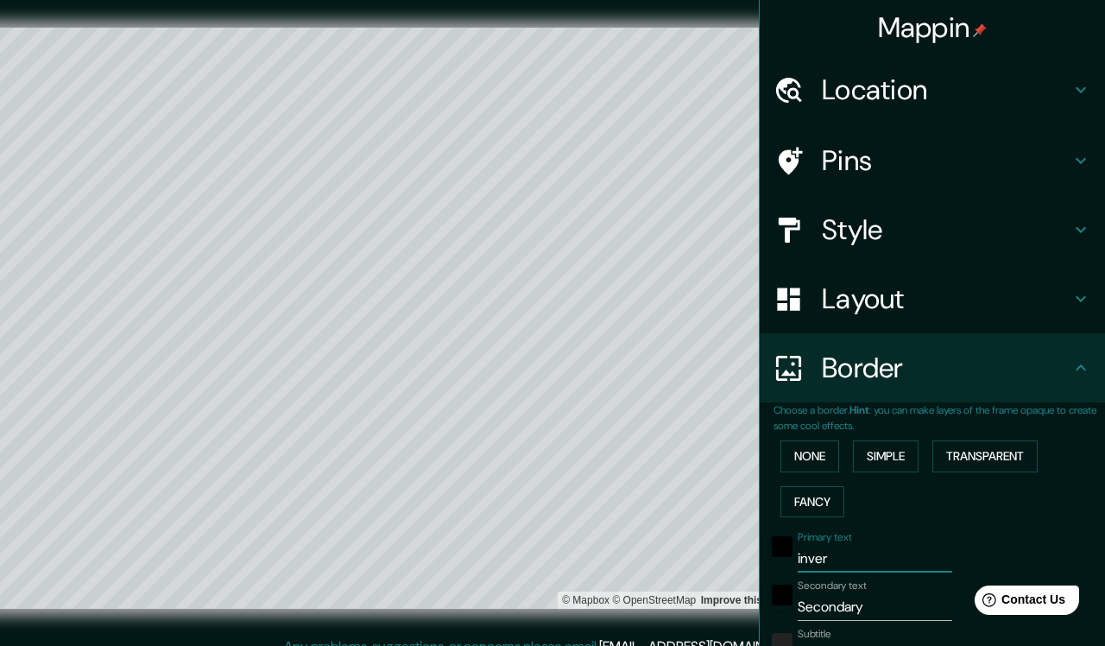
type input "invert"
type input "457"
type input "76"
type input "inverti"
type input "457"
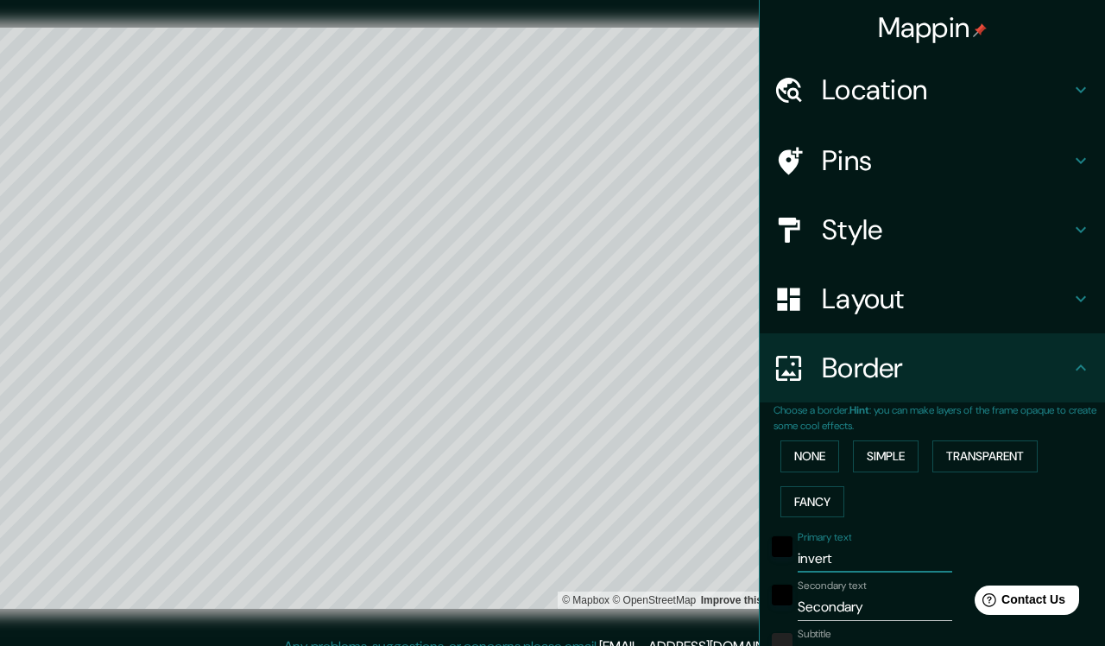
type input "76"
type input "invert"
type input "457"
type input "76"
type input "invert´"
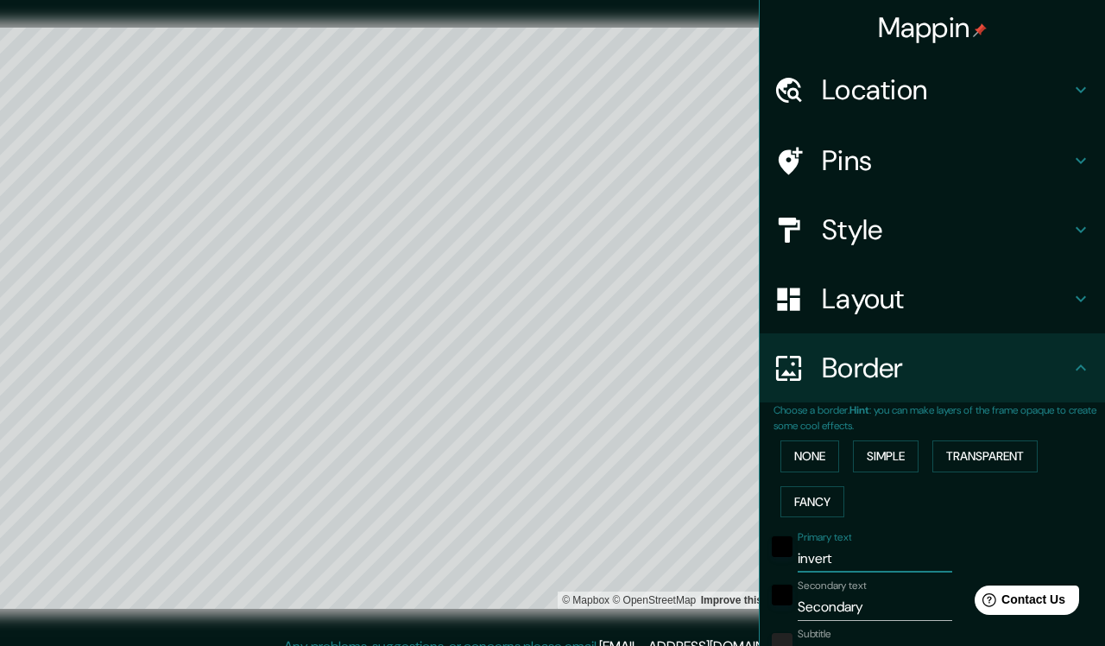
type input "457"
type input "76"
type input "invertí"
type input "457"
type input "76"
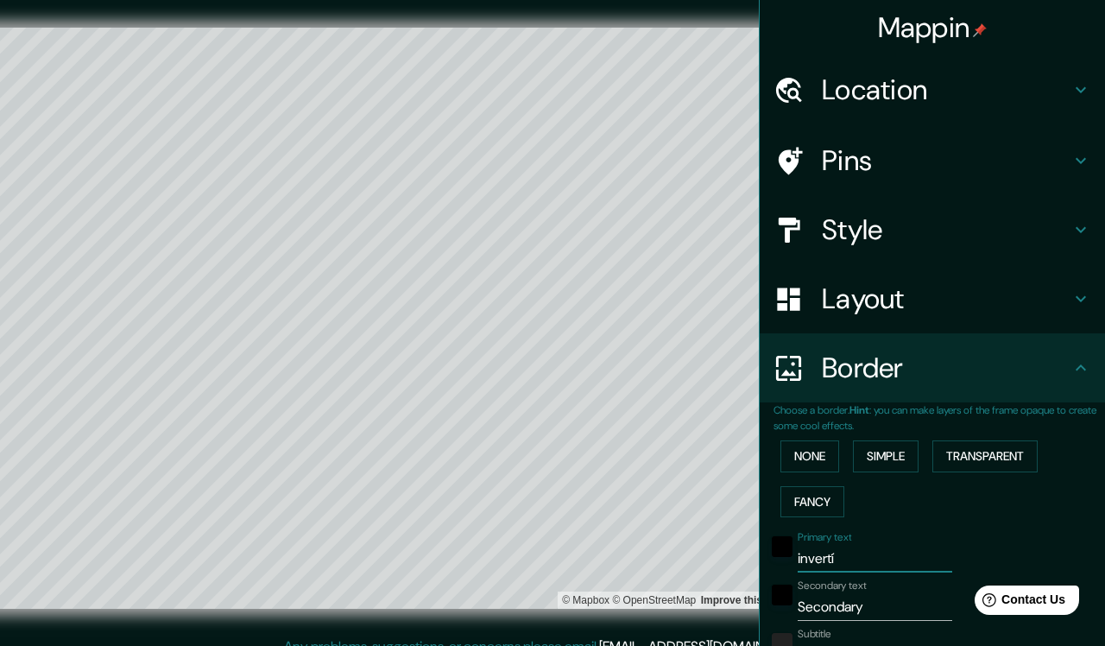
type input "invertí"
click at [866, 571] on input "Secondary" at bounding box center [875, 607] width 155 height 28
type input "e"
type input "457"
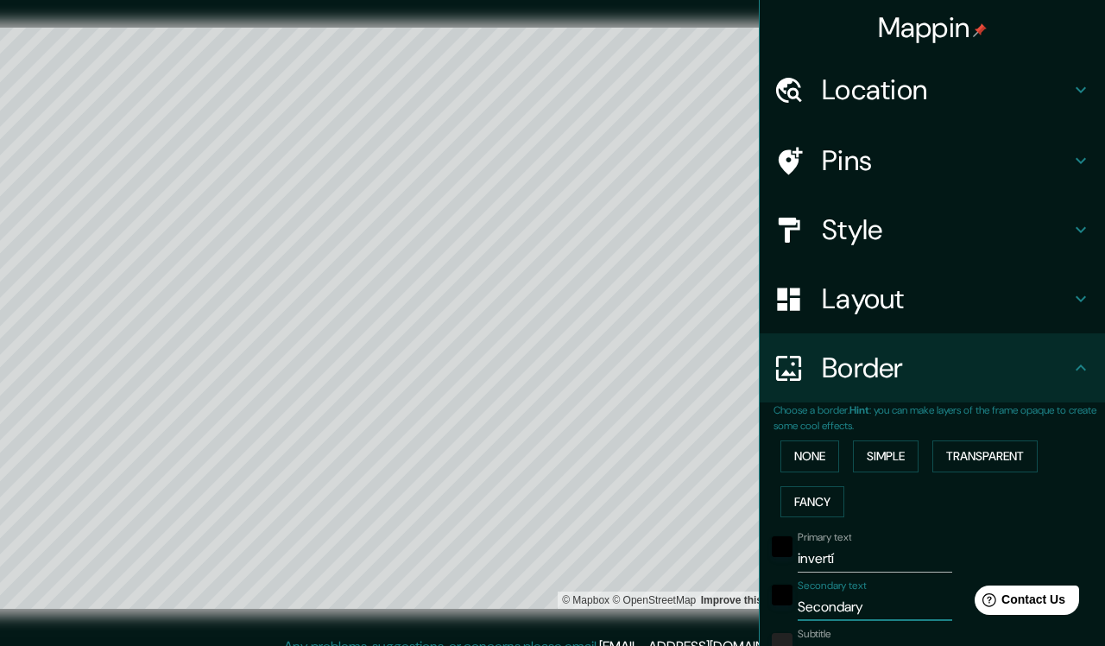
type input "76"
type input "en"
type input "457"
type input "76"
type input "en"
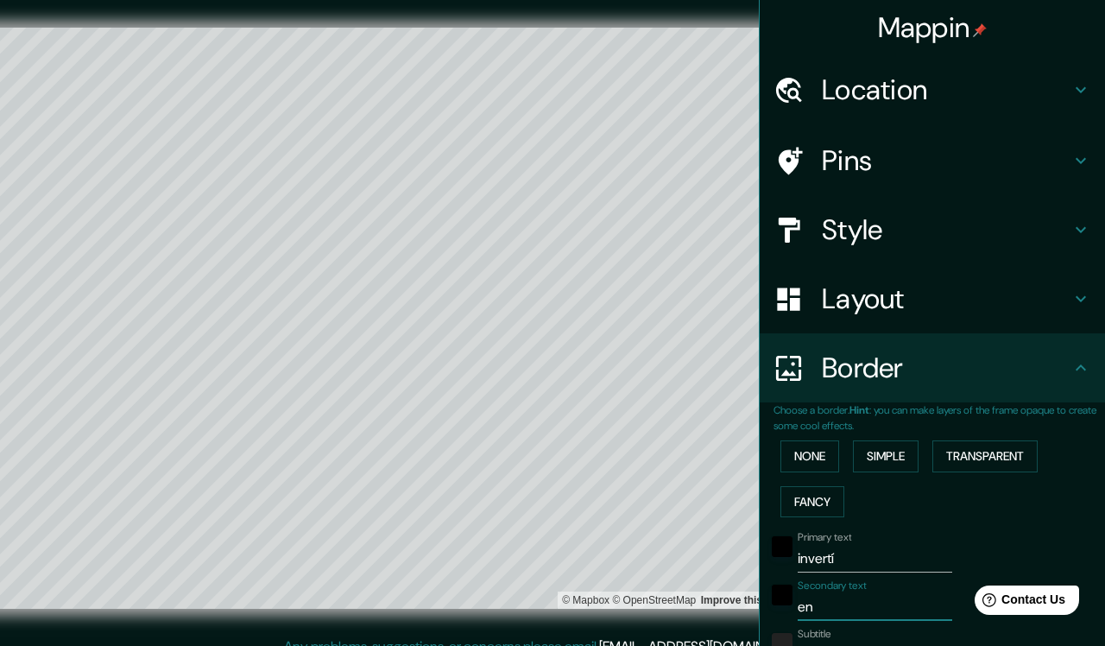
type input "457"
type input "76"
type input "en e"
type input "457"
type input "76"
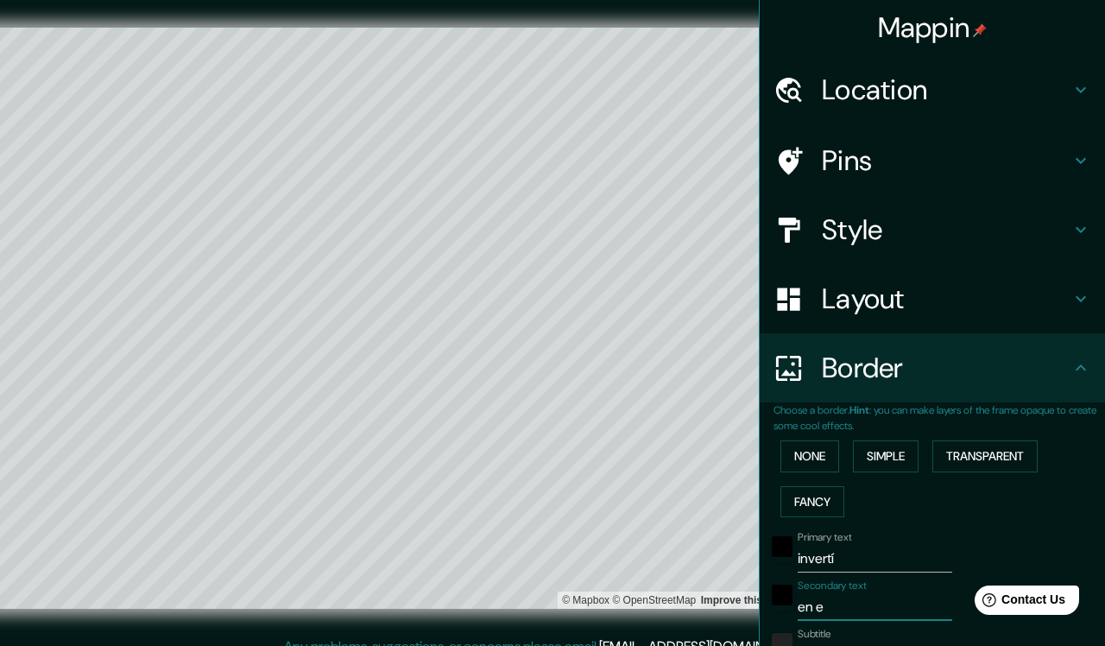
type input "en el"
type input "457"
type input "76"
type input "en eld"
type input "457"
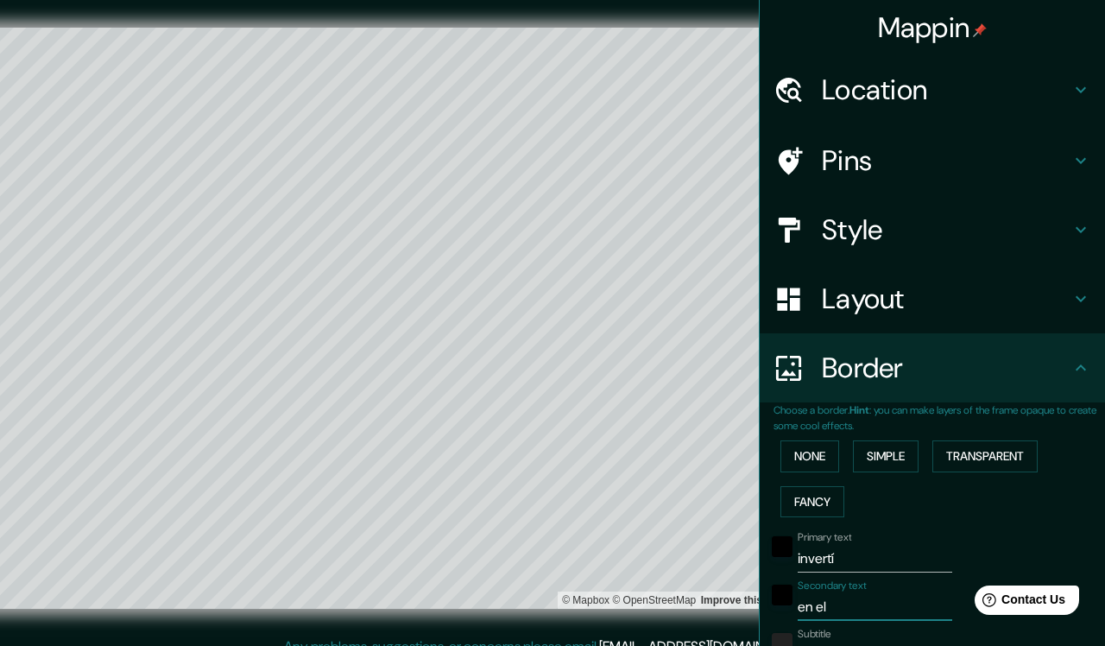
type input "76"
type input "en eldo"
type input "457"
type input "76"
type input "en eldoa"
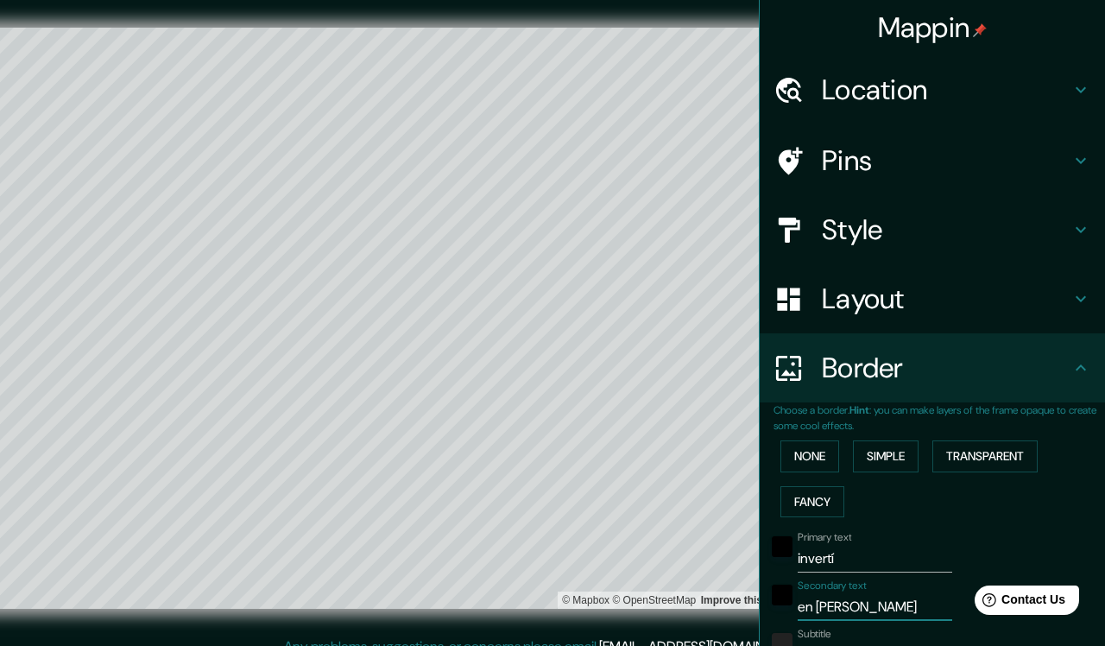
type input "457"
type input "76"
type input "en eldoar"
type input "457"
type input "76"
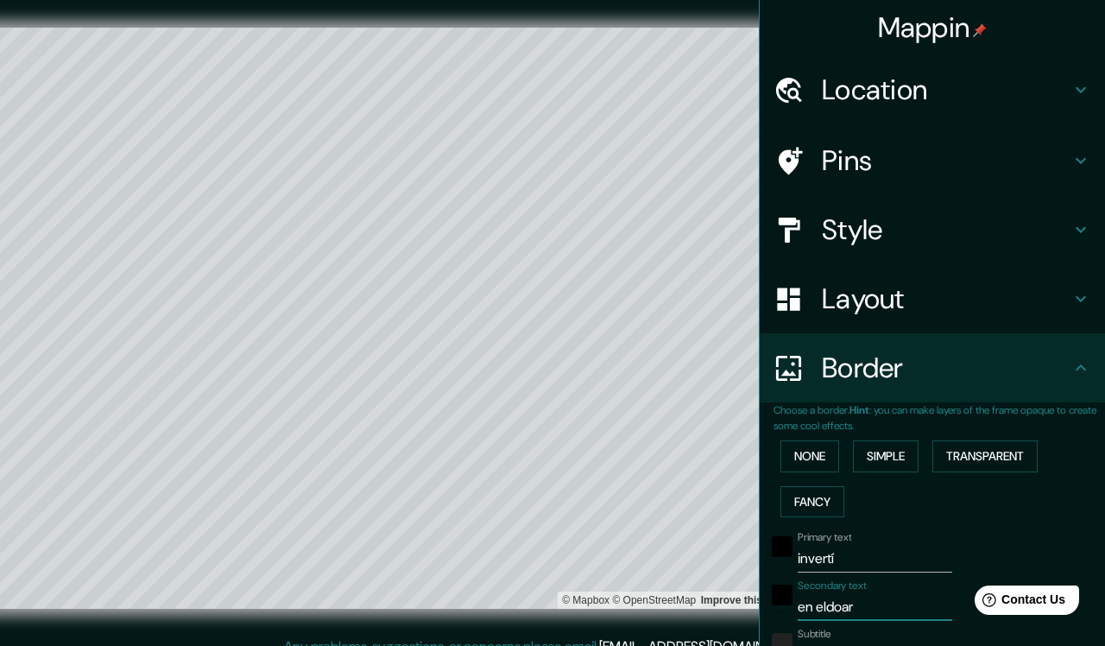
type input "en eldoaro"
type input "457"
type input "76"
type input "en eldoar"
type input "457"
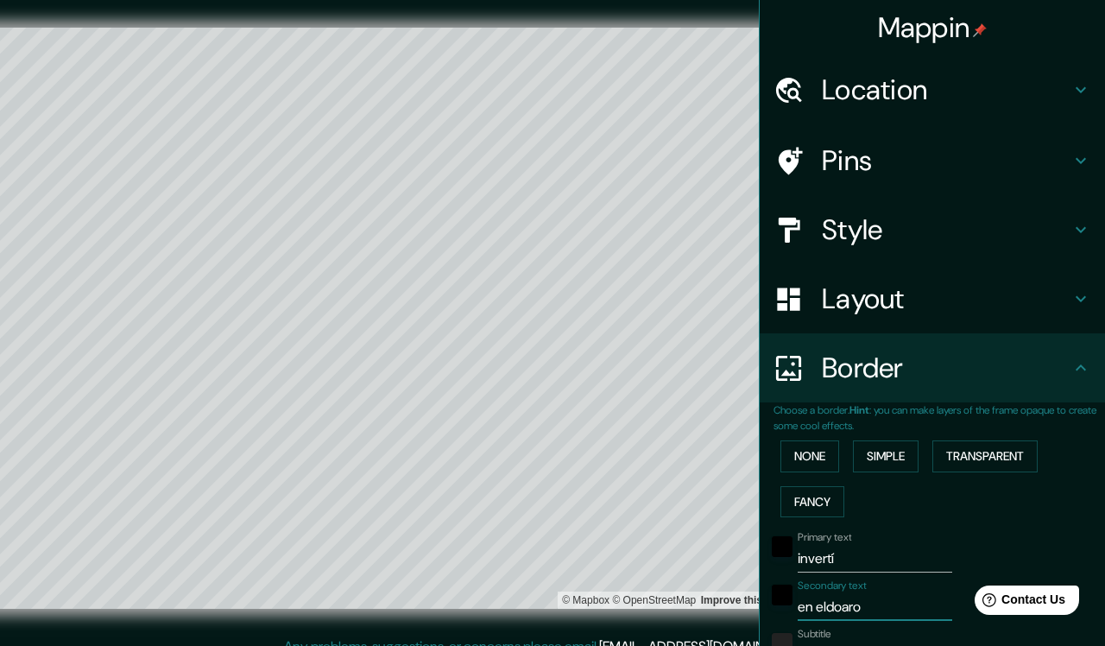
type input "76"
type input "en eldoa"
type input "457"
type input "76"
type input "en eldo"
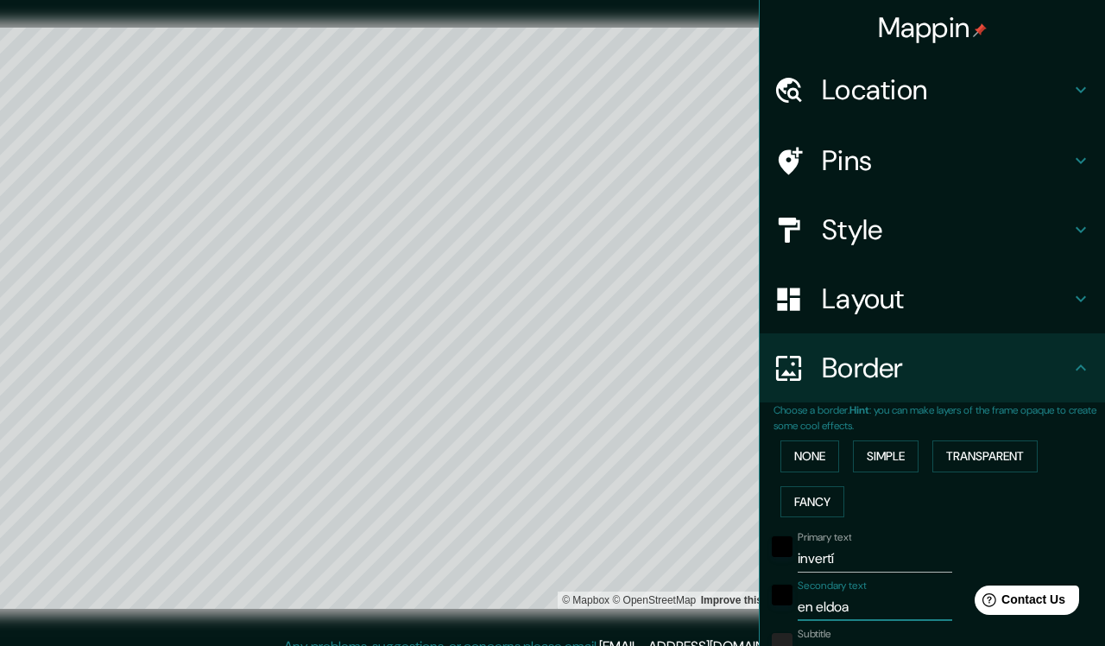
type input "457"
type input "76"
type input "en eldor"
type input "457"
type input "76"
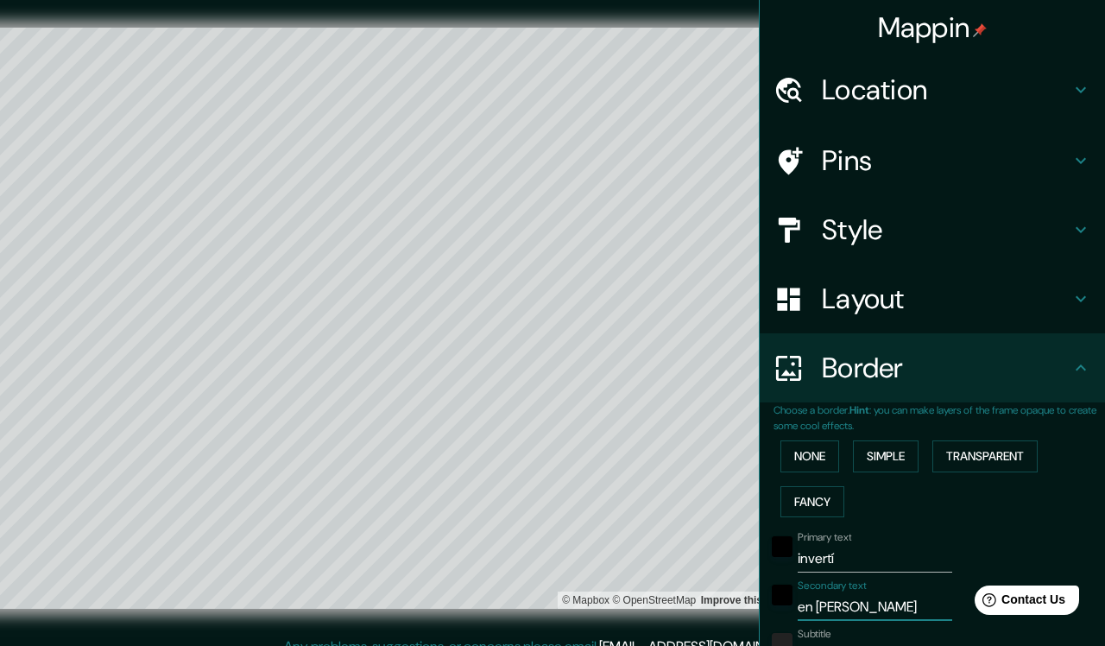
type input "en eldora"
type input "457"
type input "76"
type input "en eldorad"
type input "457"
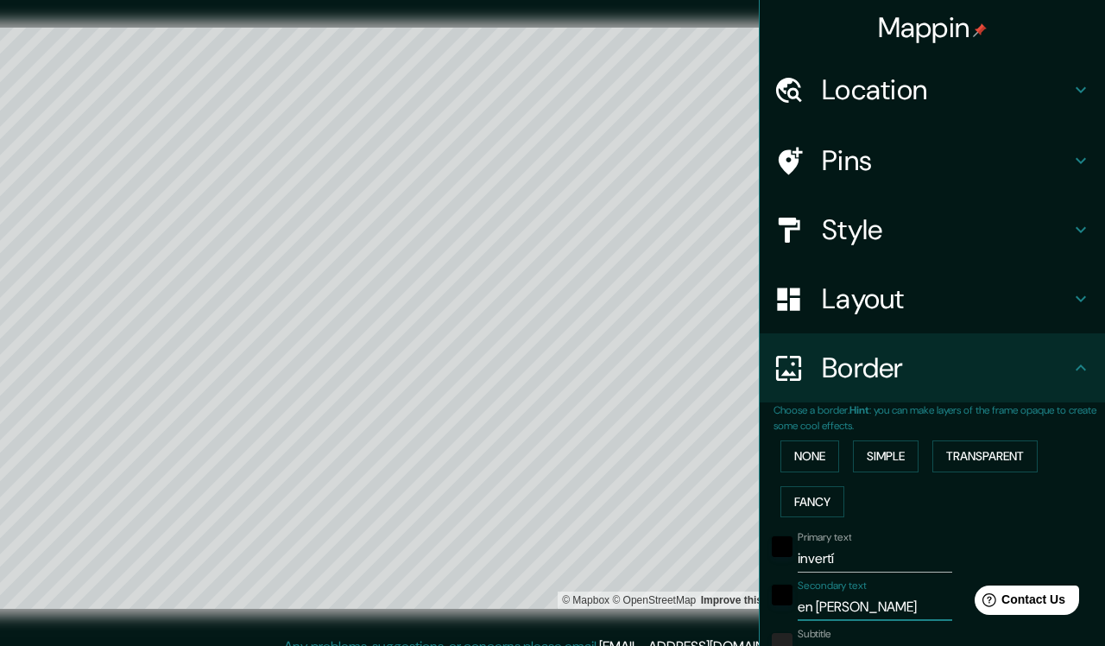
type input "76"
type input "en eldorado"
type input "457"
type input "76"
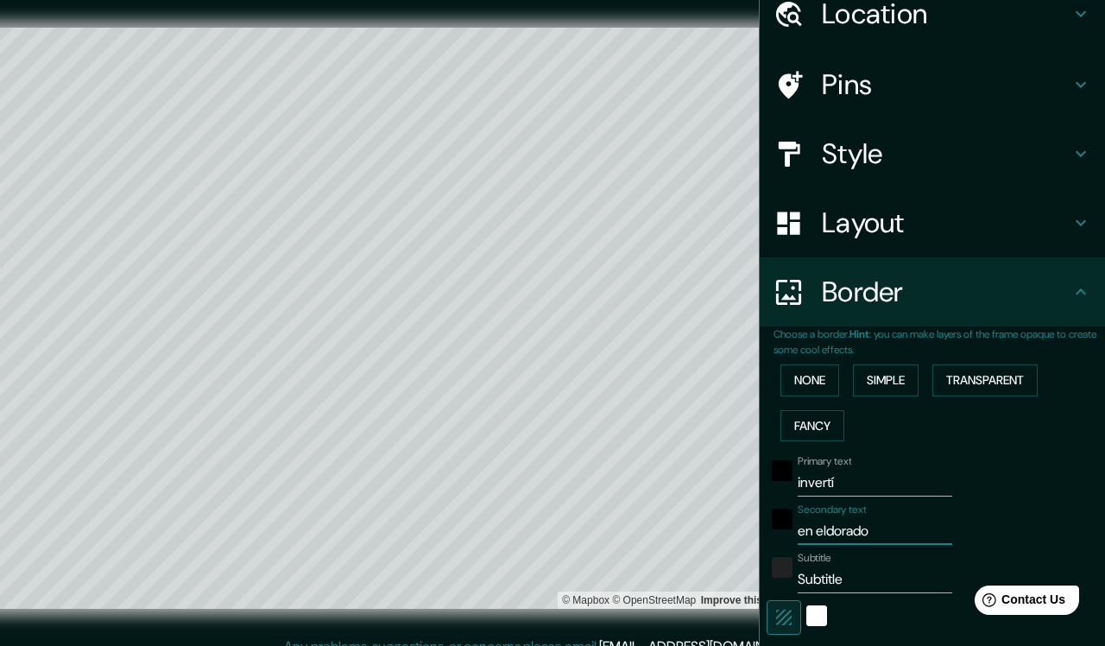
scroll to position [87, 0]
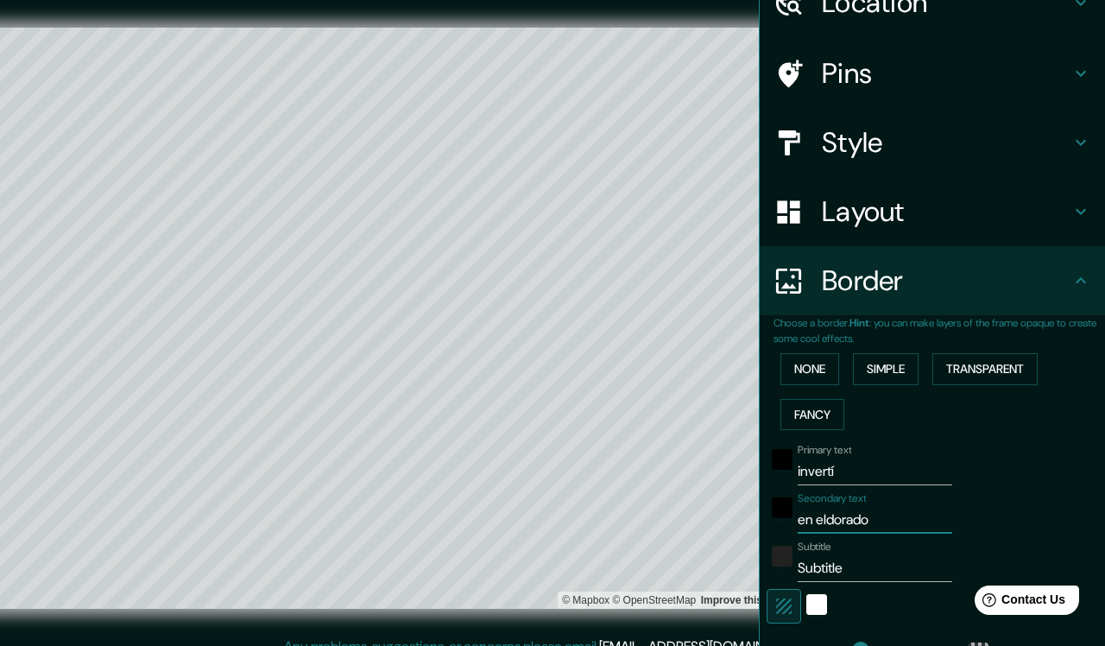
type input "en eldorado"
click at [847, 560] on input "Subtitle" at bounding box center [875, 568] width 155 height 28
type input "i"
type input "457"
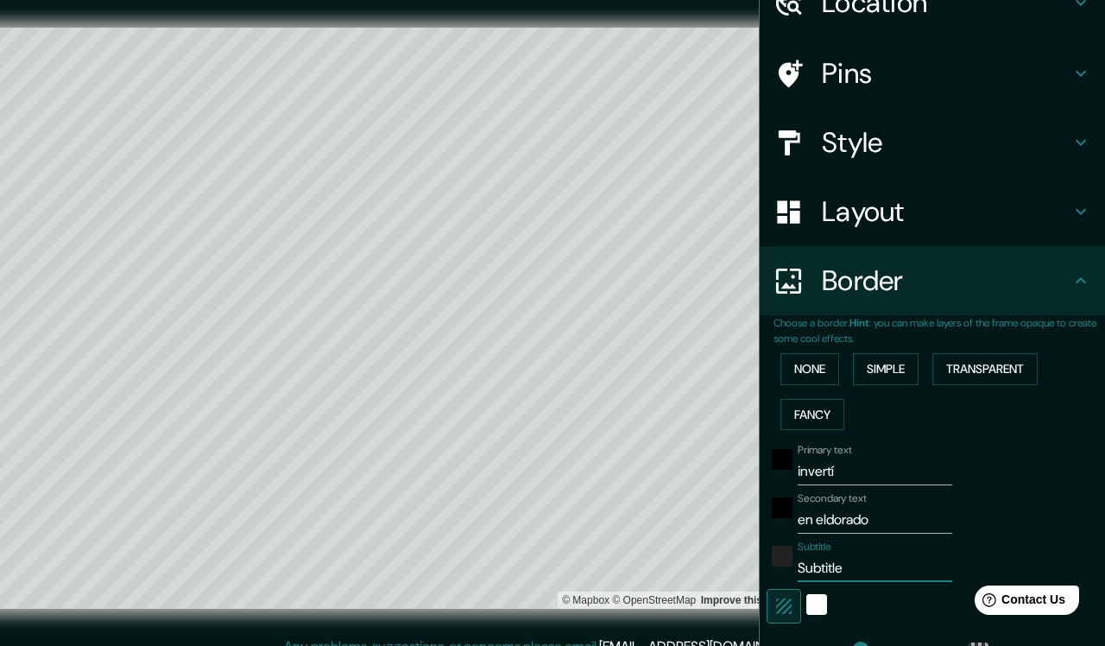
type input "76"
type input "in"
type input "457"
type input "76"
type input "inf"
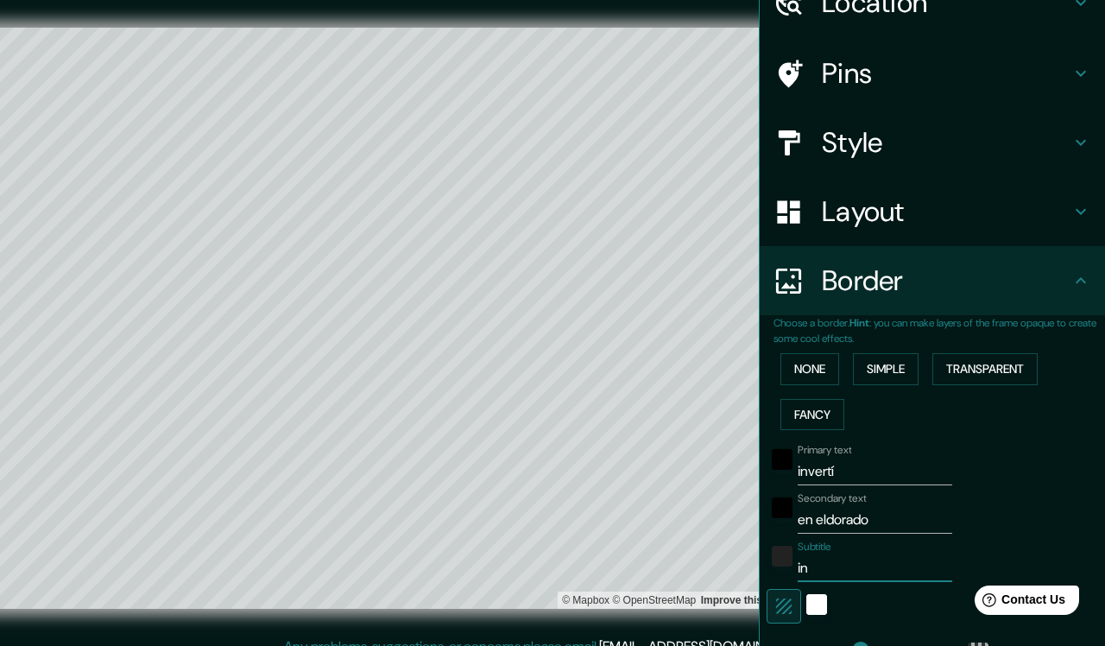
type input "457"
type input "76"
type input "infi"
type input "457"
type input "76"
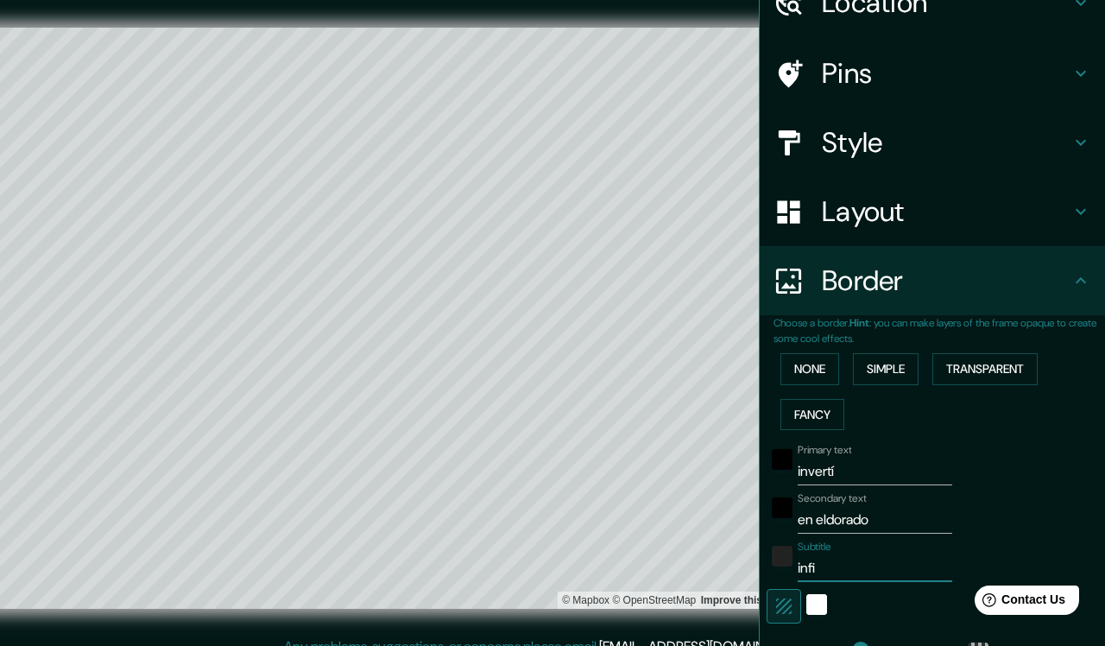
type input "inf"
type input "457"
type input "76"
type input "in"
type input "457"
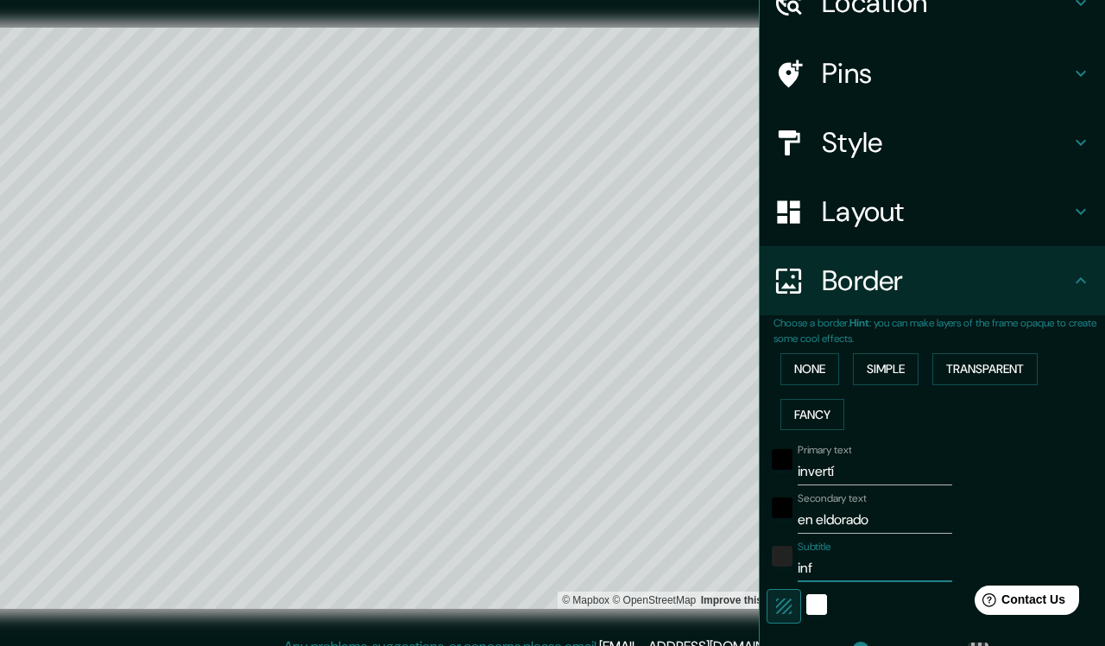
type input "76"
type input "i"
type input "457"
type input "76"
type input "457"
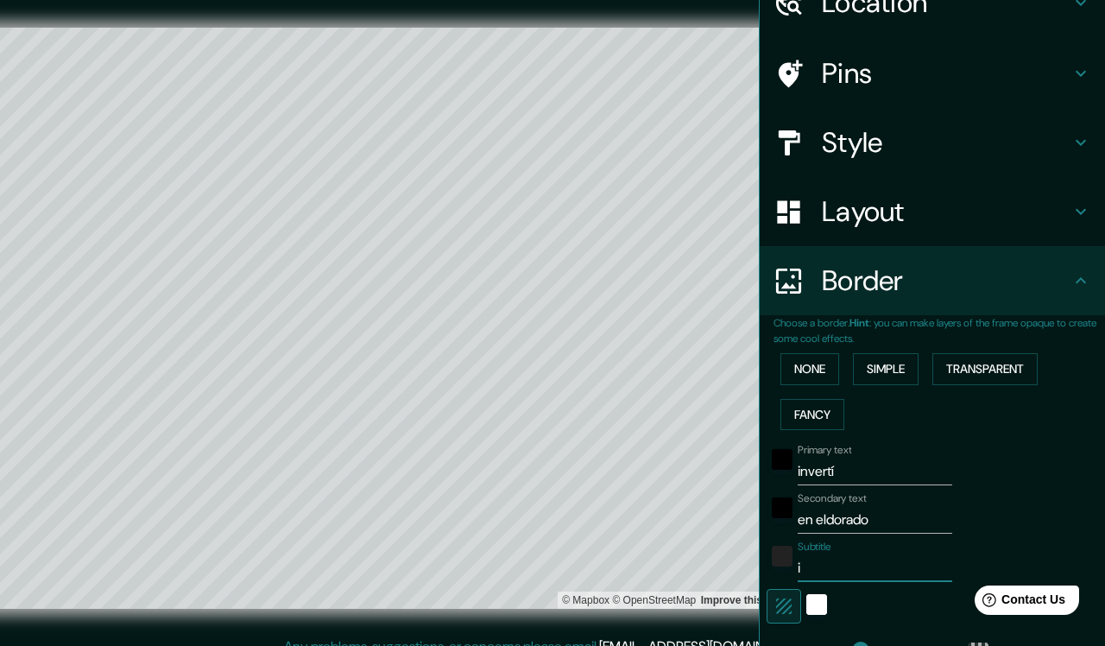
type input "76"
type input "I"
type input "457"
type input "76"
type input "In"
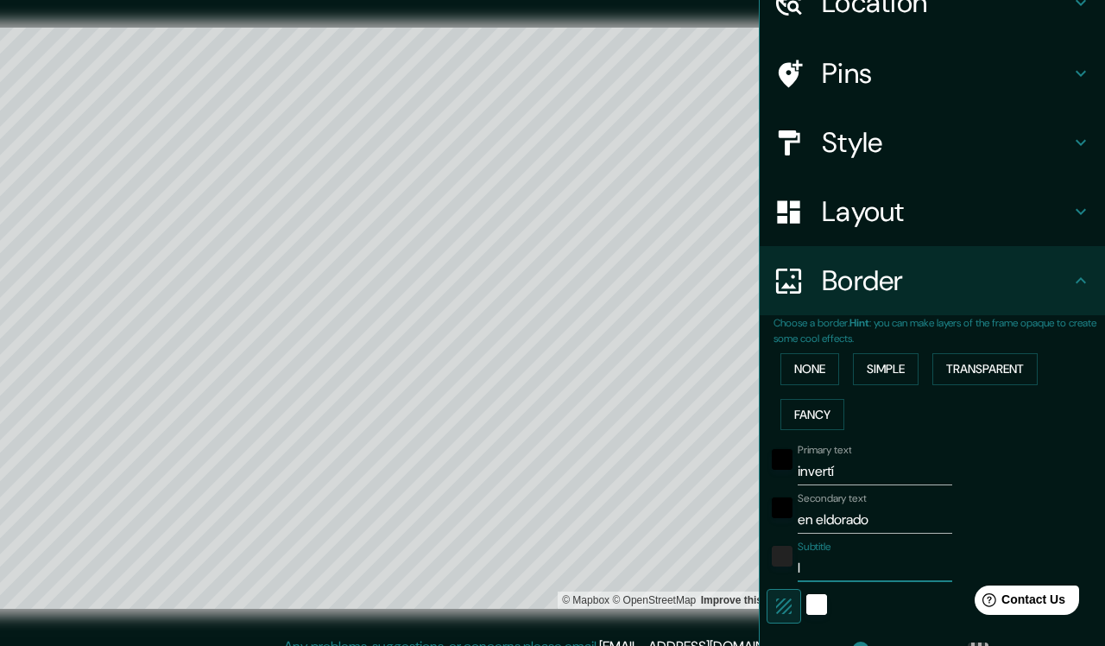
type input "457"
type input "76"
type input "Inf"
type input "457"
type input "76"
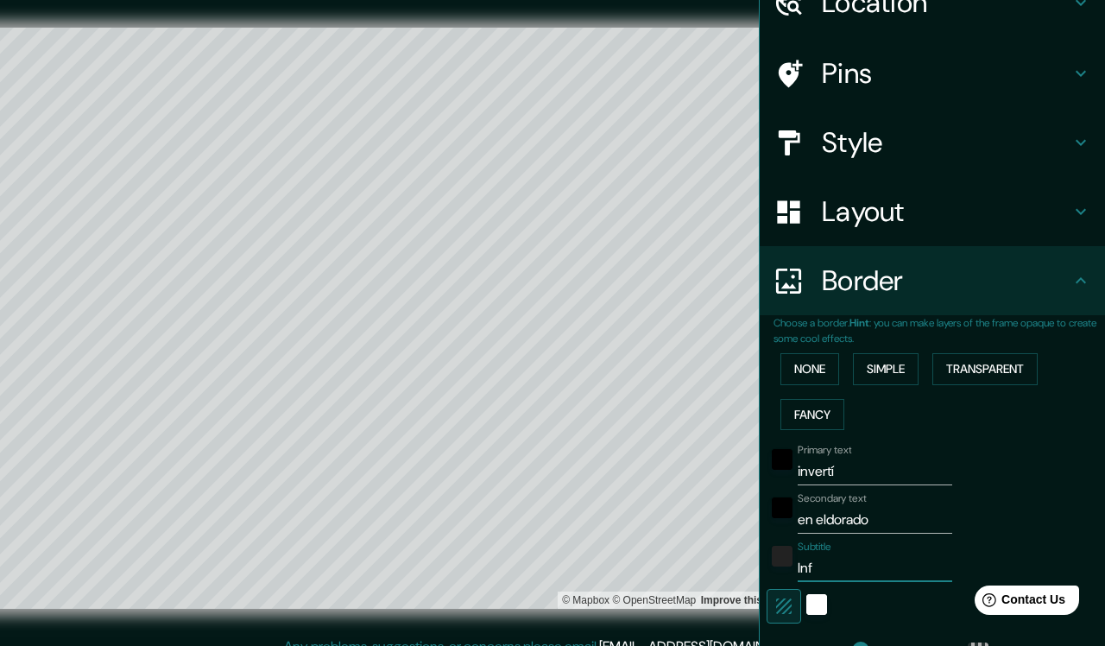
type input "Infi"
type input "457"
type input "76"
type input "Infin"
type input "457"
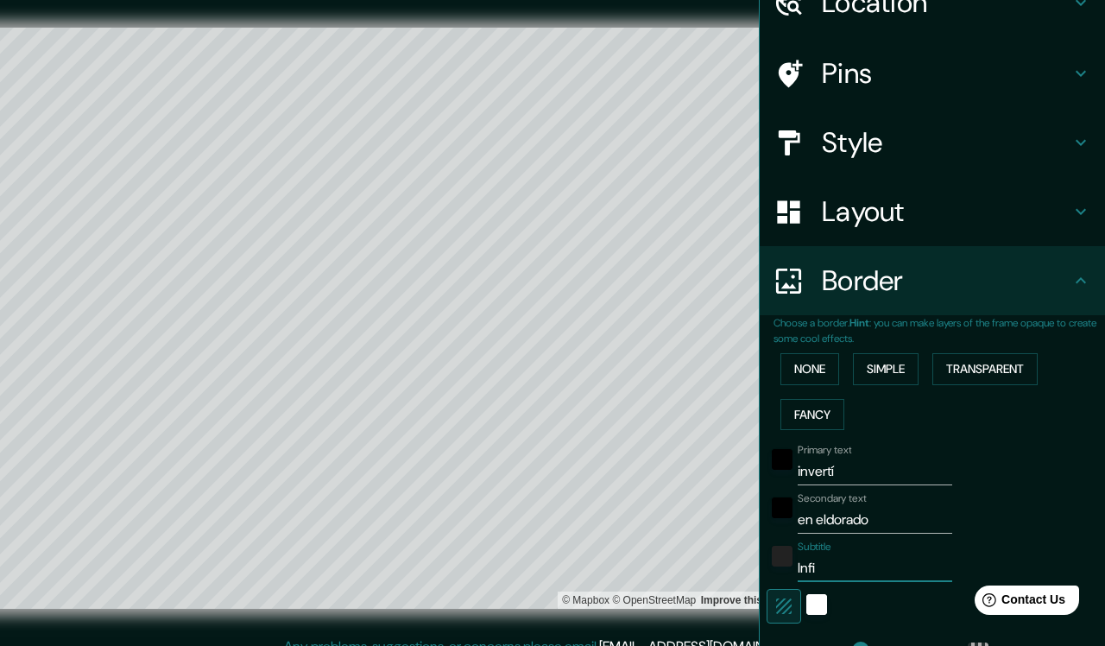
type input "76"
type input "Infini"
type input "457"
type input "76"
type input "Infinit"
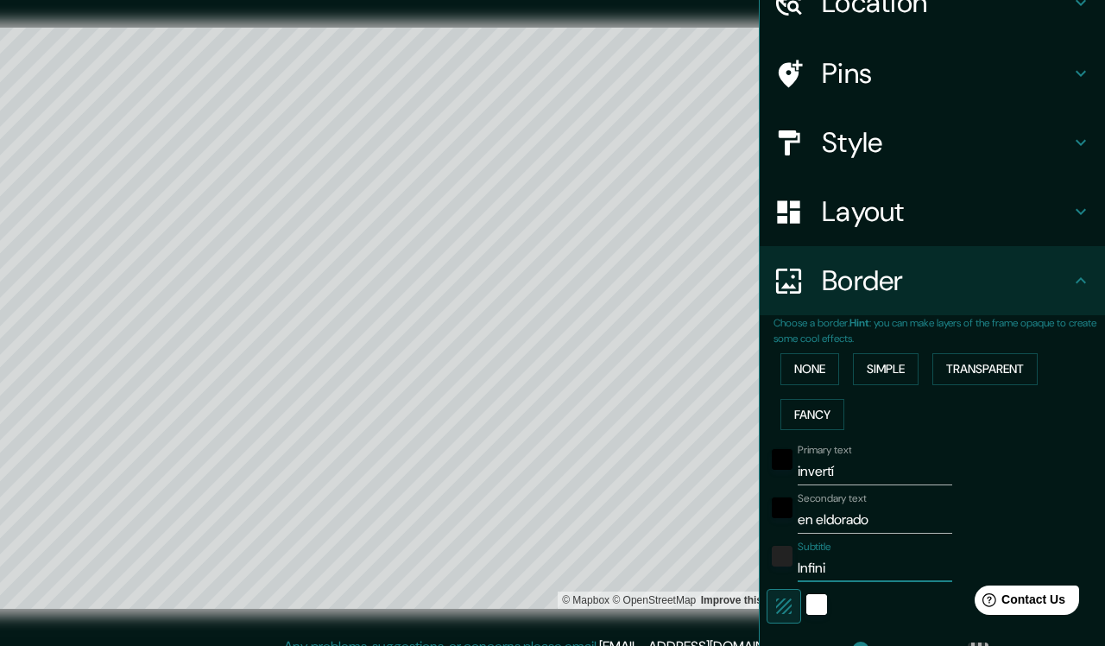
type input "457"
type input "76"
type input "Infinity"
type input "457"
type input "76"
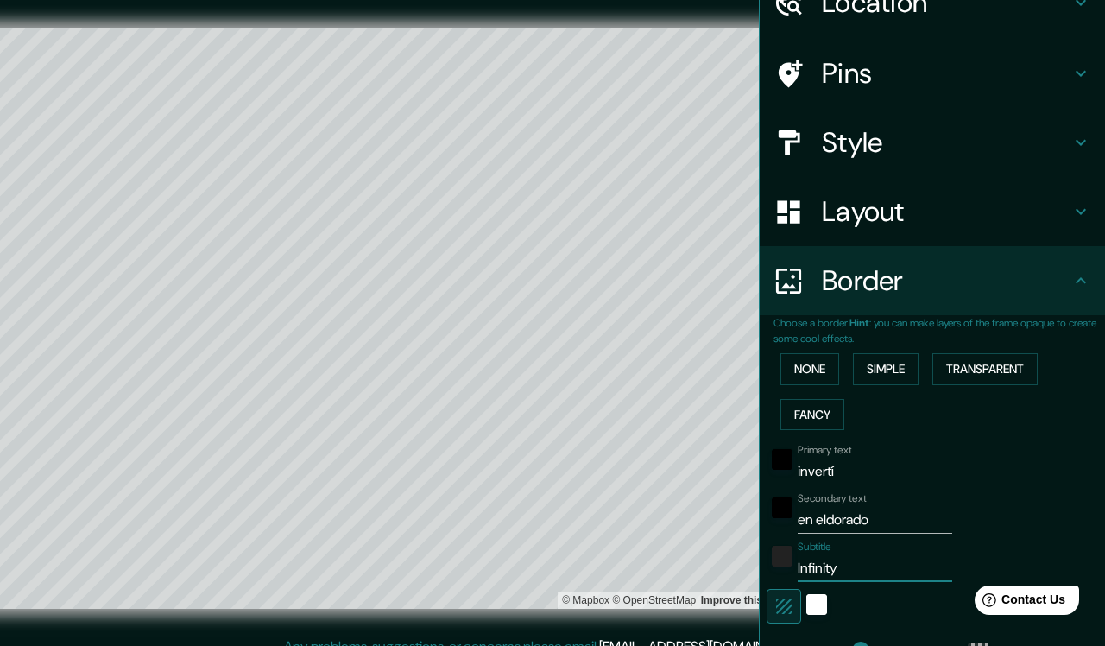
type input "Infinity"
type input "457"
type input "76"
type input "Infinity H"
type input "457"
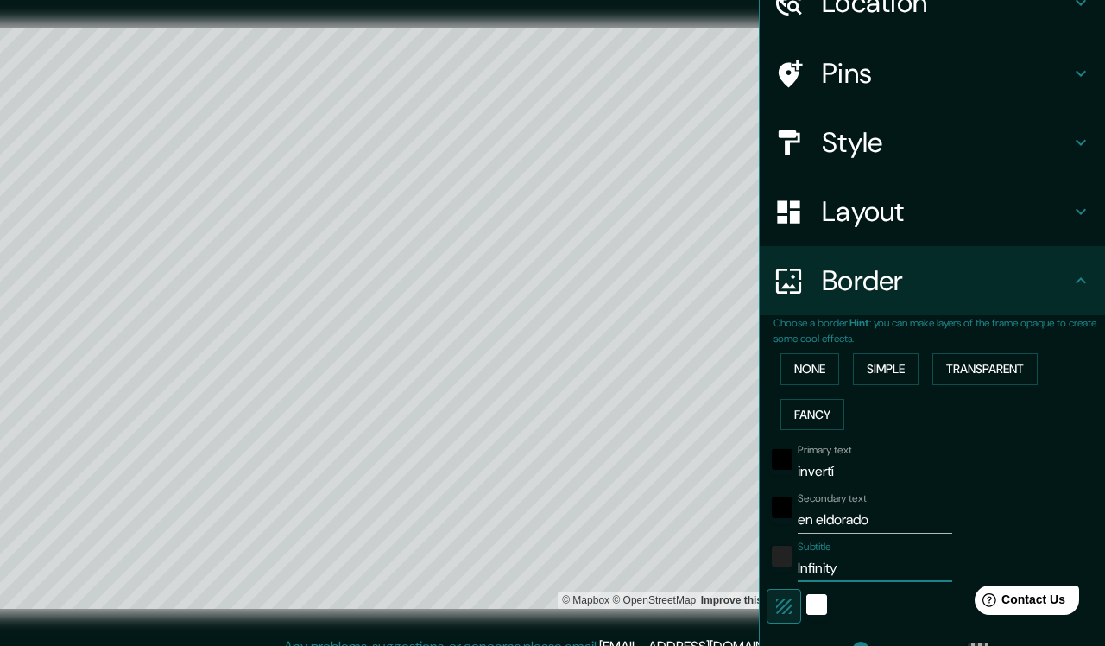
type input "76"
type input "Infinity Ho"
type input "457"
type input "76"
type input "Infinity Hom"
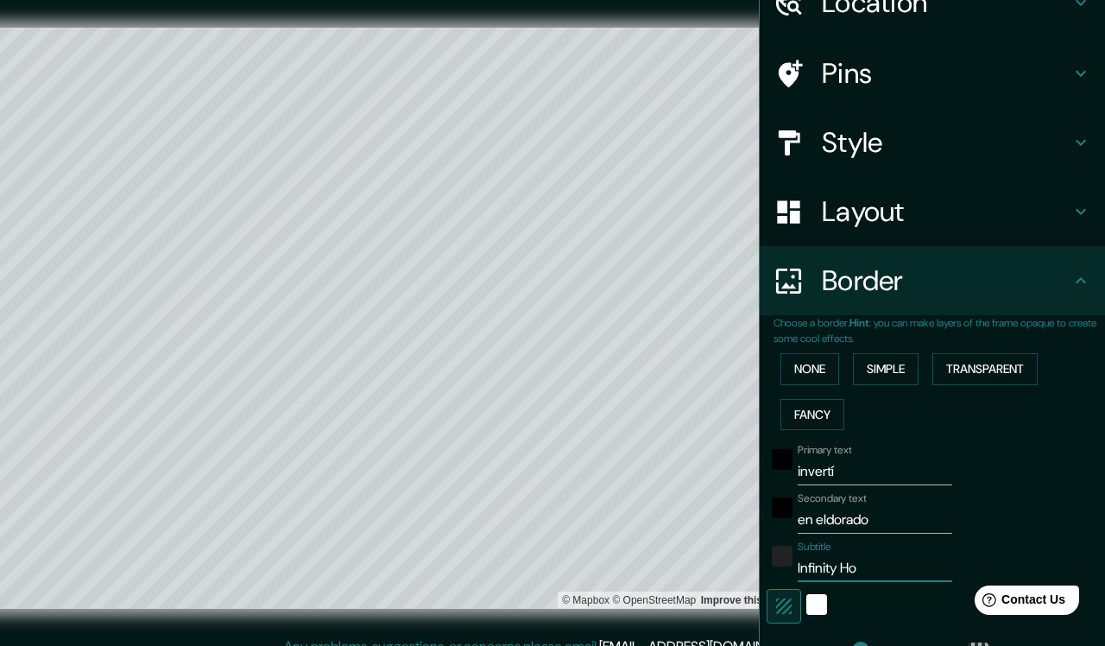
type input "457"
type input "76"
type input "Infinity Home"
type input "457"
type input "76"
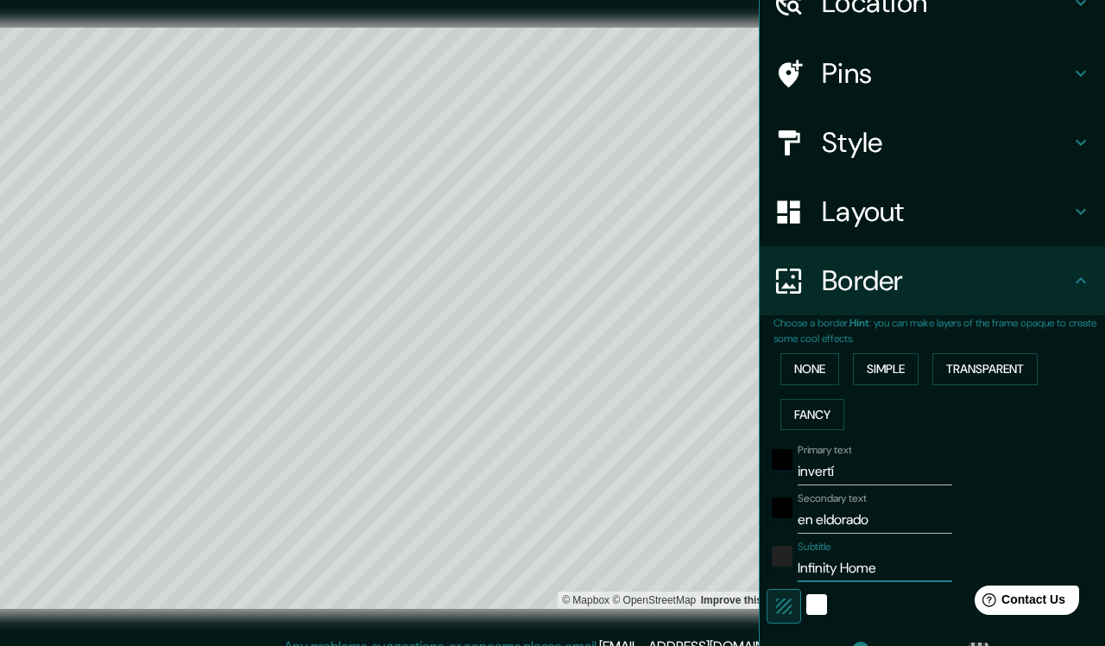
type input "Infinity Home"
type input "457"
type input "76"
type input "Infinity Home G"
type input "457"
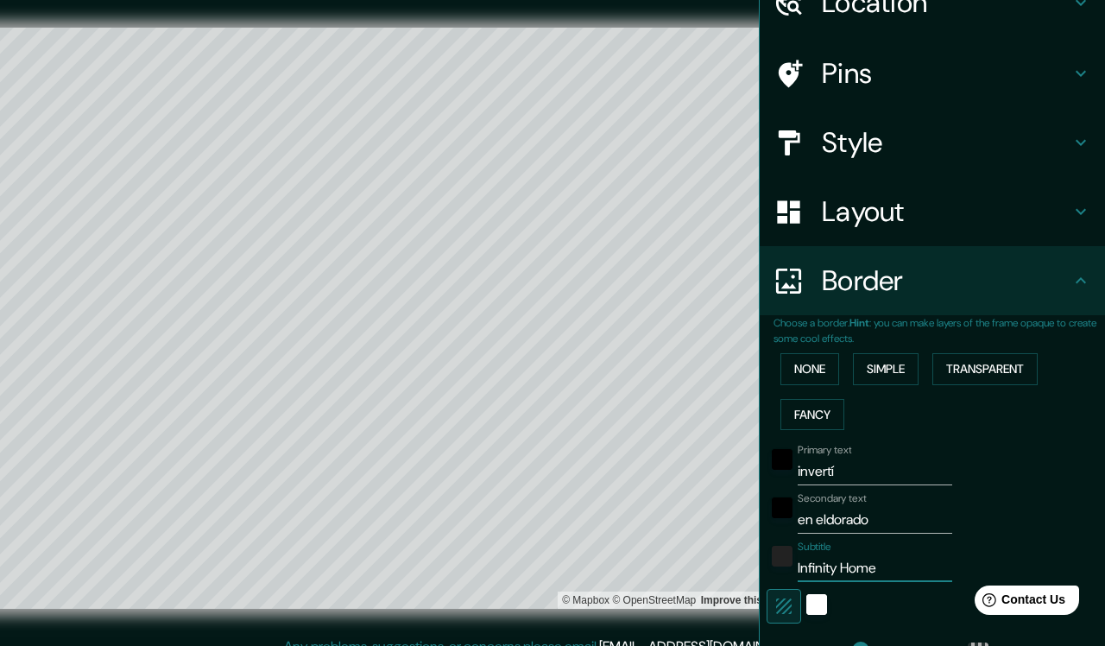
type input "76"
type input "Infinity Home Gr"
type input "457"
type input "76"
type input "Infinity Home Gro"
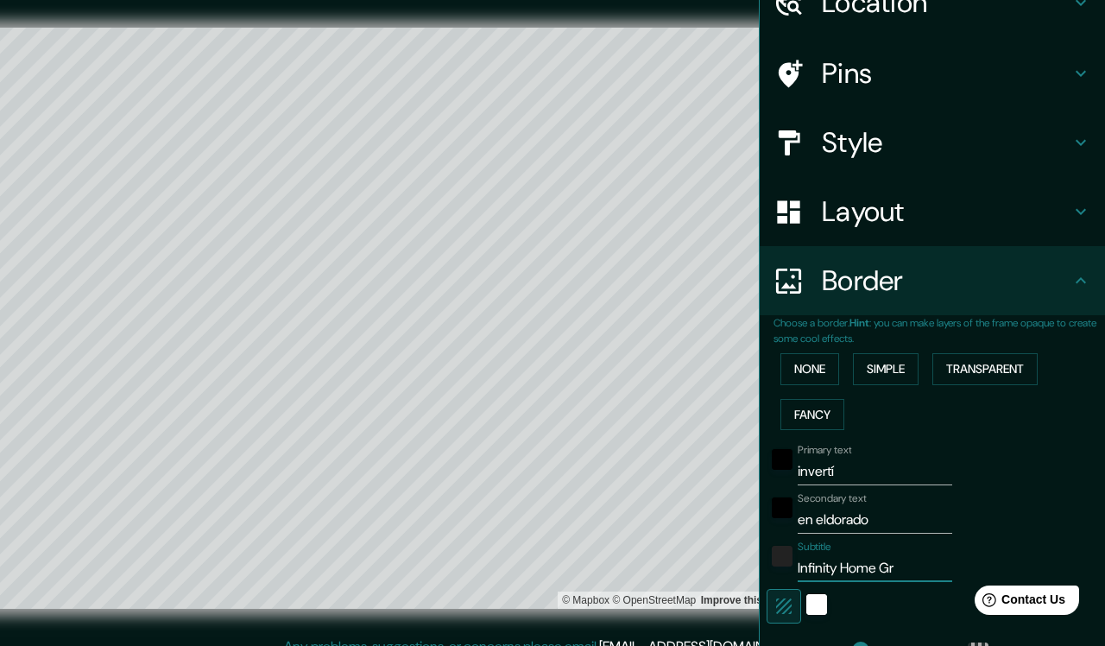
type input "457"
type input "76"
type input "Infinity Home Grou"
type input "457"
type input "76"
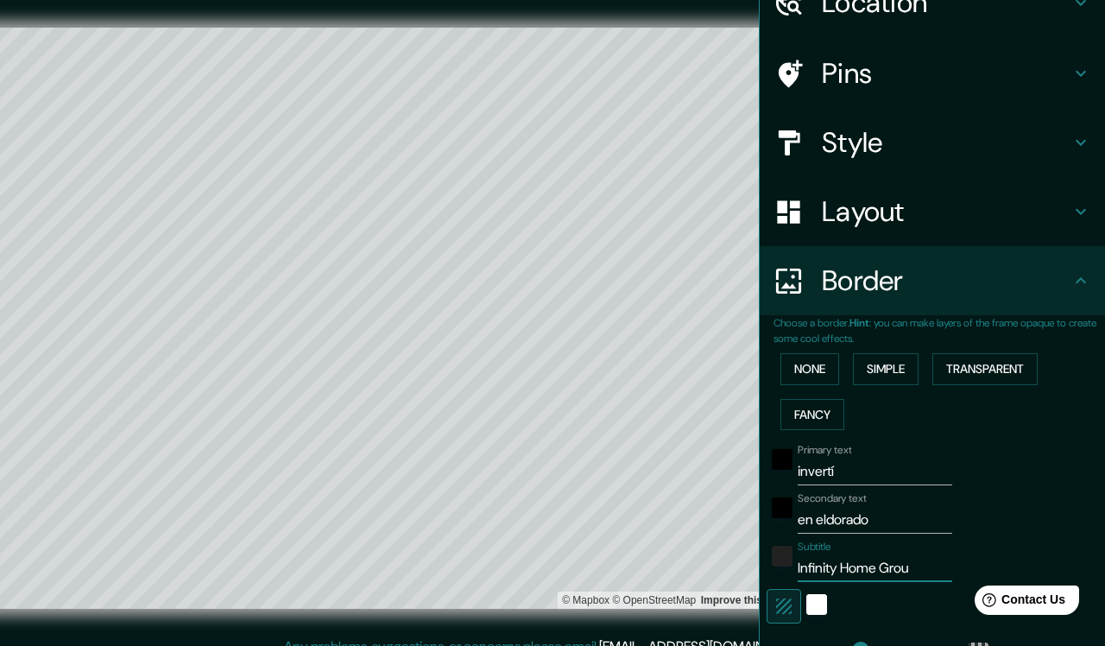
type input "Infinity Home Group"
type input "457"
type input "76"
type input "Infinity Home Group"
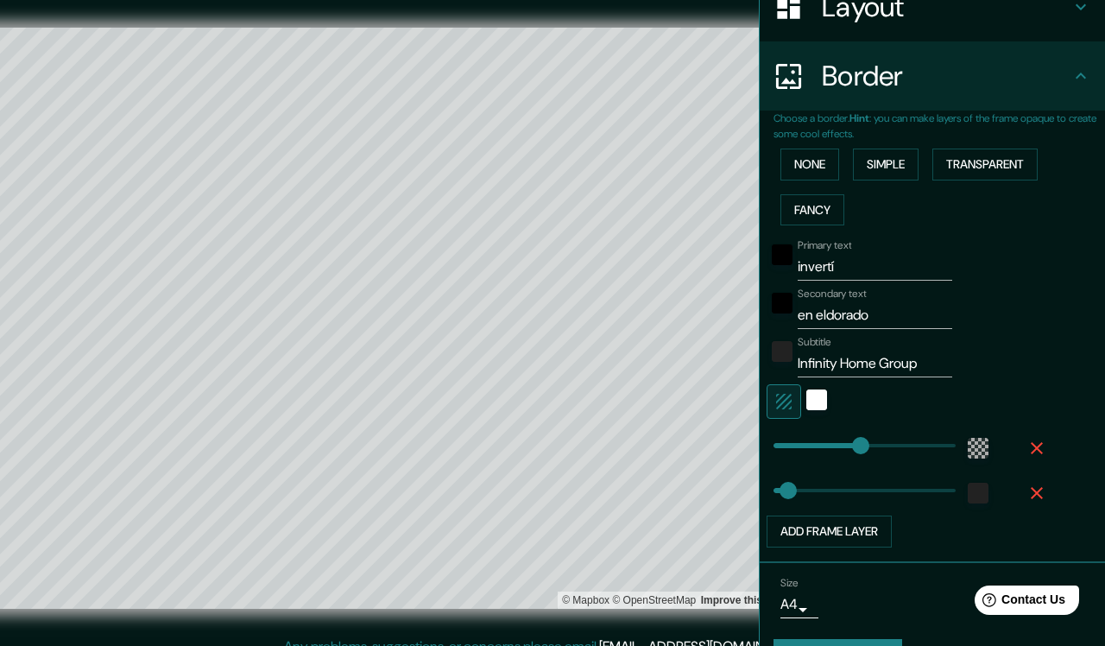
scroll to position [326, 0]
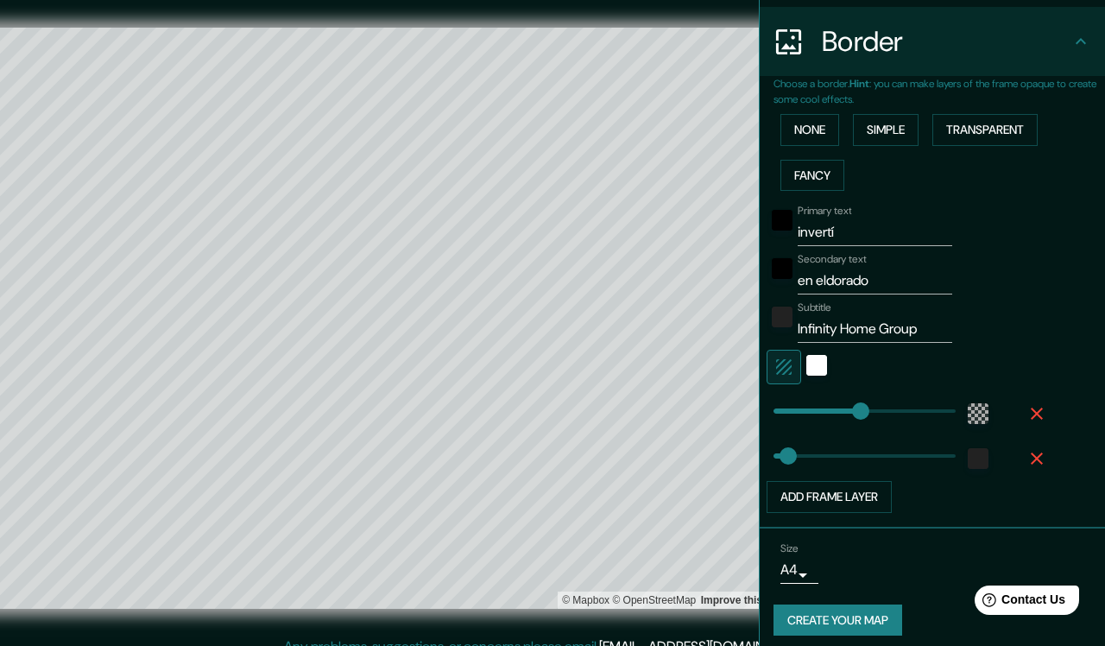
click at [1005, 452] on icon "button" at bounding box center [1037, 458] width 21 height 21
type input "457"
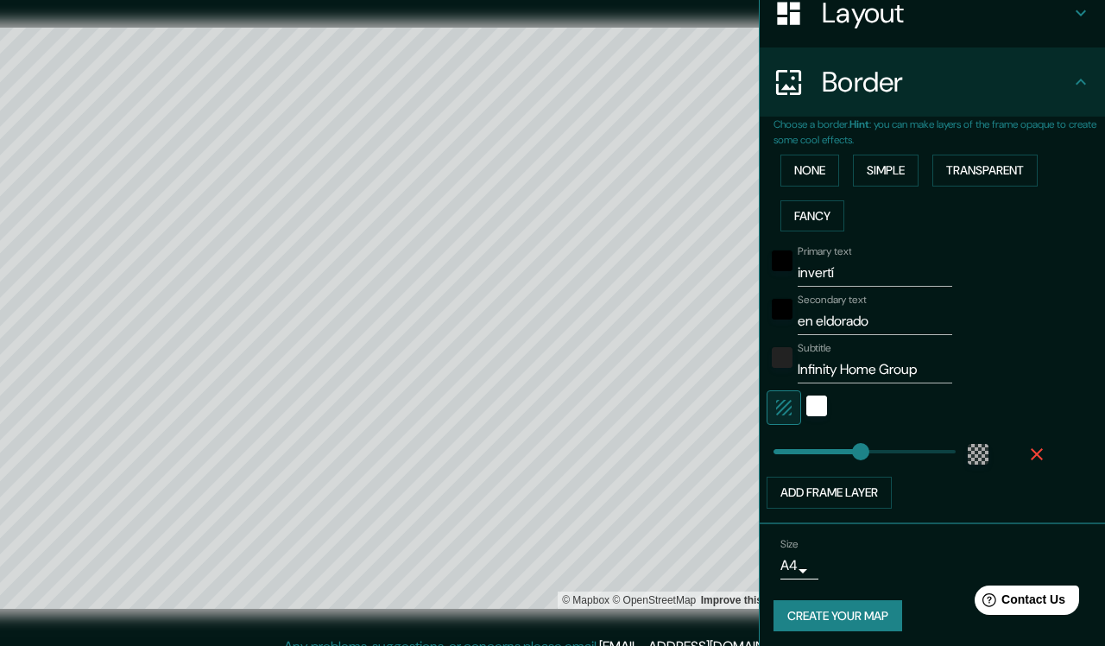
click at [1005, 452] on icon "button" at bounding box center [1037, 454] width 21 height 21
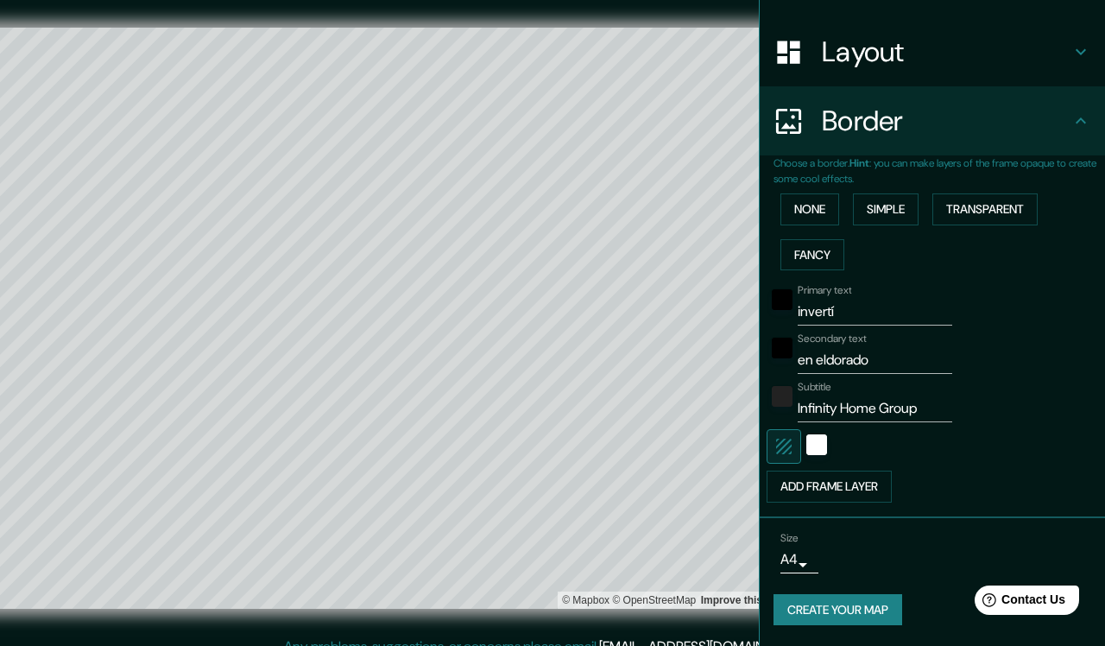
scroll to position [241, 0]
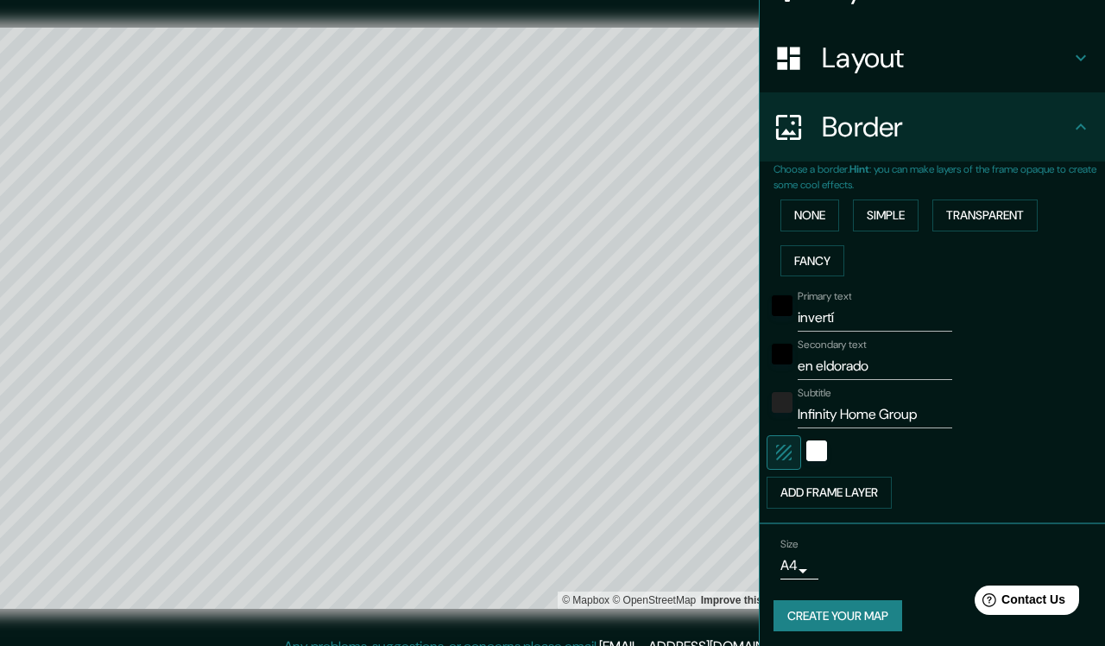
click at [864, 313] on input "invertí" at bounding box center [875, 318] width 155 height 28
type input "invertí"
click at [863, 358] on input "en eldorado" at bounding box center [875, 366] width 155 height 28
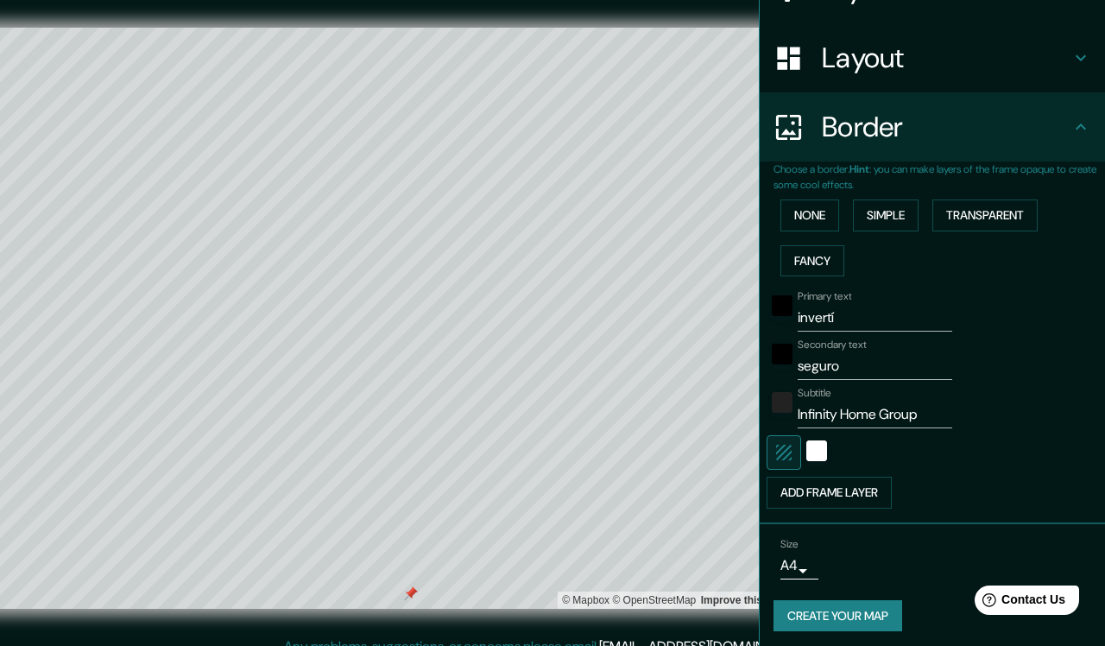
click at [413, 571] on div at bounding box center [411, 593] width 14 height 14
type input "en eldorado"
click at [876, 492] on button "Add frame layer" at bounding box center [829, 493] width 125 height 32
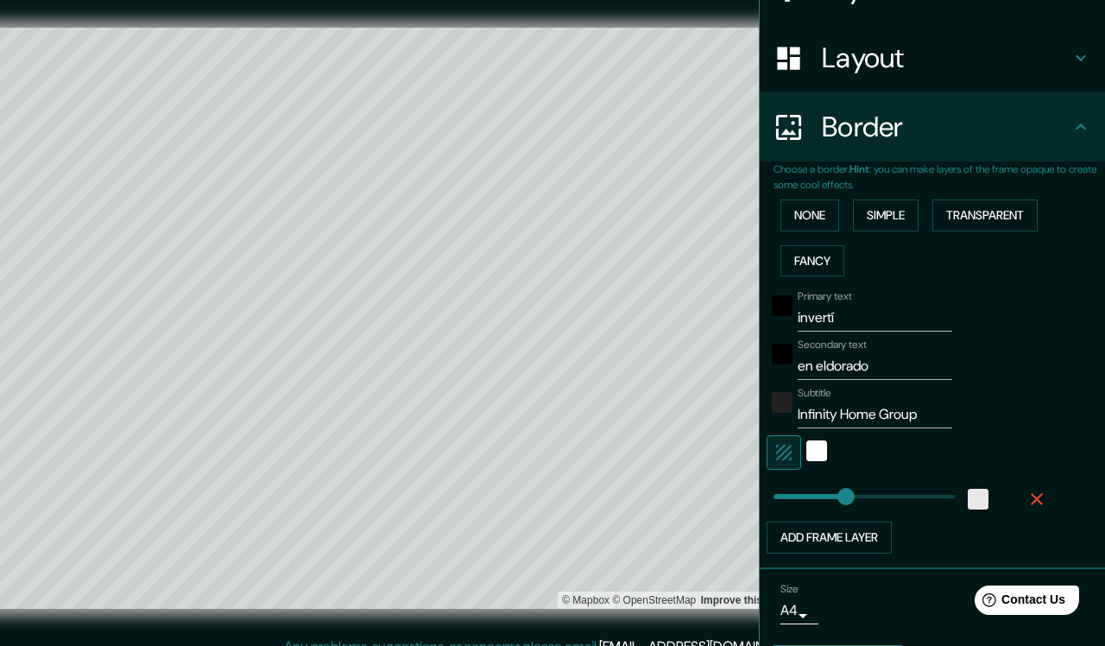
click at [984, 498] on div "white" at bounding box center [978, 499] width 21 height 21
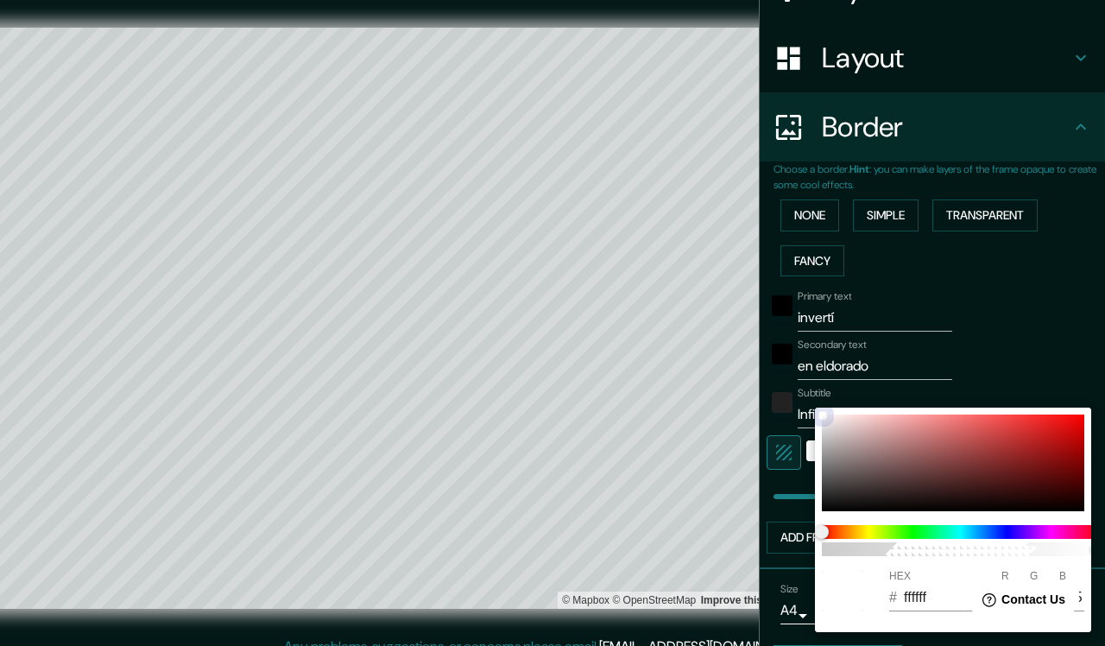
click at [908, 468] on div at bounding box center [953, 462] width 263 height 97
type input "381"
type input "714B4B"
type input "113"
type input "75"
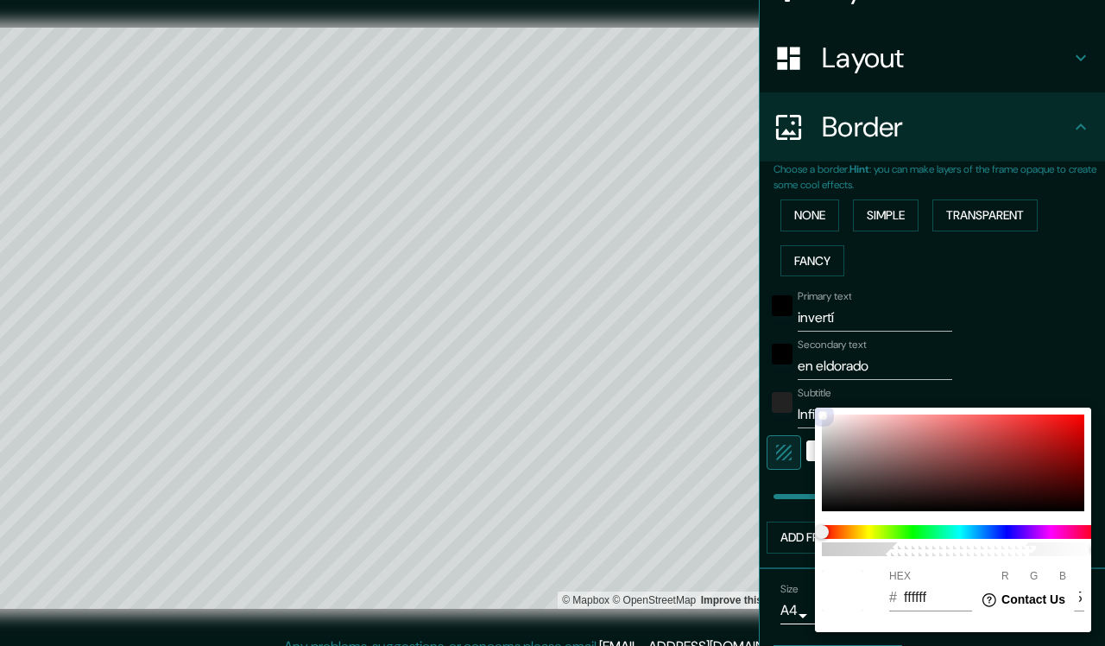
type input "75"
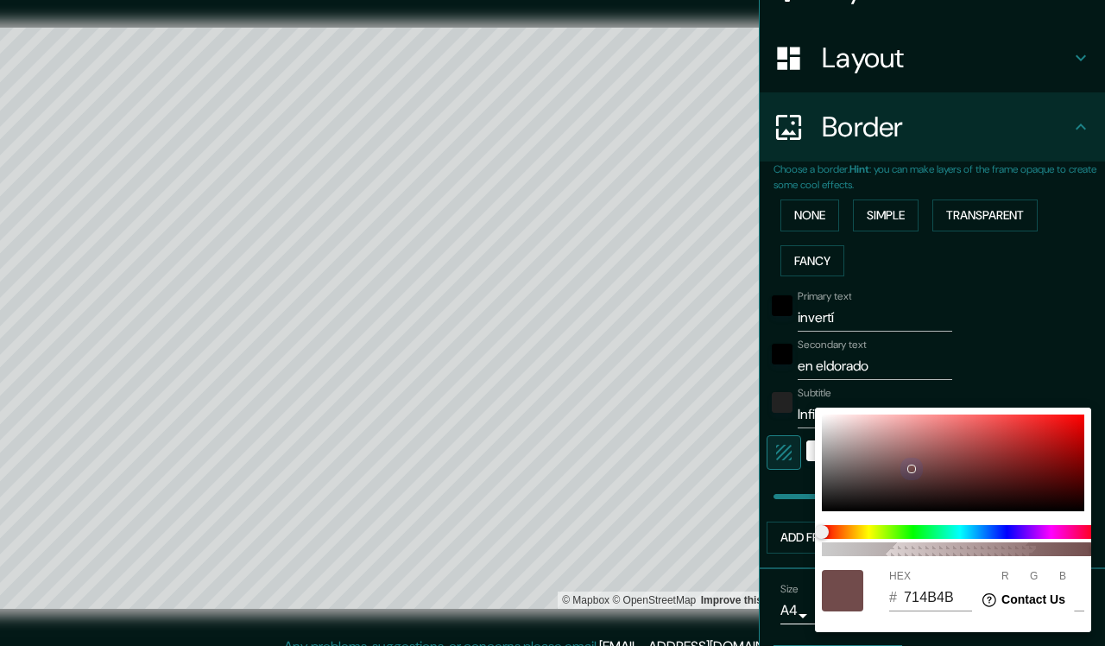
click at [993, 448] on div at bounding box center [953, 462] width 263 height 97
type input "381"
type input "A53939"
type input "165"
type input "57"
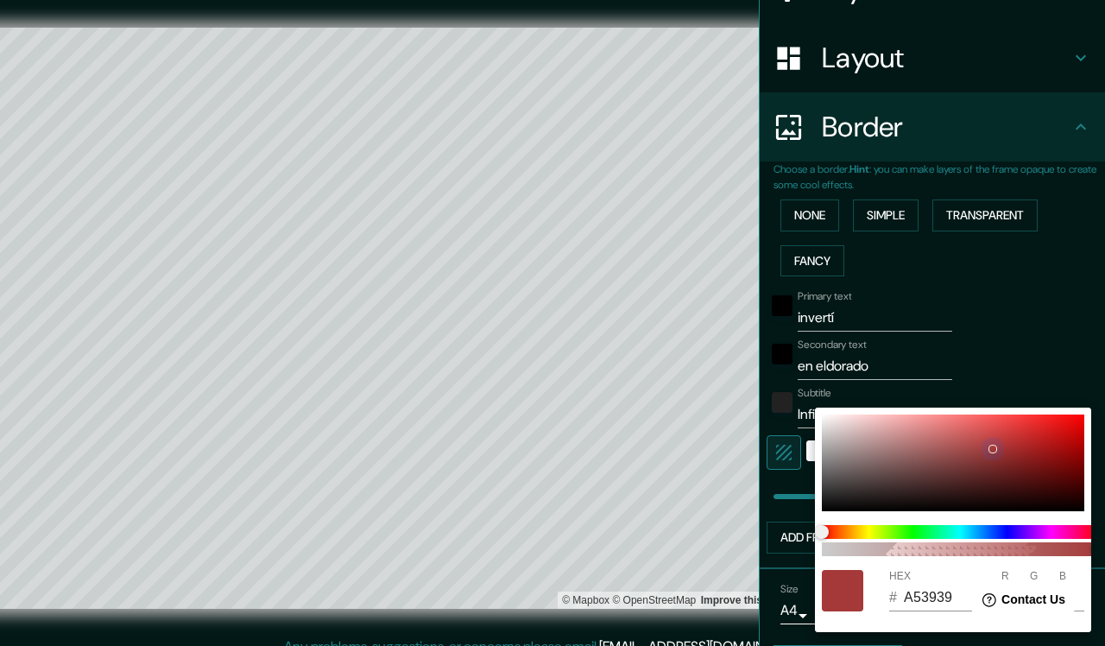
click at [1005, 473] on div at bounding box center [953, 462] width 263 height 97
click at [899, 528] on span at bounding box center [960, 532] width 276 height 14
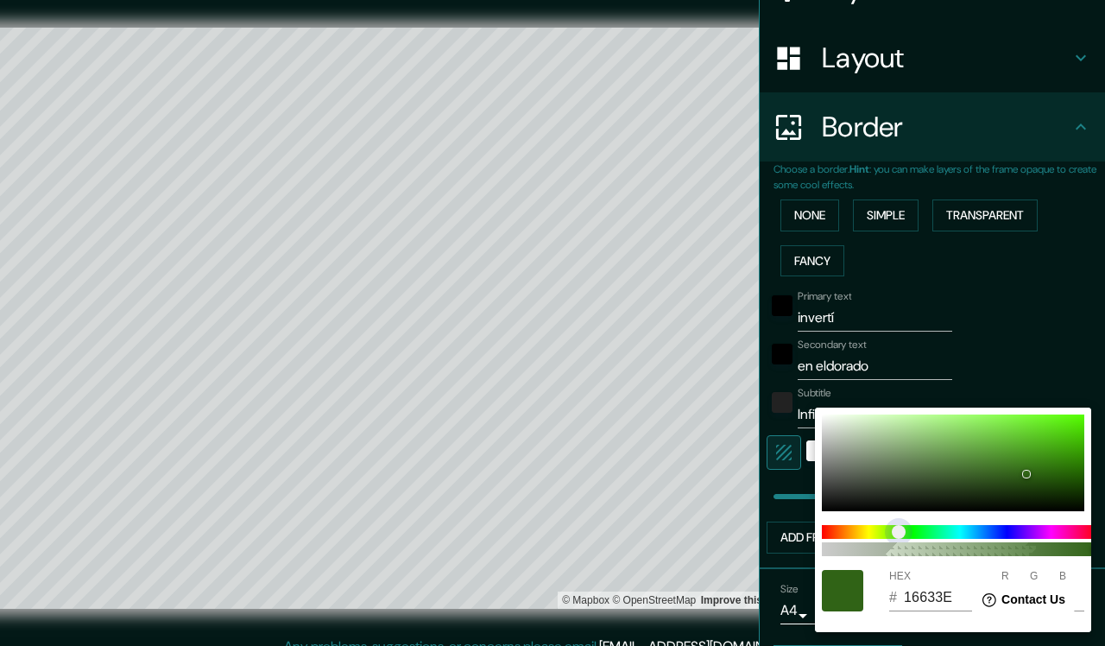
click at [938, 530] on span at bounding box center [960, 532] width 276 height 14
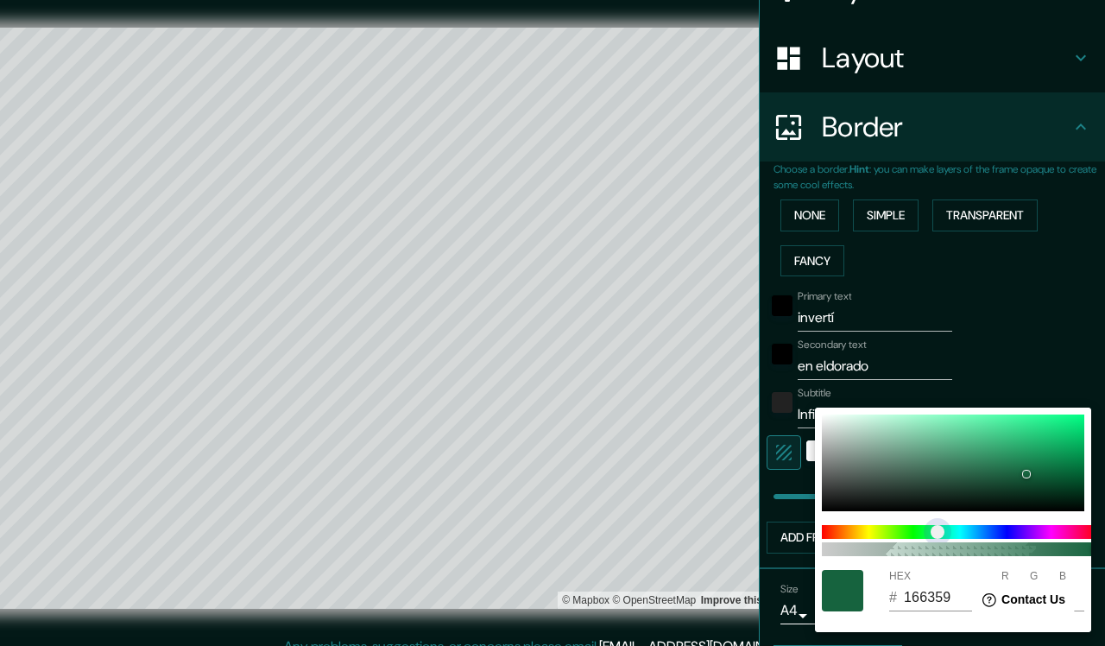
click at [945, 536] on span "color slider" at bounding box center [938, 532] width 14 height 14
drag, startPoint x: 954, startPoint y: 536, endPoint x: 938, endPoint y: 538, distance: 16.5
click at [938, 538] on span "color slider" at bounding box center [938, 532] width 14 height 14
click at [942, 538] on span "color slider" at bounding box center [942, 532] width 14 height 14
drag, startPoint x: 1029, startPoint y: 477, endPoint x: 1014, endPoint y: 465, distance: 19.7
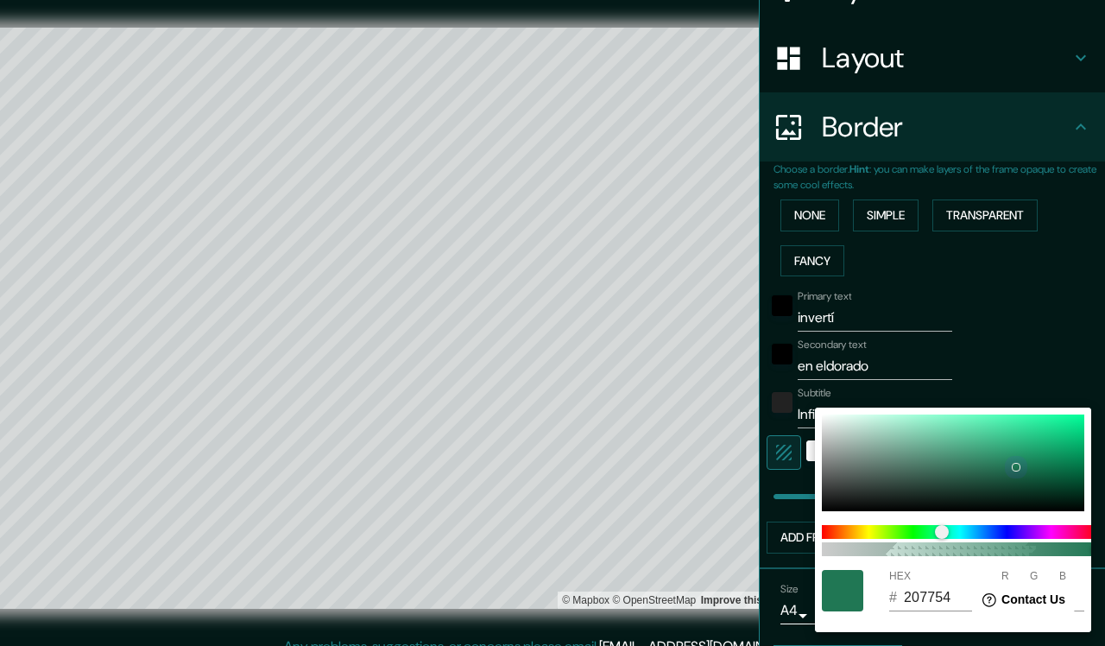
click at [1005, 465] on div at bounding box center [1016, 467] width 9 height 9
click at [1005, 459] on div at bounding box center [1013, 459] width 7 height 7
drag, startPoint x: 1014, startPoint y: 459, endPoint x: 1016, endPoint y: 470, distance: 11.4
click at [1005, 470] on div at bounding box center [1016, 470] width 7 height 7
